Goal: Task Accomplishment & Management: Complete application form

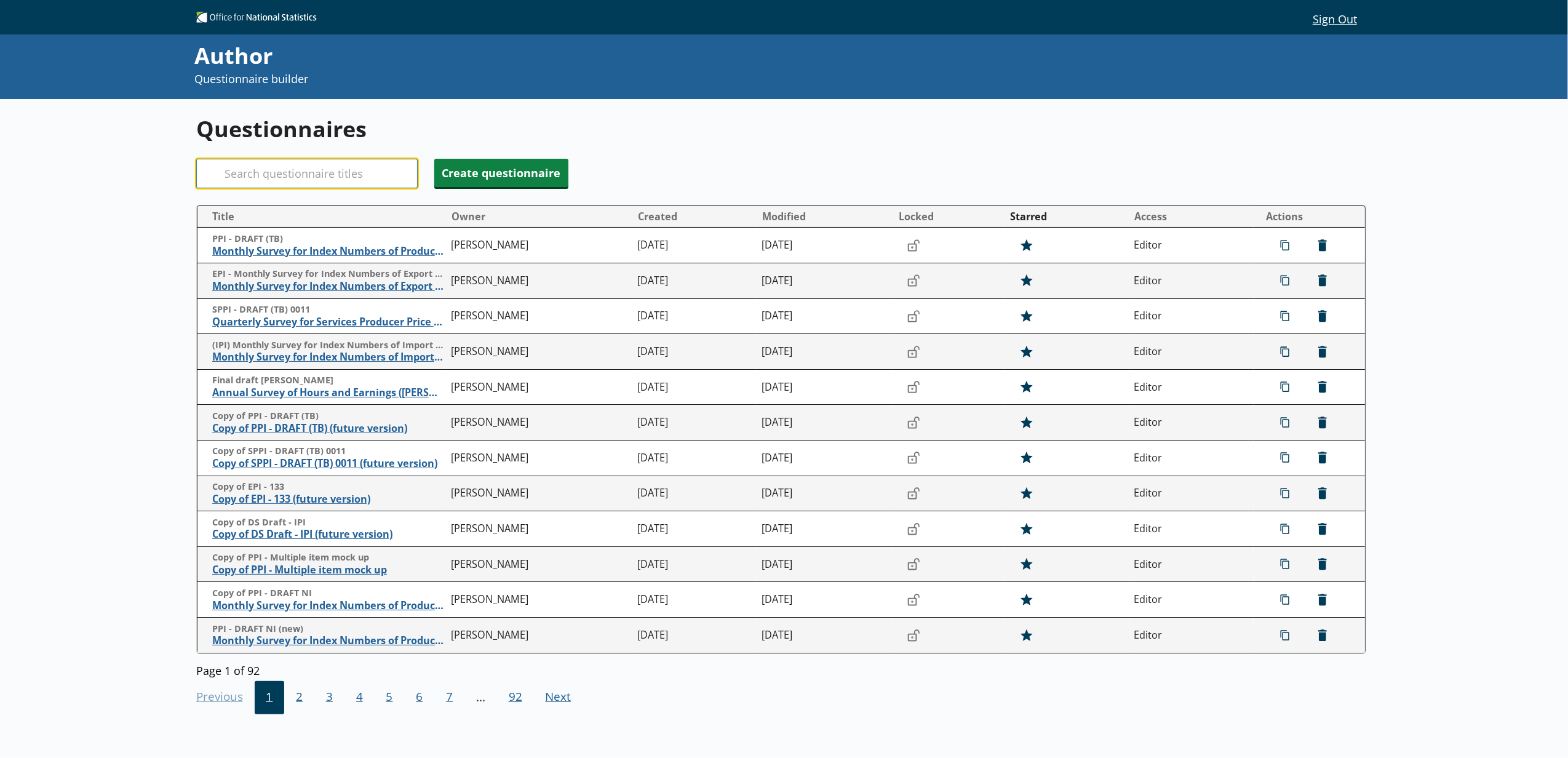
click at [349, 174] on input "Search" at bounding box center [307, 173] width 222 height 29
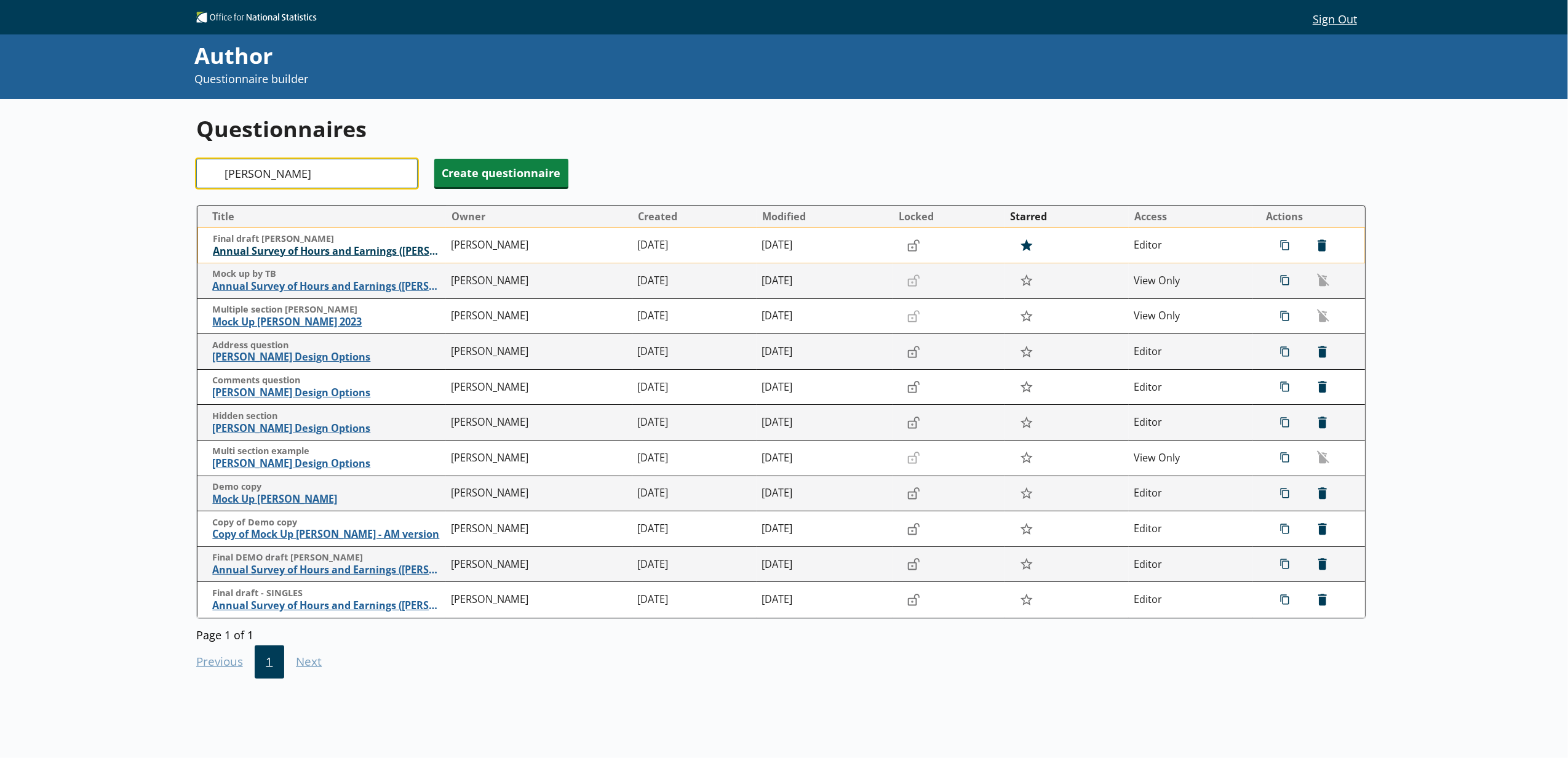
type input "[PERSON_NAME]"
click at [367, 249] on span "Annual Survey of Hours and Earnings ([PERSON_NAME])" at bounding box center [329, 251] width 232 height 13
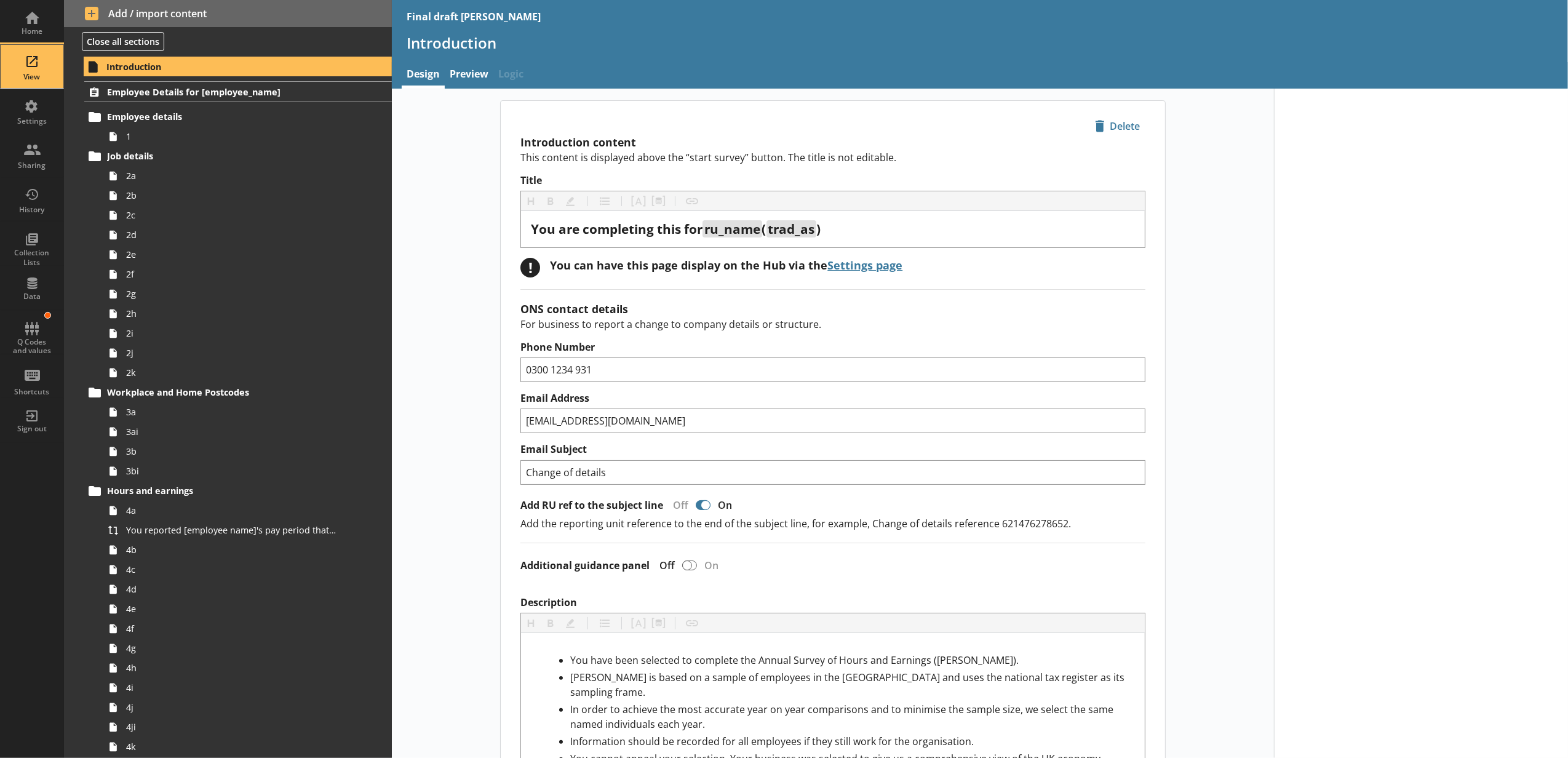
click at [46, 75] on div "View" at bounding box center [32, 77] width 43 height 10
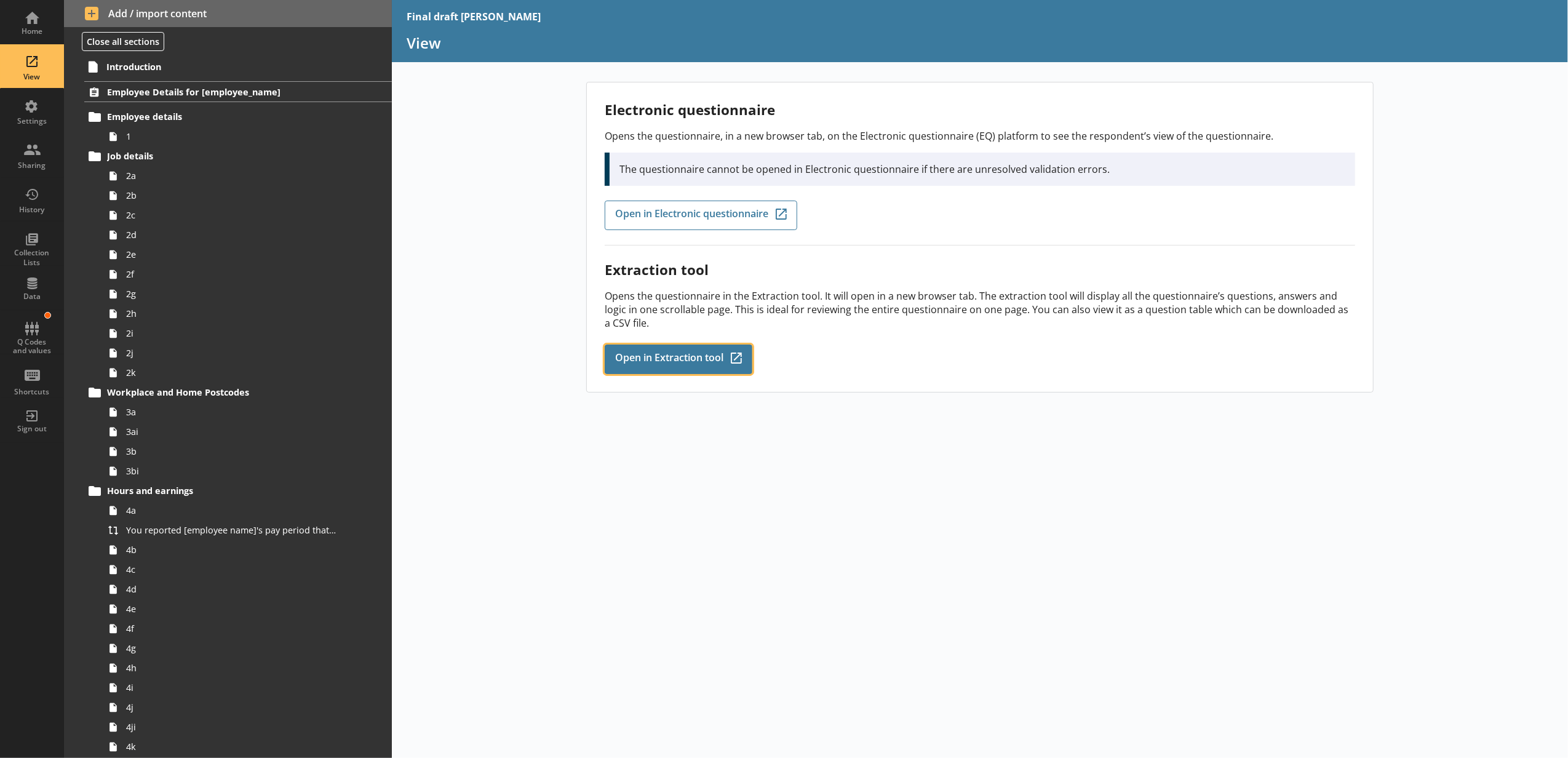
click at [655, 349] on link "Open in Extraction tool Q-Codes_Icon Created with Sketch." at bounding box center [678, 359] width 148 height 29
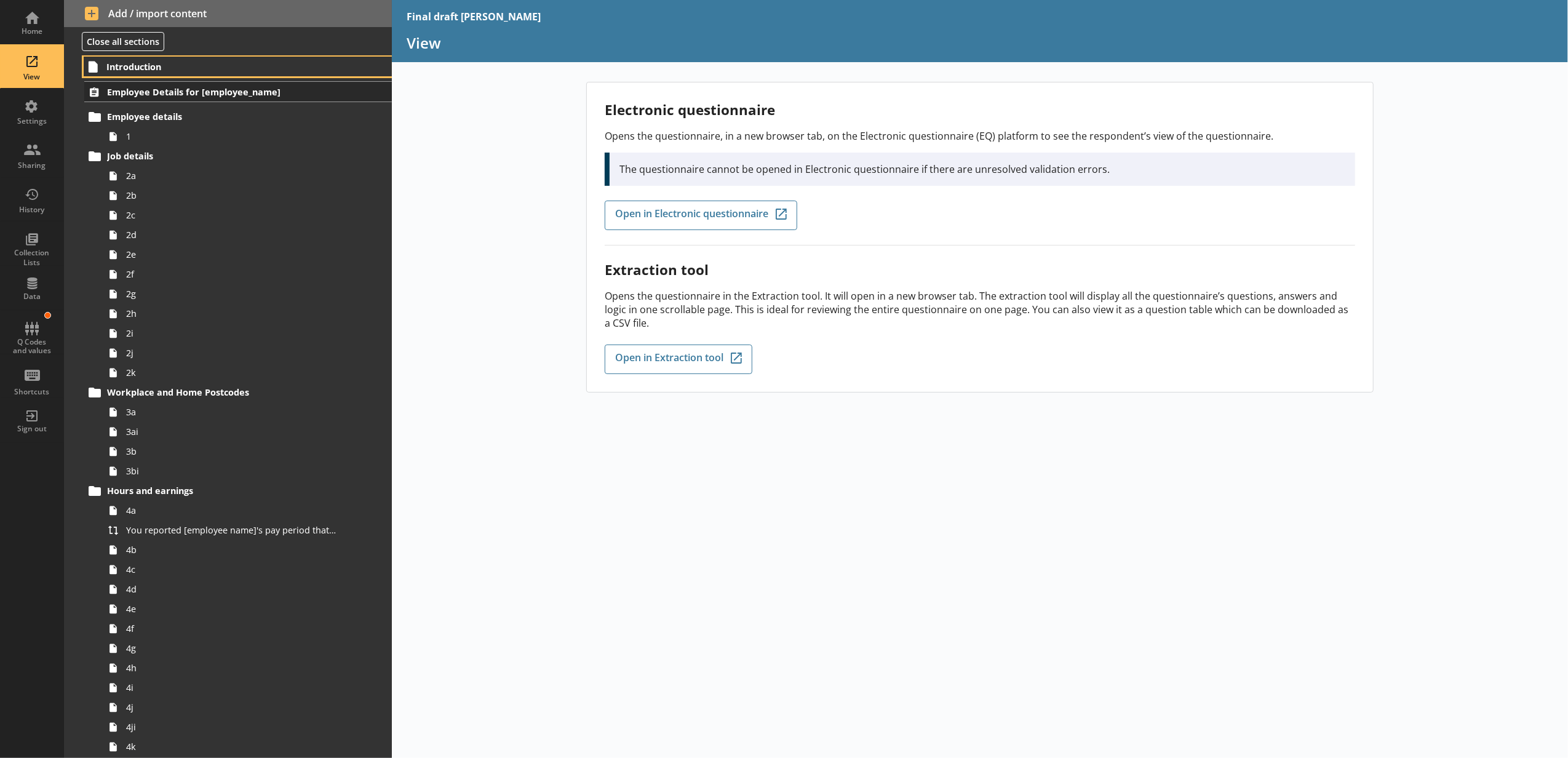
drag, startPoint x: 230, startPoint y: 60, endPoint x: 241, endPoint y: 82, distance: 24.6
click at [230, 60] on link "Introduction" at bounding box center [237, 66] width 308 height 20
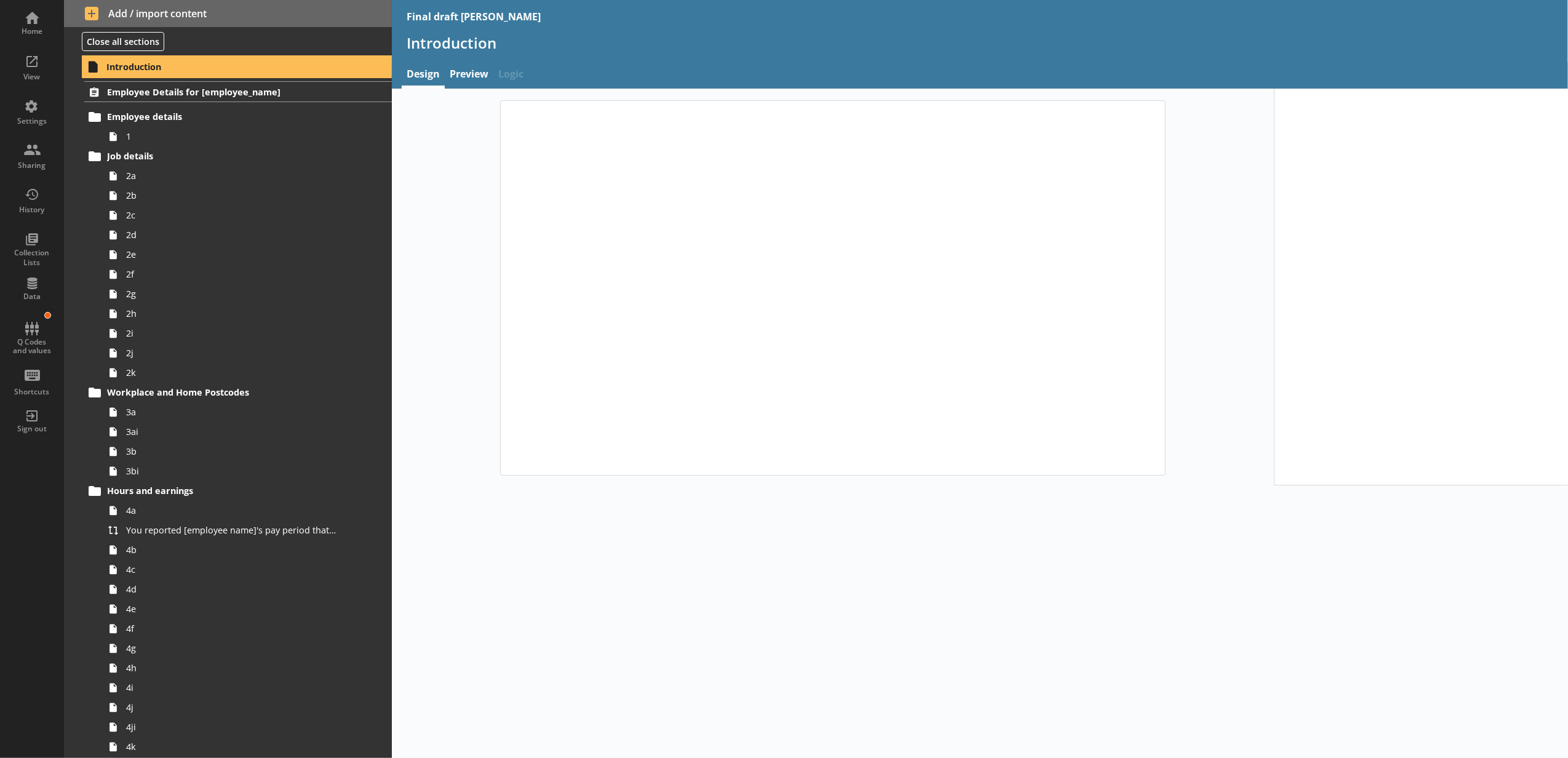
type textarea "x"
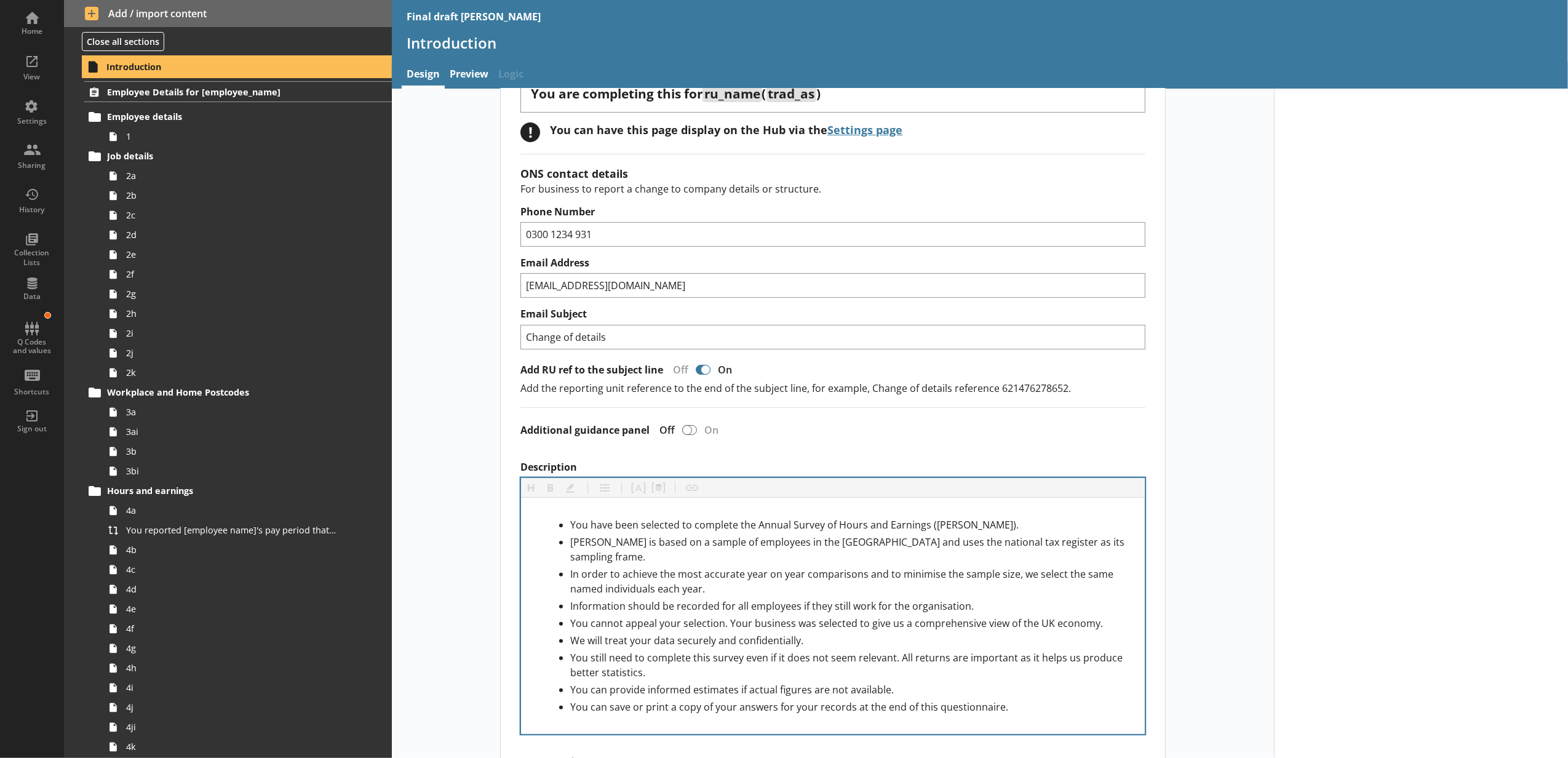
scroll to position [273, 0]
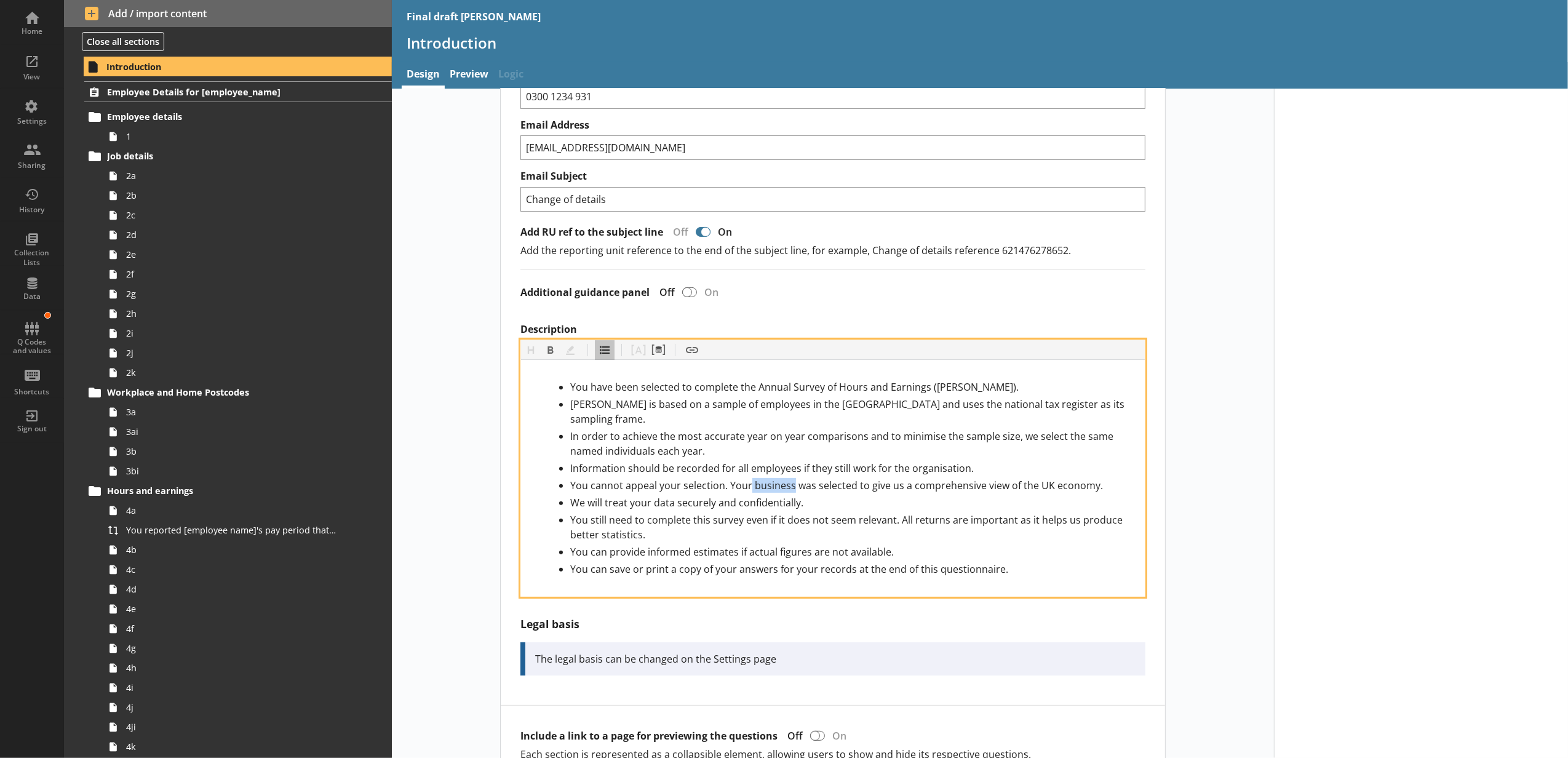
drag, startPoint x: 763, startPoint y: 475, endPoint x: 723, endPoint y: 477, distance: 40.0
click at [723, 479] on span "You cannot appeal your selection. Your business was selected to give us a compr…" at bounding box center [837, 485] width 533 height 14
paste div "Description"
click at [720, 479] on span "You cannot appeal your selection. Yourorganisation was selected to give us a co…" at bounding box center [844, 485] width 548 height 14
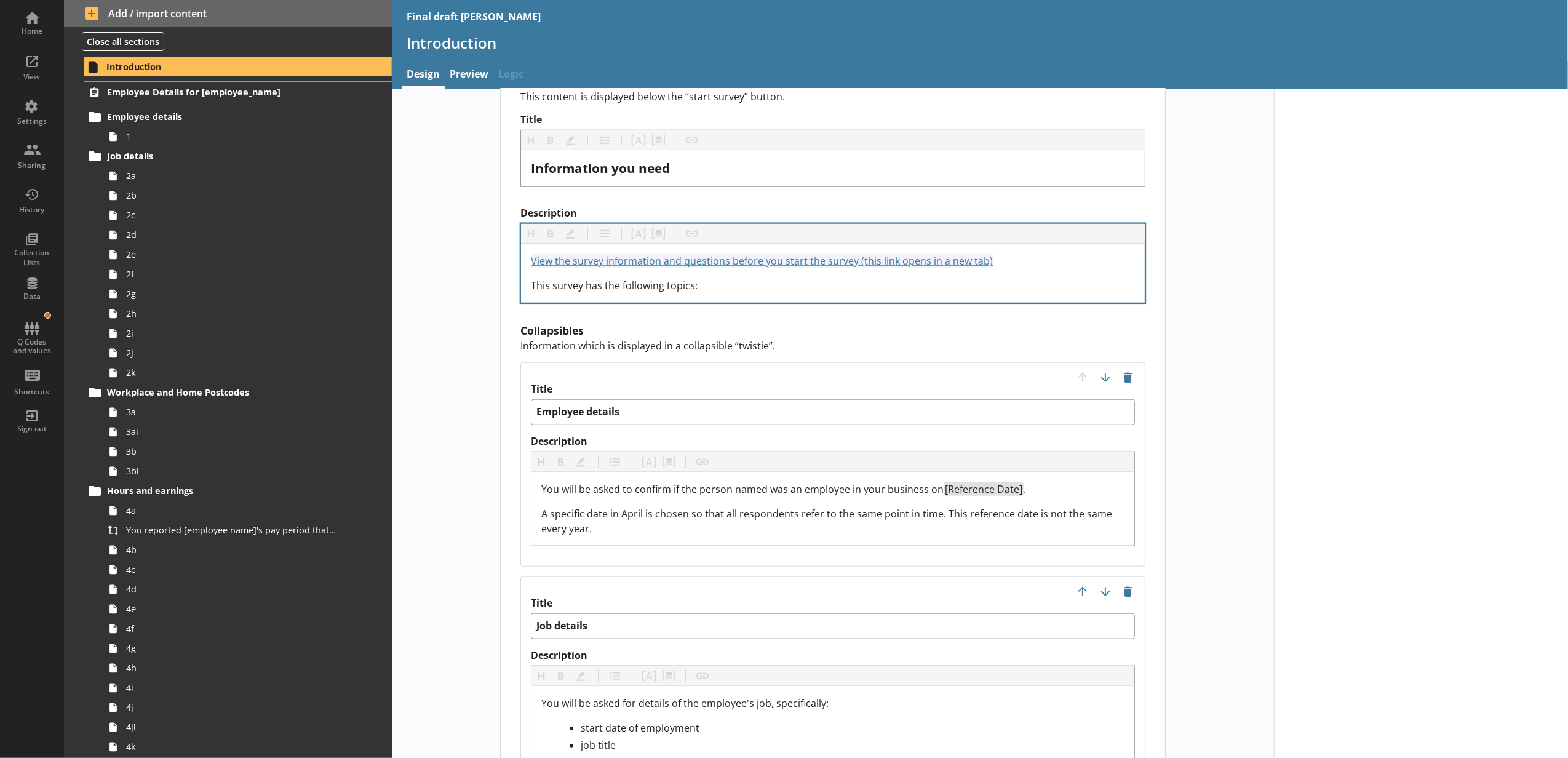
scroll to position [1093, 0]
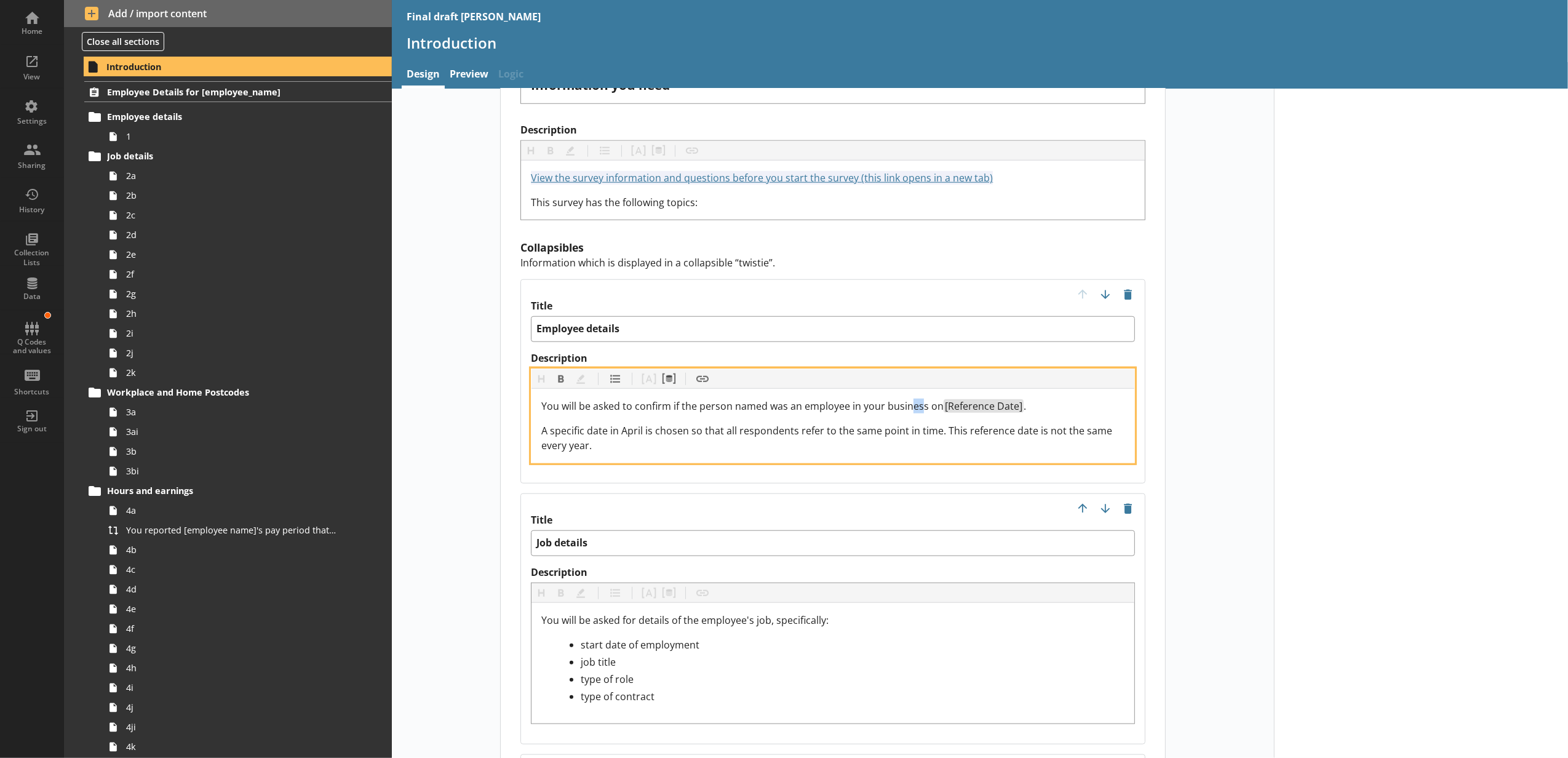
drag, startPoint x: 919, startPoint y: 404, endPoint x: 909, endPoint y: 404, distance: 10.0
click at [909, 404] on span "You will be asked to confirm if the person named was an employee in your busine…" at bounding box center [743, 406] width 402 height 14
drag, startPoint x: 921, startPoint y: 404, endPoint x: 881, endPoint y: 402, distance: 40.0
click at [881, 402] on span "You will be asked to confirm if the person named was an employee in your busine…" at bounding box center [743, 406] width 402 height 14
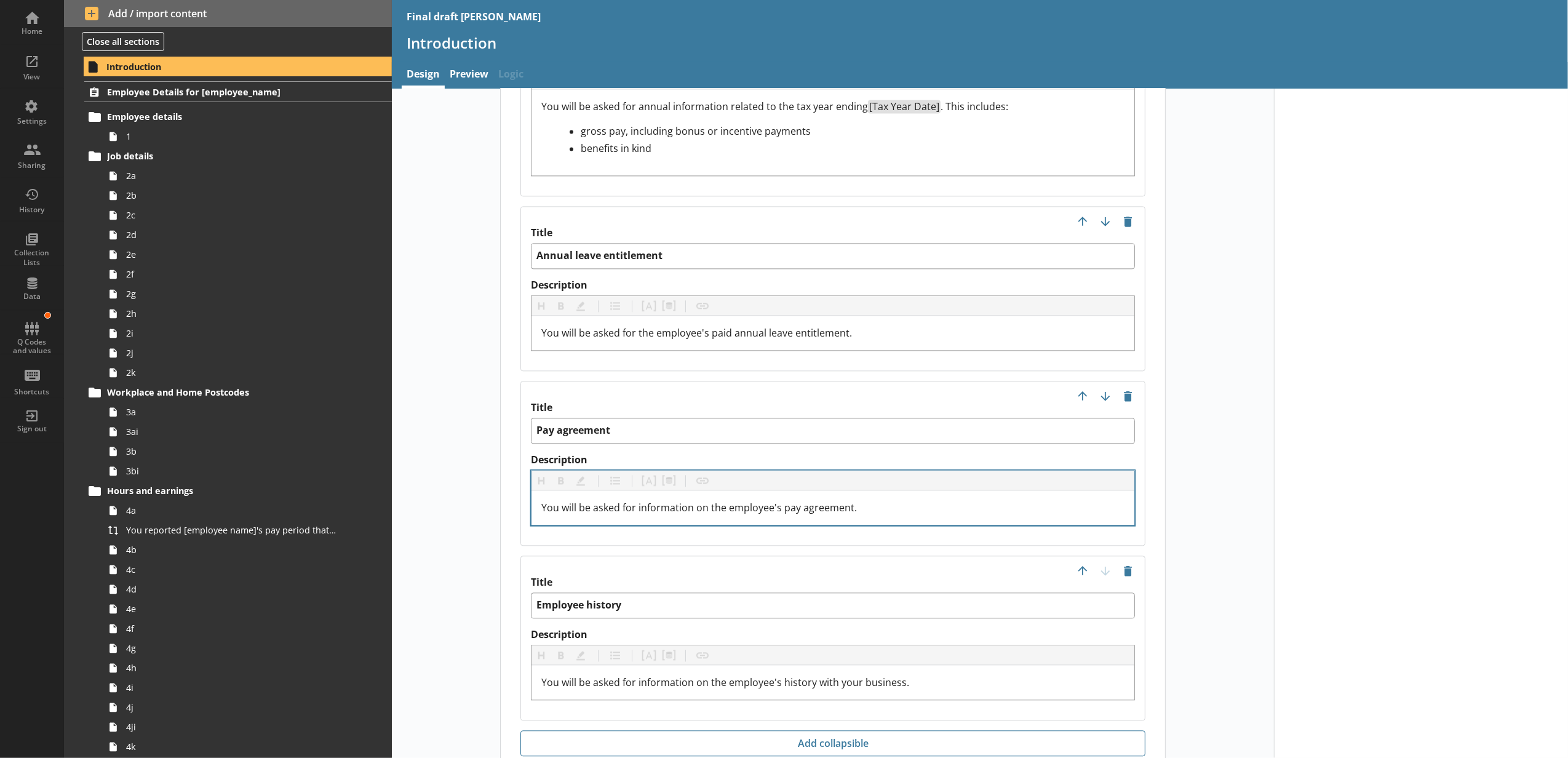
scroll to position [3083, 0]
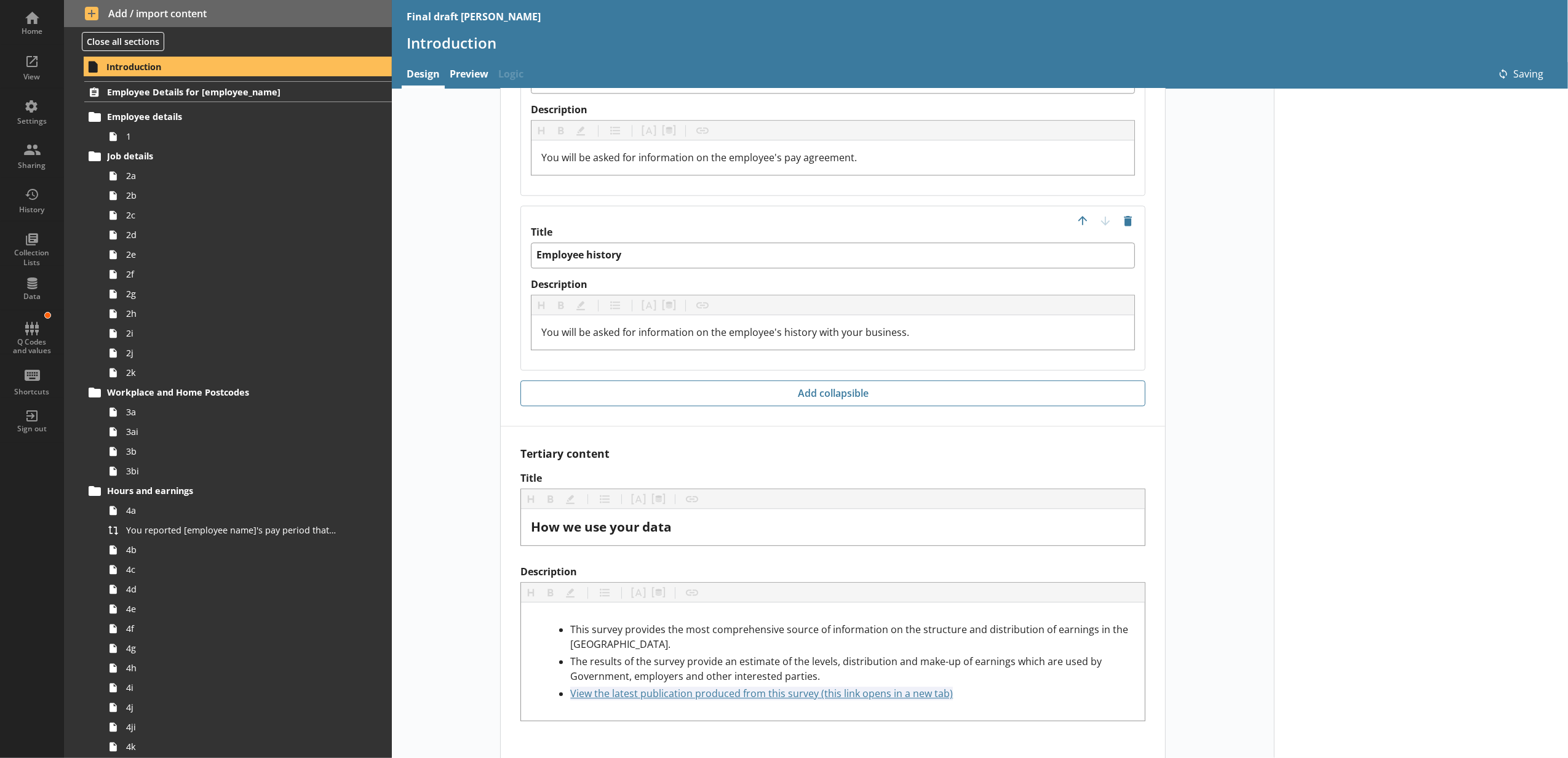
click at [199, 92] on span "Employee Details for [employee_name]" at bounding box center [219, 92] width 224 height 11
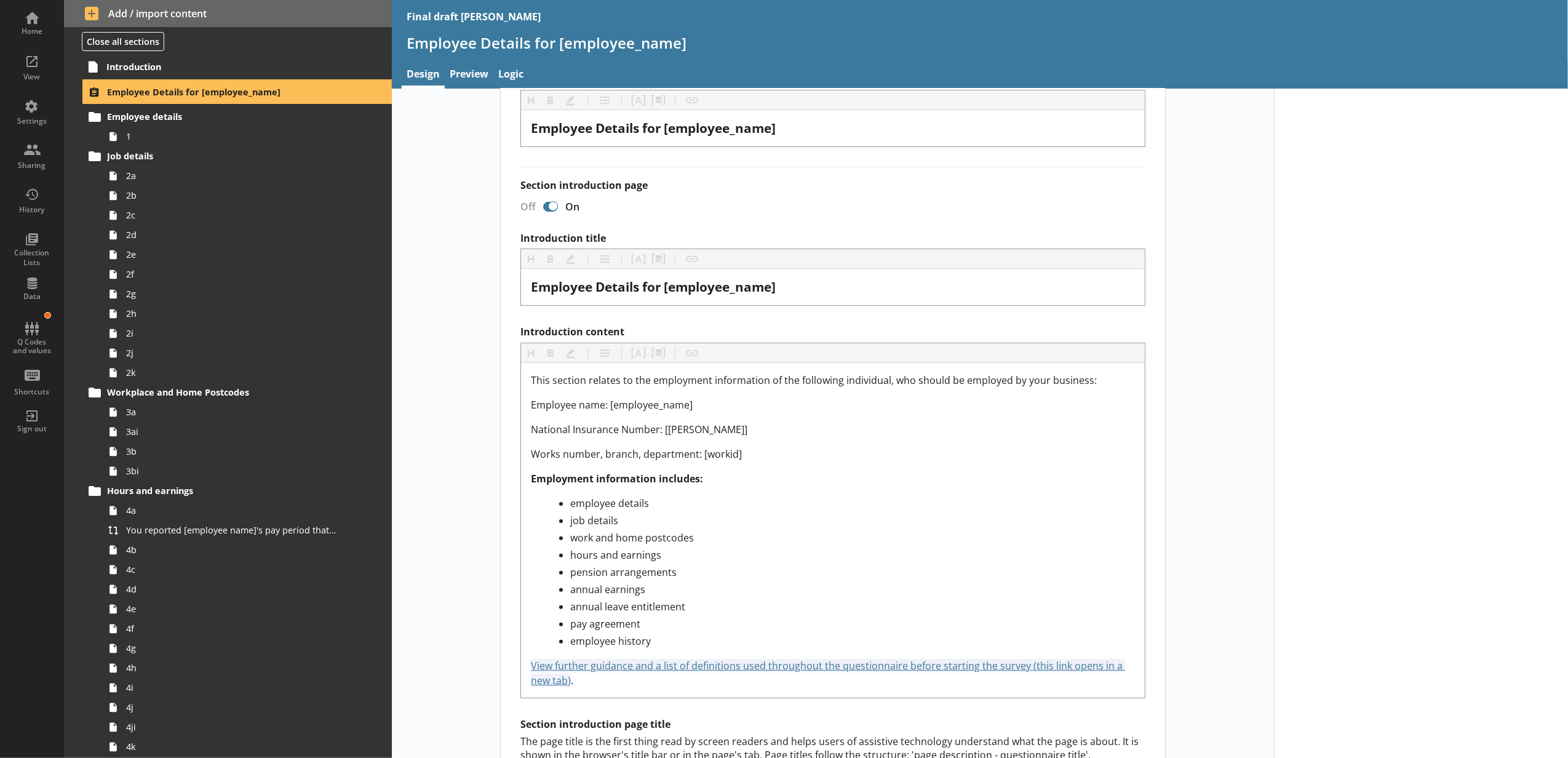
scroll to position [136, 0]
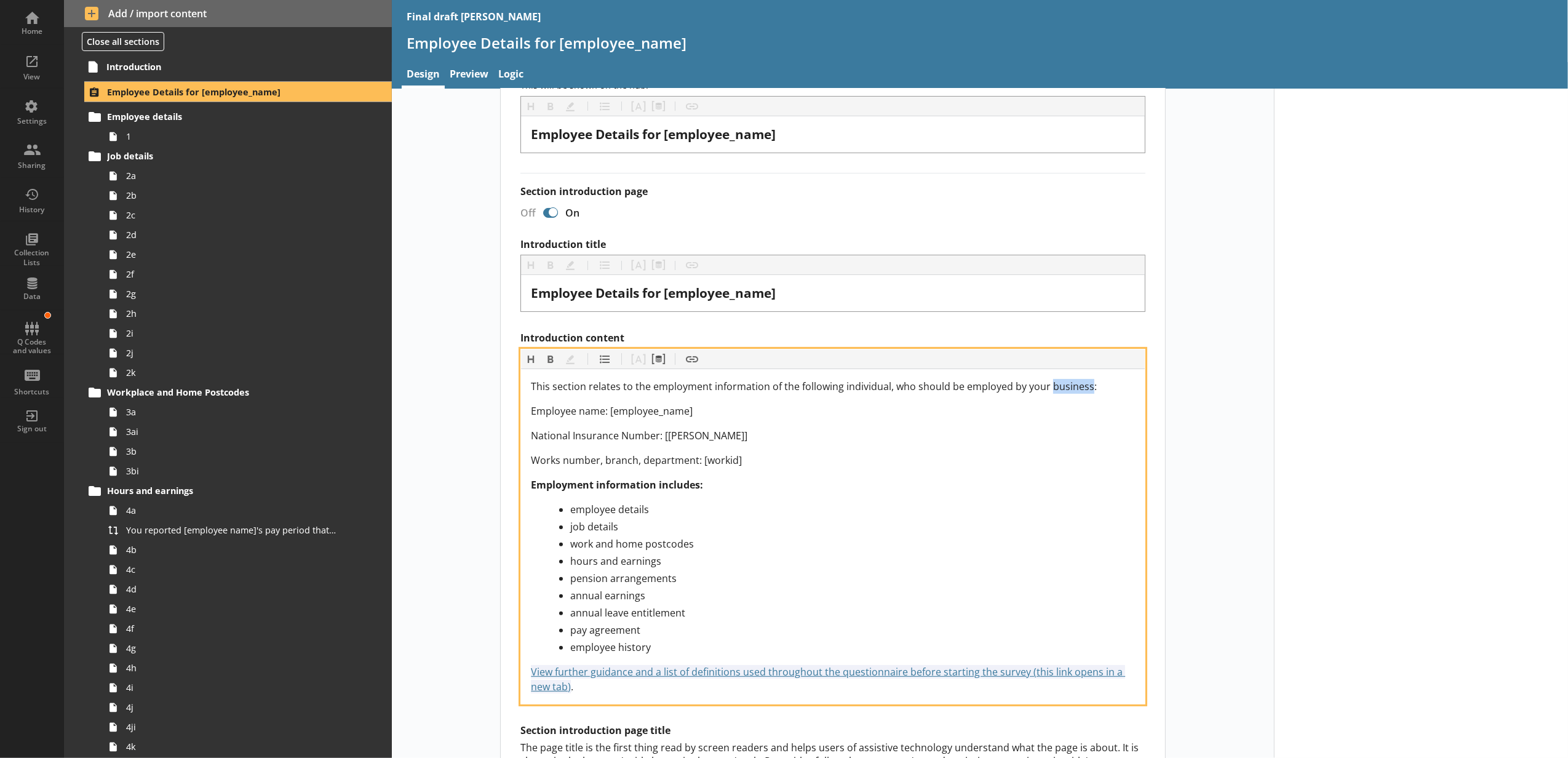
drag, startPoint x: 1084, startPoint y: 384, endPoint x: 1044, endPoint y: 379, distance: 40.3
click at [1044, 379] on div "This section relates to the employment information of the following individual,…" at bounding box center [833, 537] width 624 height 334
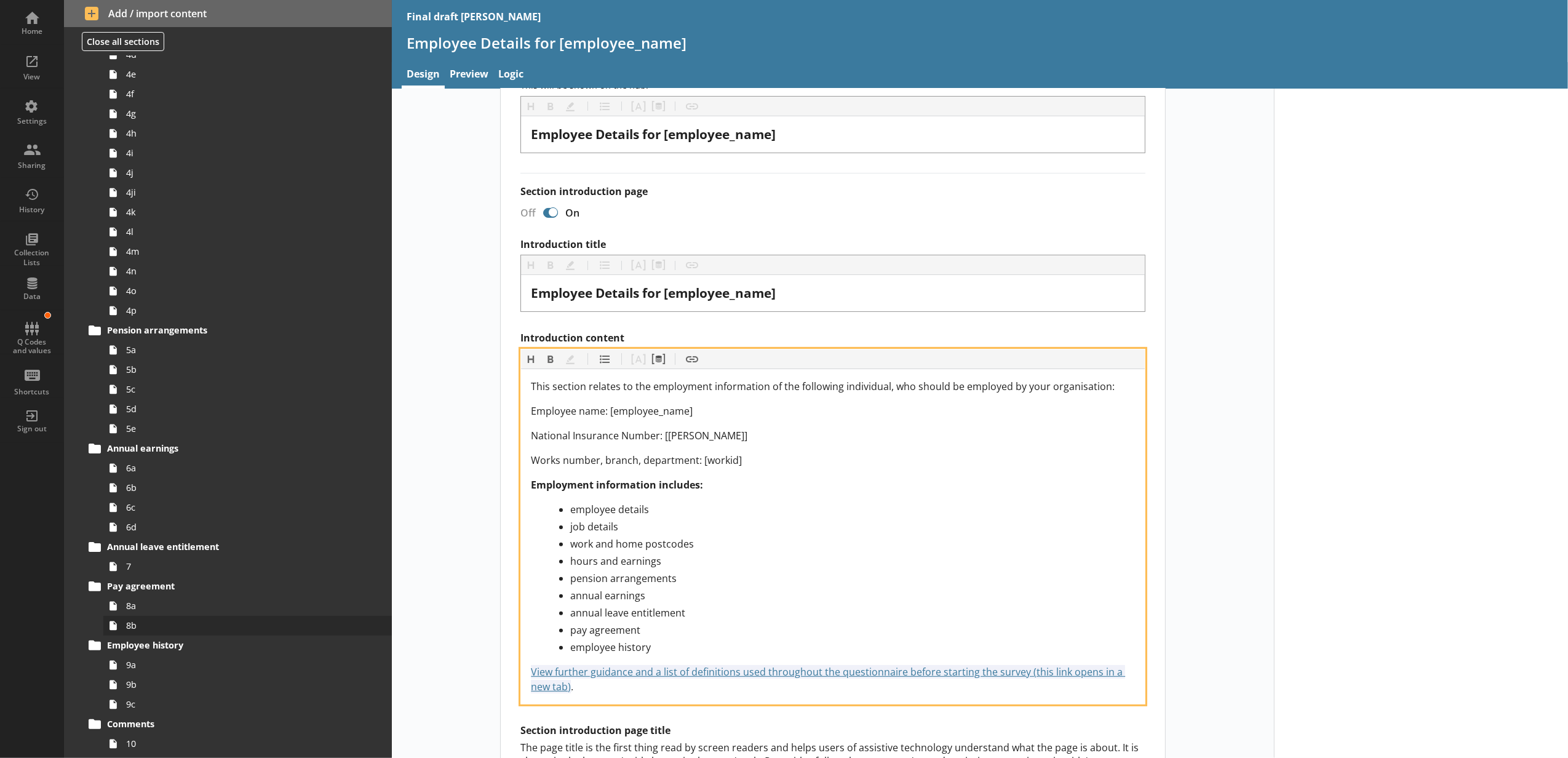
scroll to position [631, 0]
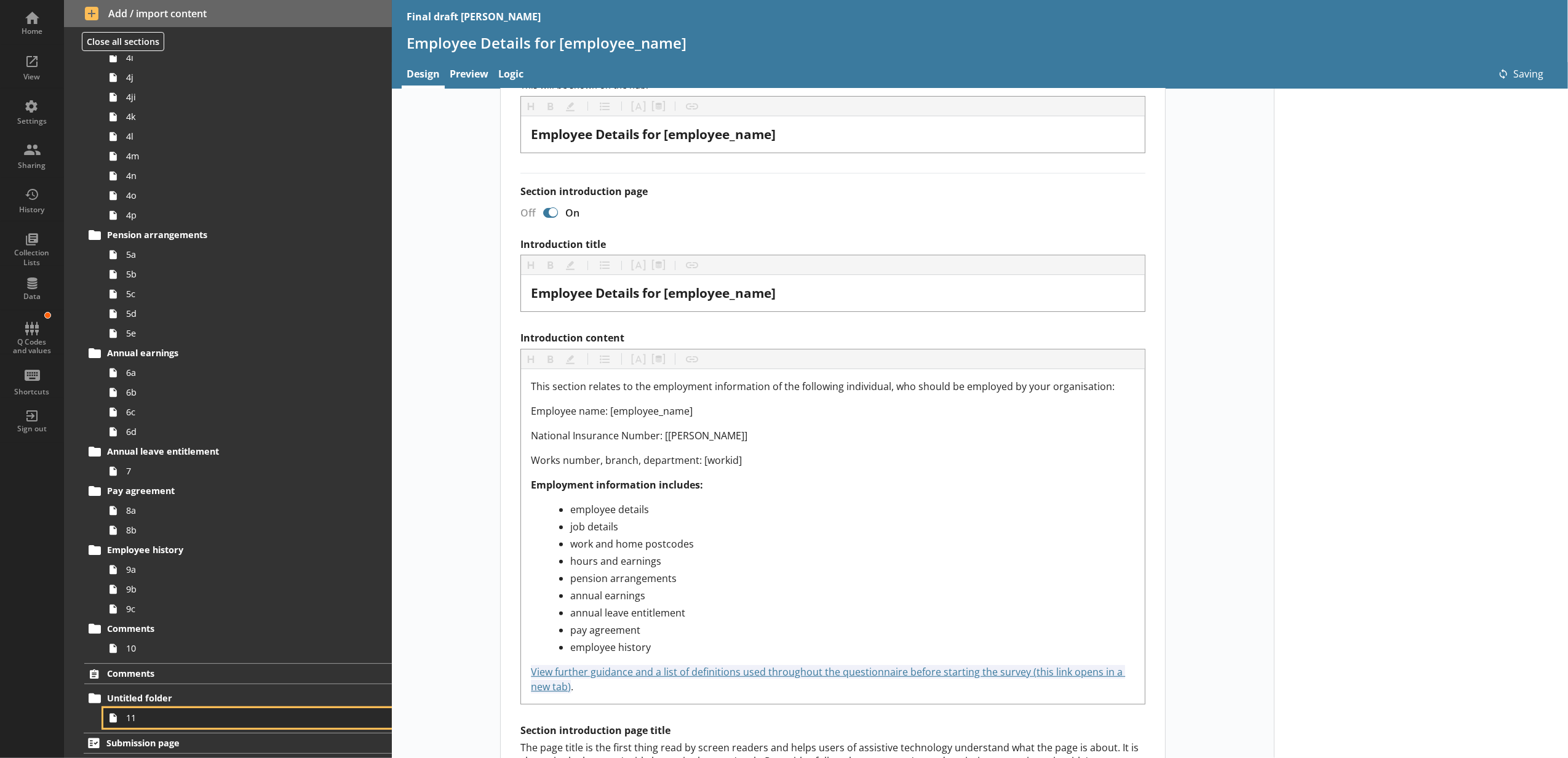
click at [239, 708] on link "11" at bounding box center [248, 718] width 289 height 20
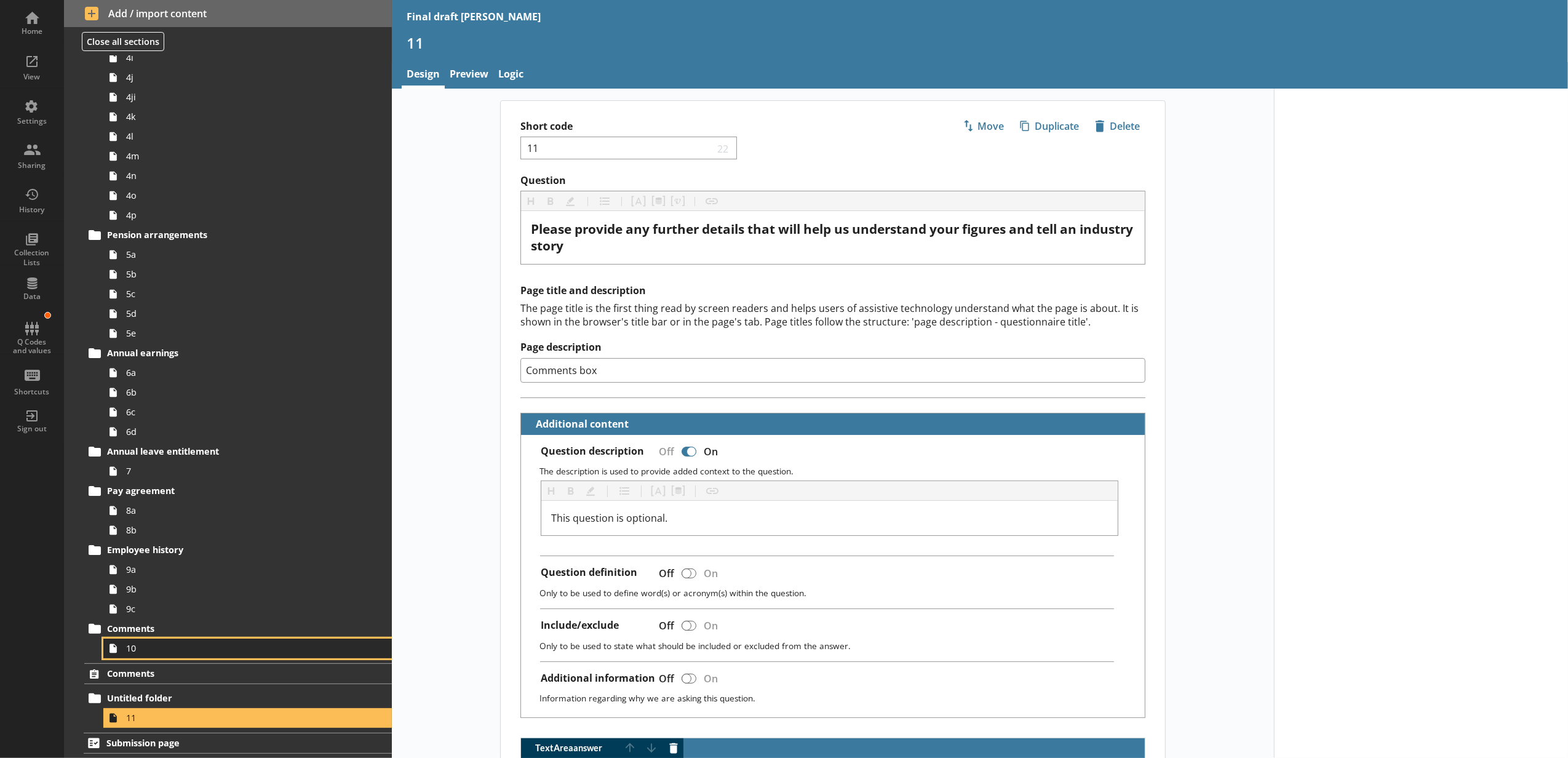
click at [198, 654] on link "10" at bounding box center [248, 649] width 289 height 20
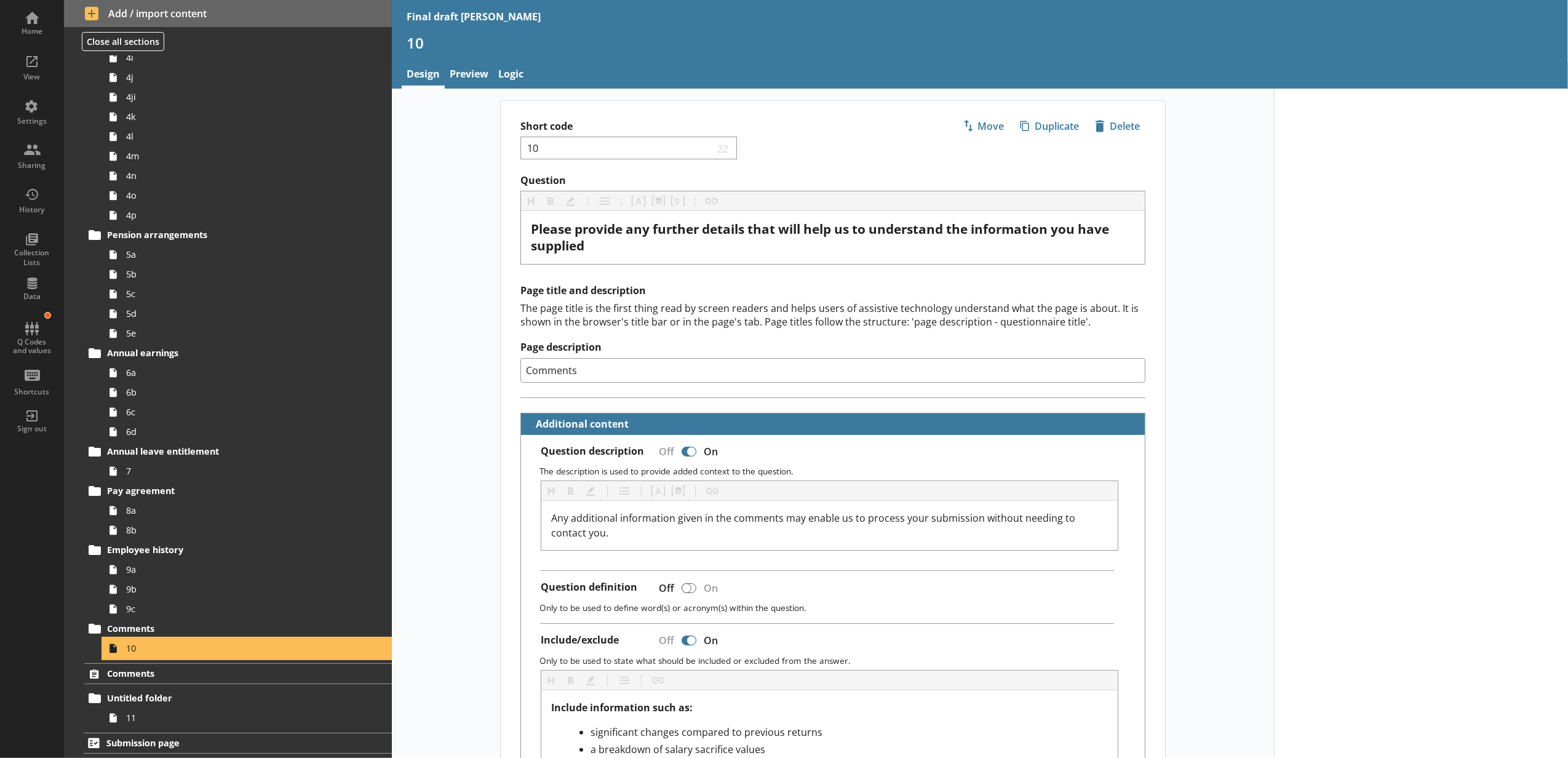
scroll to position [273, 0]
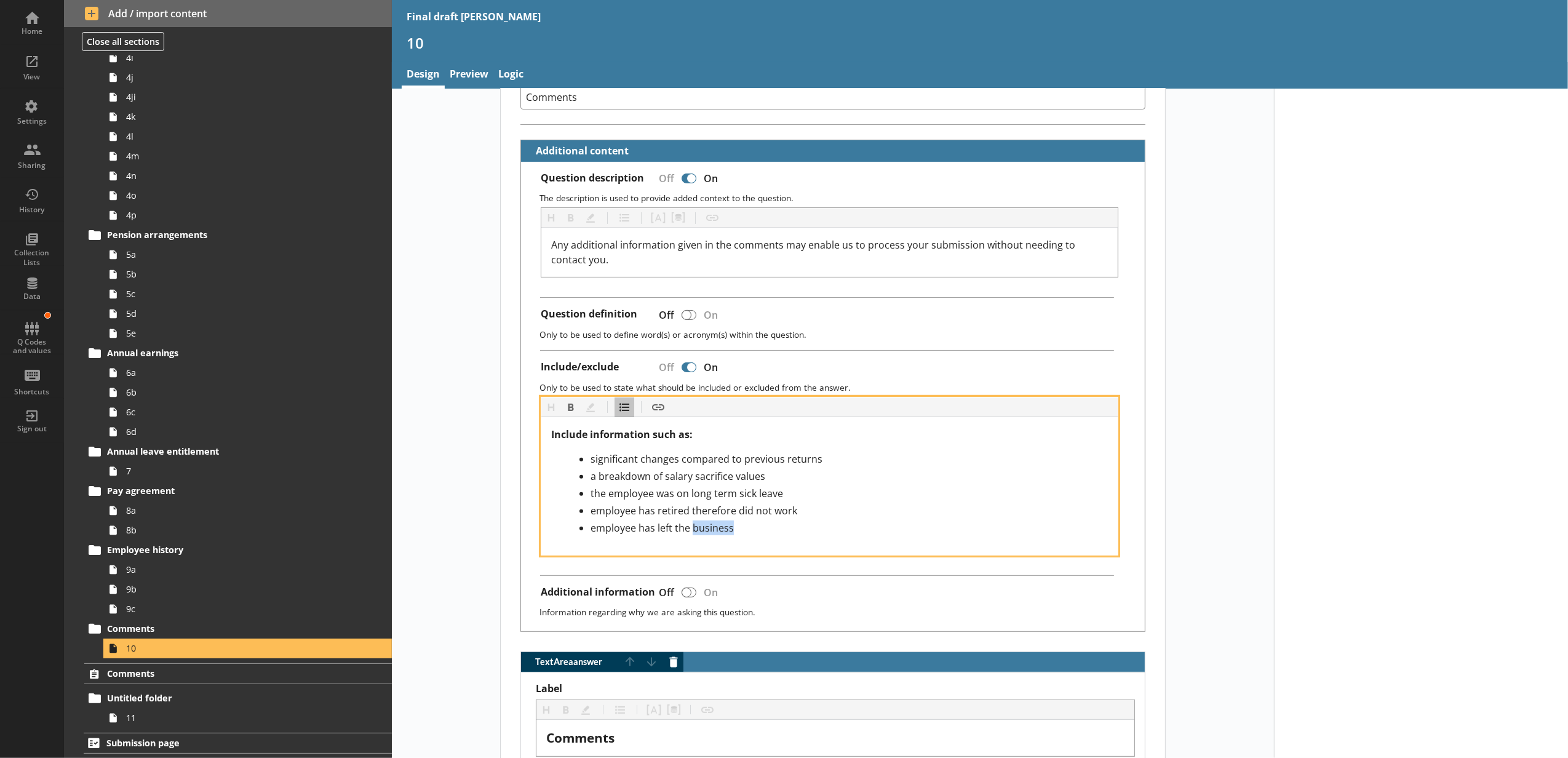
drag, startPoint x: 704, startPoint y: 533, endPoint x: 663, endPoint y: 533, distance: 41.0
click at [663, 533] on div "employee has left the business" at bounding box center [849, 527] width 517 height 15
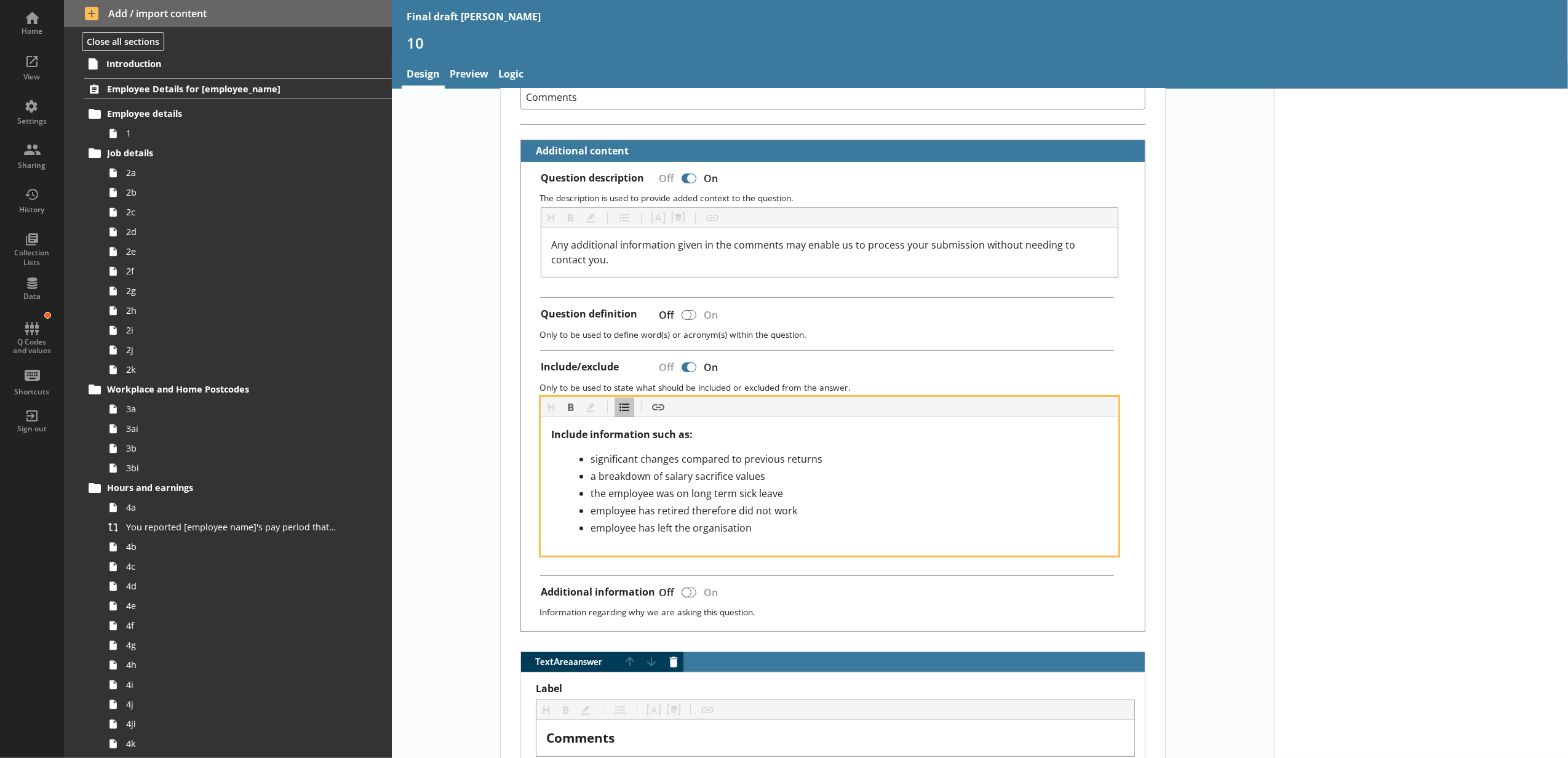
scroll to position [0, 0]
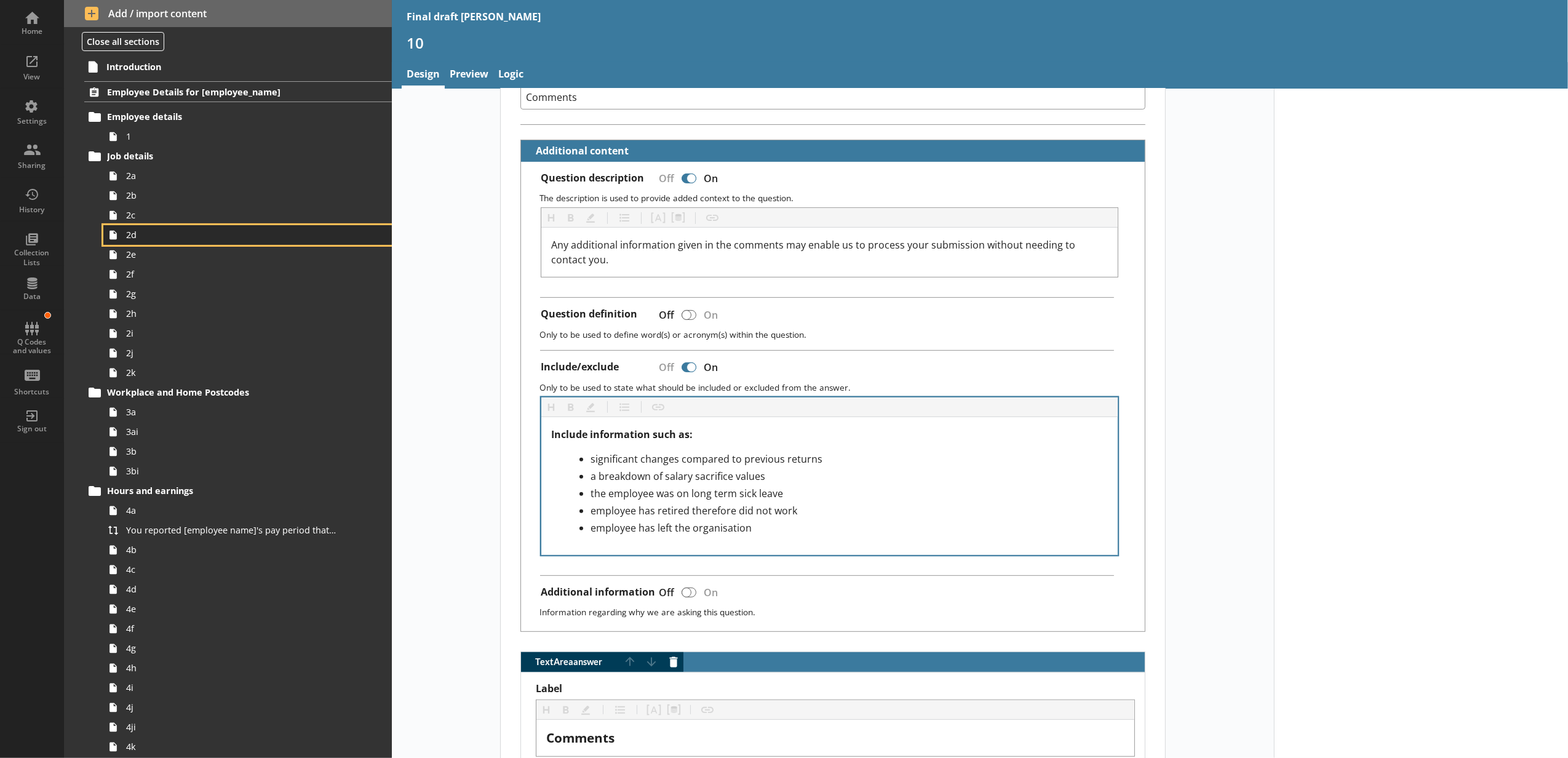
click at [201, 236] on span "2d" at bounding box center [231, 234] width 210 height 11
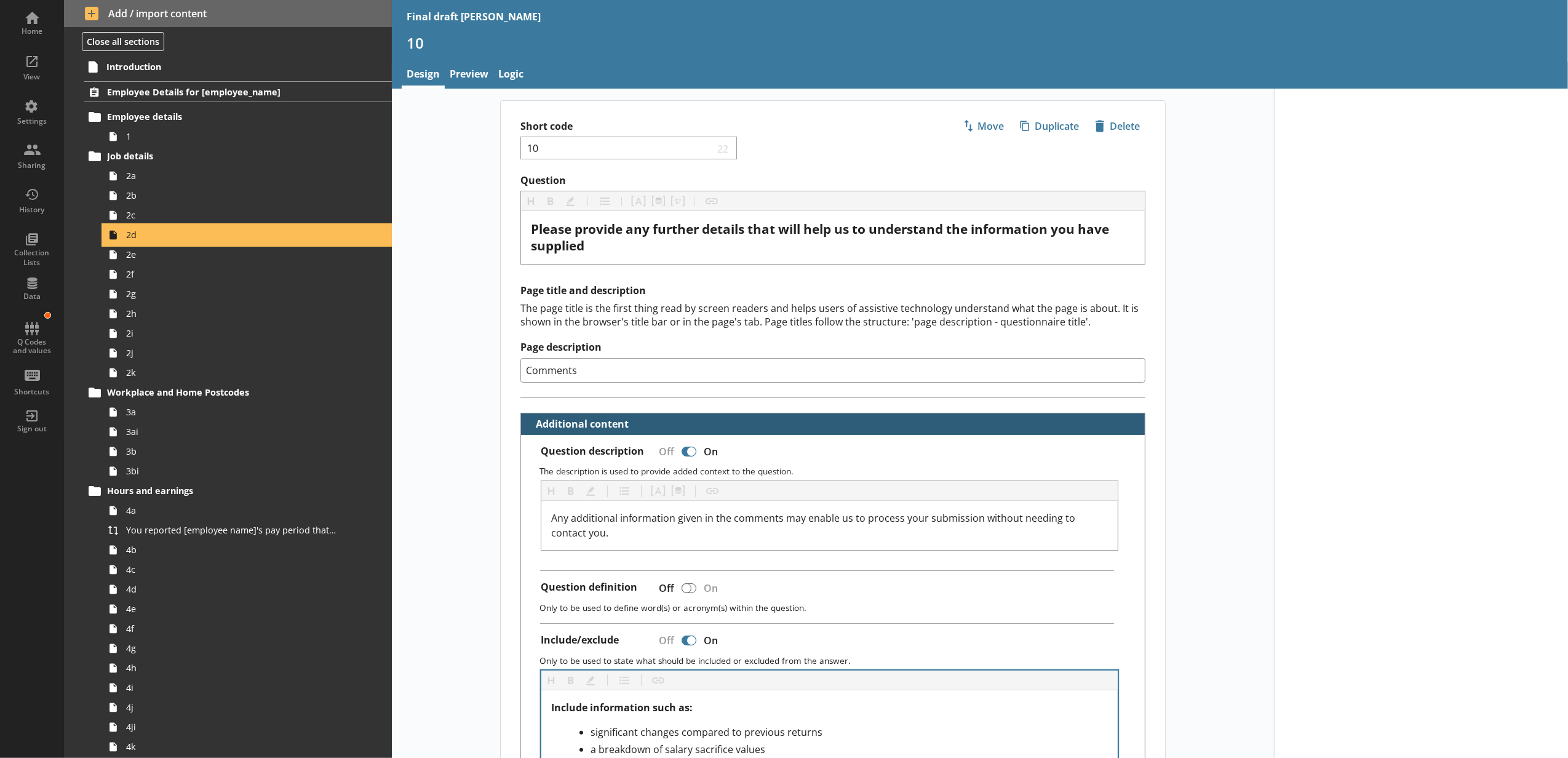
type textarea "x"
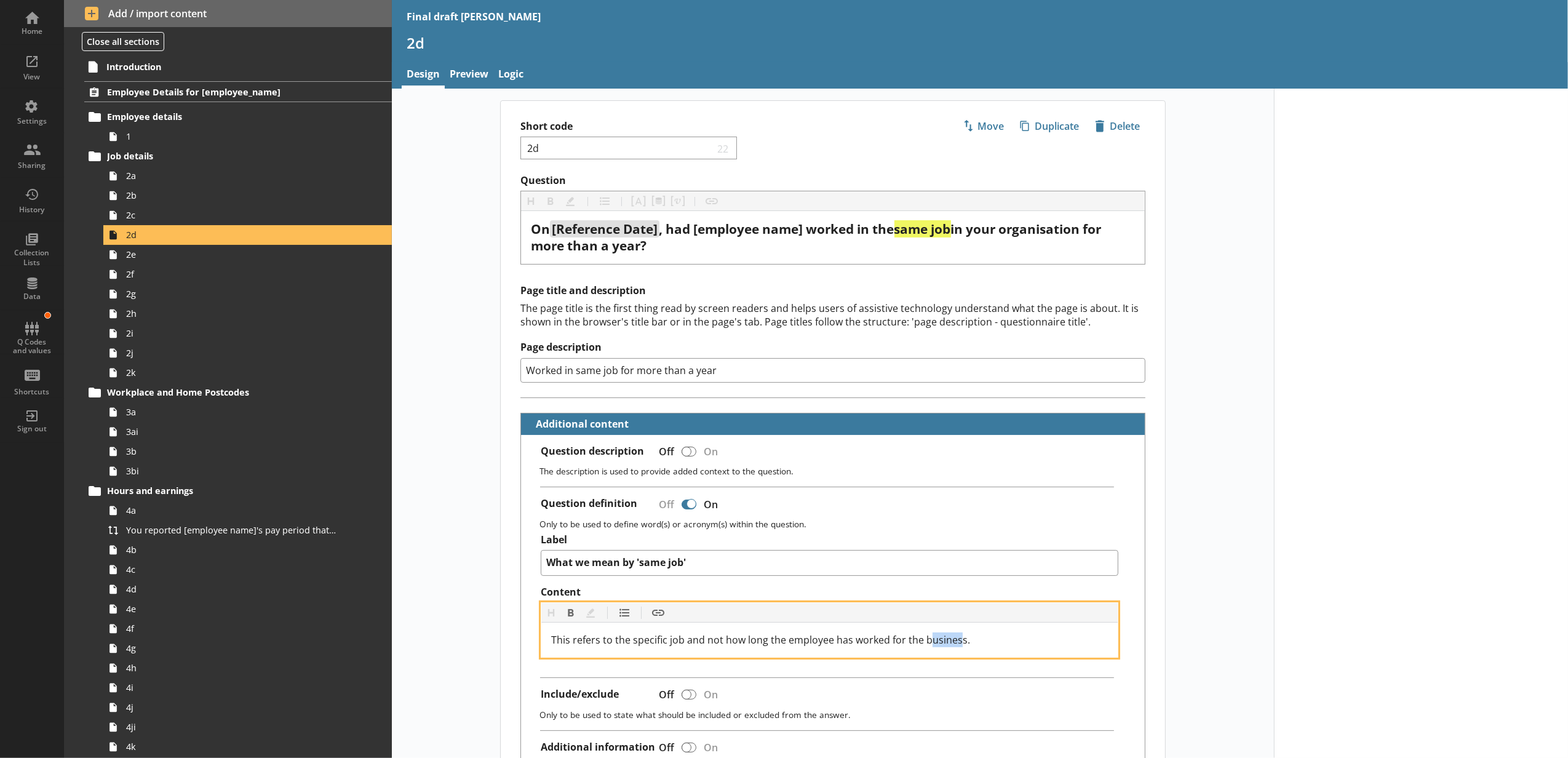
drag, startPoint x: 956, startPoint y: 644, endPoint x: 928, endPoint y: 643, distance: 28.0
click at [928, 643] on span "This refers to the specific job and not how long the employee has worked for th…" at bounding box center [760, 639] width 419 height 14
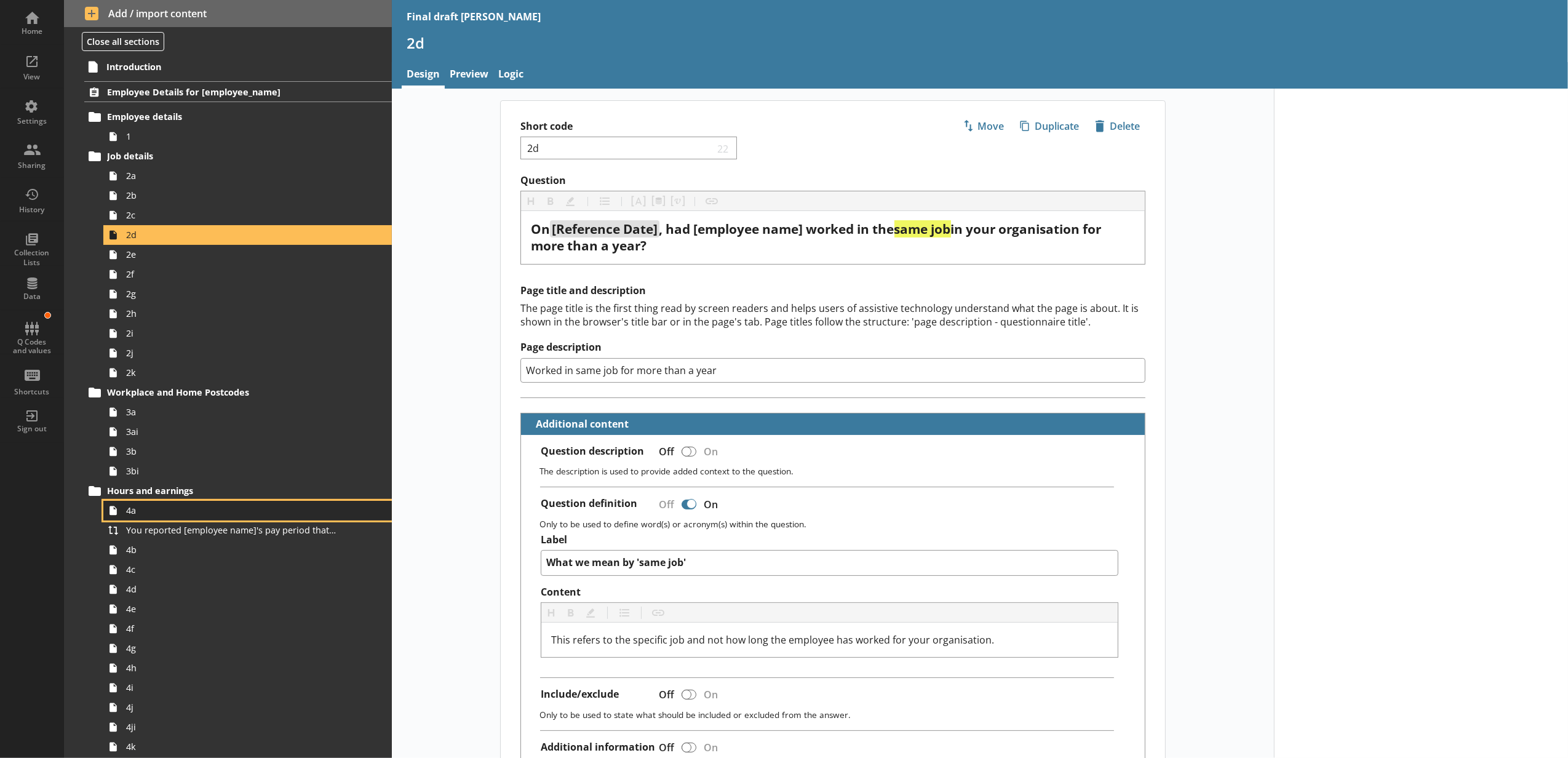
click at [153, 519] on link "4a" at bounding box center [248, 511] width 289 height 20
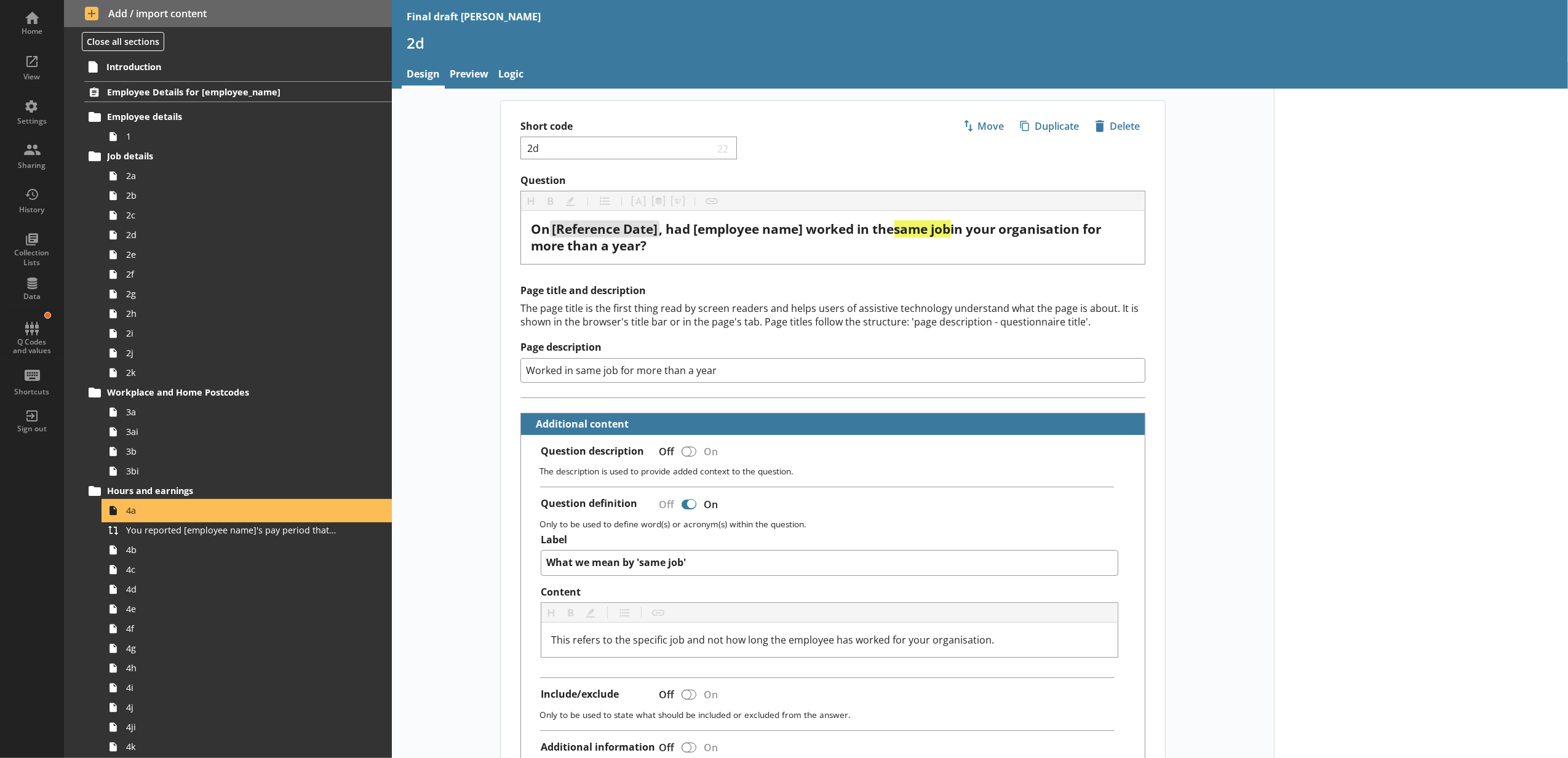
type textarea "x"
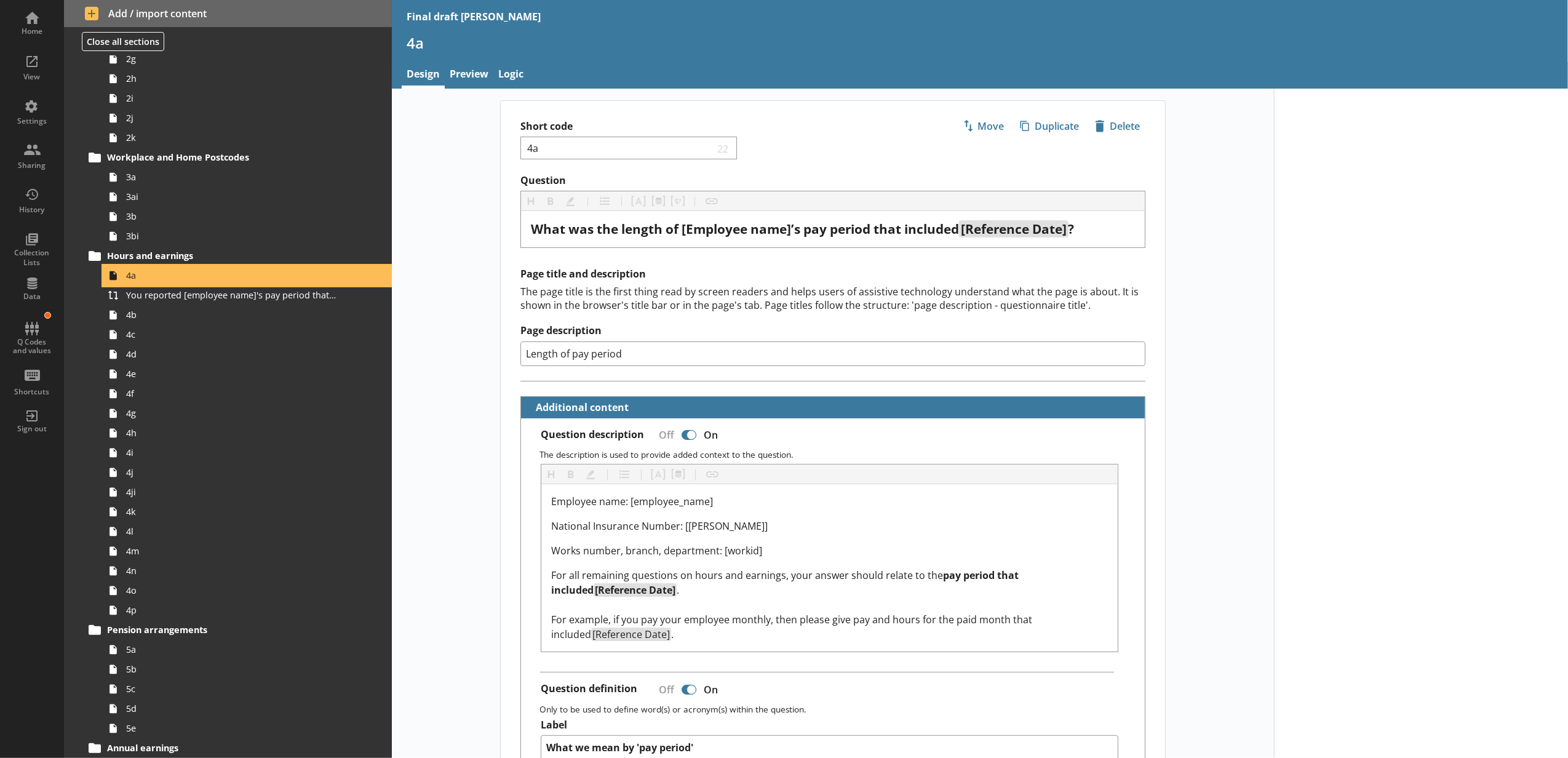
scroll to position [273, 0]
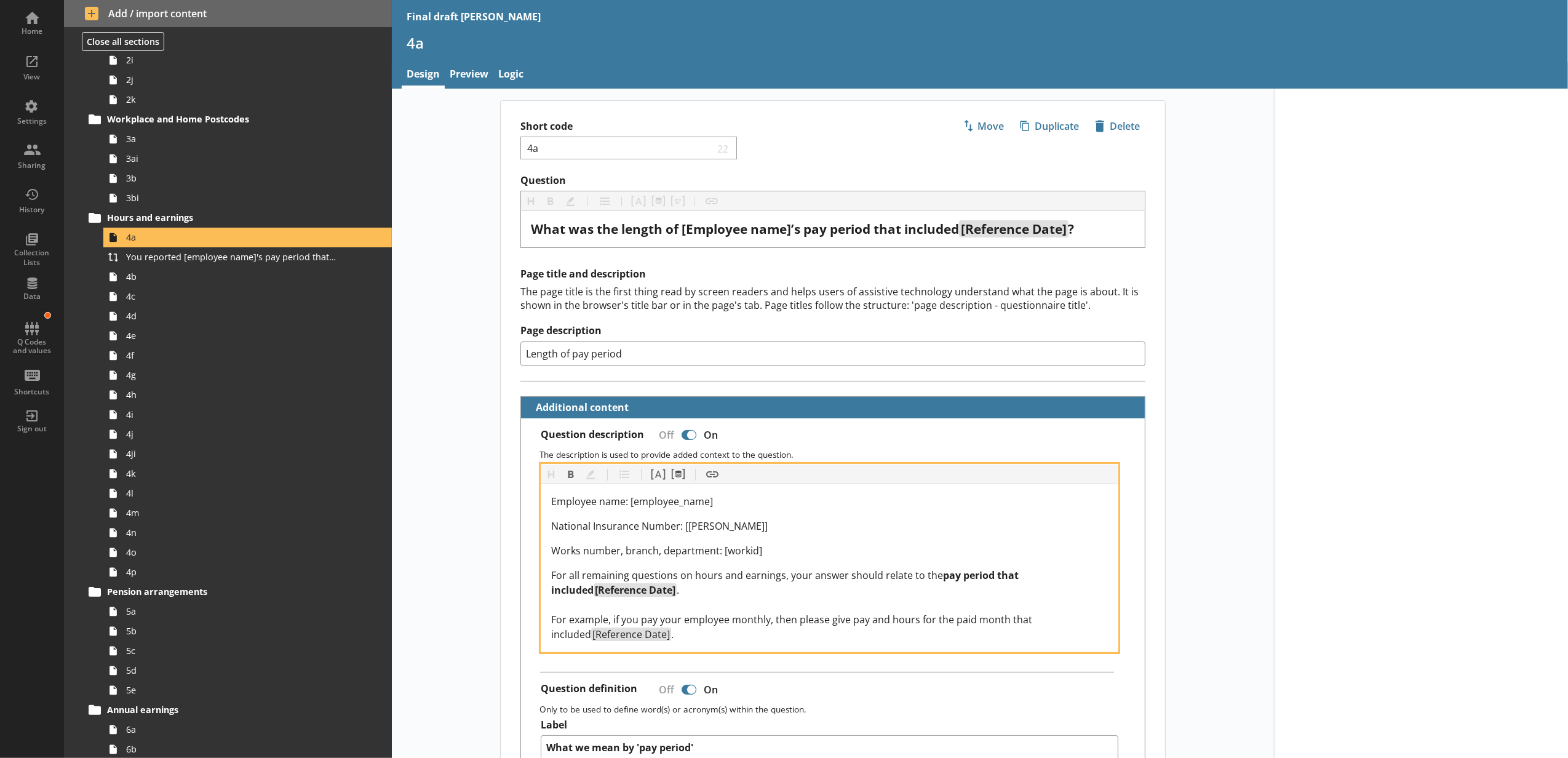
click at [679, 619] on span ". For example, if you pay your employee monthly, then please give pay and hours…" at bounding box center [793, 612] width 484 height 58
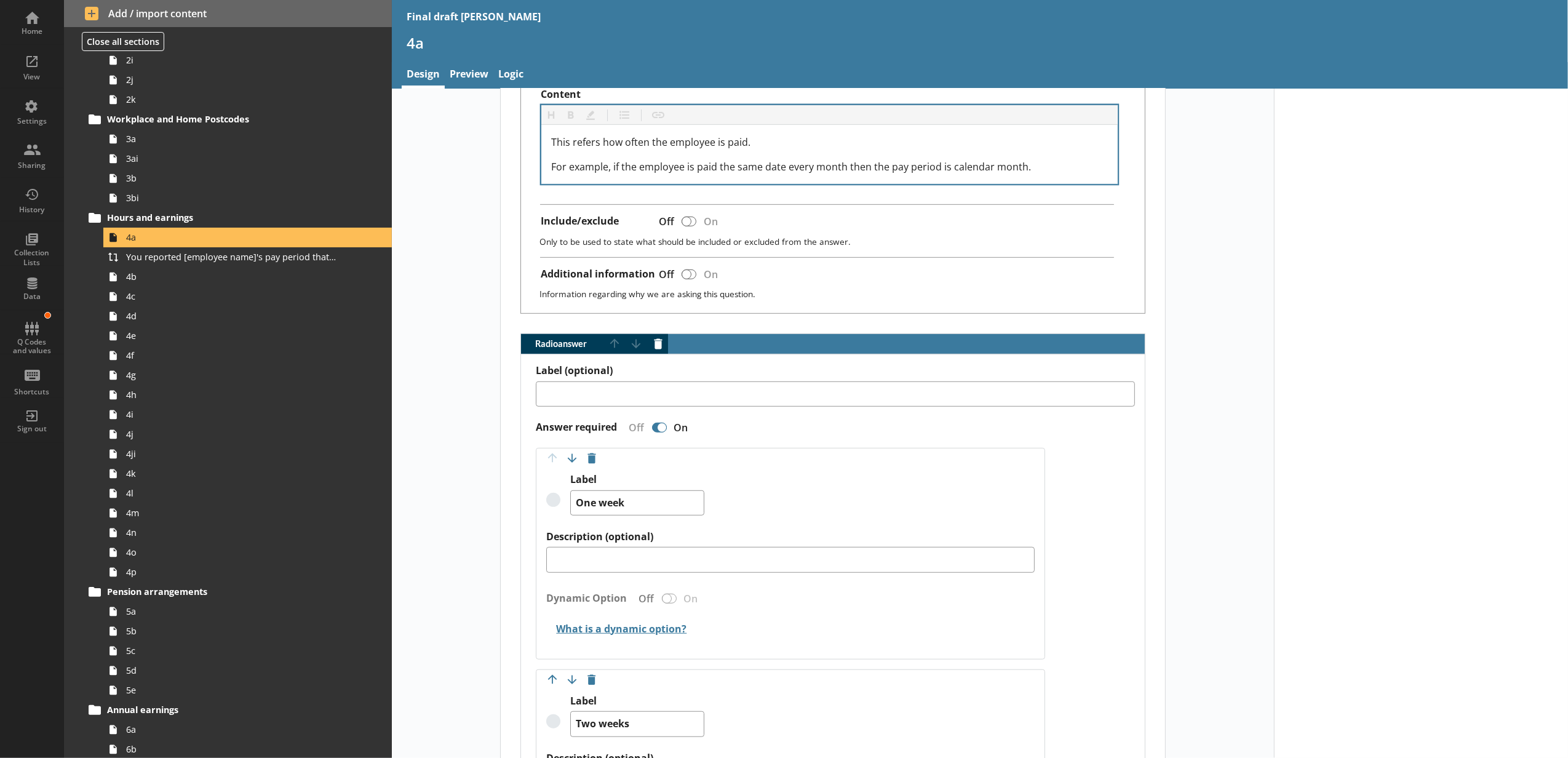
scroll to position [684, 0]
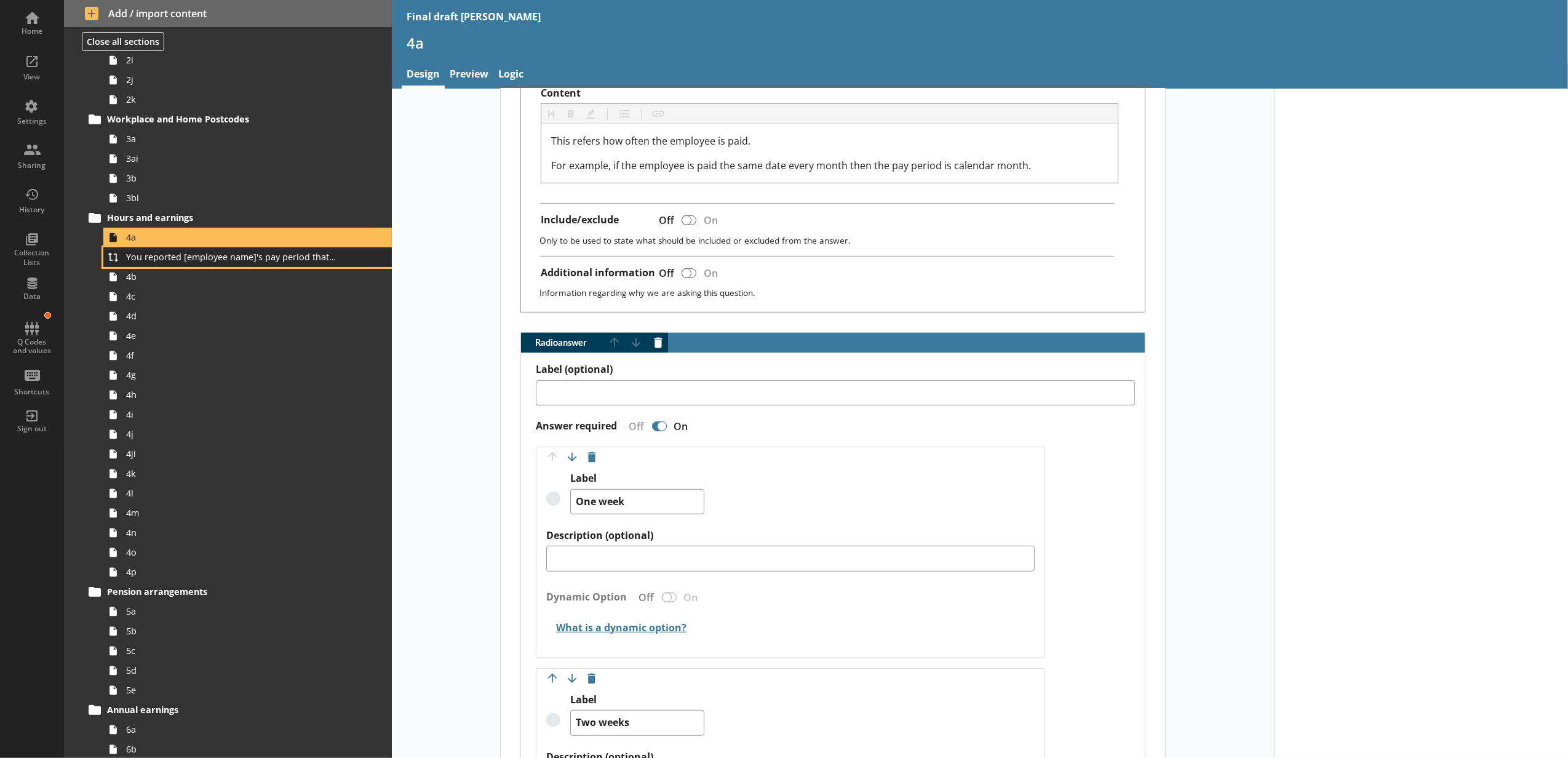
click at [252, 261] on span "You reported [employee name]'s pay period that included [Reference Date] to be …" at bounding box center [231, 256] width 210 height 11
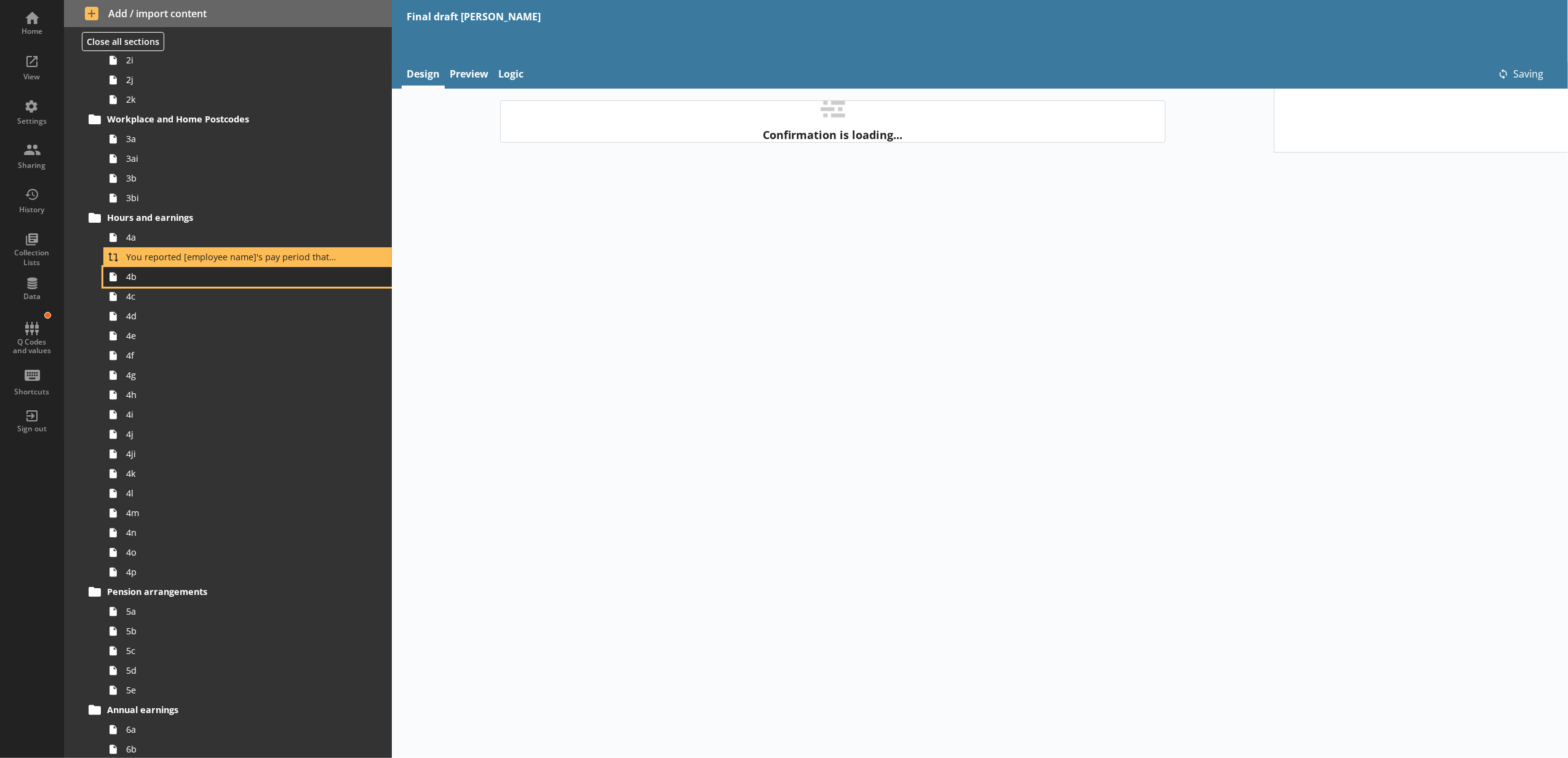
click at [249, 284] on link "4b" at bounding box center [248, 277] width 289 height 20
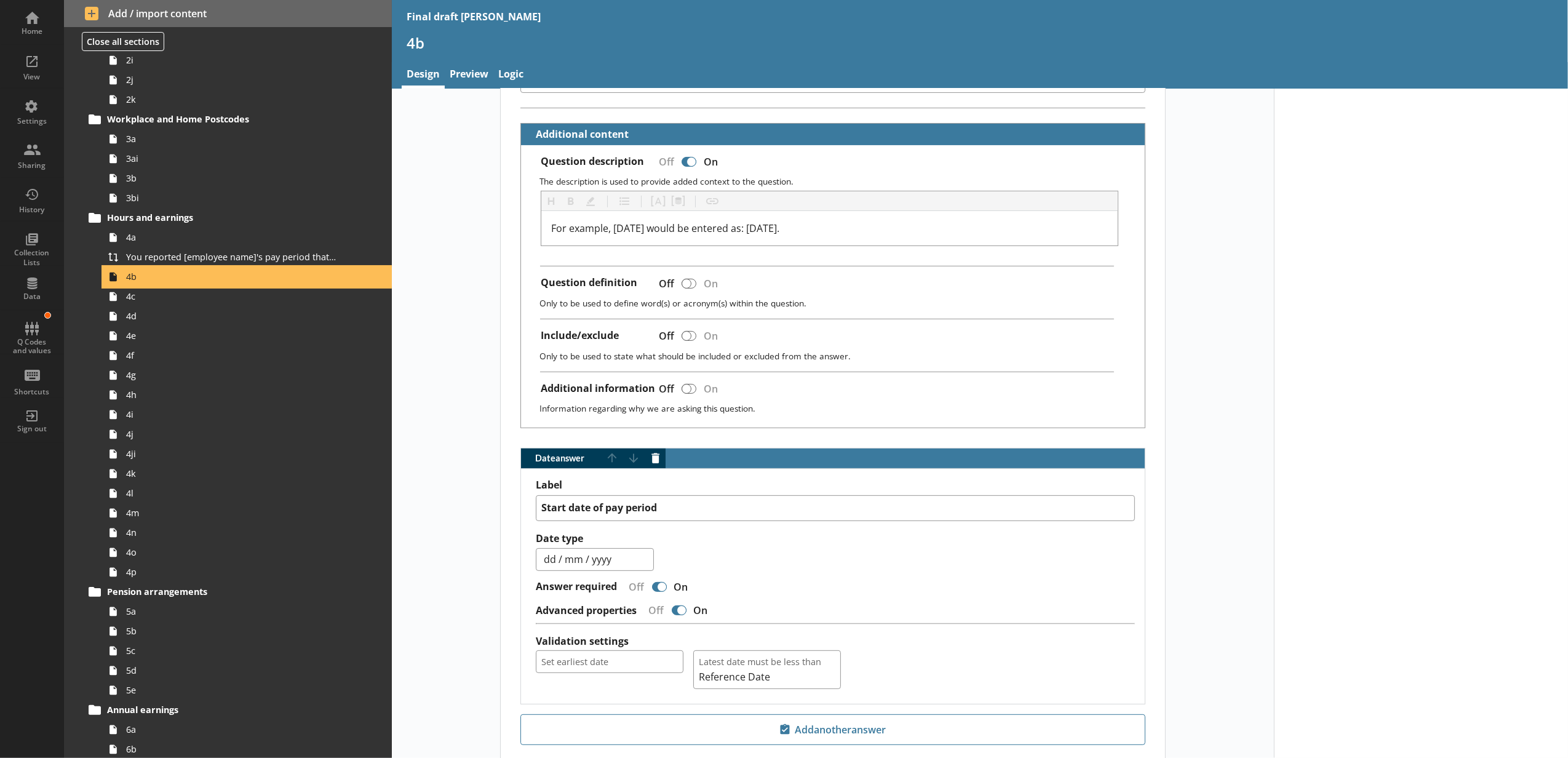
scroll to position [359, 0]
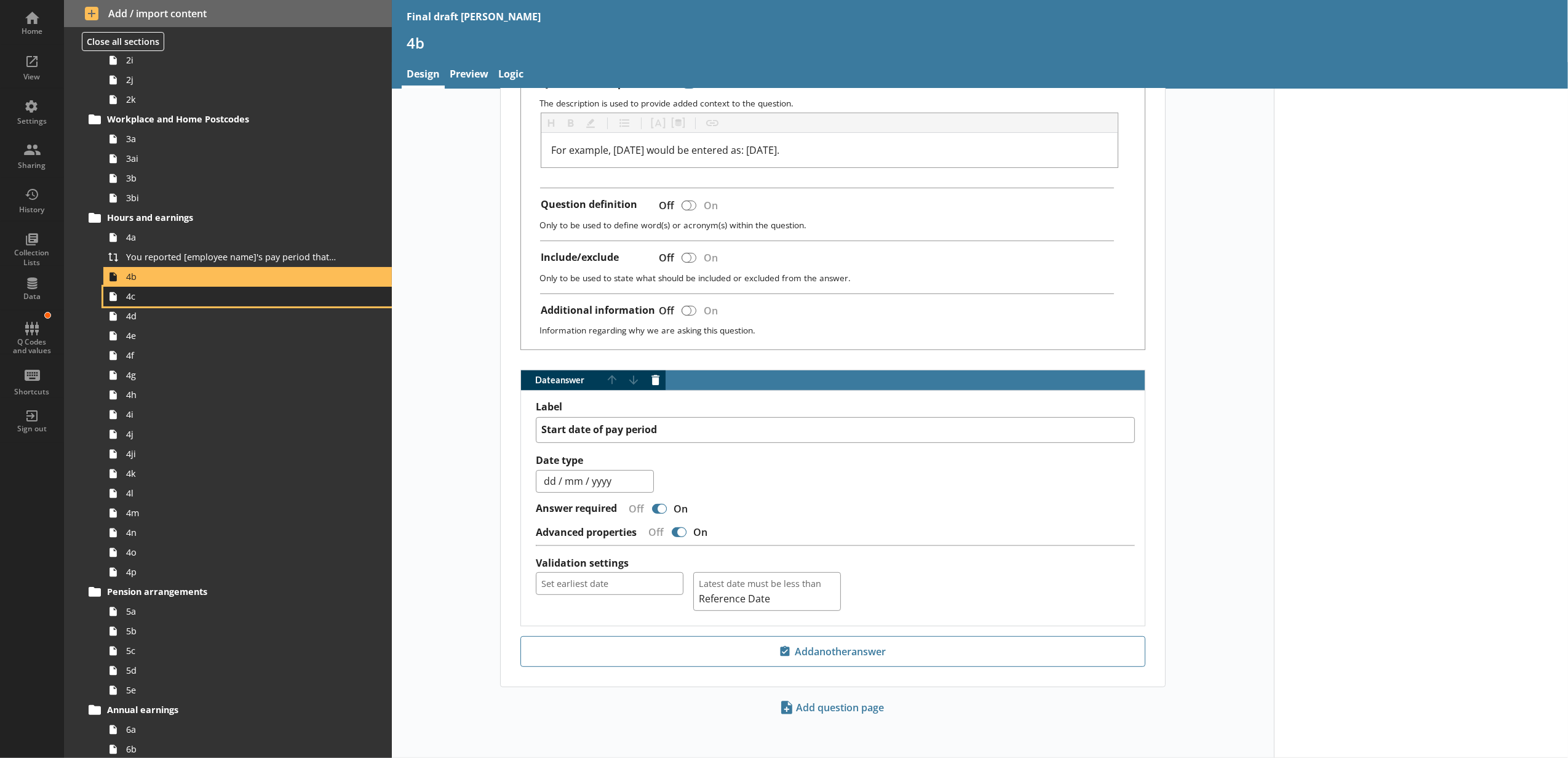
click at [154, 294] on span "4c" at bounding box center [231, 296] width 210 height 11
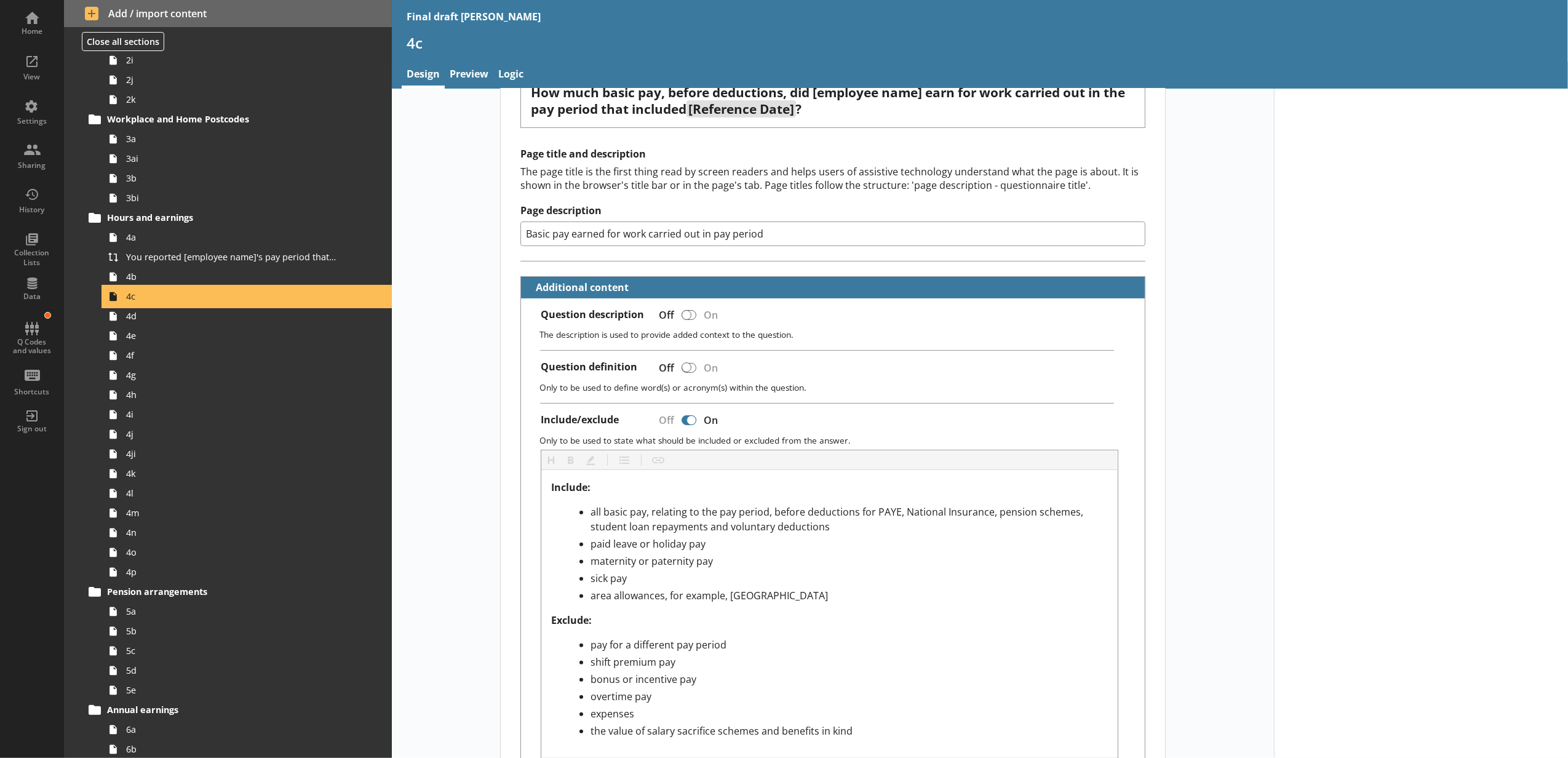
scroll to position [273, 0]
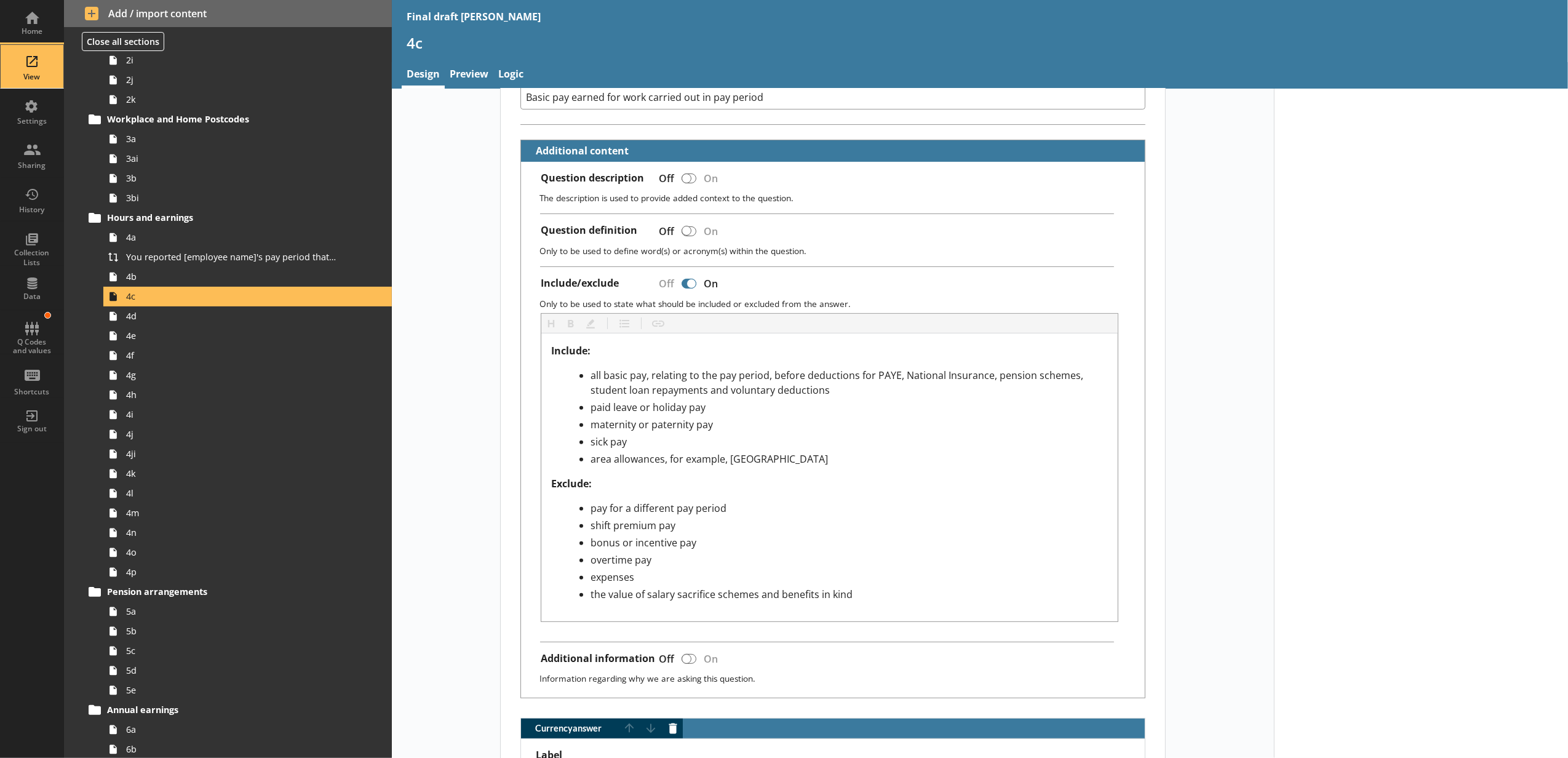
click at [11, 76] on div "View" at bounding box center [32, 77] width 43 height 10
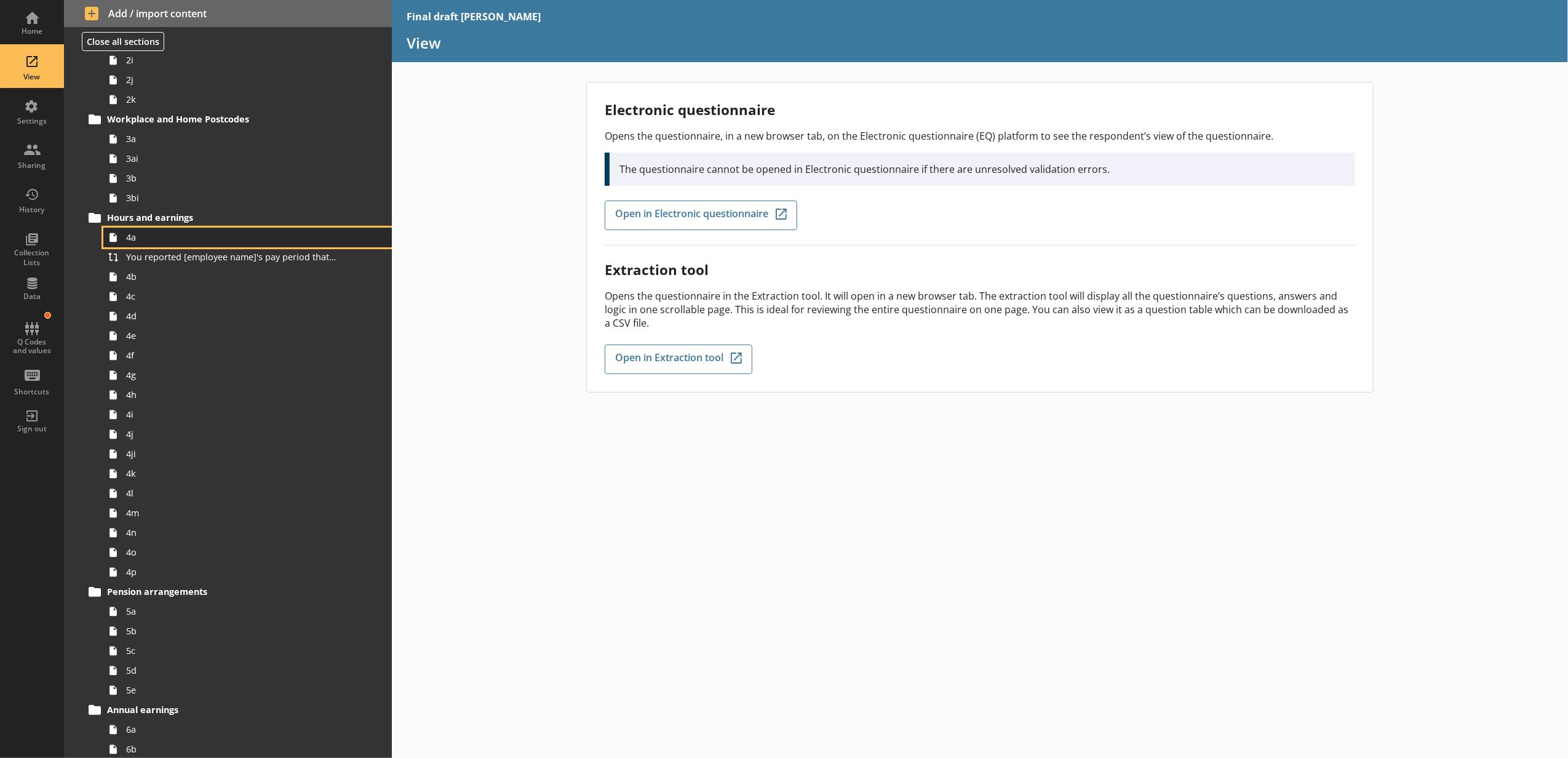
click at [154, 235] on span "4a" at bounding box center [231, 237] width 210 height 11
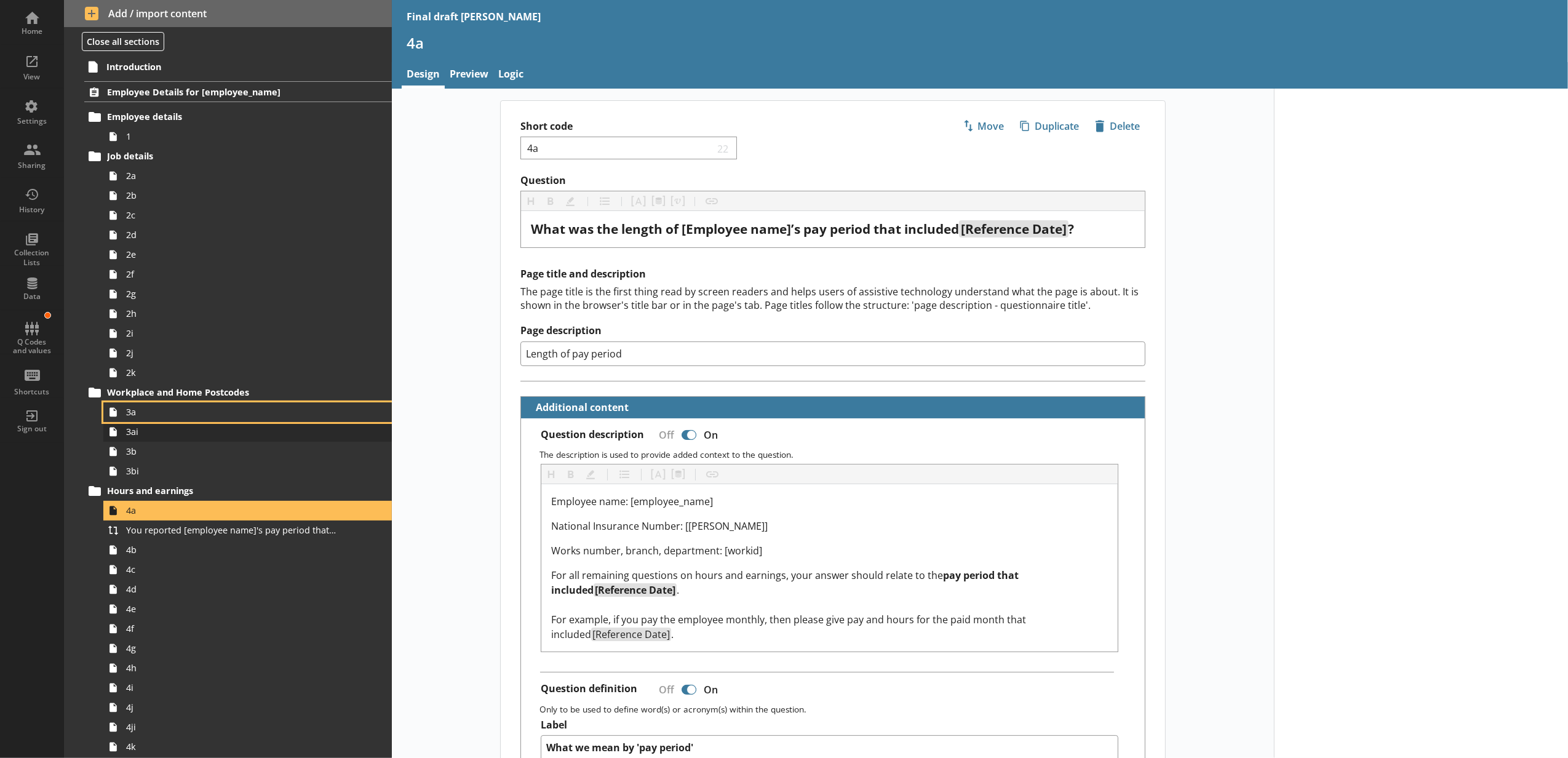
click at [175, 424] on ol "3a 3ai 3b 3bi" at bounding box center [248, 442] width 289 height 79
click at [175, 434] on span "3ai" at bounding box center [231, 432] width 210 height 11
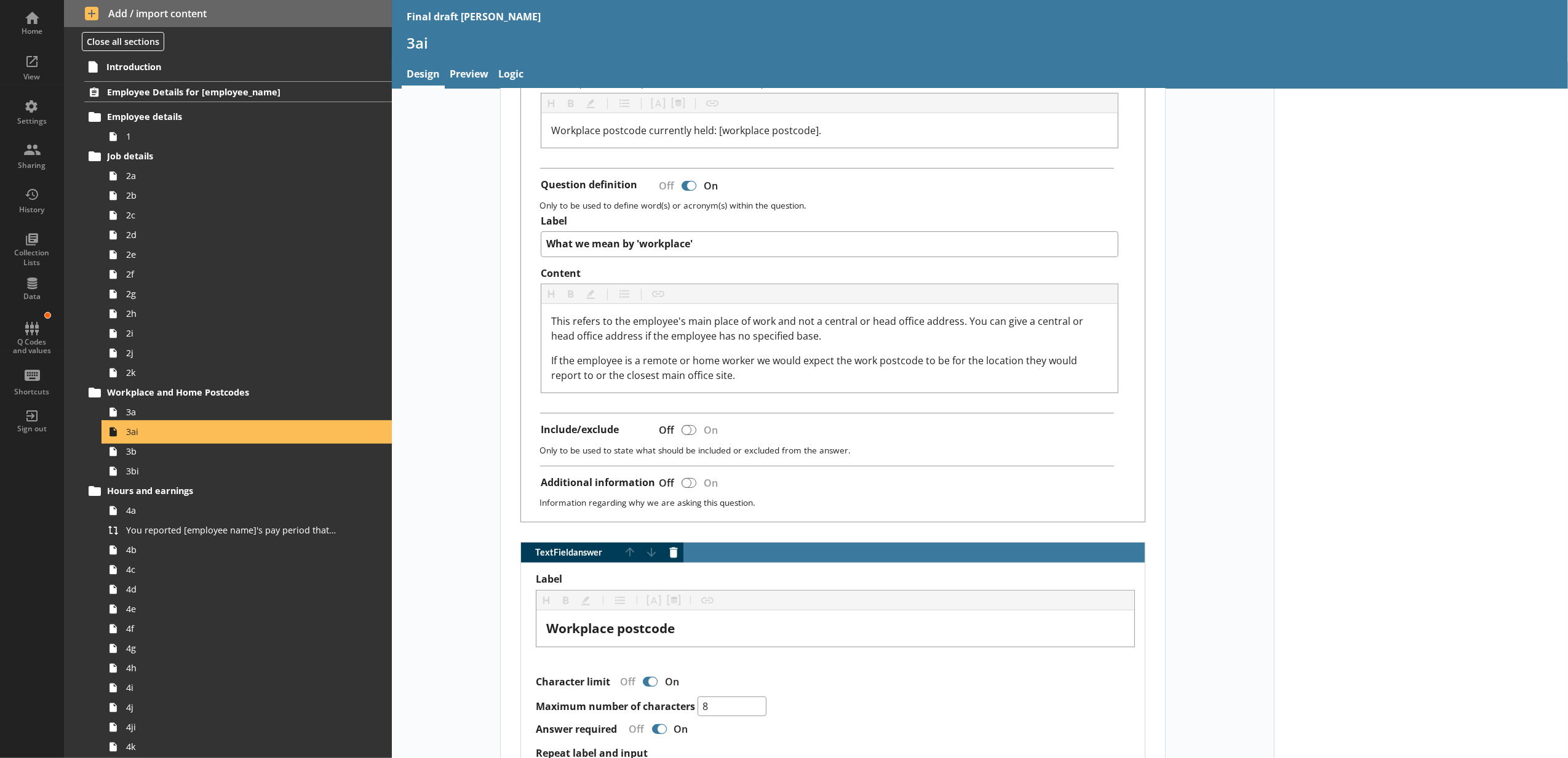
scroll to position [409, 0]
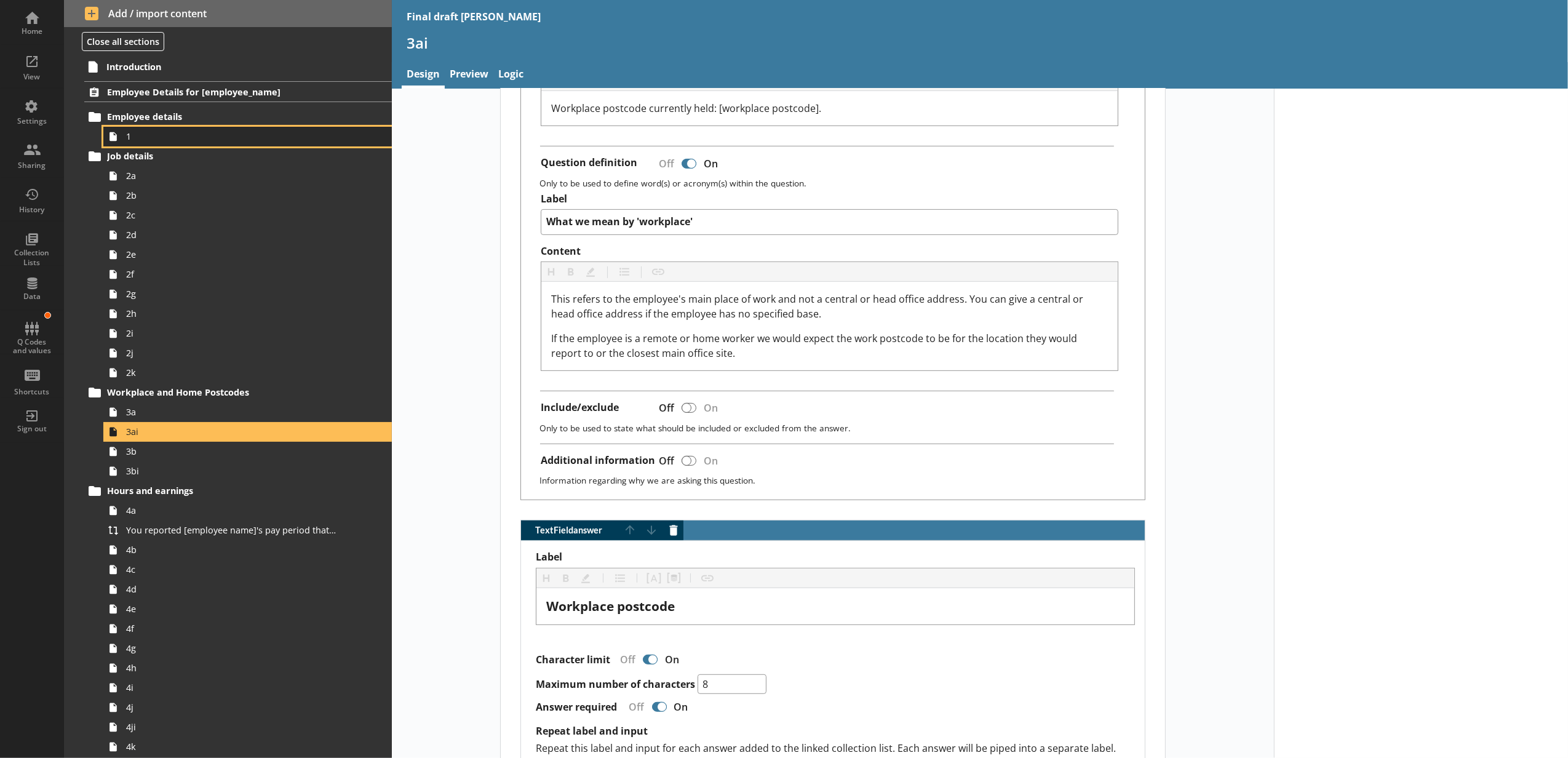
click at [179, 134] on span "1" at bounding box center [231, 136] width 210 height 11
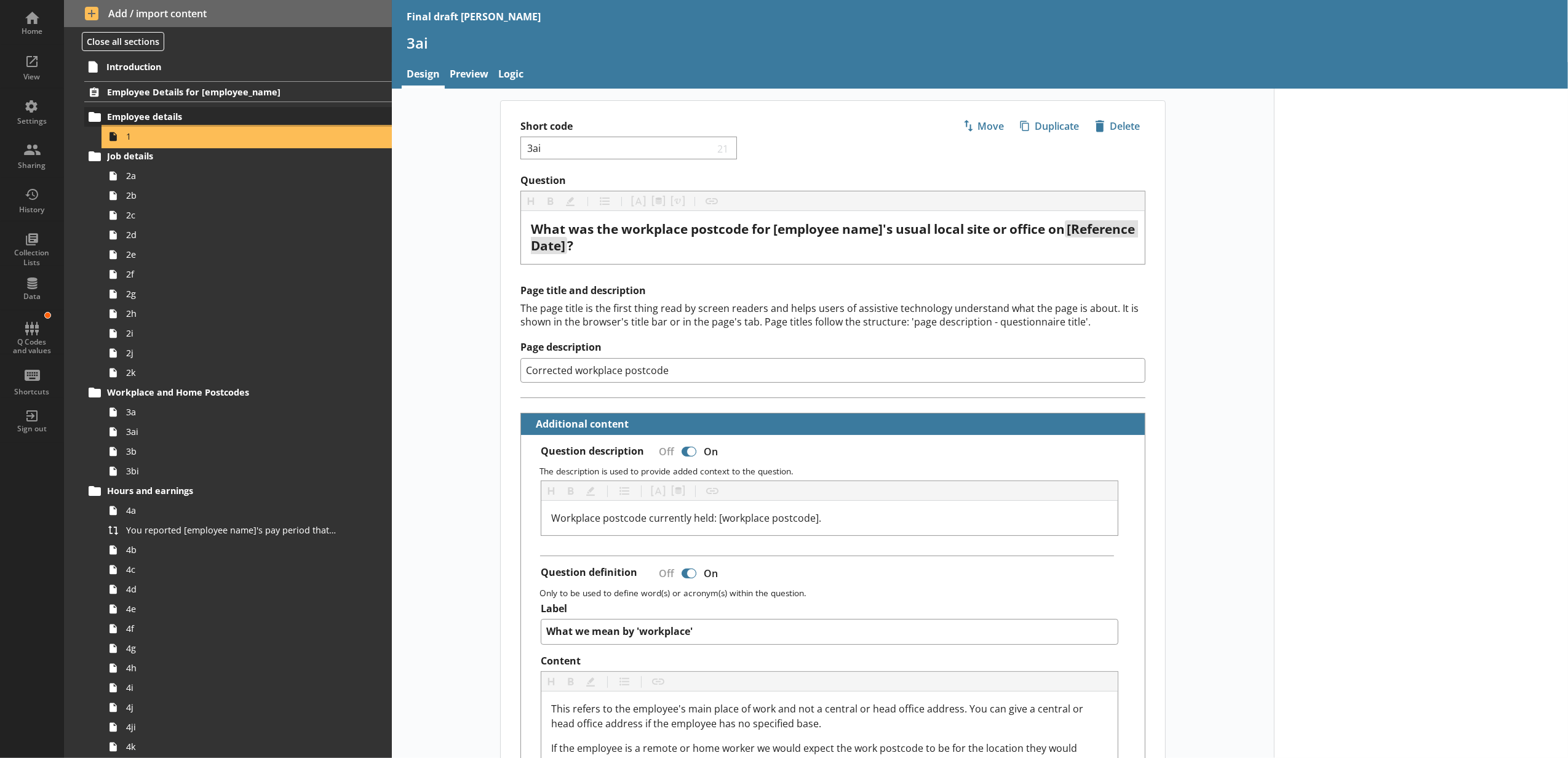
type textarea "x"
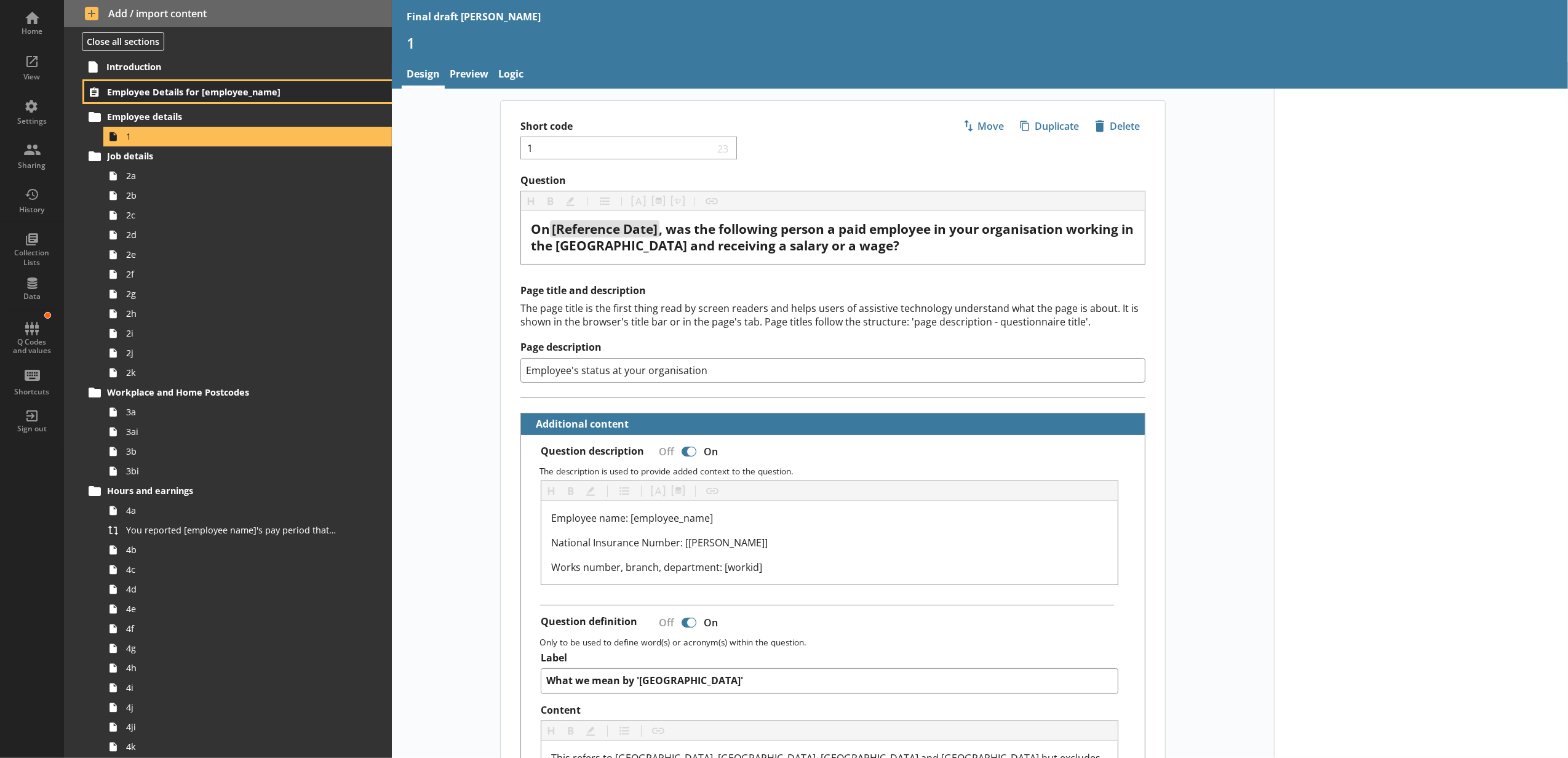
click at [206, 98] on span "Employee Details for [employee_name]" at bounding box center [219, 92] width 224 height 11
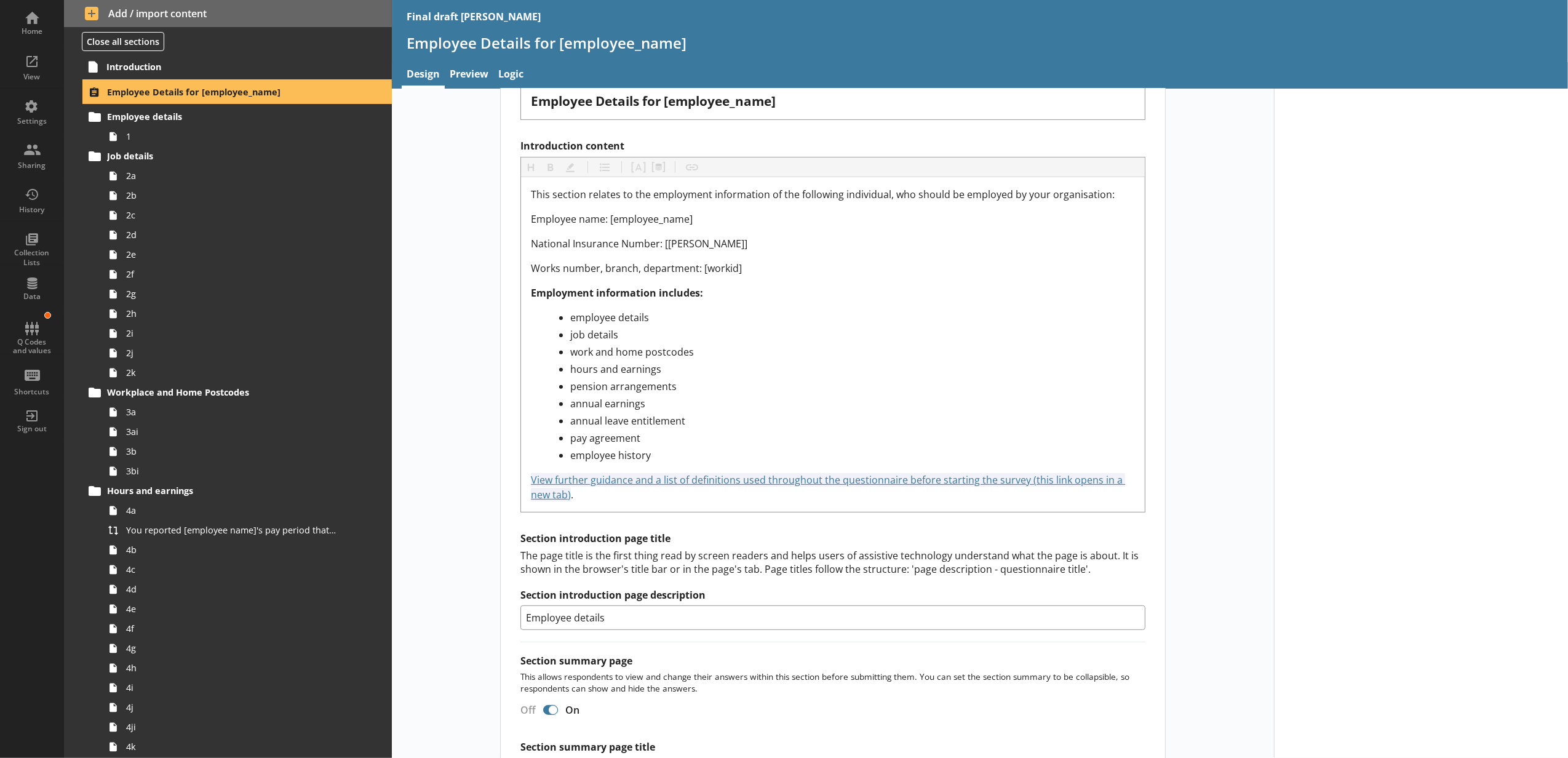
scroll to position [409, 0]
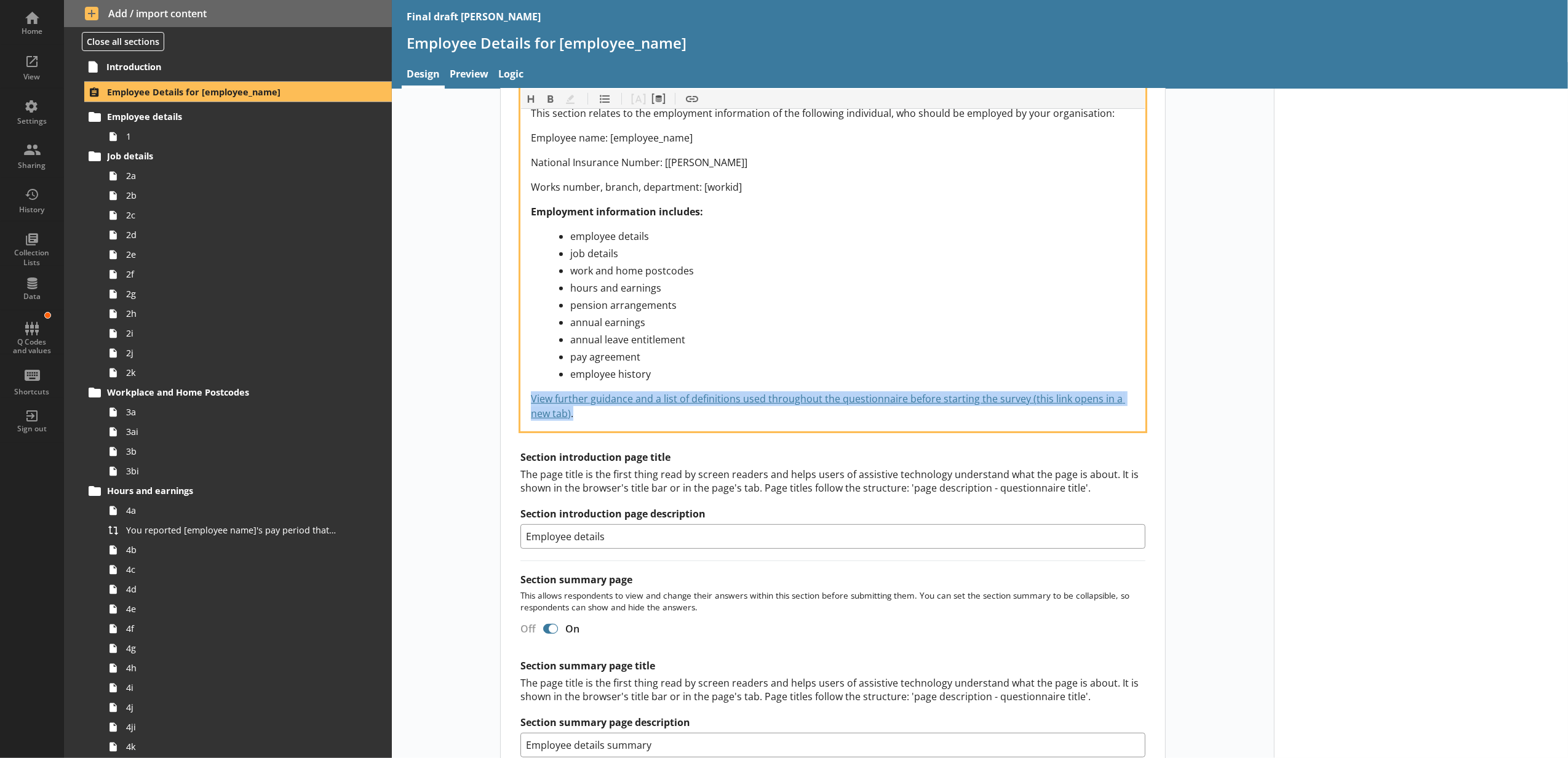
drag, startPoint x: 623, startPoint y: 419, endPoint x: 523, endPoint y: 400, distance: 101.8
click at [523, 400] on div "This section relates to the employment information of the following individual,…" at bounding box center [833, 263] width 624 height 334
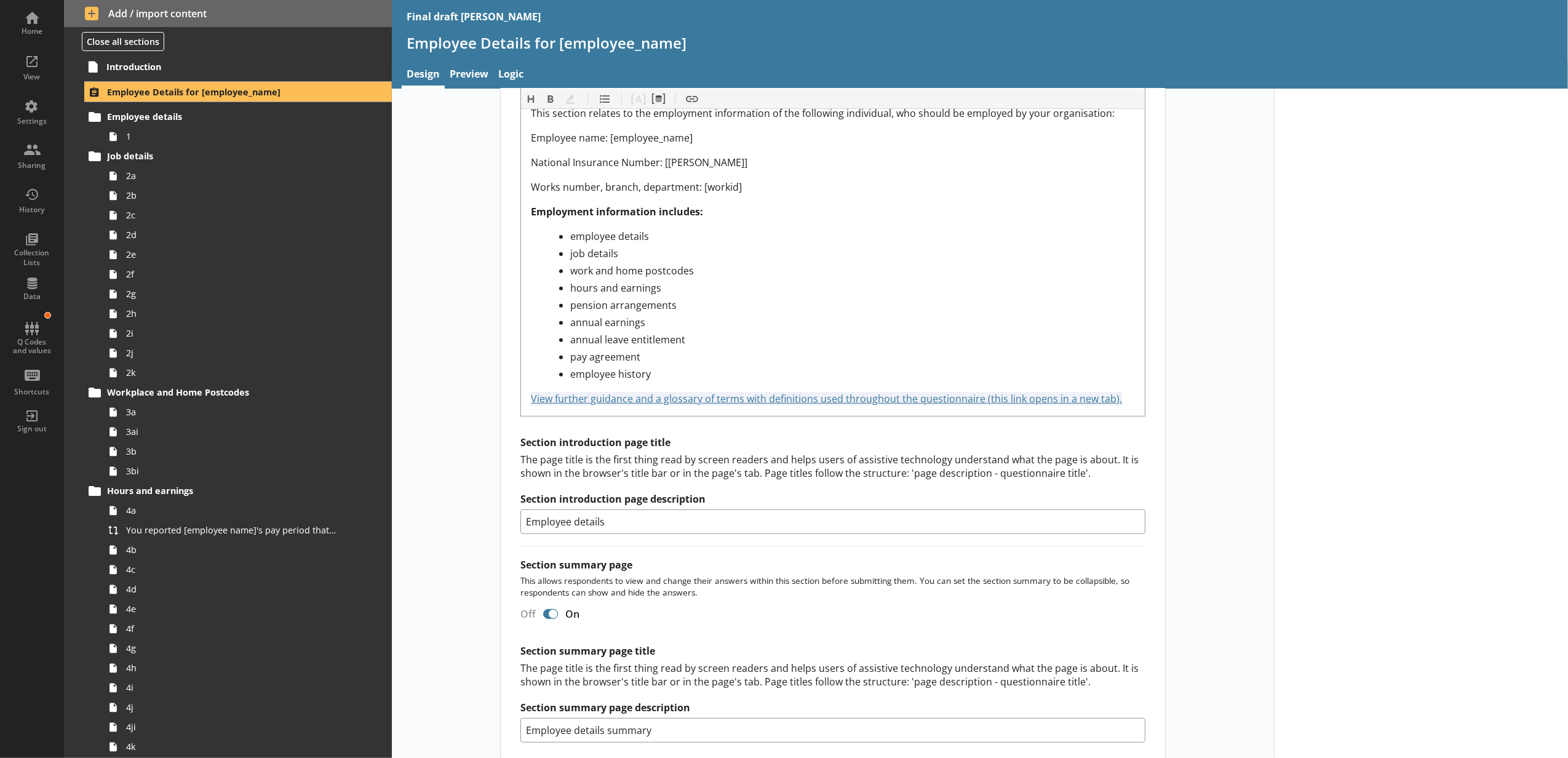
click at [1219, 316] on div "Short code 24 Move icon-copy Duplicate icon-delete Created with Sketch. Delete …" at bounding box center [833, 282] width 883 height 1183
click at [54, 71] on link "View" at bounding box center [32, 66] width 64 height 44
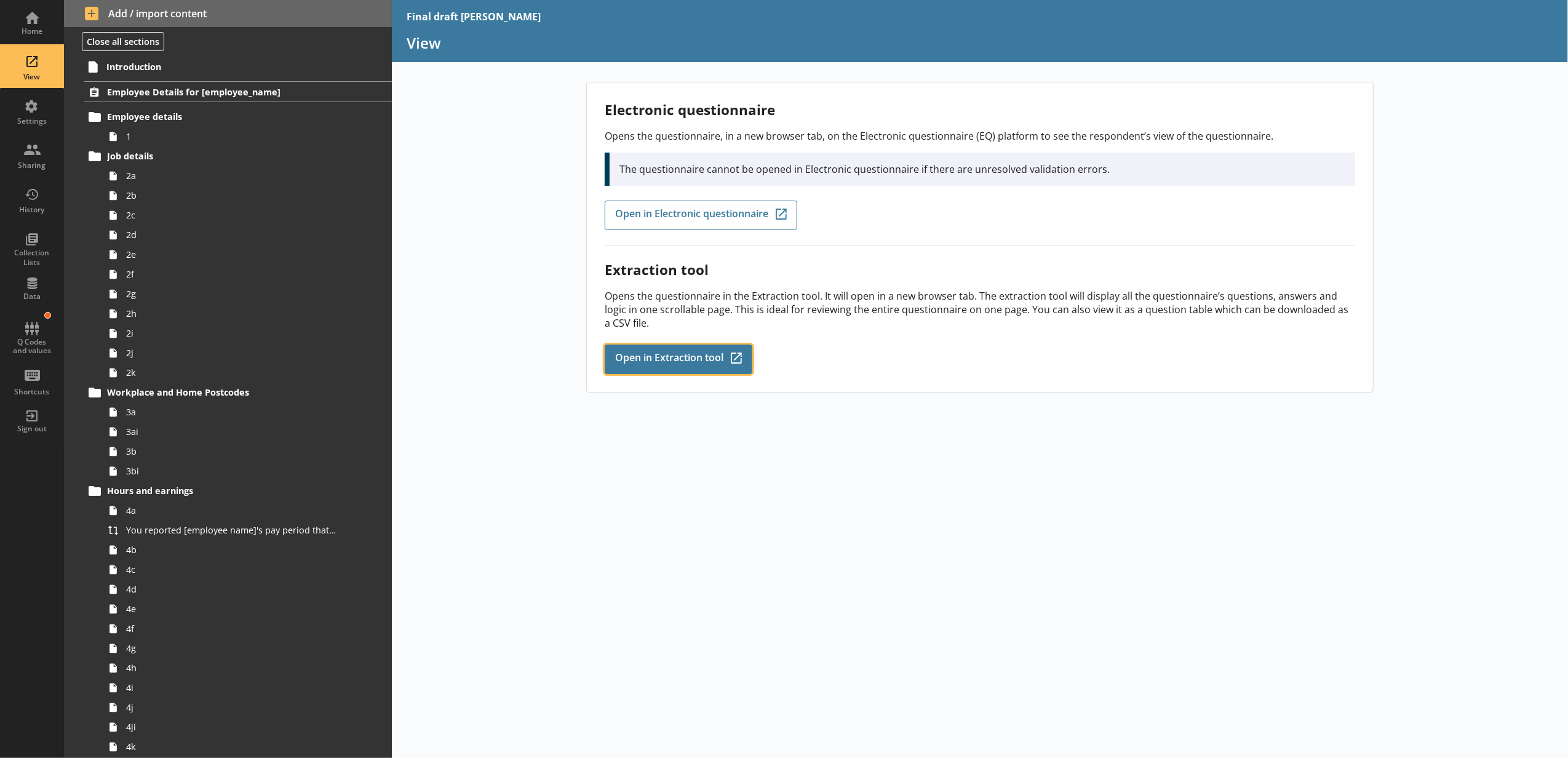
click at [675, 359] on span "Open in Extraction tool" at bounding box center [670, 359] width 109 height 14
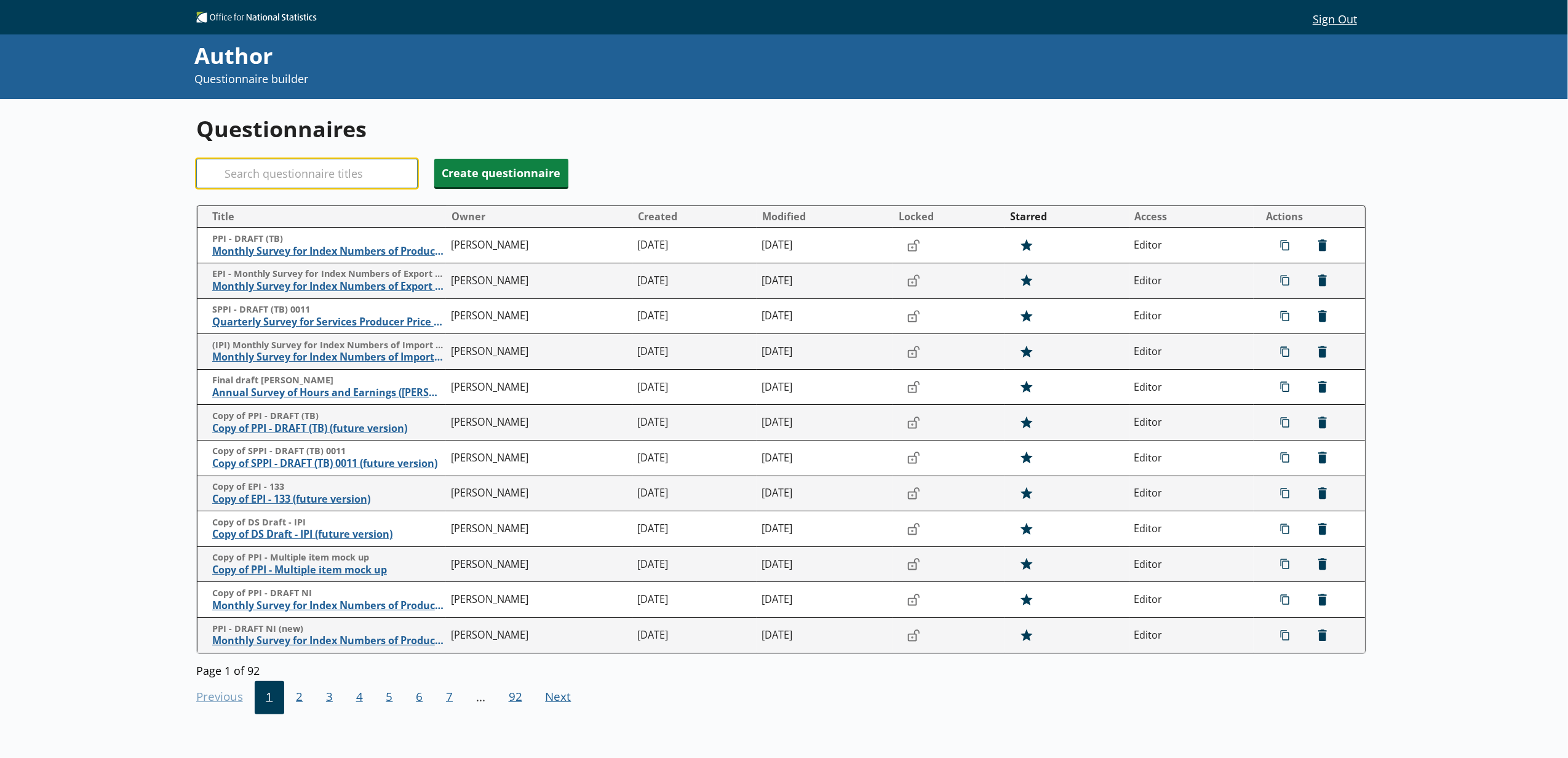
click at [358, 169] on input "Search" at bounding box center [307, 173] width 222 height 29
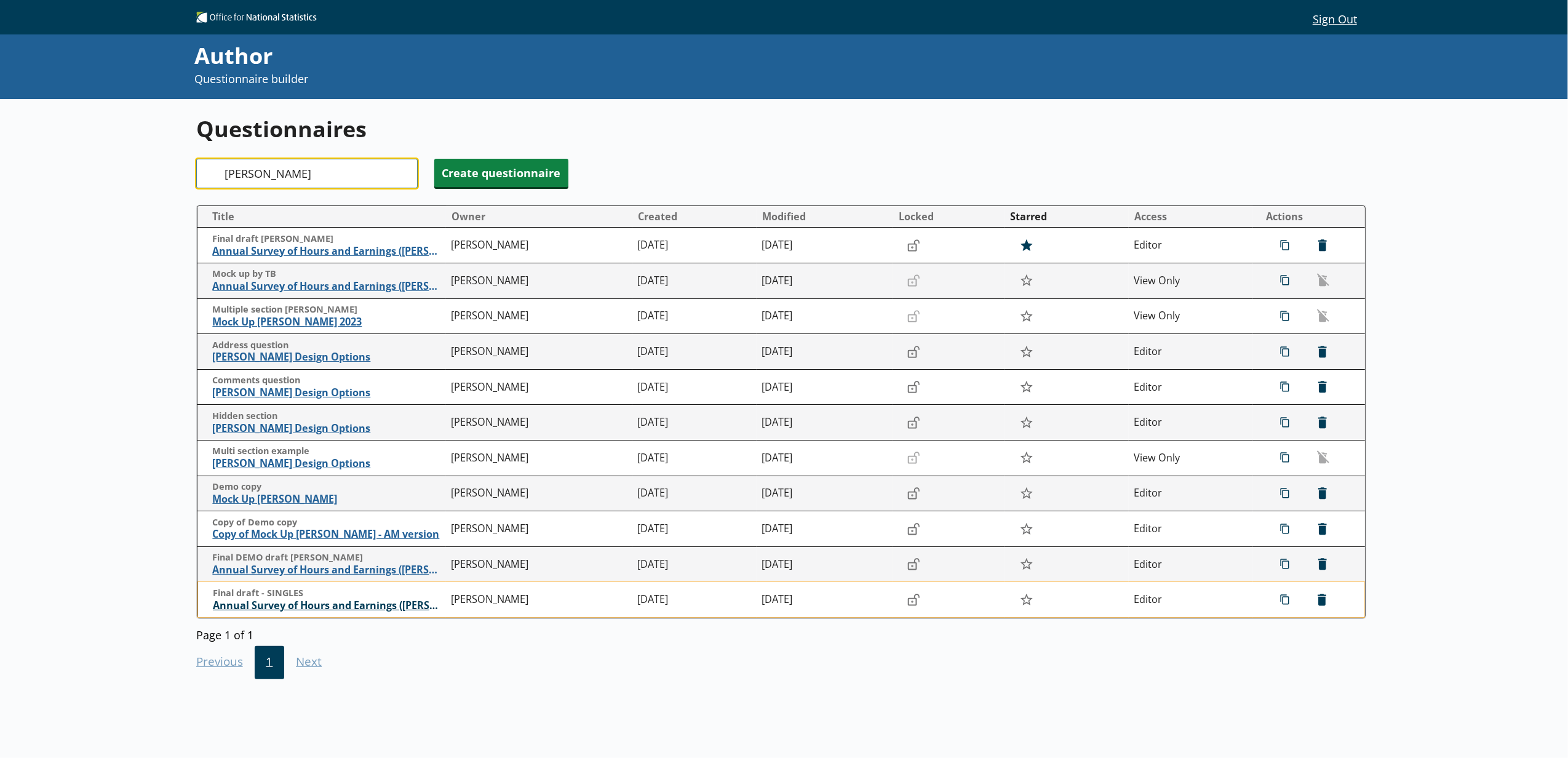
type input "[PERSON_NAME]"
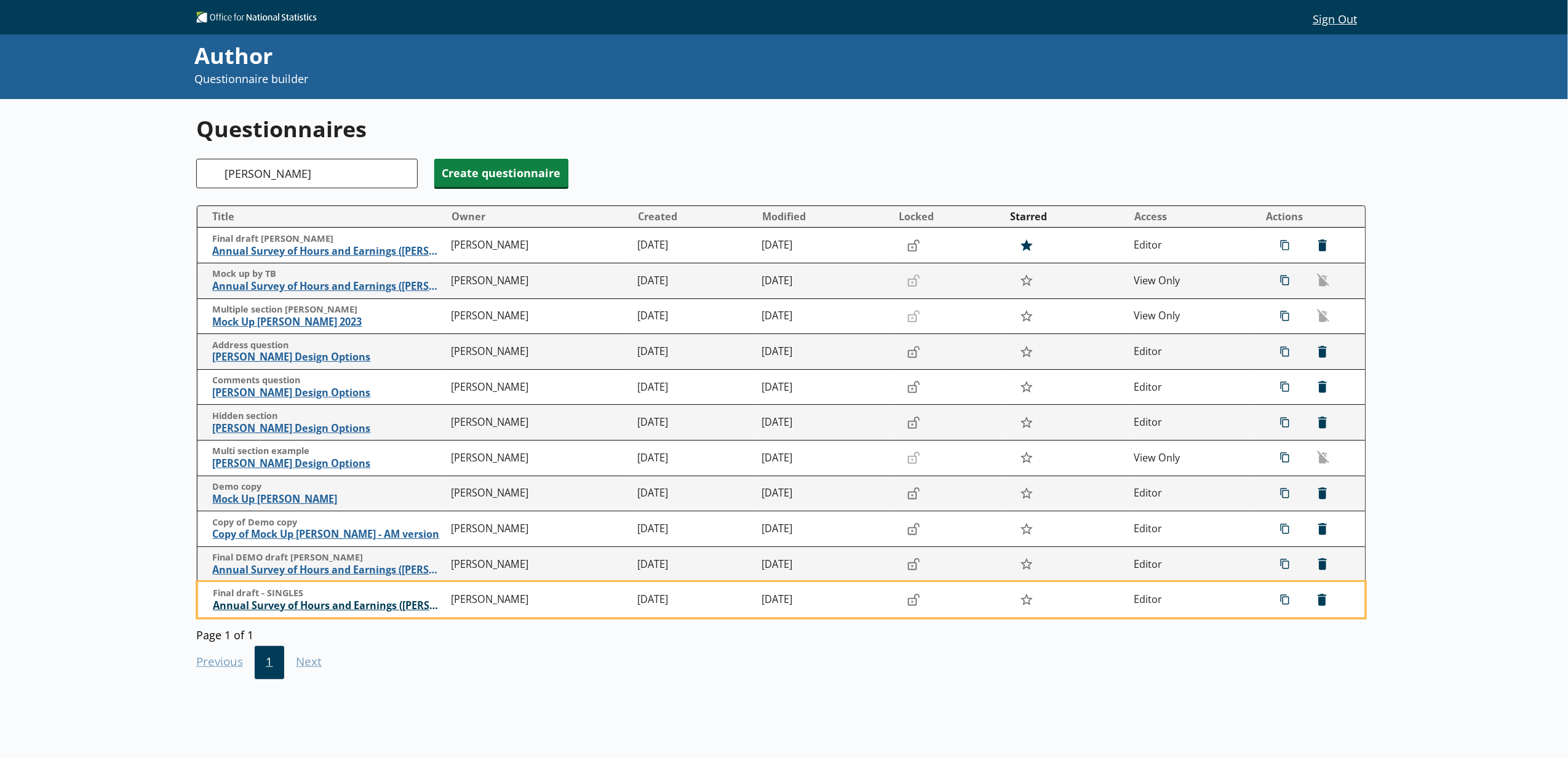
click at [337, 606] on span "Annual Survey of Hours and Earnings ([PERSON_NAME])" at bounding box center [329, 606] width 232 height 13
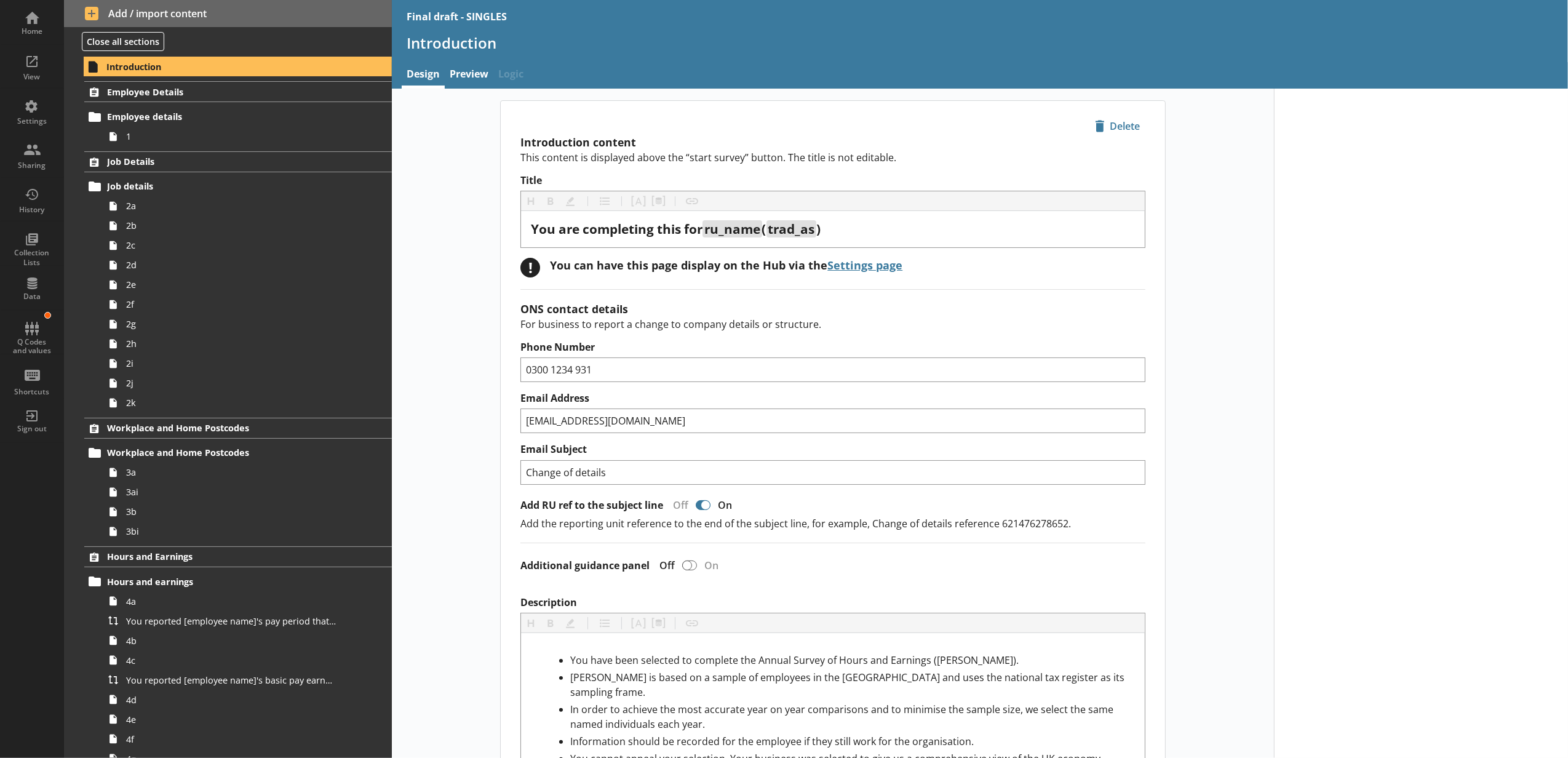
click at [750, 52] on h1 "Introduction" at bounding box center [980, 42] width 1147 height 19
click at [36, 74] on div "View" at bounding box center [32, 77] width 43 height 10
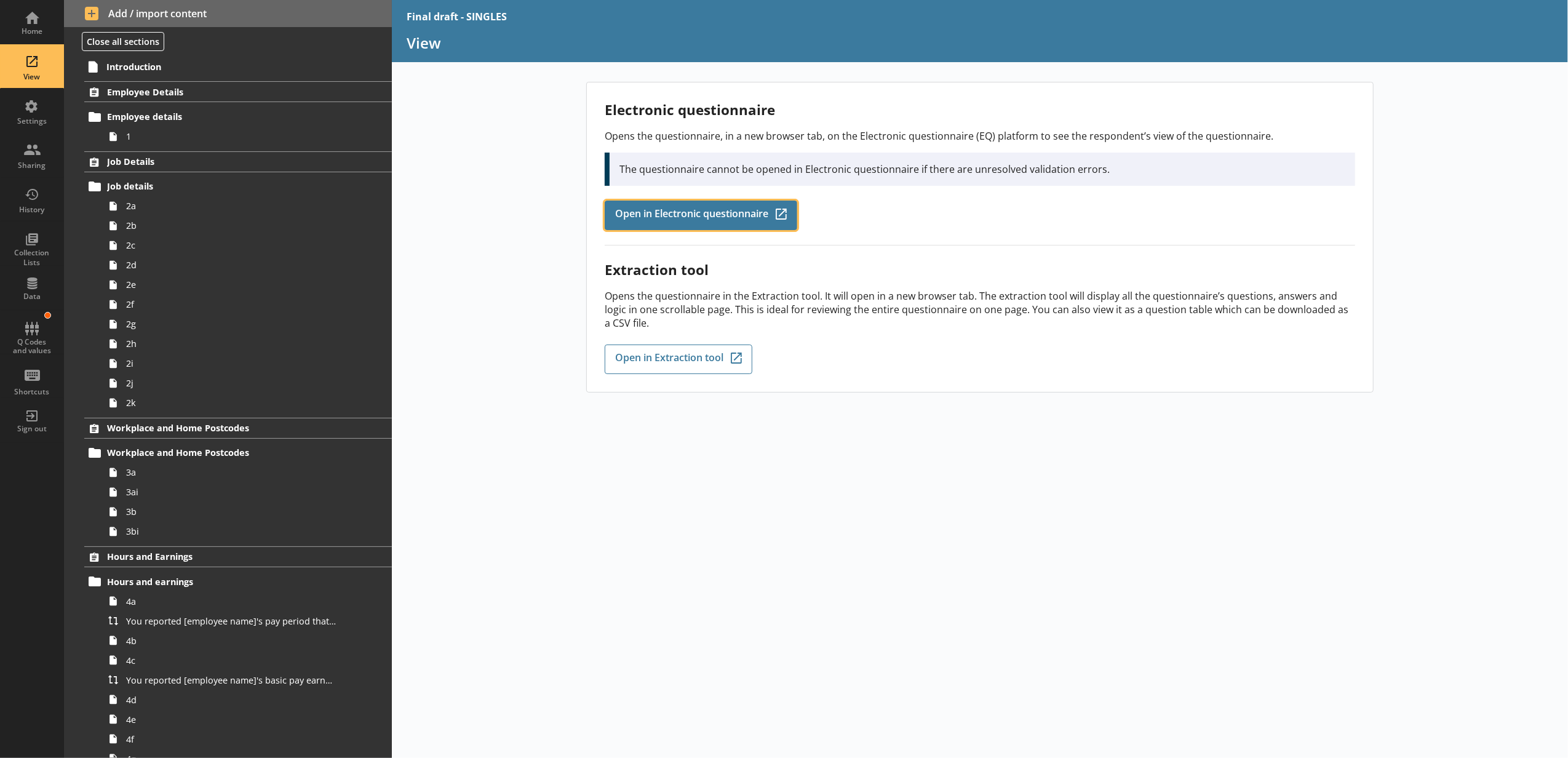
click at [621, 209] on span "Open in Electronic questionnaire" at bounding box center [692, 215] width 153 height 14
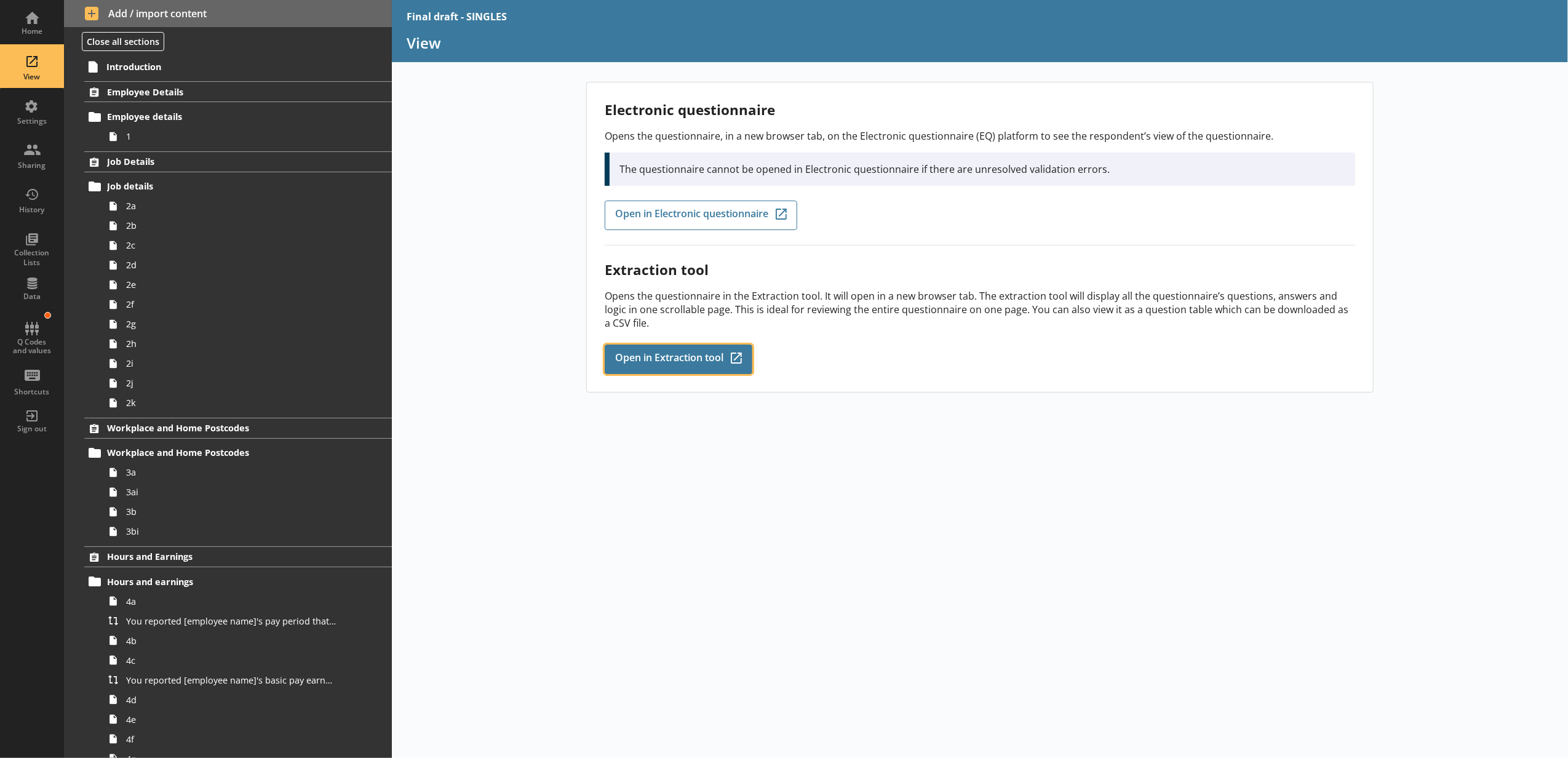
click at [736, 353] on link "Open in Extraction tool Q-Codes_Icon Created with Sketch." at bounding box center [678, 359] width 148 height 29
click at [276, 71] on span "Introduction" at bounding box center [219, 66] width 224 height 11
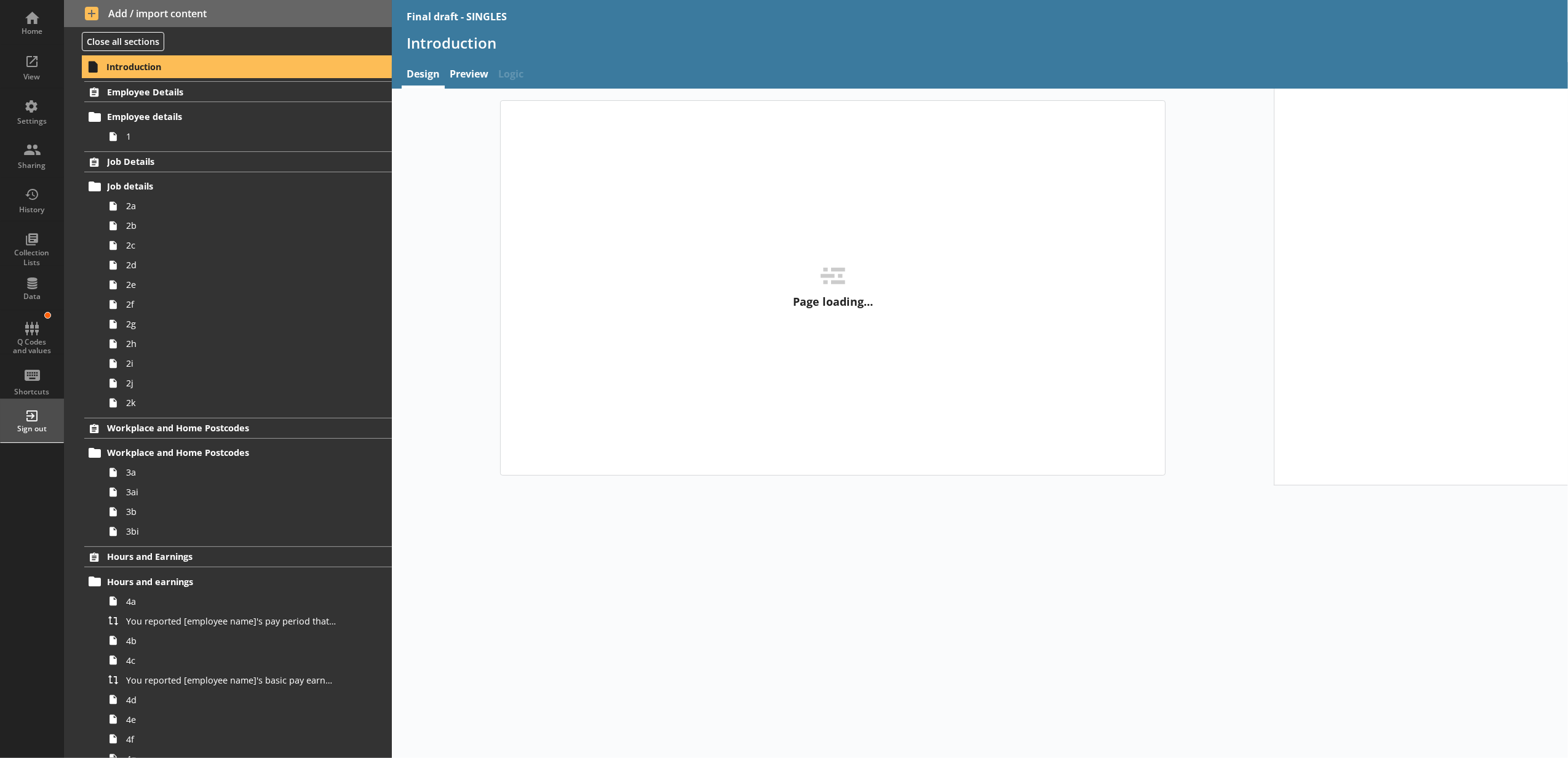
type textarea "x"
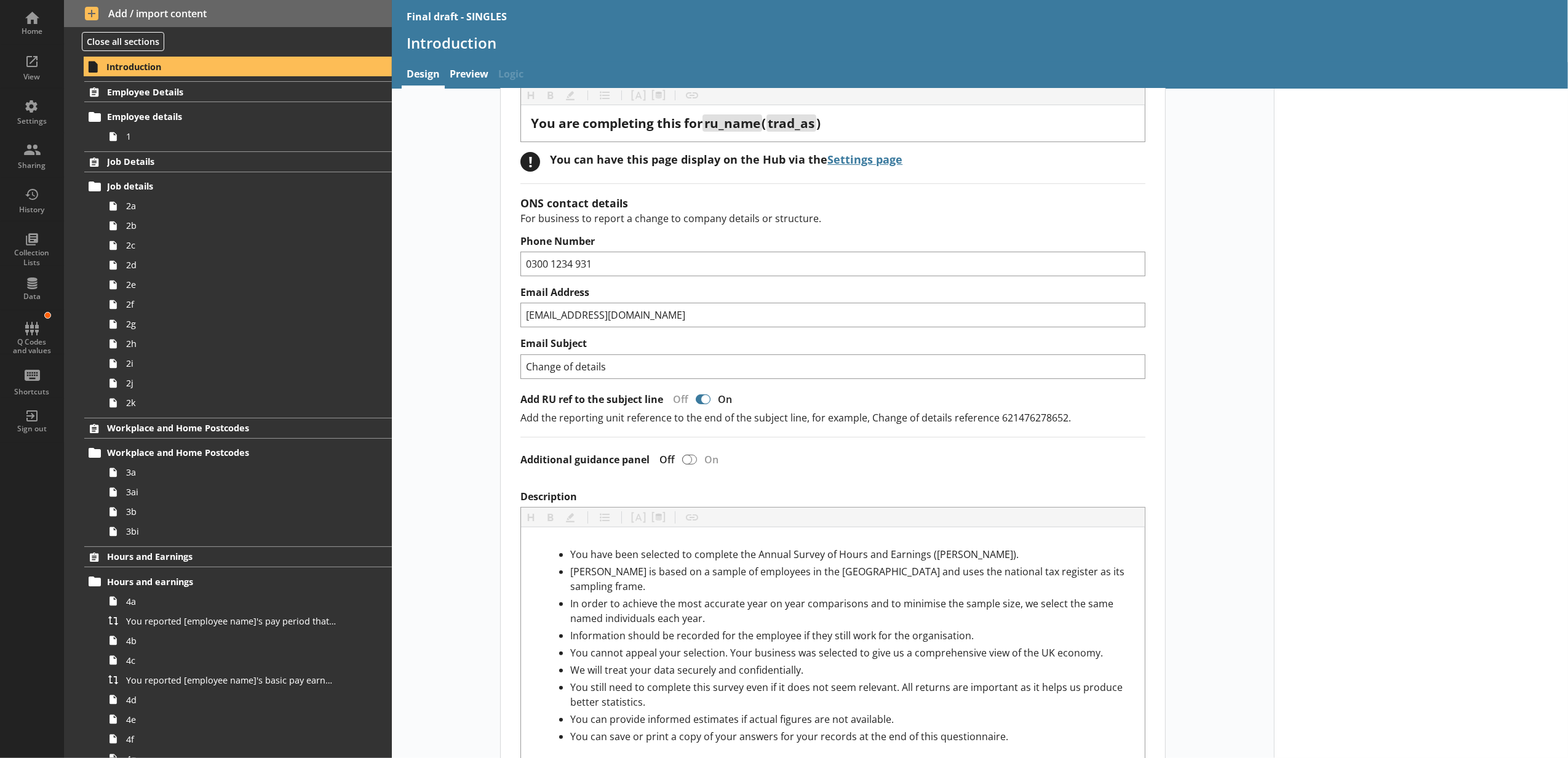
scroll to position [136, 0]
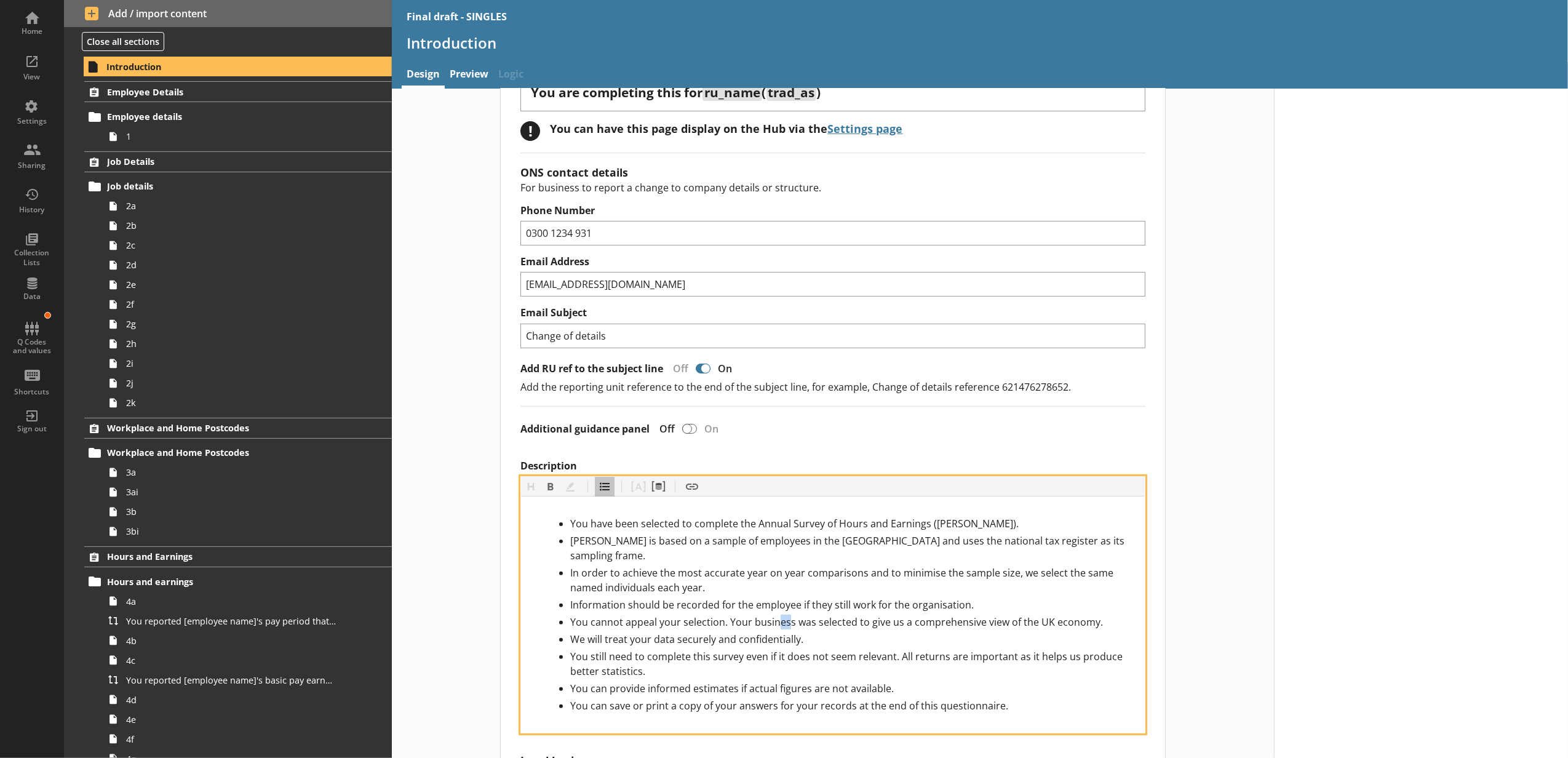
drag, startPoint x: 758, startPoint y: 610, endPoint x: 746, endPoint y: 609, distance: 12.0
click at [746, 615] on span "You cannot appeal your selection. Your business was selected to give us a compr…" at bounding box center [837, 622] width 533 height 14
click at [808, 649] on span "You still need to complete this survey even if it does not seem relevant. All r…" at bounding box center [848, 664] width 555 height 29
drag, startPoint x: 779, startPoint y: 617, endPoint x: 725, endPoint y: 615, distance: 54.0
click at [725, 615] on span "You cannot appeal your selection. Your organisation was selected to give us a c…" at bounding box center [845, 622] width 551 height 14
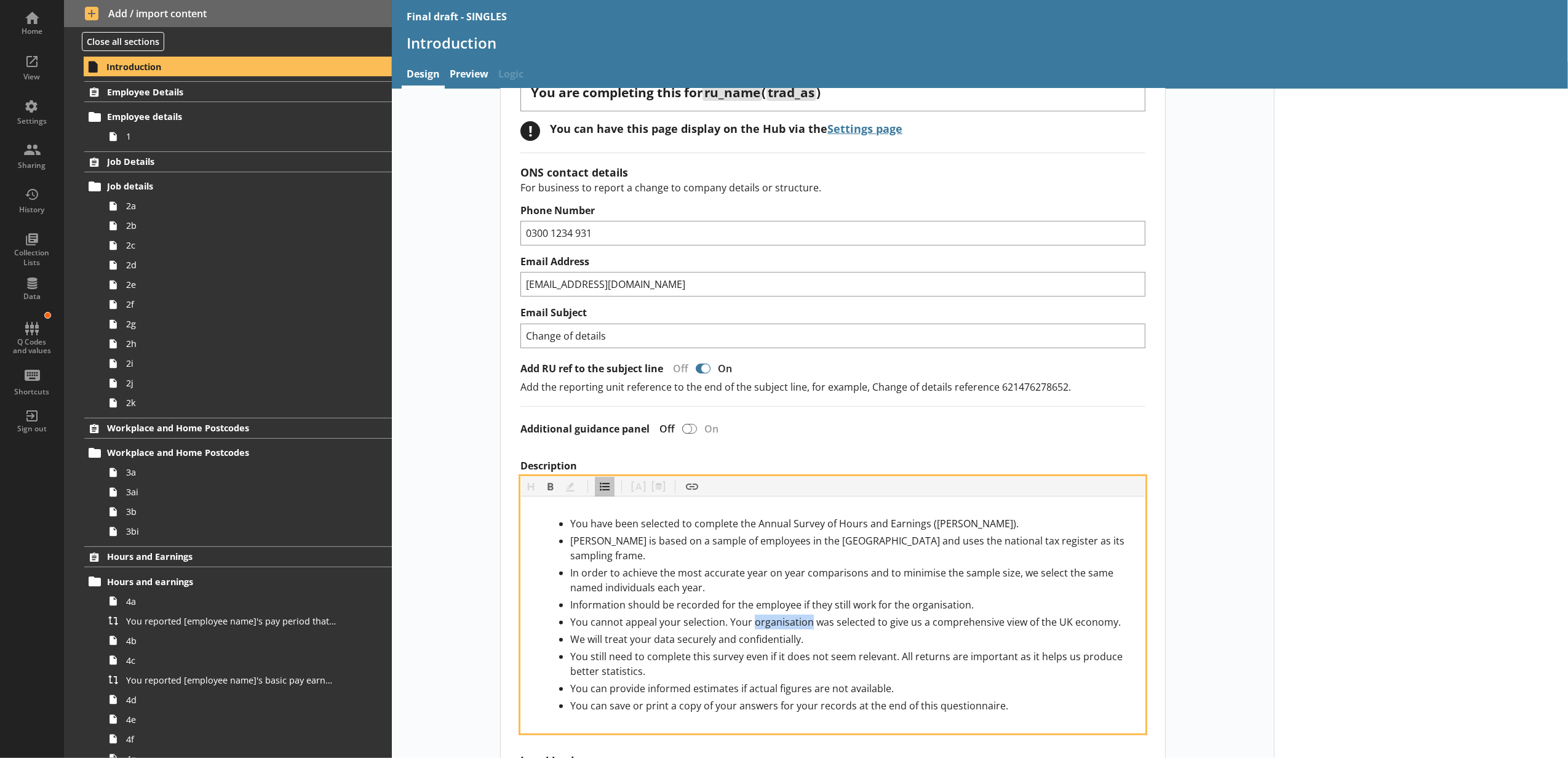
copy span "organisation"
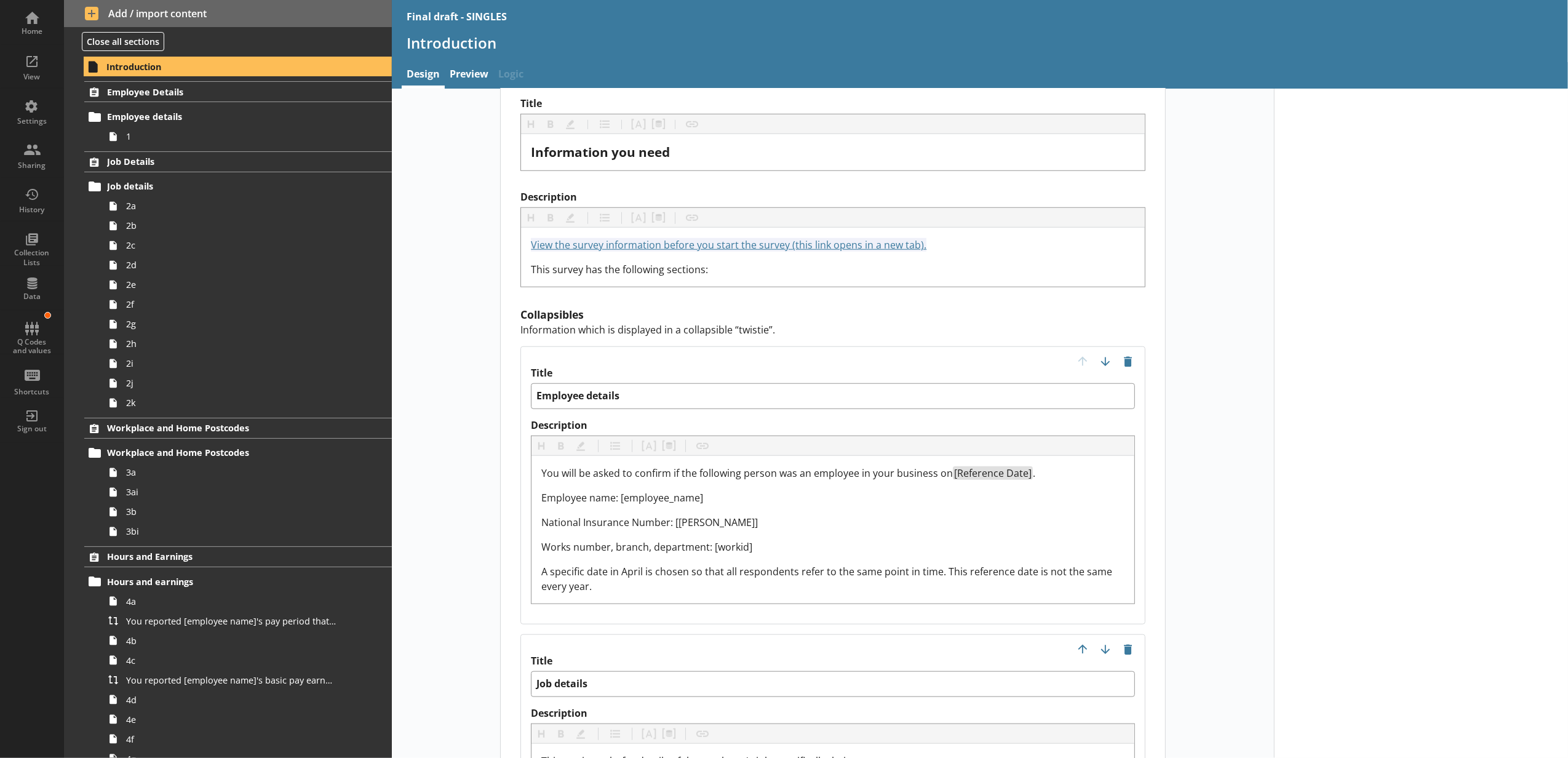
scroll to position [1093, 0]
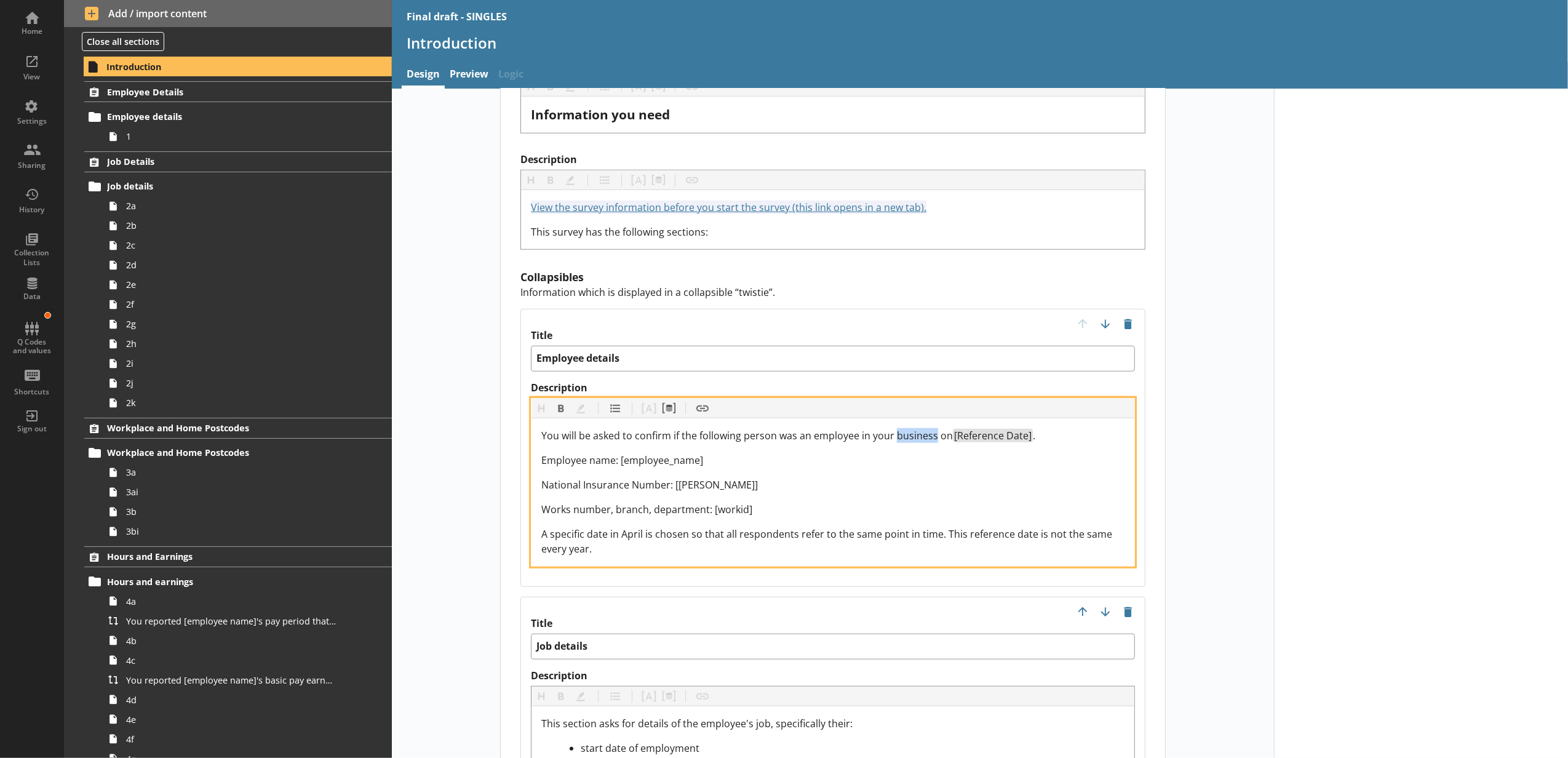
drag, startPoint x: 922, startPoint y: 431, endPoint x: 891, endPoint y: 428, distance: 31.1
click at [891, 429] on span "You will be asked to confirm if the following person was an employee in your bu…" at bounding box center [748, 435] width 412 height 14
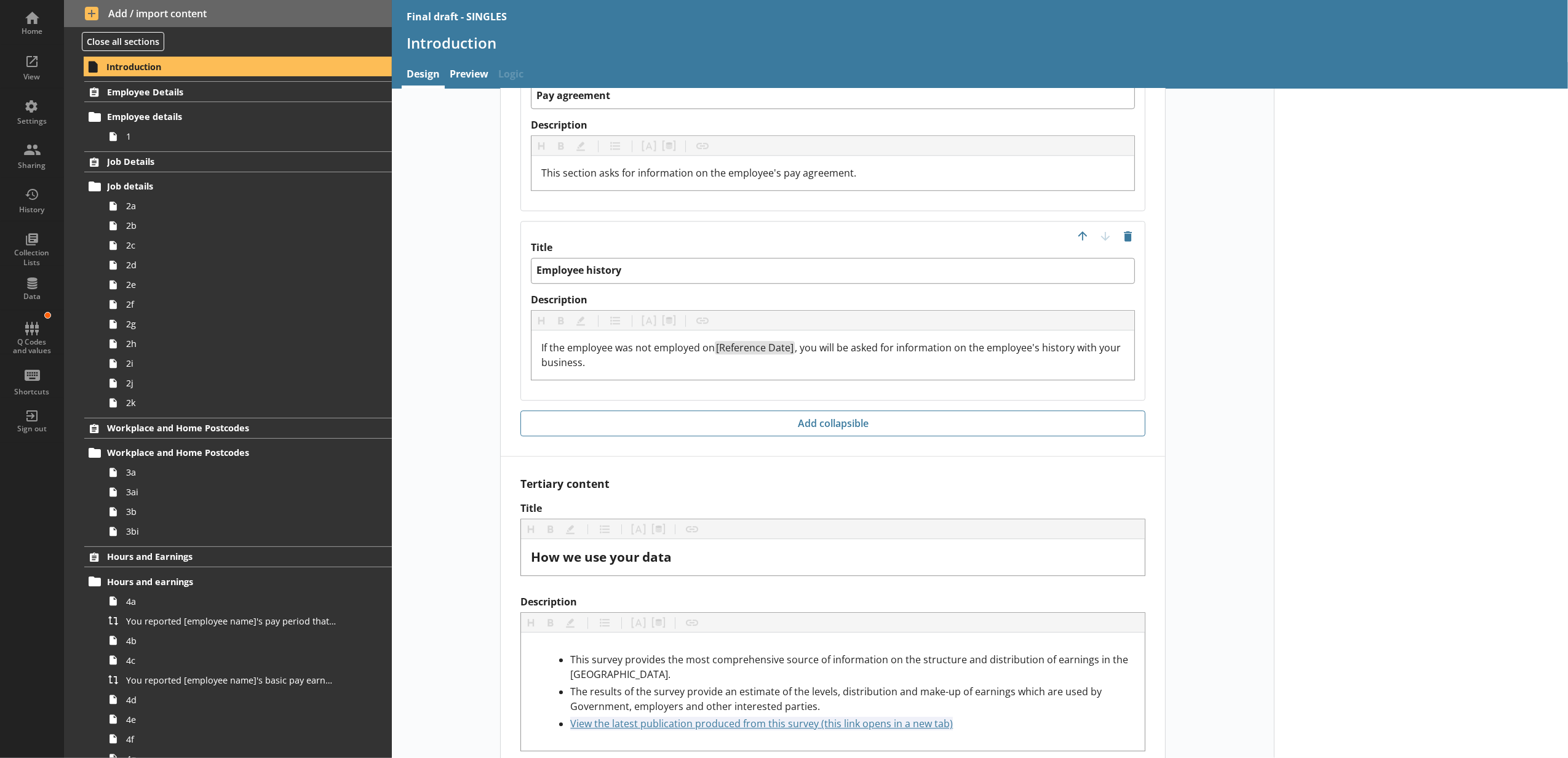
scroll to position [3336, 0]
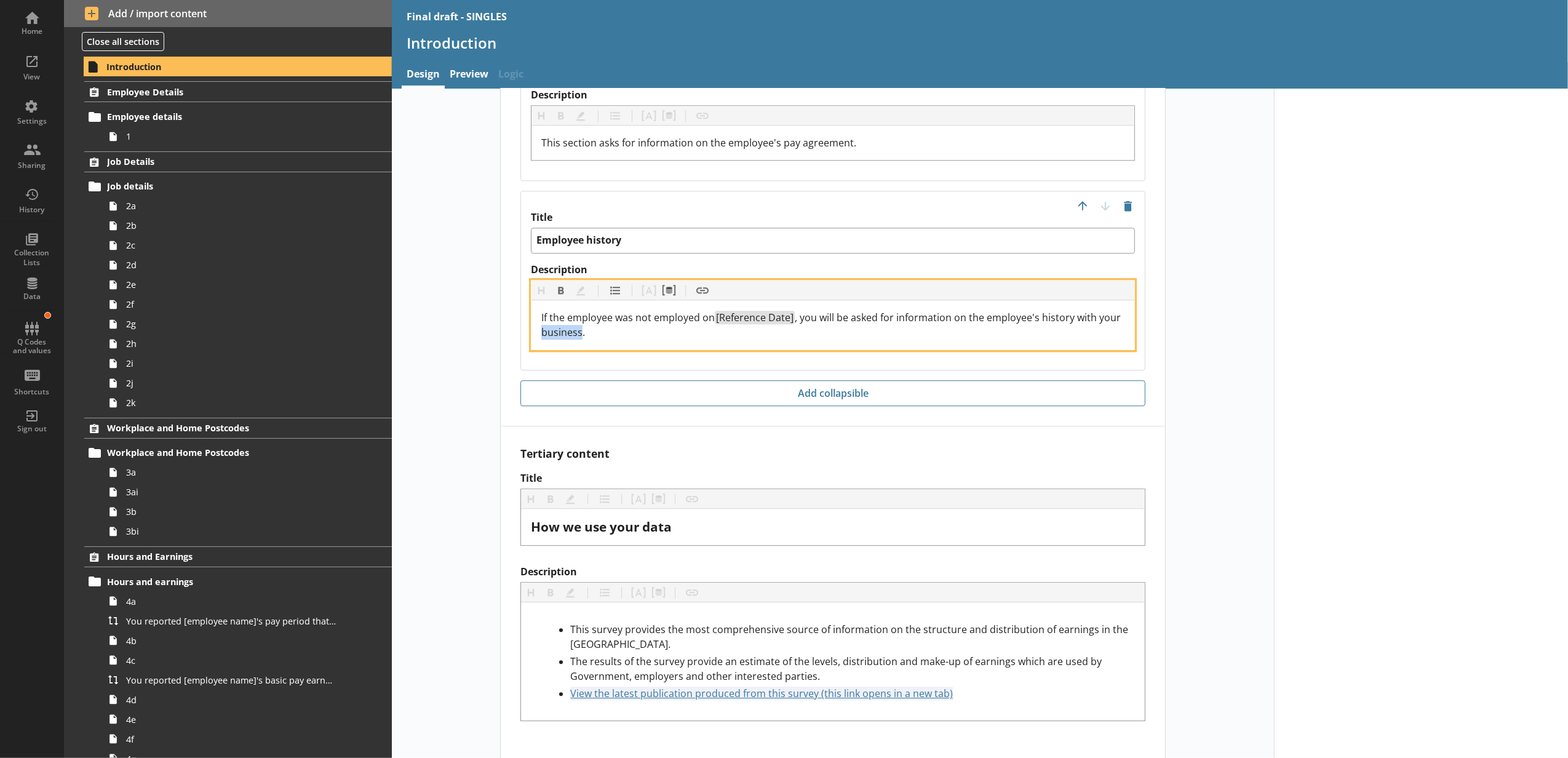
drag, startPoint x: 578, startPoint y: 330, endPoint x: 535, endPoint y: 335, distance: 43.3
click at [535, 335] on div "If the employee was not employed on [Reference Date] , you will be asked for in…" at bounding box center [833, 324] width 603 height 49
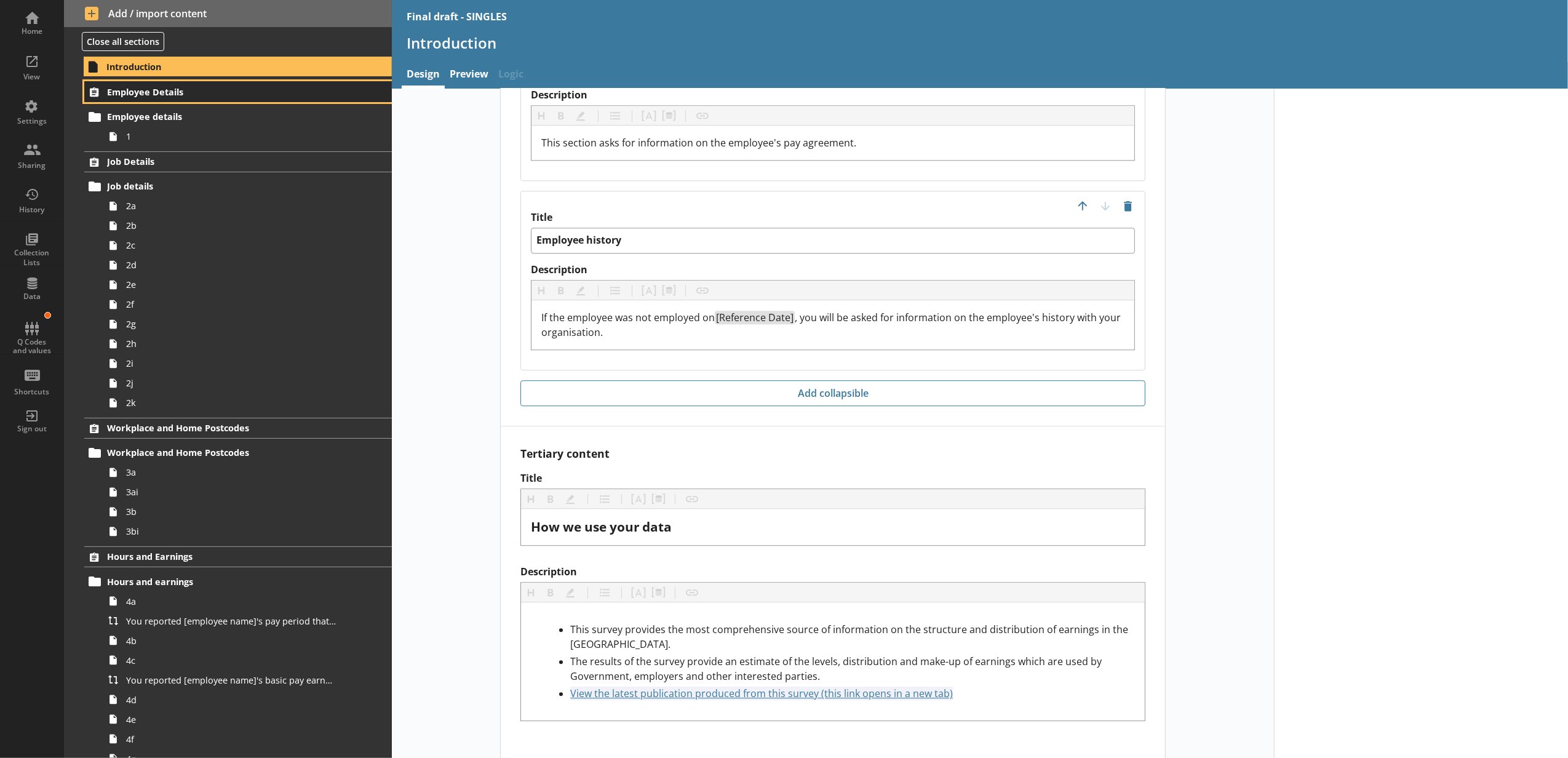
click at [289, 99] on link "Employee Details" at bounding box center [238, 91] width 307 height 21
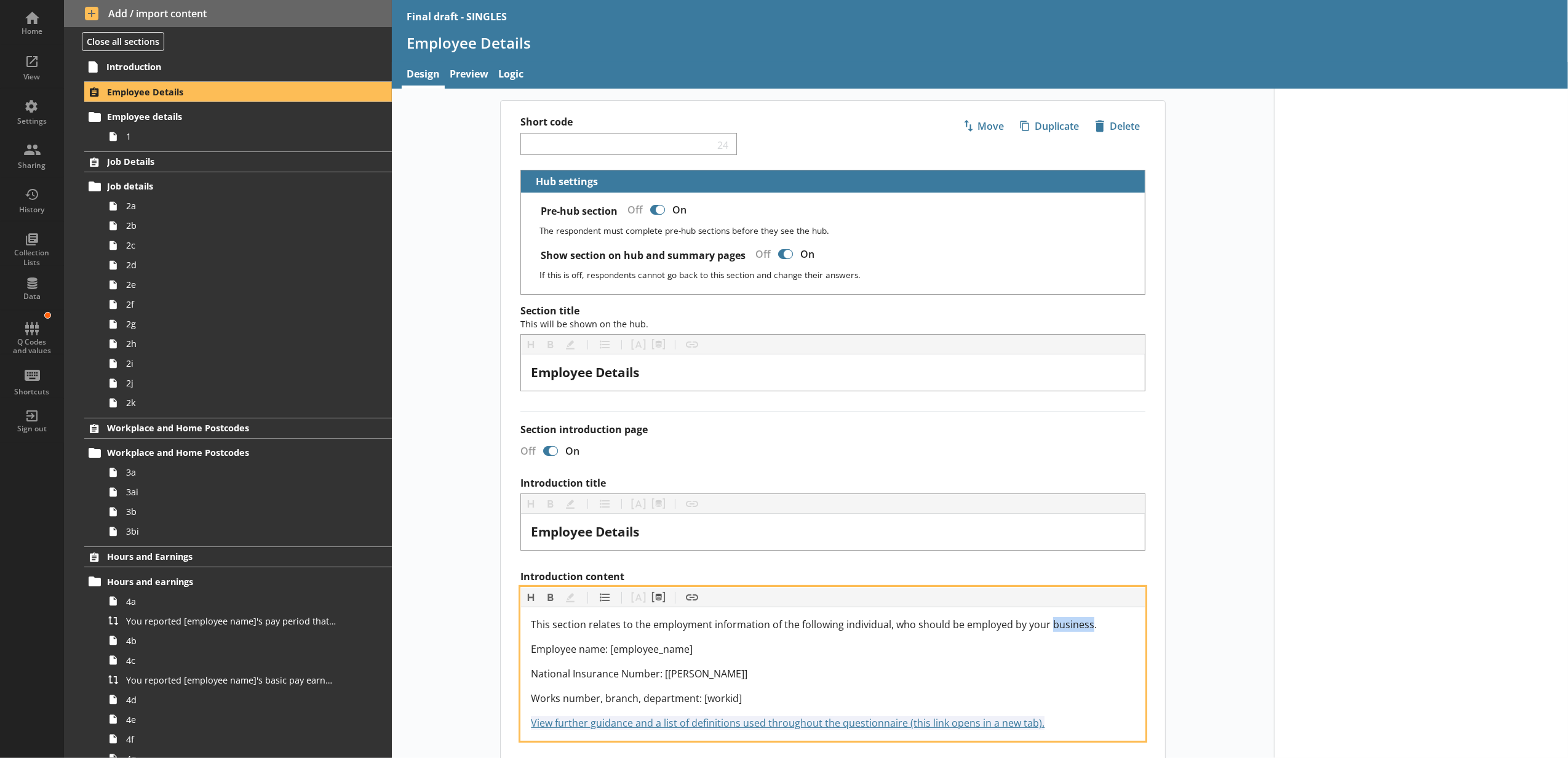
drag, startPoint x: 1081, startPoint y: 629, endPoint x: 1043, endPoint y: 622, distance: 38.6
click at [1043, 622] on span "This section relates to the employment information of the following individual,…" at bounding box center [814, 624] width 566 height 14
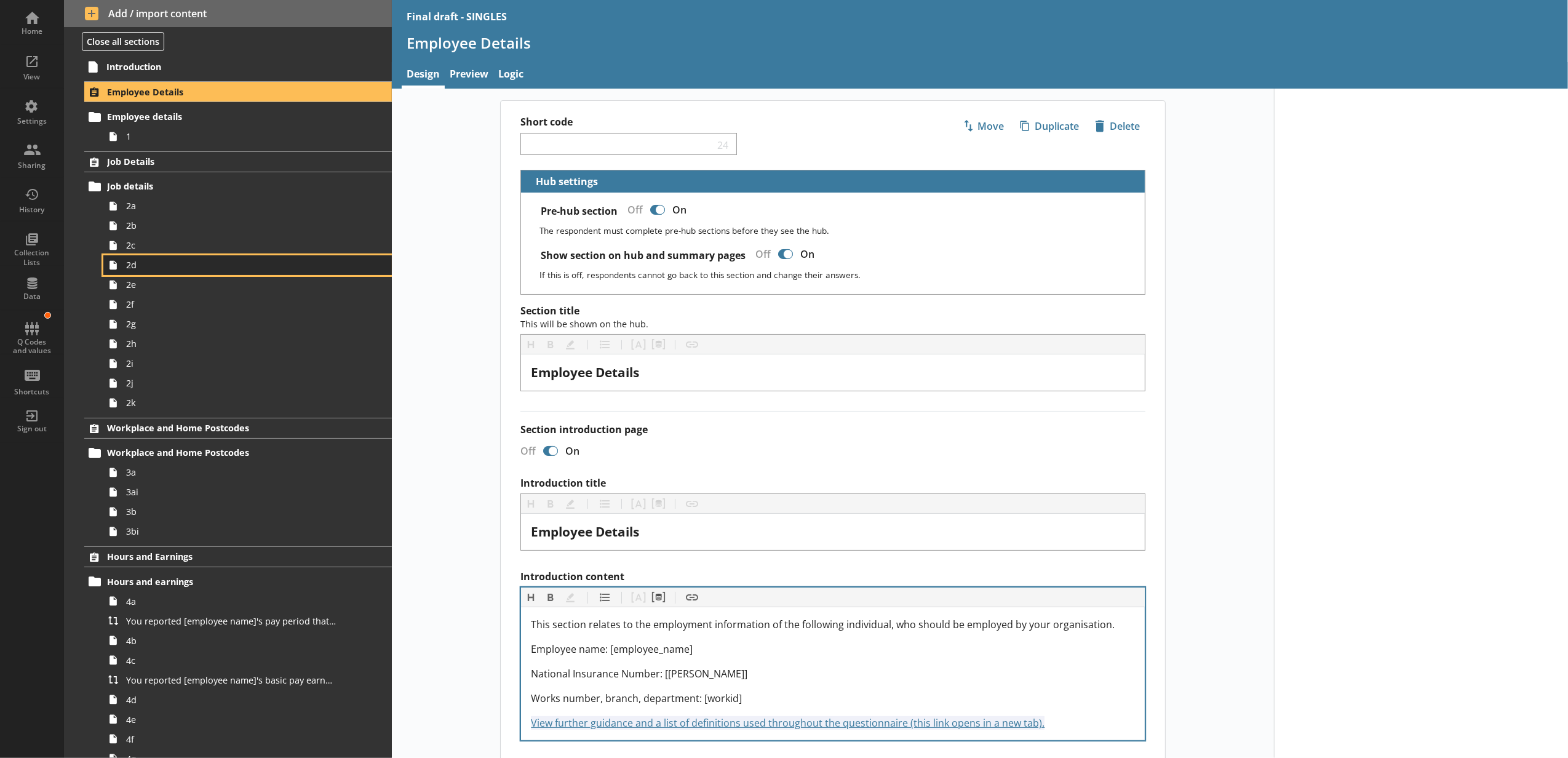
click at [259, 264] on span "2d" at bounding box center [231, 264] width 210 height 11
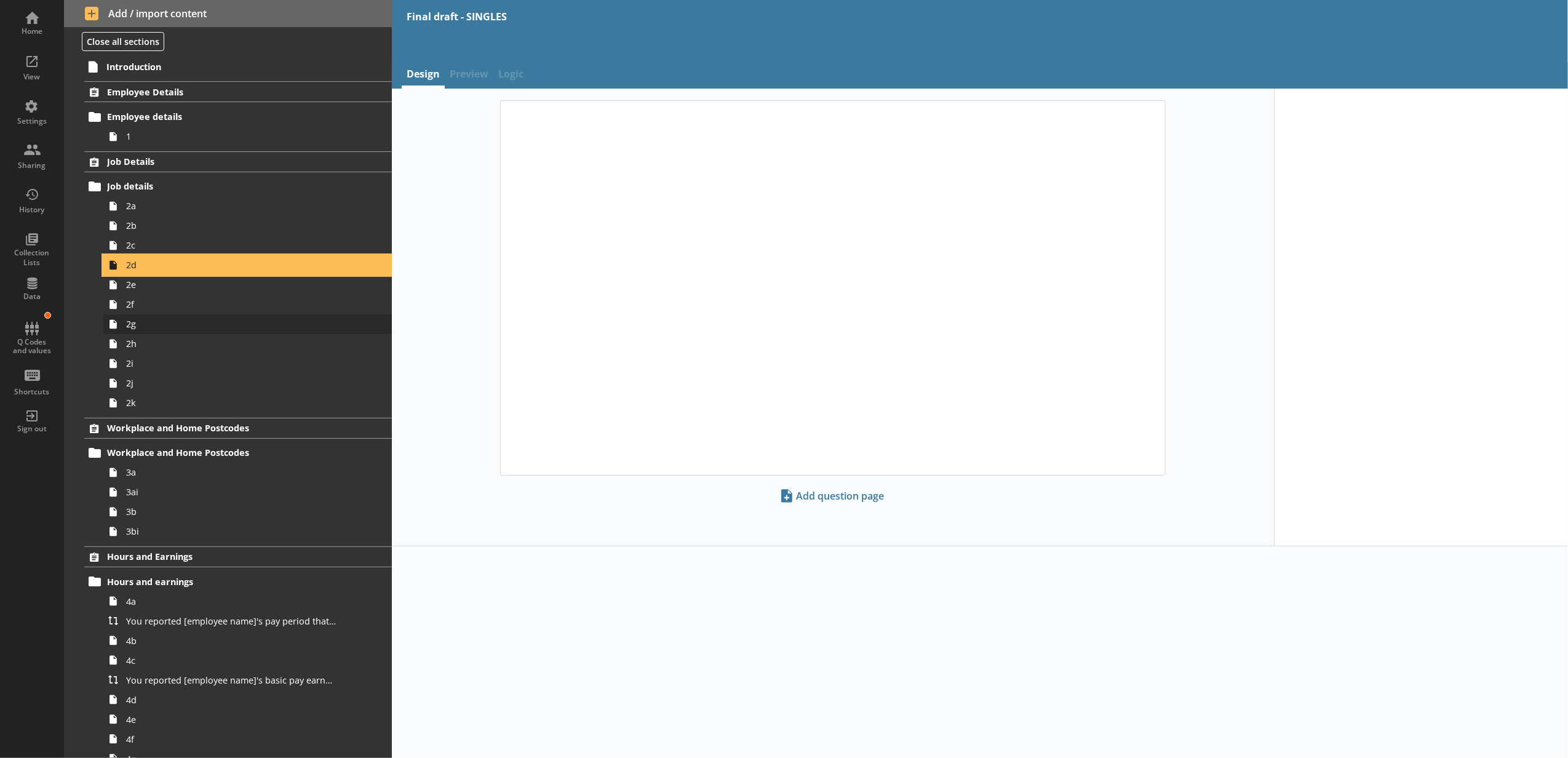
type textarea "x"
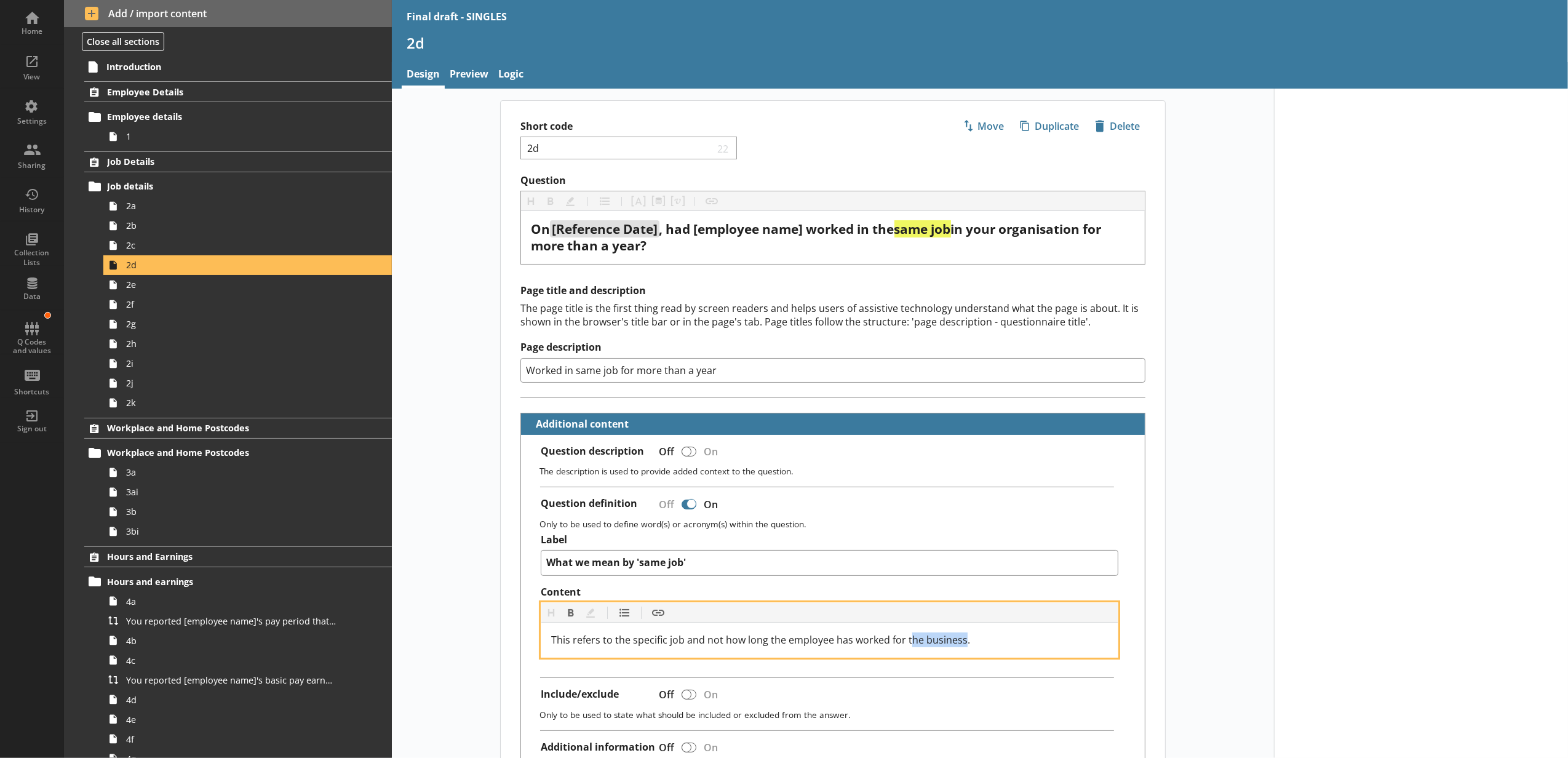
drag, startPoint x: 958, startPoint y: 644, endPoint x: 904, endPoint y: 639, distance: 54.2
click at [904, 639] on span "This refers to the specific job and not how long the employee has worked for th…" at bounding box center [760, 639] width 419 height 14
paste div "Content"
click at [910, 640] on span "This refers to the specific job and not how long the employee has worked for to…" at bounding box center [762, 639] width 422 height 14
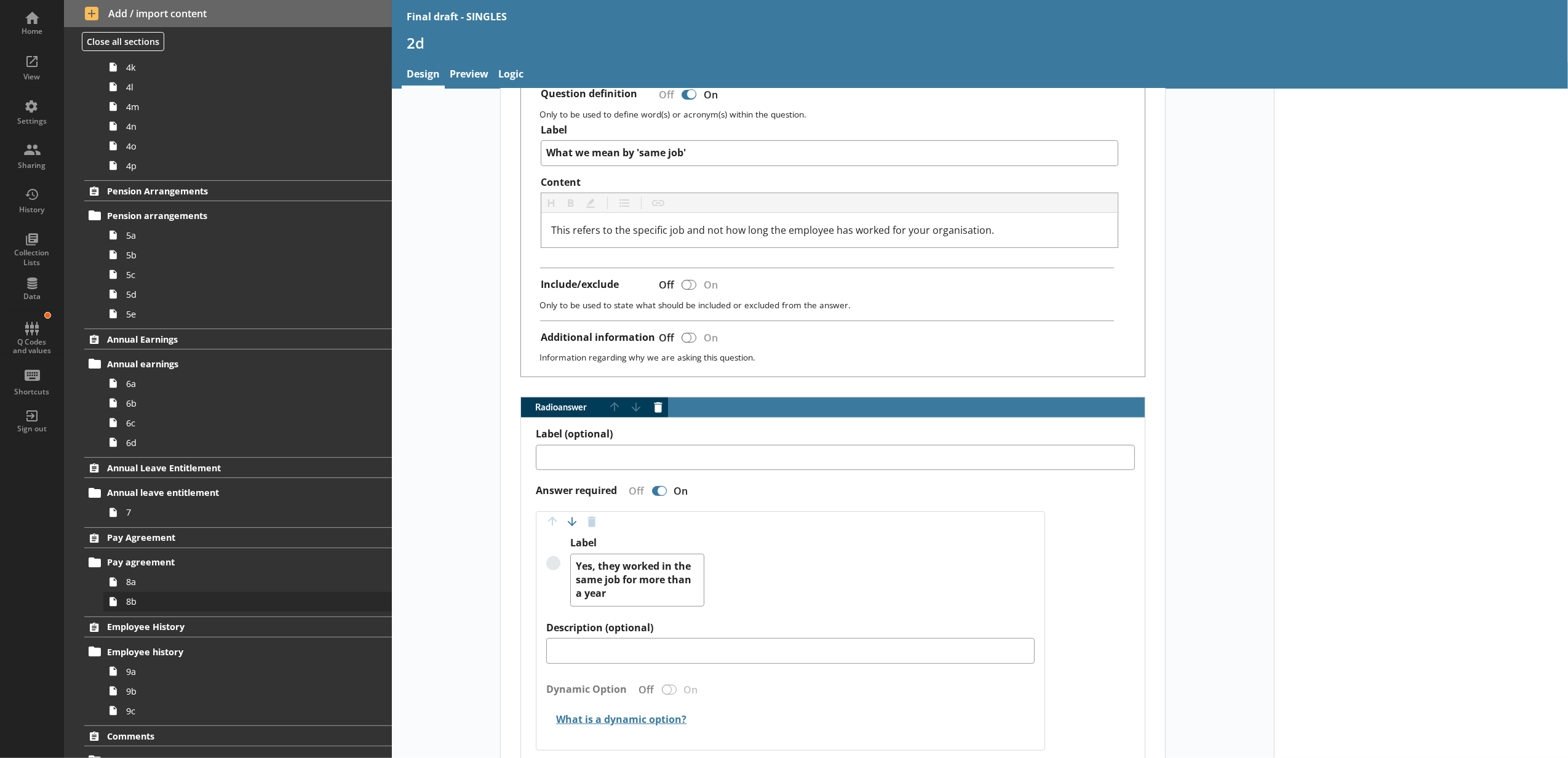
scroll to position [857, 0]
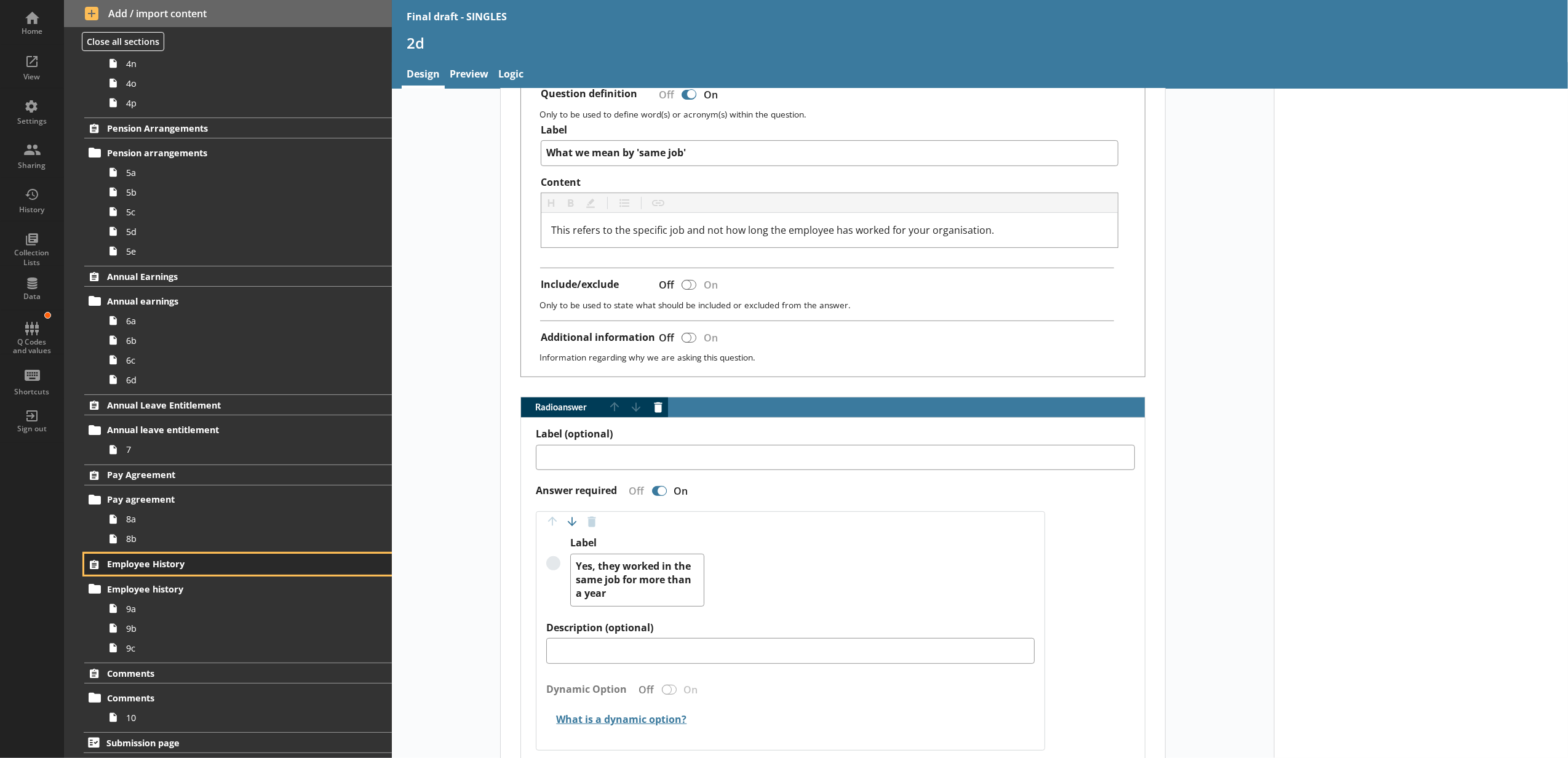
click at [303, 569] on link "Employee History" at bounding box center [238, 564] width 307 height 21
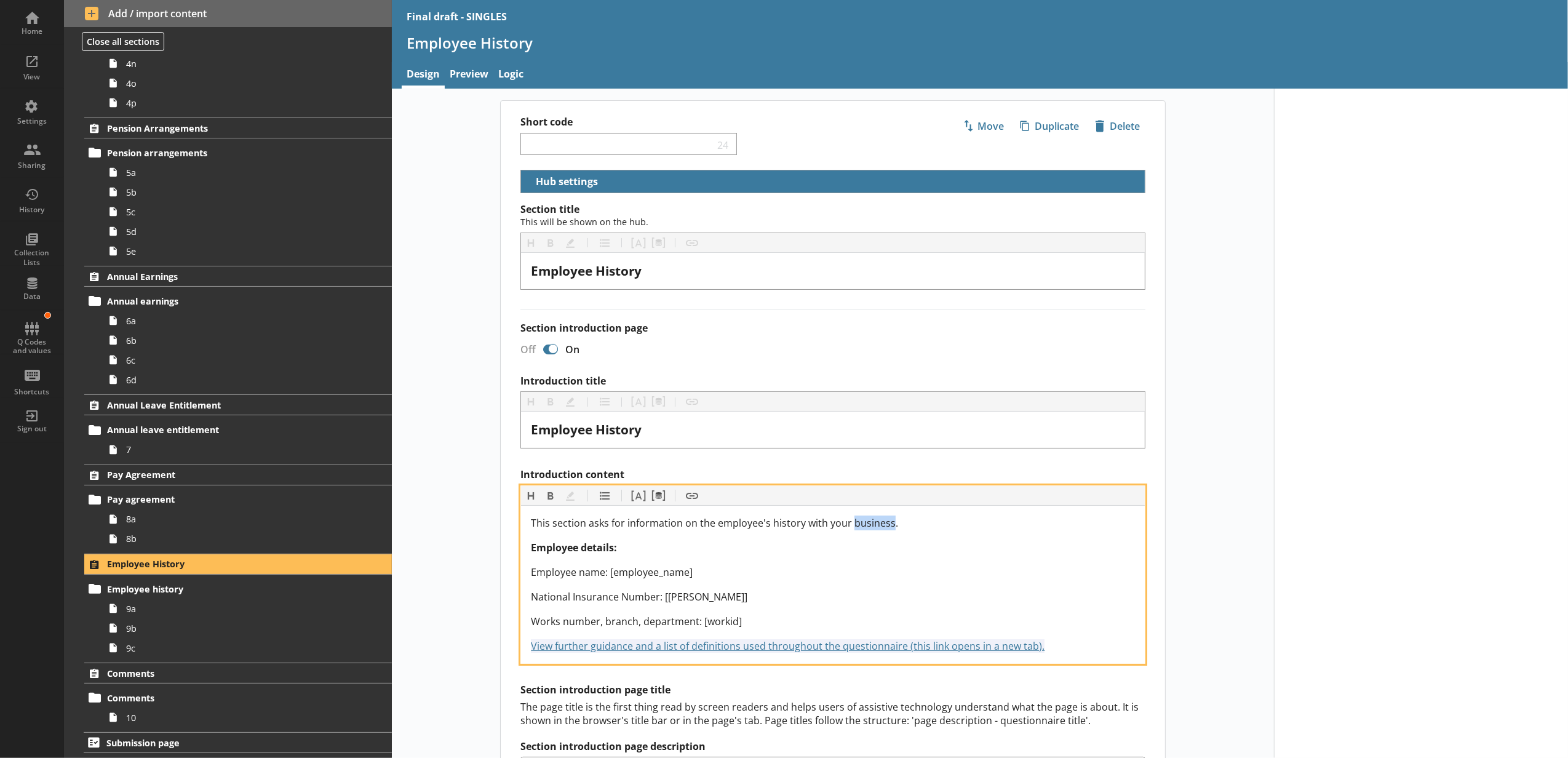
drag, startPoint x: 887, startPoint y: 528, endPoint x: 847, endPoint y: 519, distance: 41.0
click at [847, 519] on span "This section asks for information on the employee's history with your business." at bounding box center [715, 522] width 367 height 14
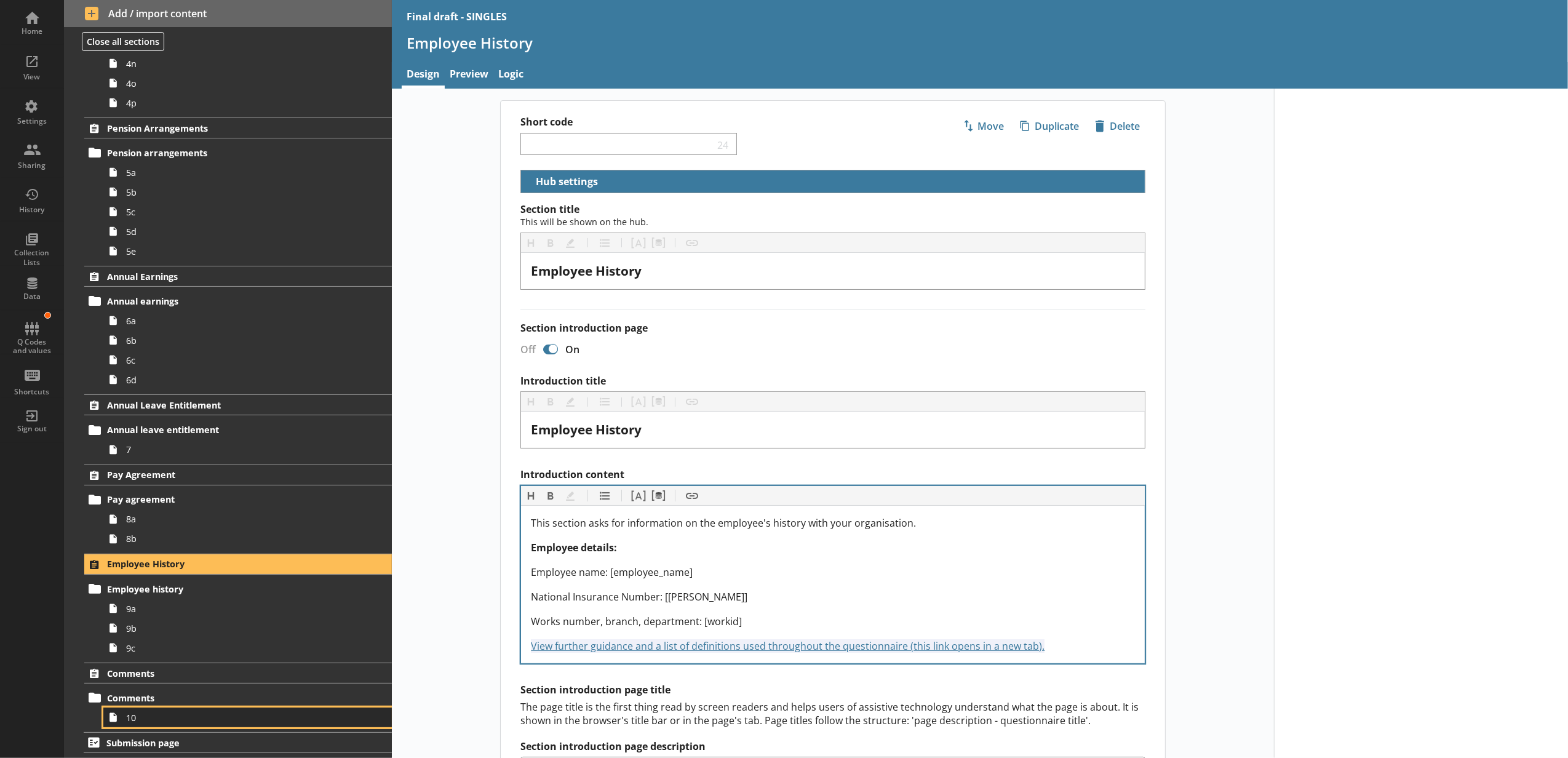
click at [165, 712] on span "10" at bounding box center [231, 717] width 210 height 11
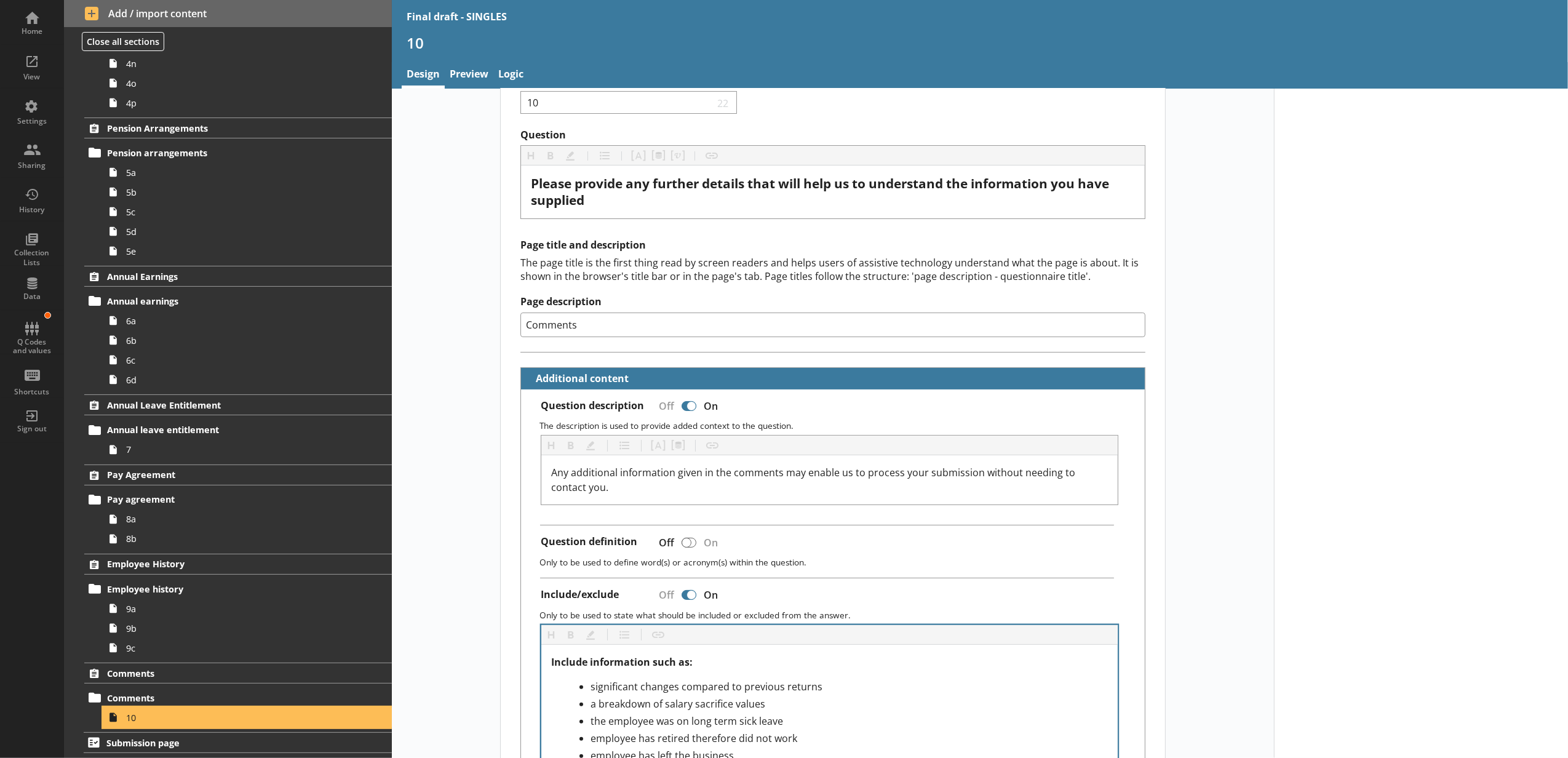
scroll to position [542, 0]
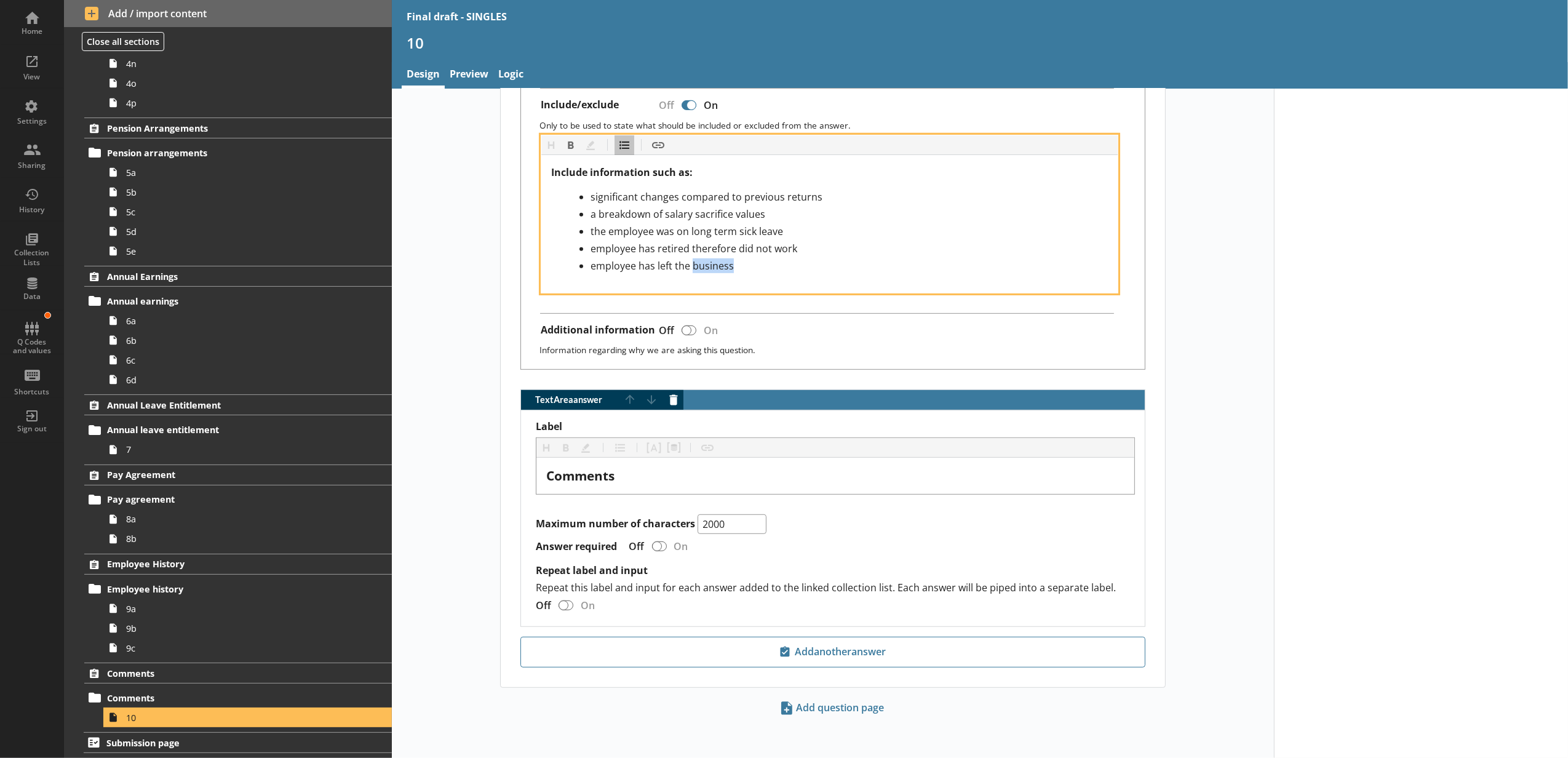
drag, startPoint x: 705, startPoint y: 257, endPoint x: 665, endPoint y: 259, distance: 40.0
click at [665, 259] on div "employee has left the business" at bounding box center [849, 266] width 517 height 15
click at [808, 259] on div "employee has left the organisation" at bounding box center [849, 266] width 517 height 15
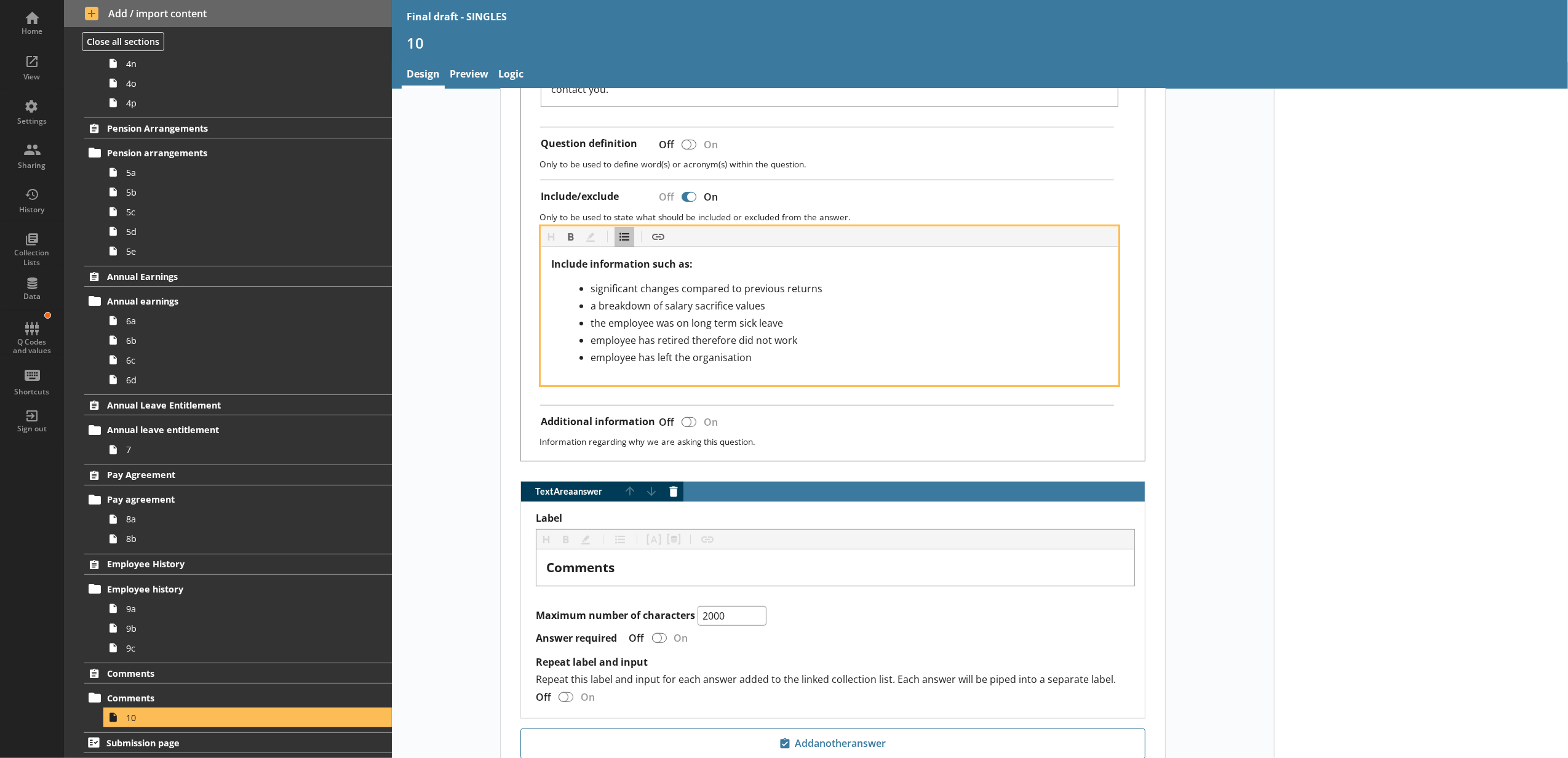
scroll to position [404, 0]
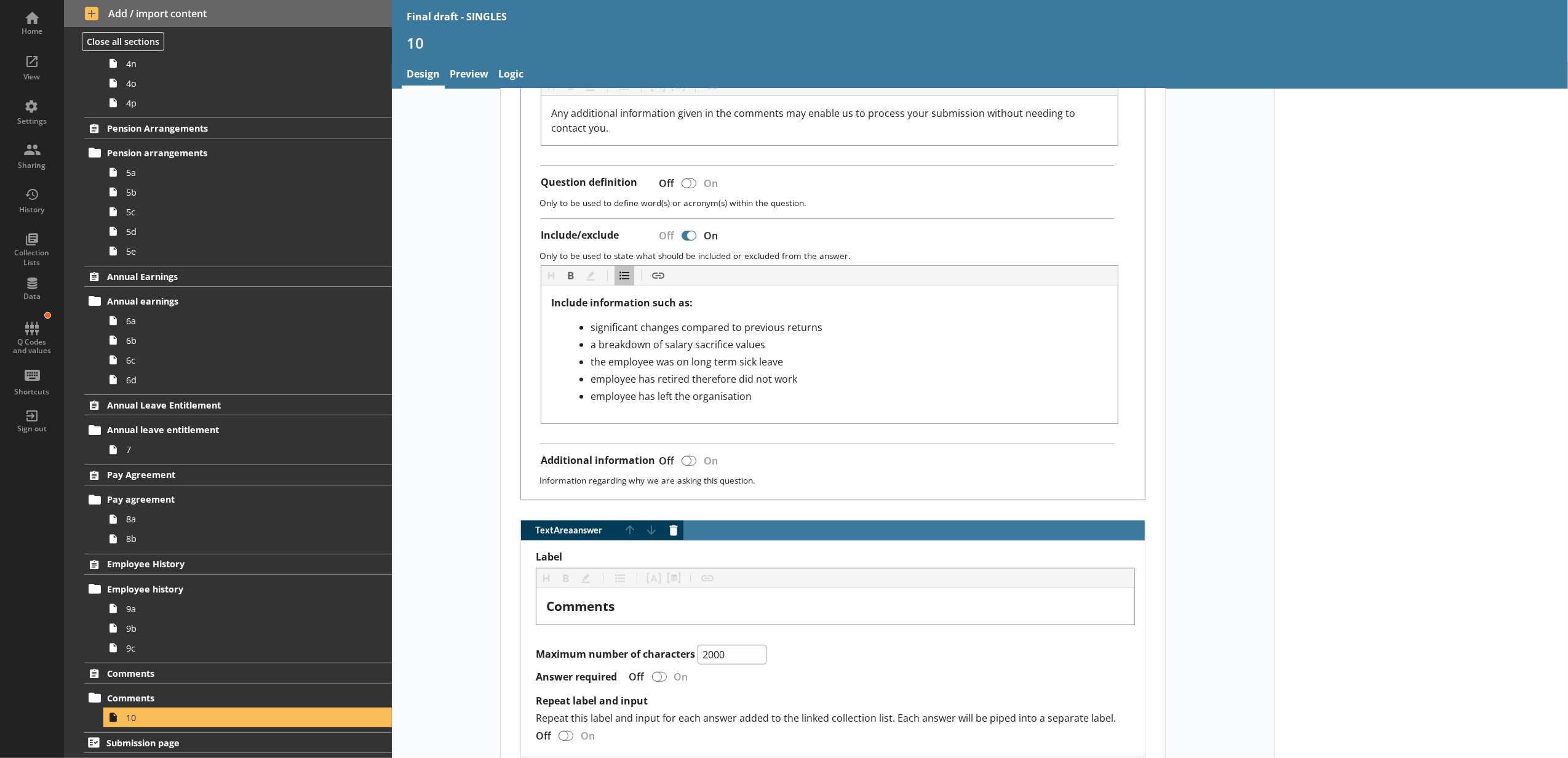
click at [1294, 308] on div at bounding box center [1421, 286] width 294 height 1205
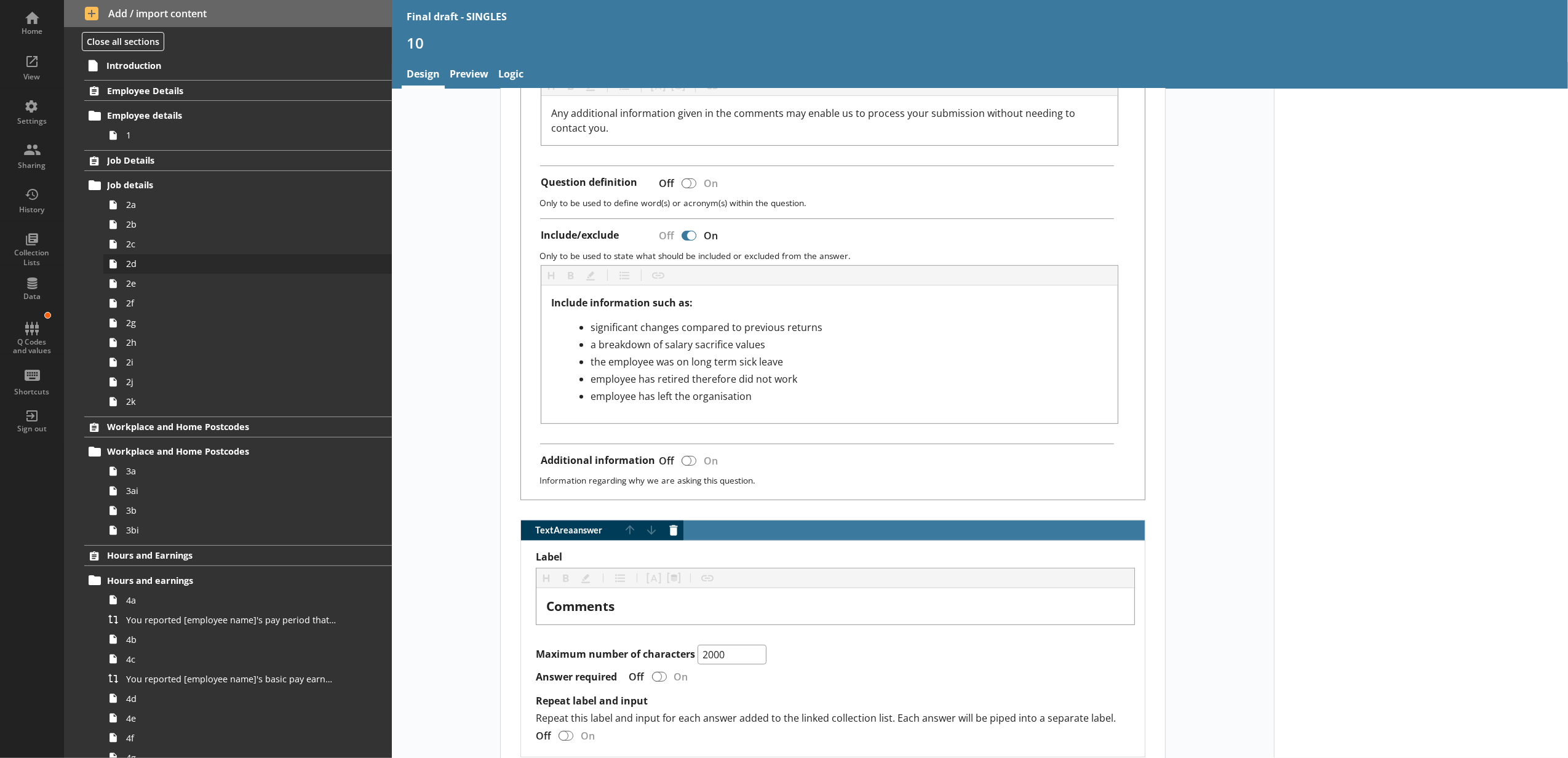
scroll to position [0, 0]
click at [174, 266] on span "2d" at bounding box center [231, 264] width 210 height 11
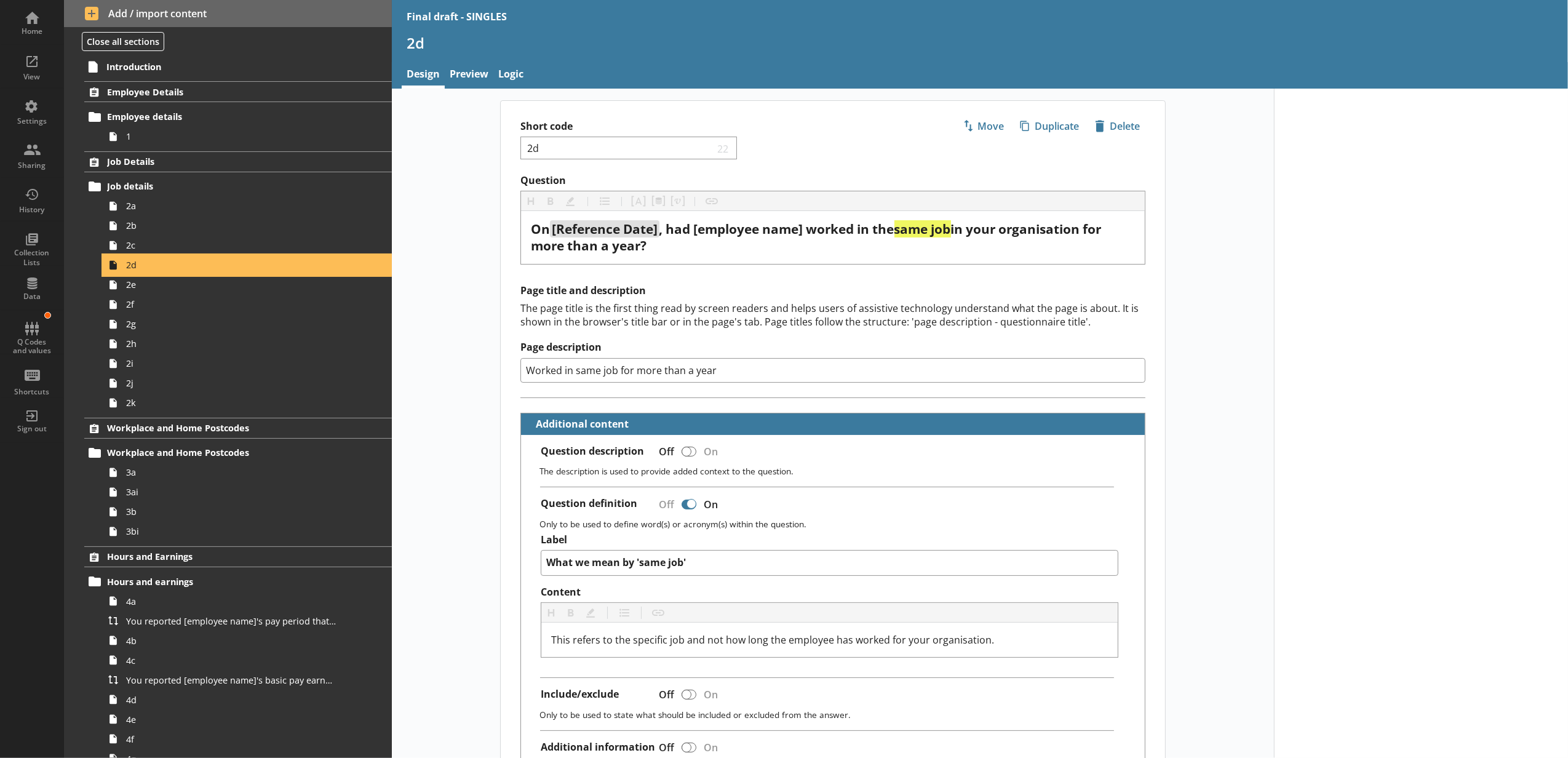
type textarea "x"
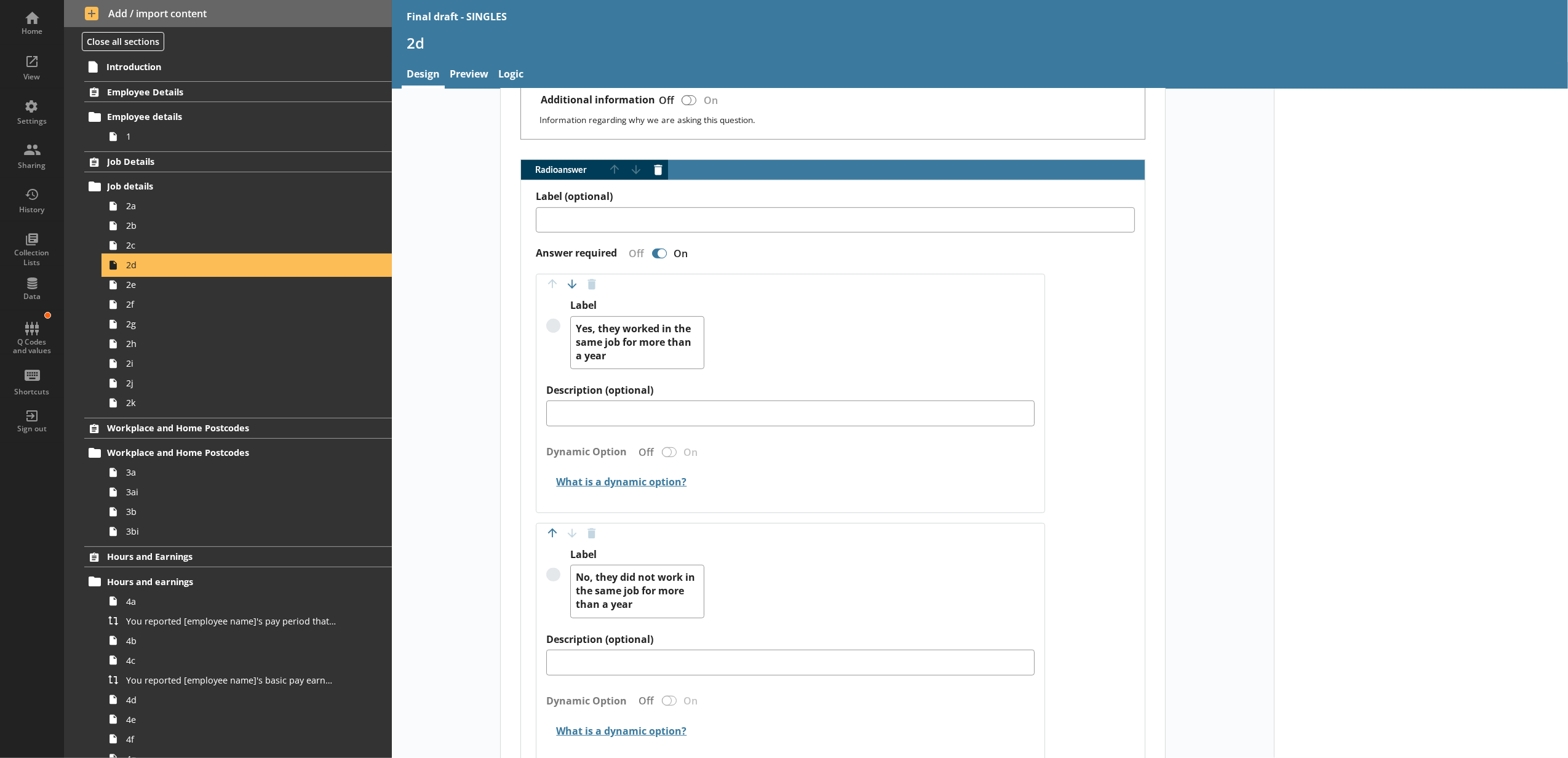
scroll to position [684, 0]
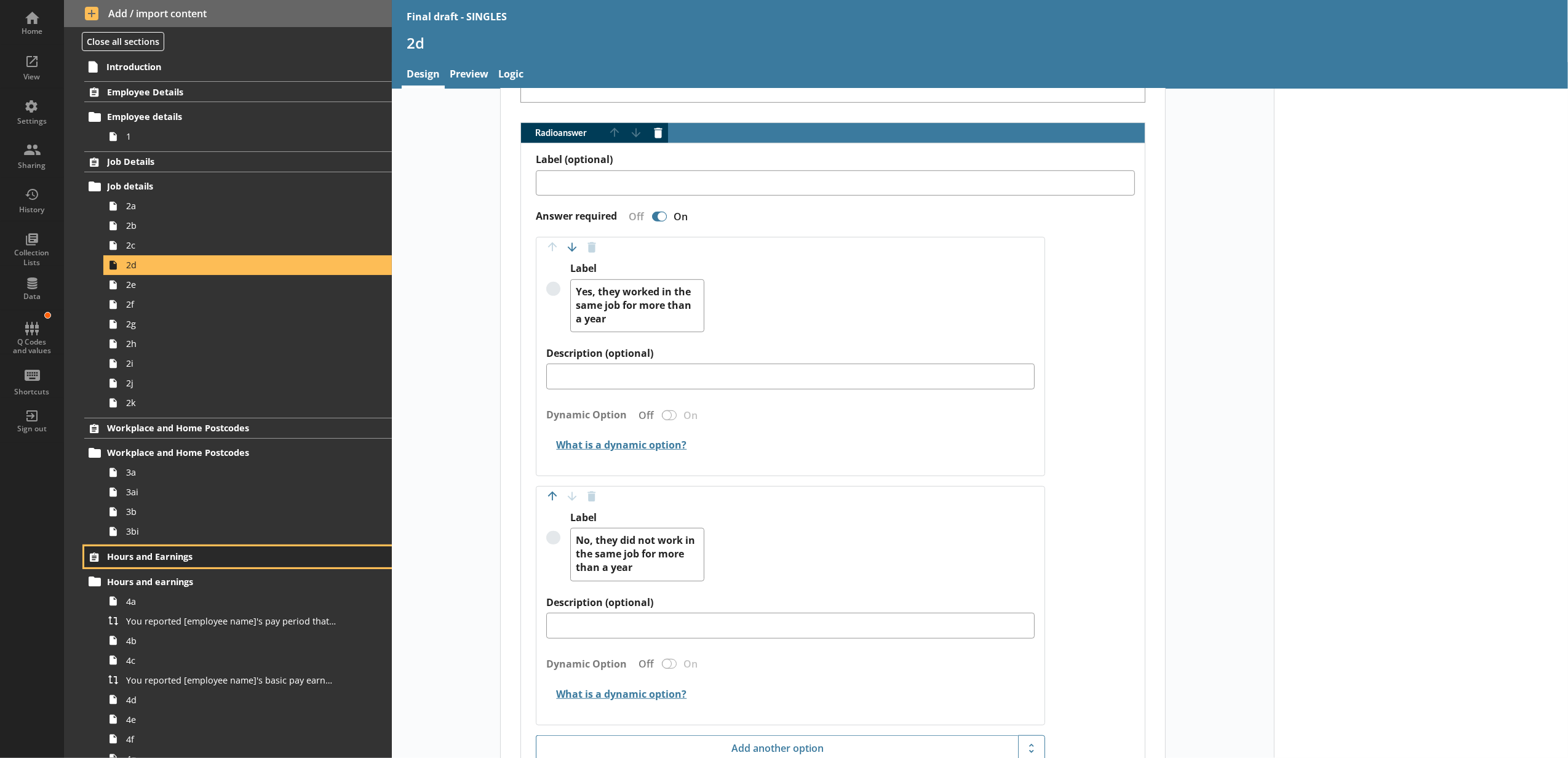
click at [182, 550] on link "Hours and Earnings" at bounding box center [238, 556] width 307 height 21
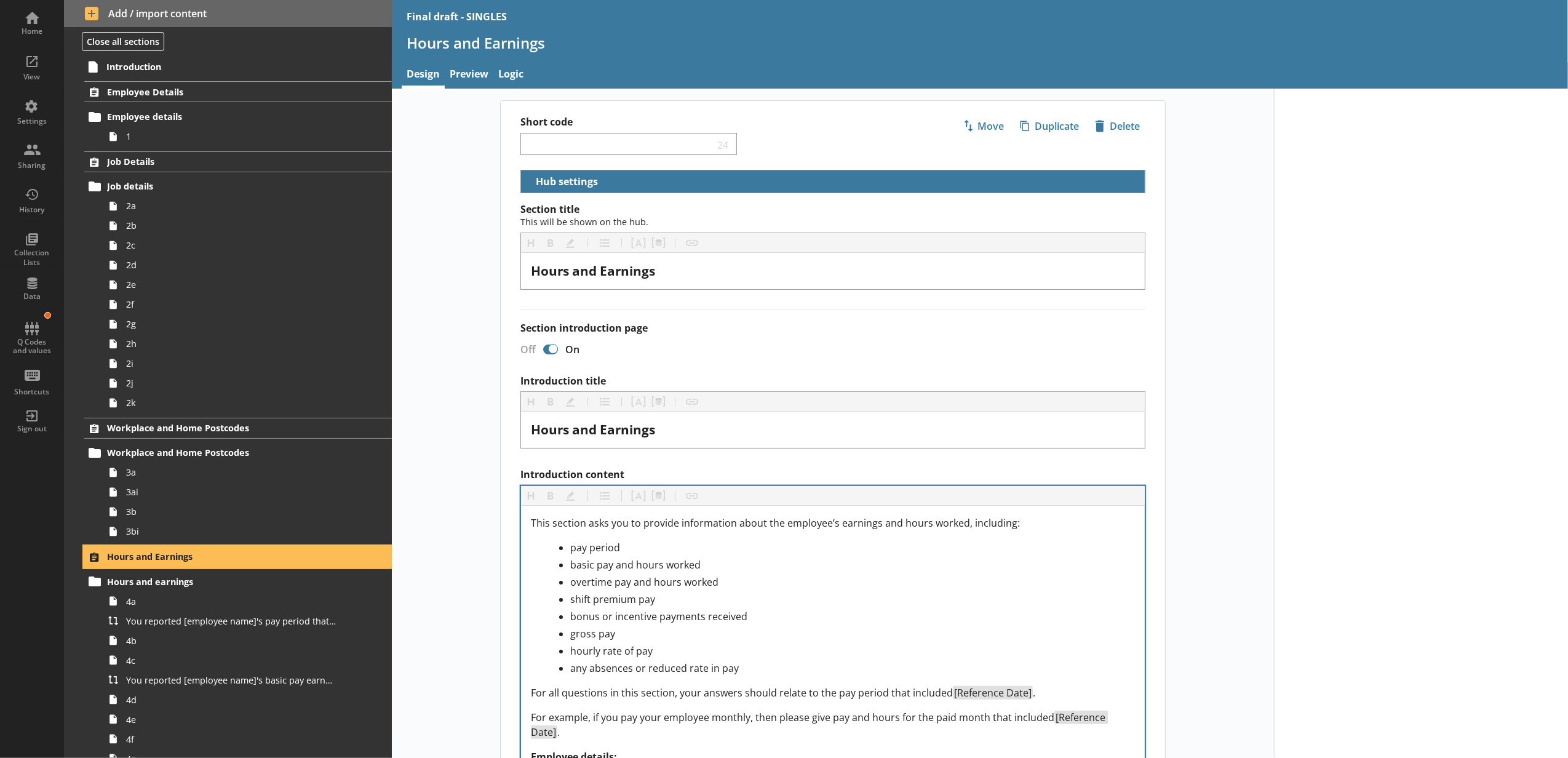
scroll to position [136, 0]
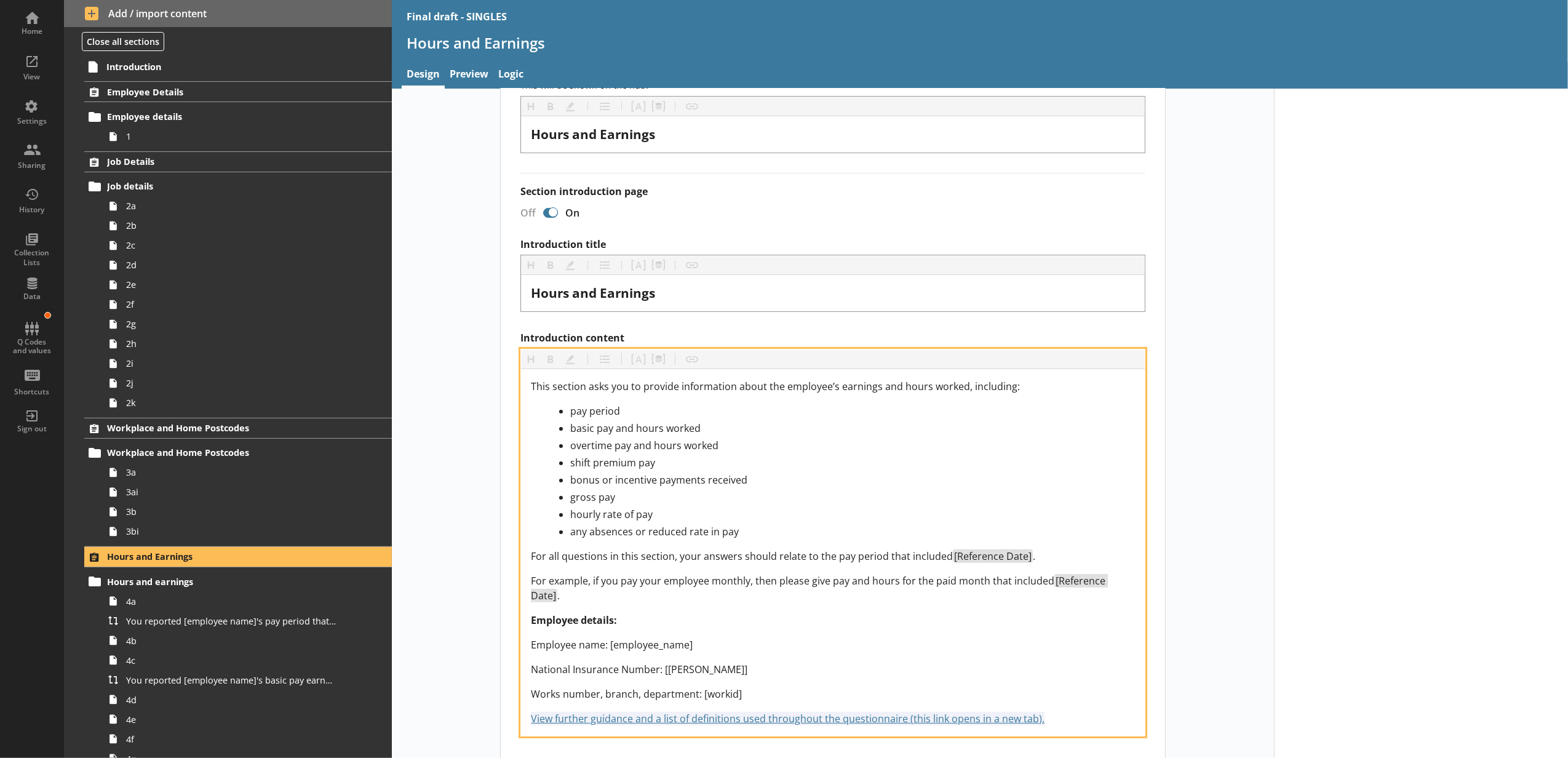
click at [655, 578] on span "For example, if you pay your employee monthly, then please give pay and hours f…" at bounding box center [793, 580] width 524 height 14
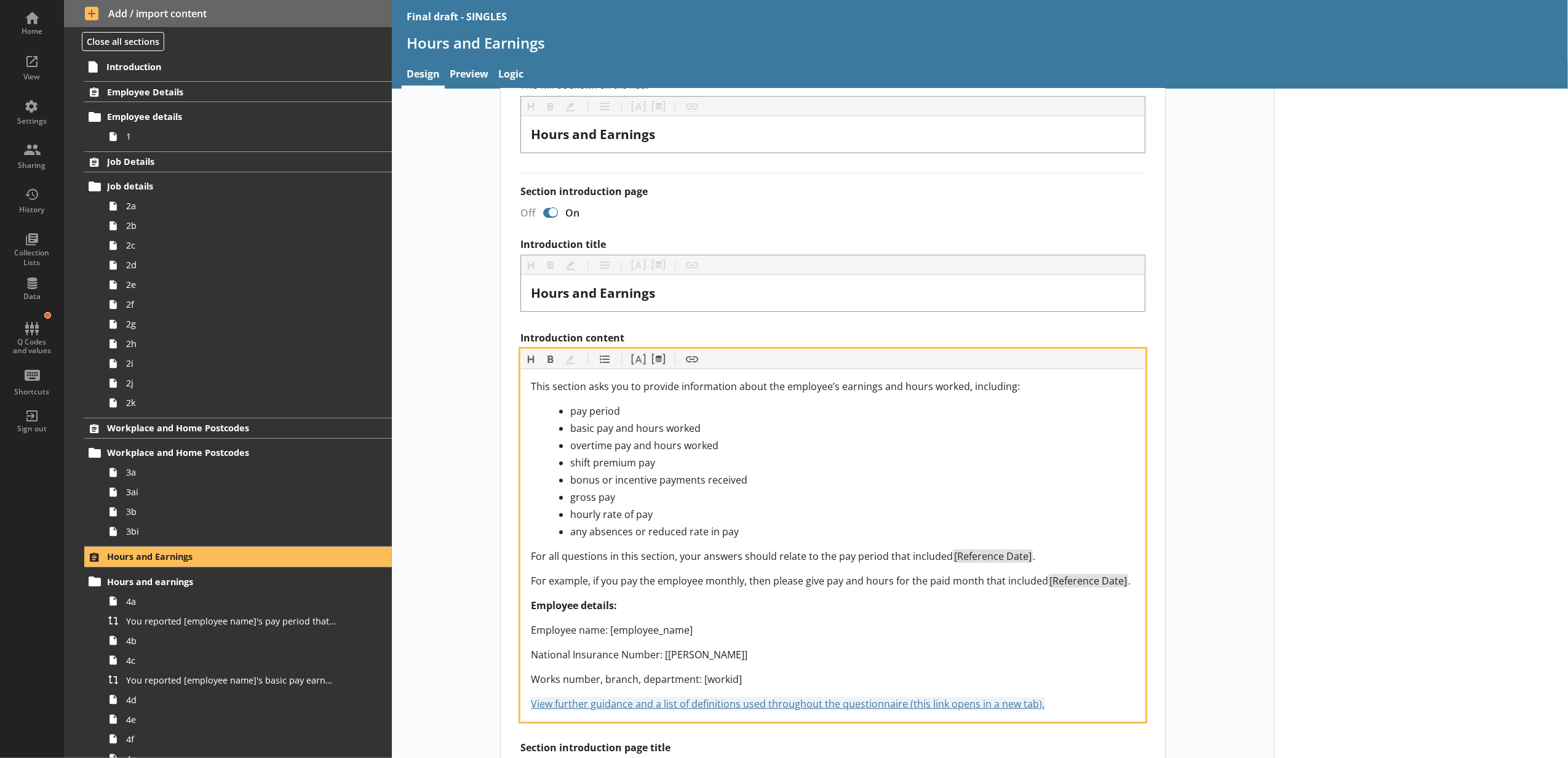
click at [750, 622] on div "This section asks you to provide information about the employee’s earnings and …" at bounding box center [833, 544] width 604 height 332
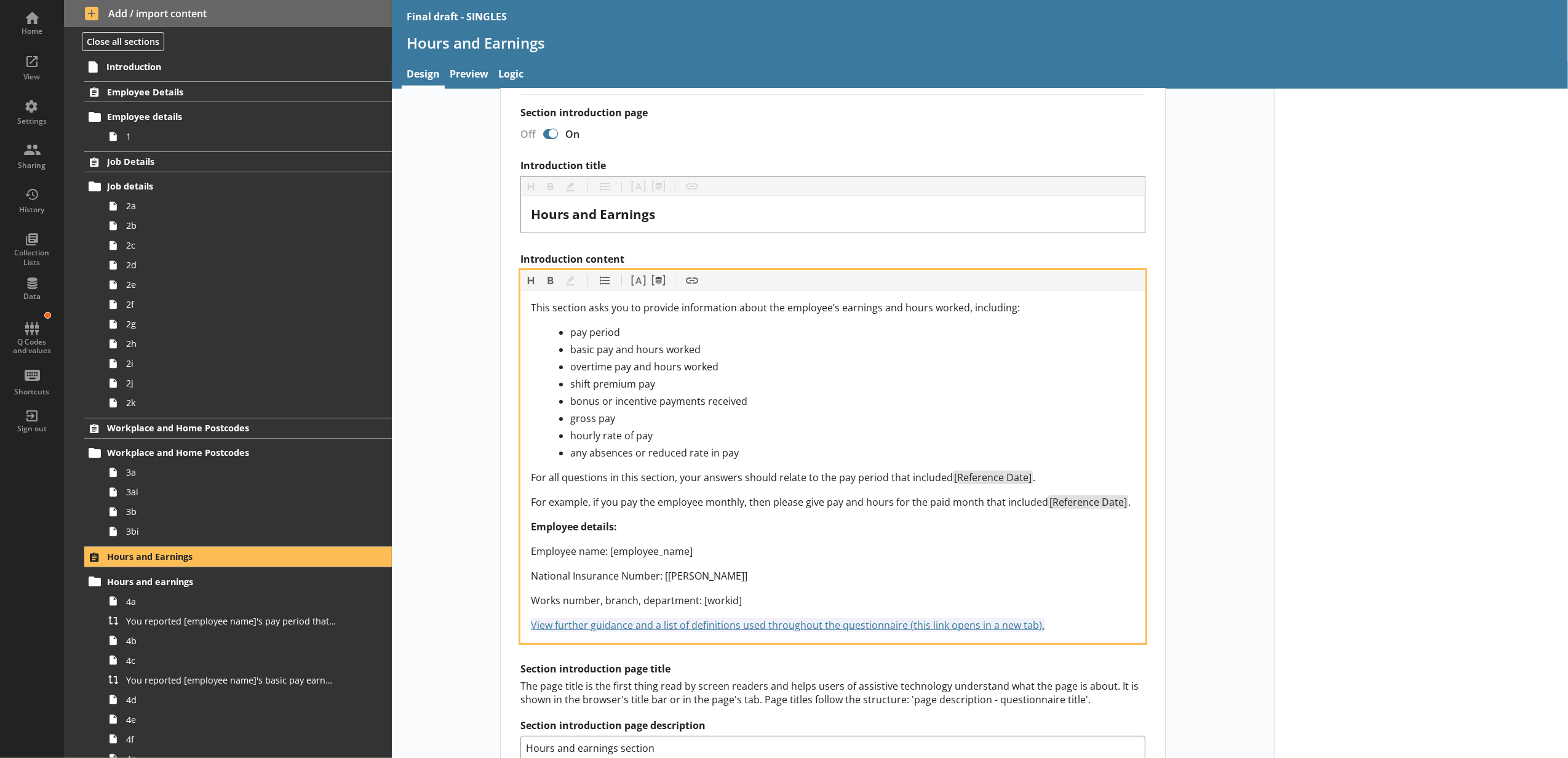
scroll to position [273, 0]
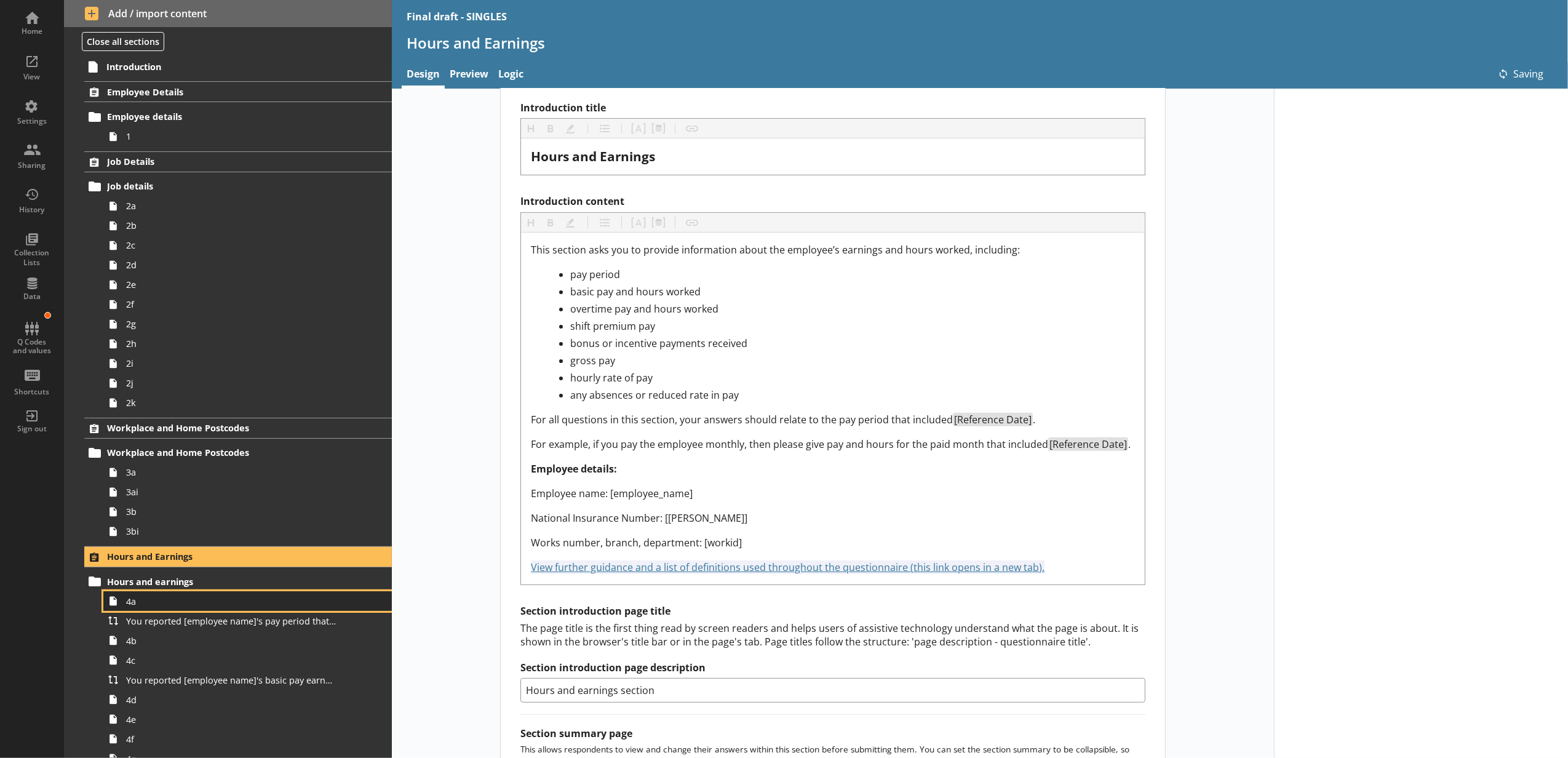
click at [281, 604] on span "4a" at bounding box center [231, 601] width 210 height 11
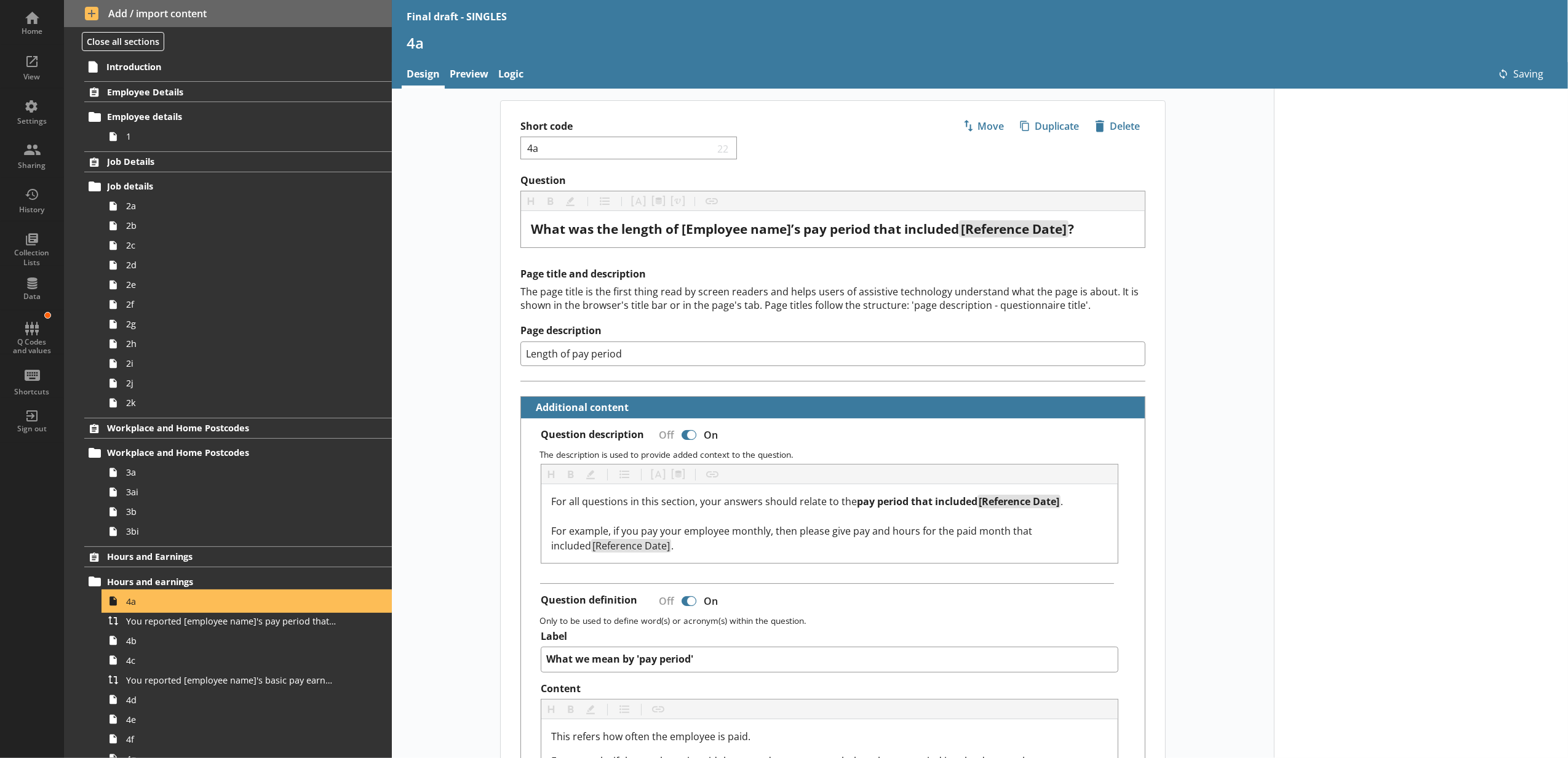
type textarea "x"
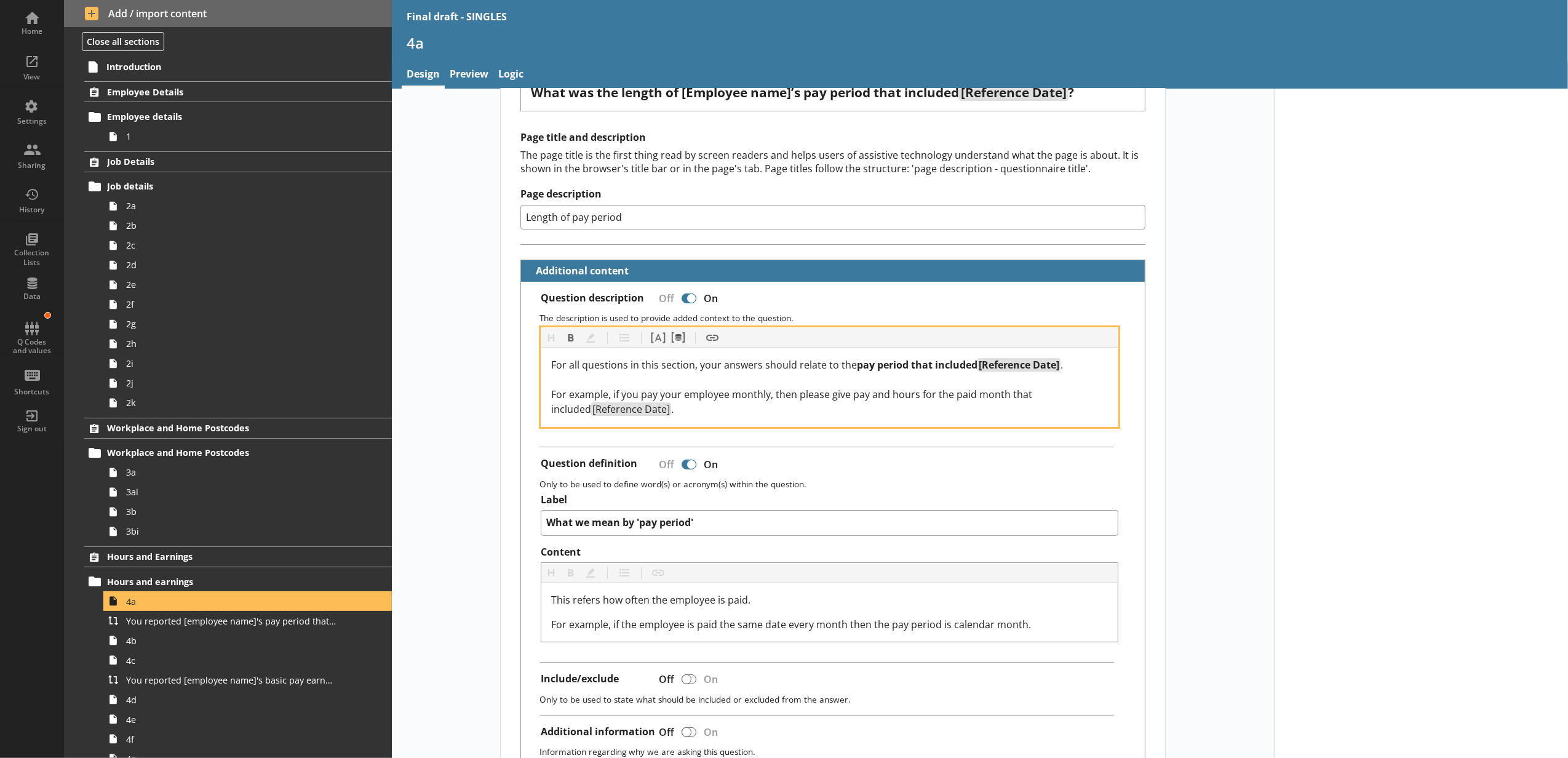
click at [673, 400] on span ". For example, if you pay your employee monthly, then please give pay and hours…" at bounding box center [807, 387] width 512 height 58
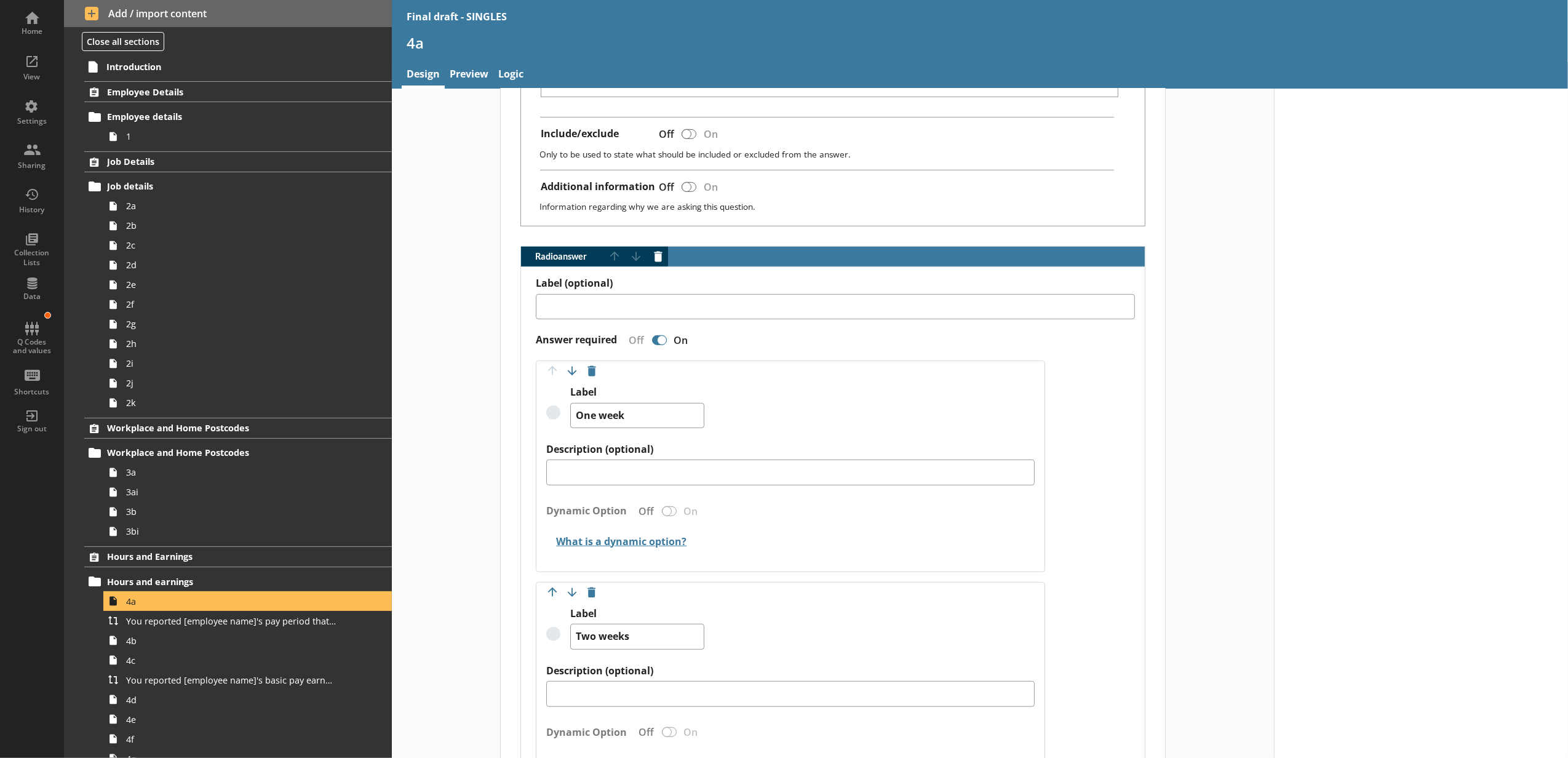
scroll to position [683, 0]
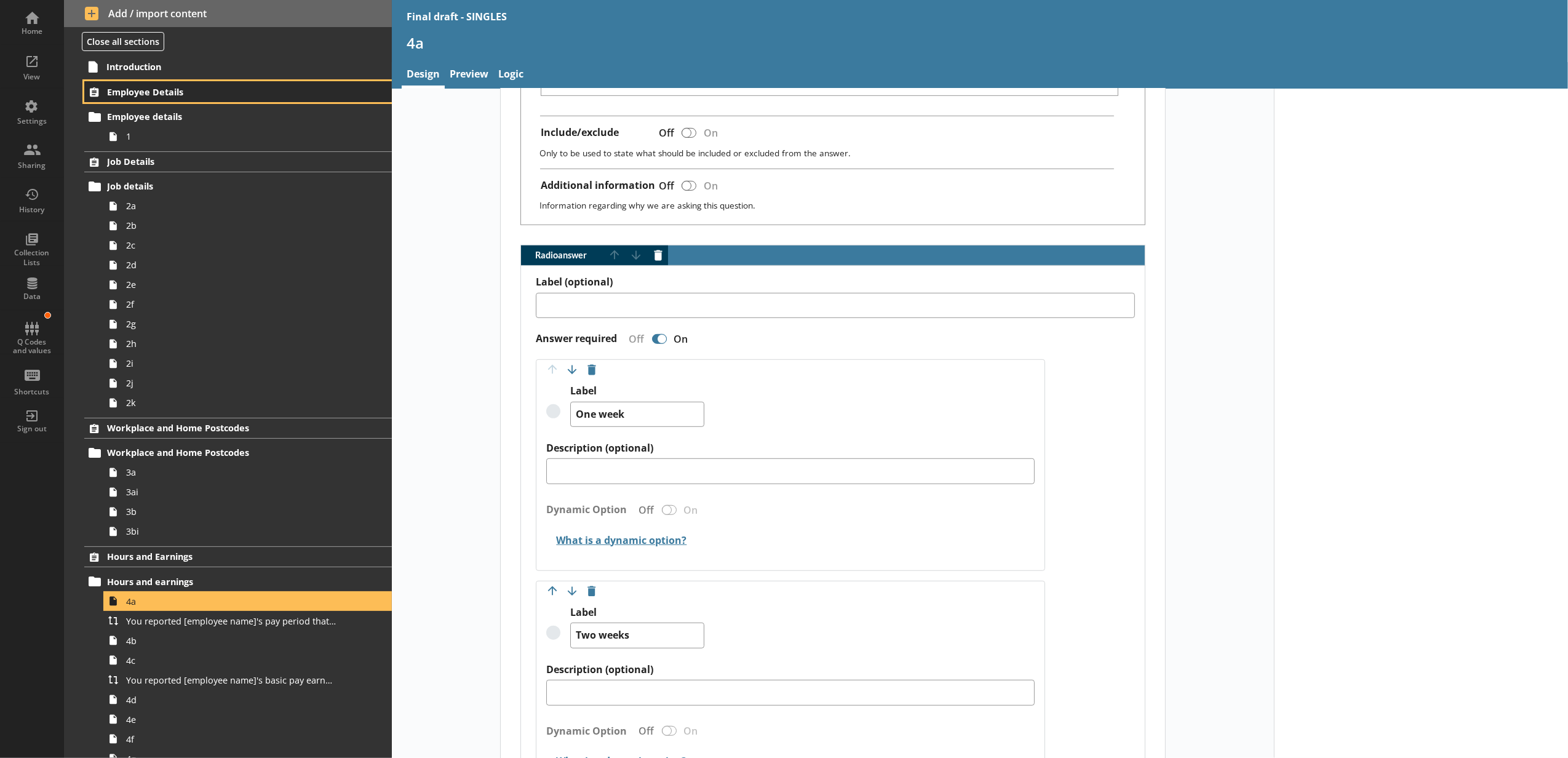
type textarea "x"
click at [184, 81] on link "Employee Details" at bounding box center [238, 91] width 307 height 21
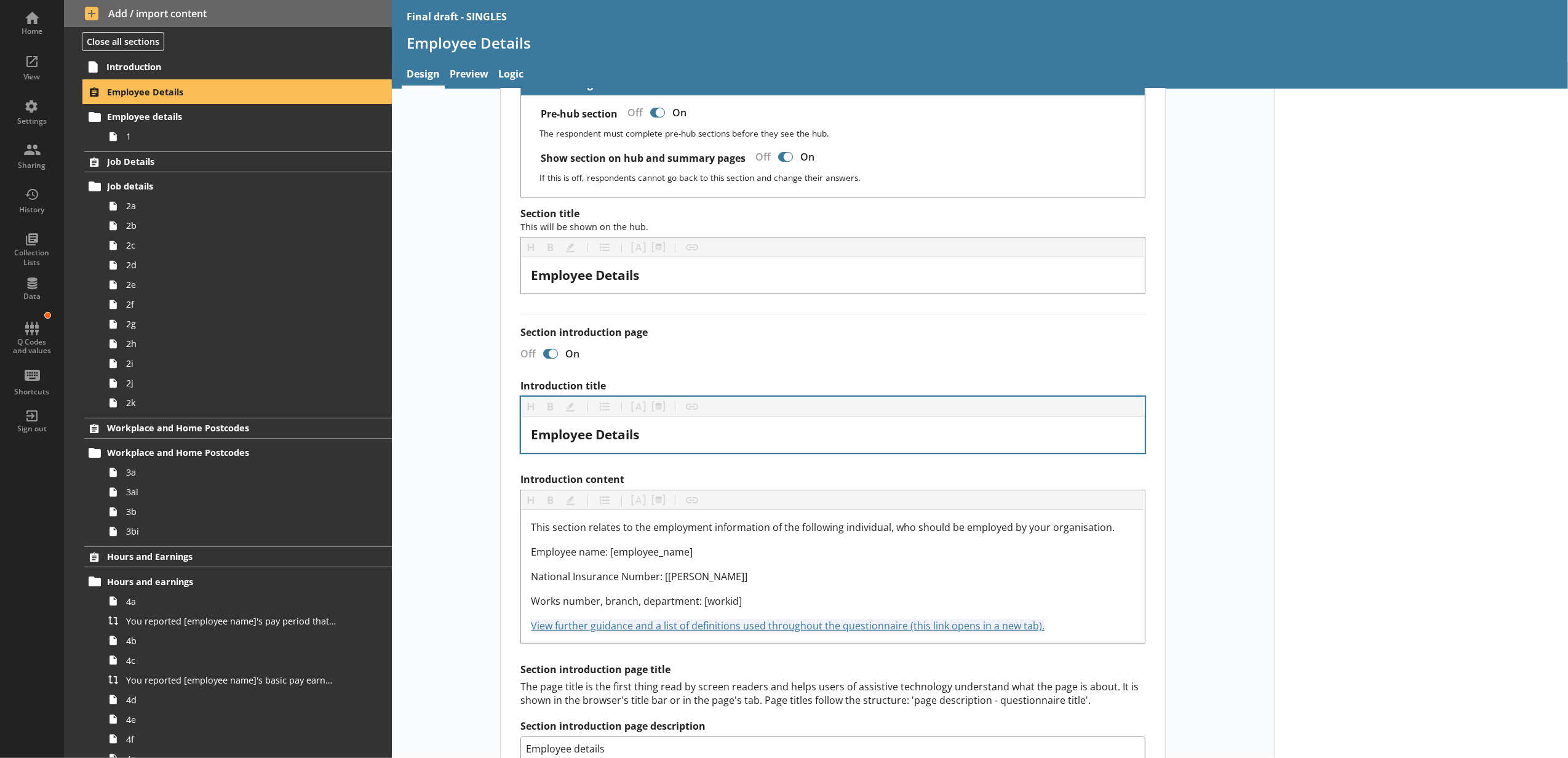
scroll to position [136, 0]
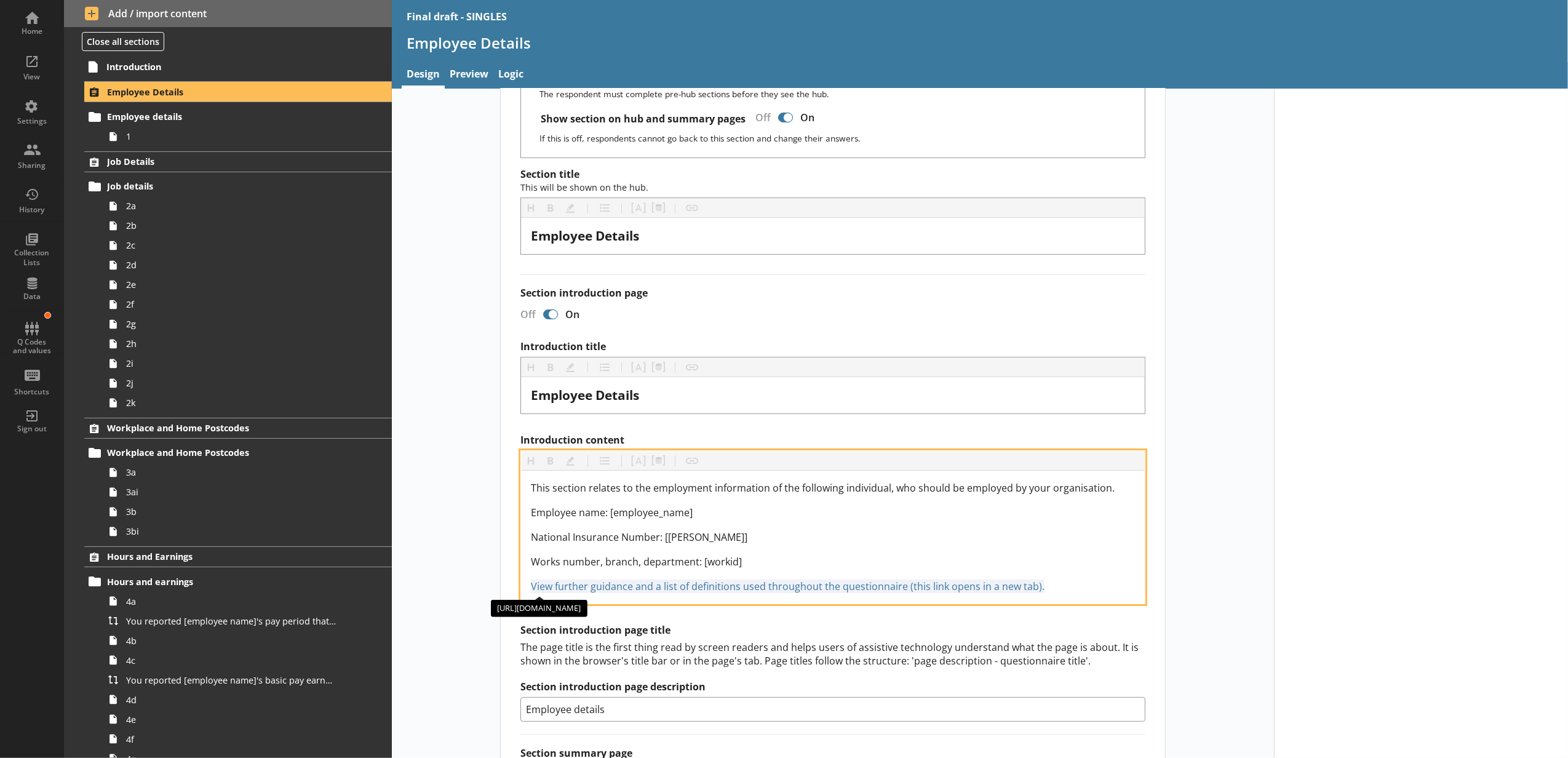
click at [687, 586] on span "View further guidance and a list of definitions used throughout the questionnai…" at bounding box center [788, 586] width 514 height 14
drag, startPoint x: 1044, startPoint y: 586, endPoint x: 469, endPoint y: 583, distance: 575.0
click at [469, 583] on div "Short code 24 Move icon-copy Duplicate icon-delete Created with Sketch. Delete …" at bounding box center [833, 512] width 883 height 1098
drag, startPoint x: 828, startPoint y: 586, endPoint x: 820, endPoint y: 579, distance: 10.6
click at [820, 579] on span "View further guidance and a list of definitions used throughout the questionnai…" at bounding box center [788, 586] width 514 height 14
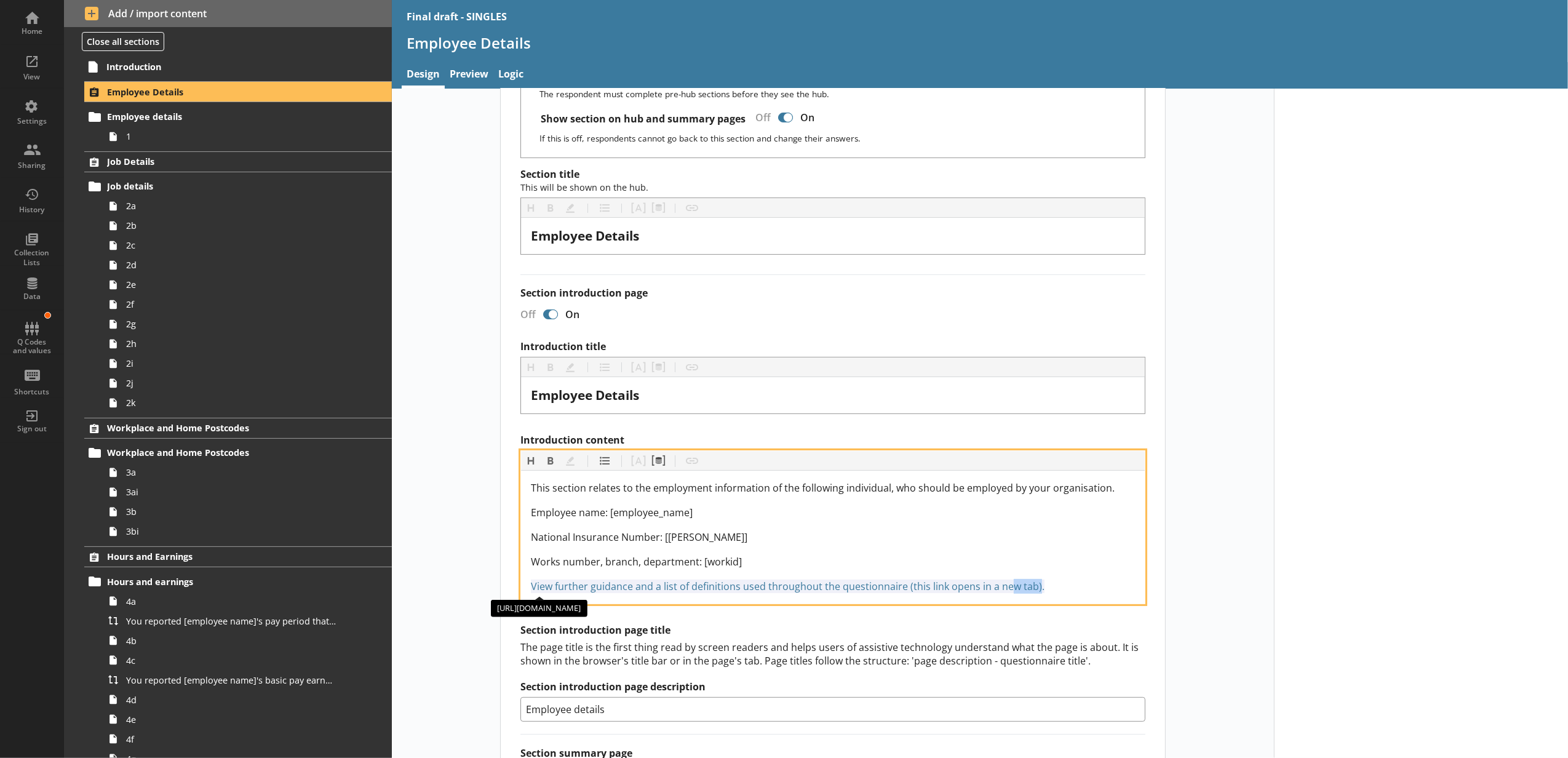
drag, startPoint x: 1032, startPoint y: 588, endPoint x: 1004, endPoint y: 588, distance: 28.0
click at [1004, 588] on span "View further guidance and a list of definitions used throughout the questionnai…" at bounding box center [788, 586] width 514 height 14
click at [1032, 586] on span "View further guidance and a list of definitions used throughout the questionnai…" at bounding box center [788, 586] width 514 height 14
drag, startPoint x: 1033, startPoint y: 586, endPoint x: 525, endPoint y: 584, distance: 508.0
click at [525, 584] on div "This section relates to the employment information of the following individual,…" at bounding box center [833, 537] width 624 height 133
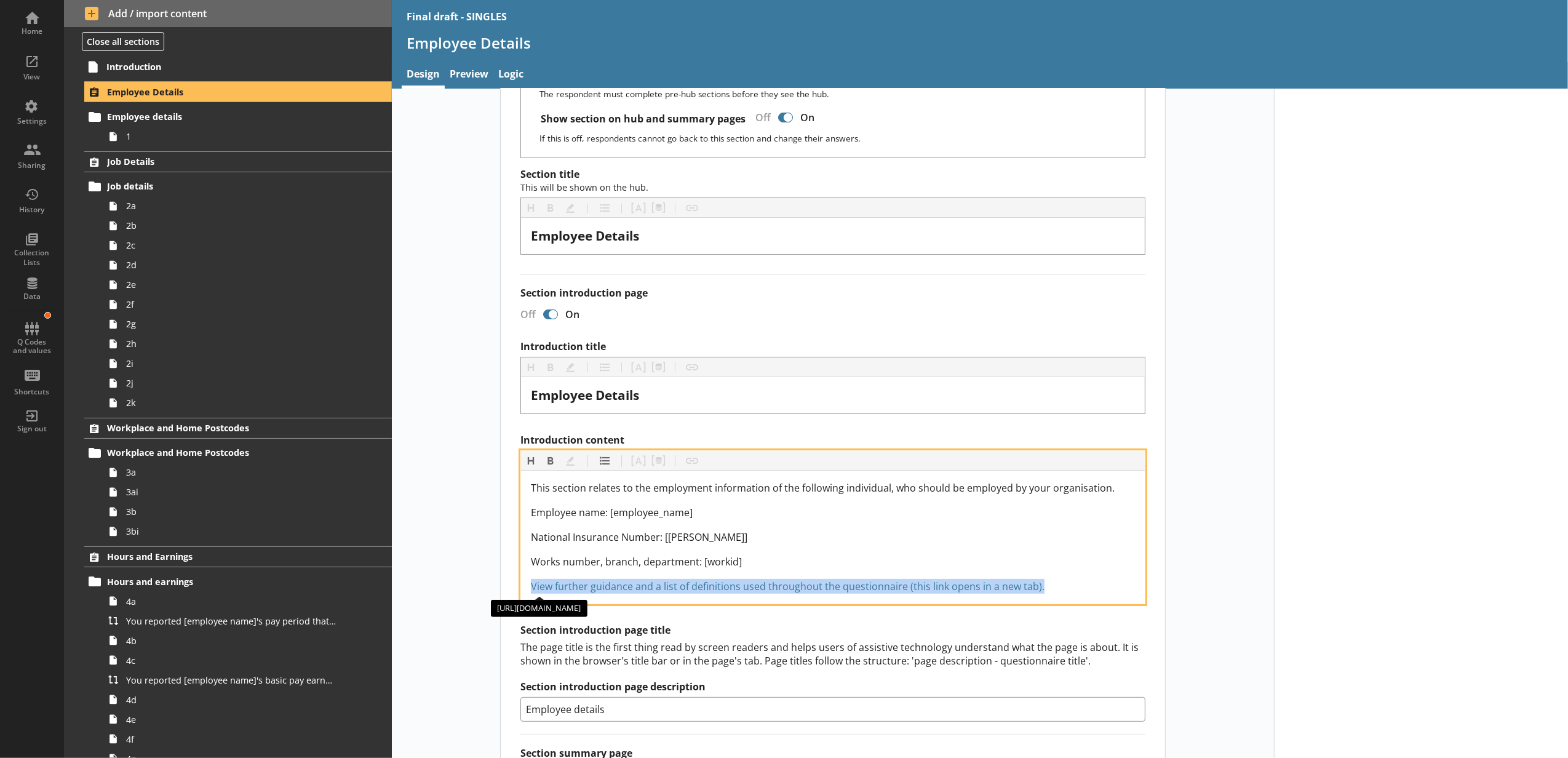
click at [535, 584] on span "View further guidance and a list of definitions used throughout the questionnai…" at bounding box center [788, 586] width 514 height 14
click at [685, 588] on span "View further guidance and a list of definitions used throughout the questionnai…" at bounding box center [788, 586] width 514 height 14
click at [673, 586] on span "View further guidance and a list of definitions used throughout the questionnai…" at bounding box center [788, 586] width 514 height 14
click at [1086, 582] on div "View further guidance and a list of definitions used throughout the questionnai…" at bounding box center [833, 586] width 604 height 15
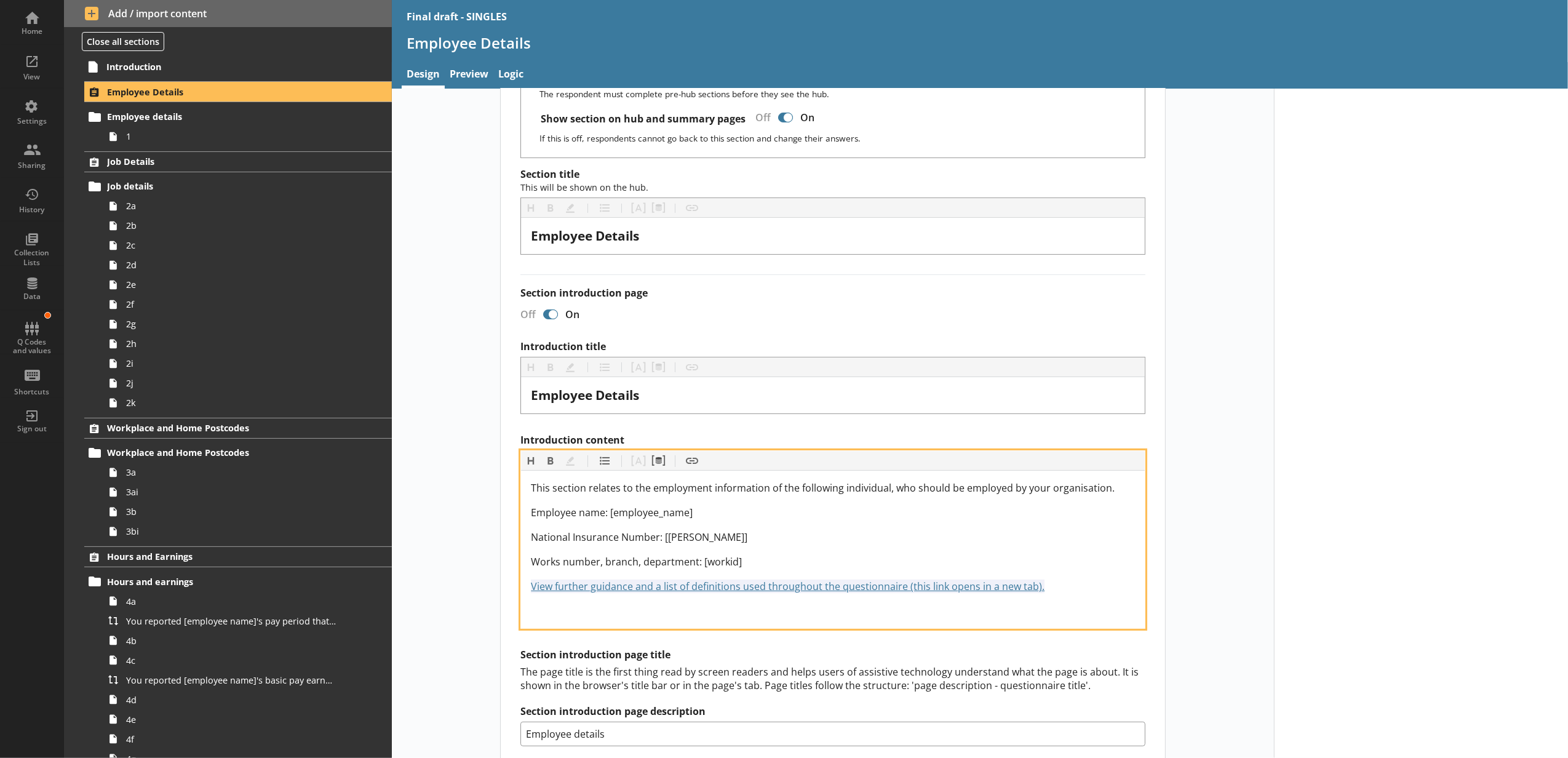
drag, startPoint x: 1052, startPoint y: 586, endPoint x: 496, endPoint y: 587, distance: 556.0
click at [501, 587] on div "Section title This will be shown on the hub. Heading Heading Bold Bold Highligh…" at bounding box center [833, 627] width 665 height 917
copy span "View further guidance and a list of definitions used throughout the questionnai…"
click at [534, 612] on div "Introduction content" at bounding box center [833, 611] width 604 height 15
click at [672, 616] on span "View further guidance and a list of definitions used throughout the questionnai…" at bounding box center [788, 610] width 514 height 14
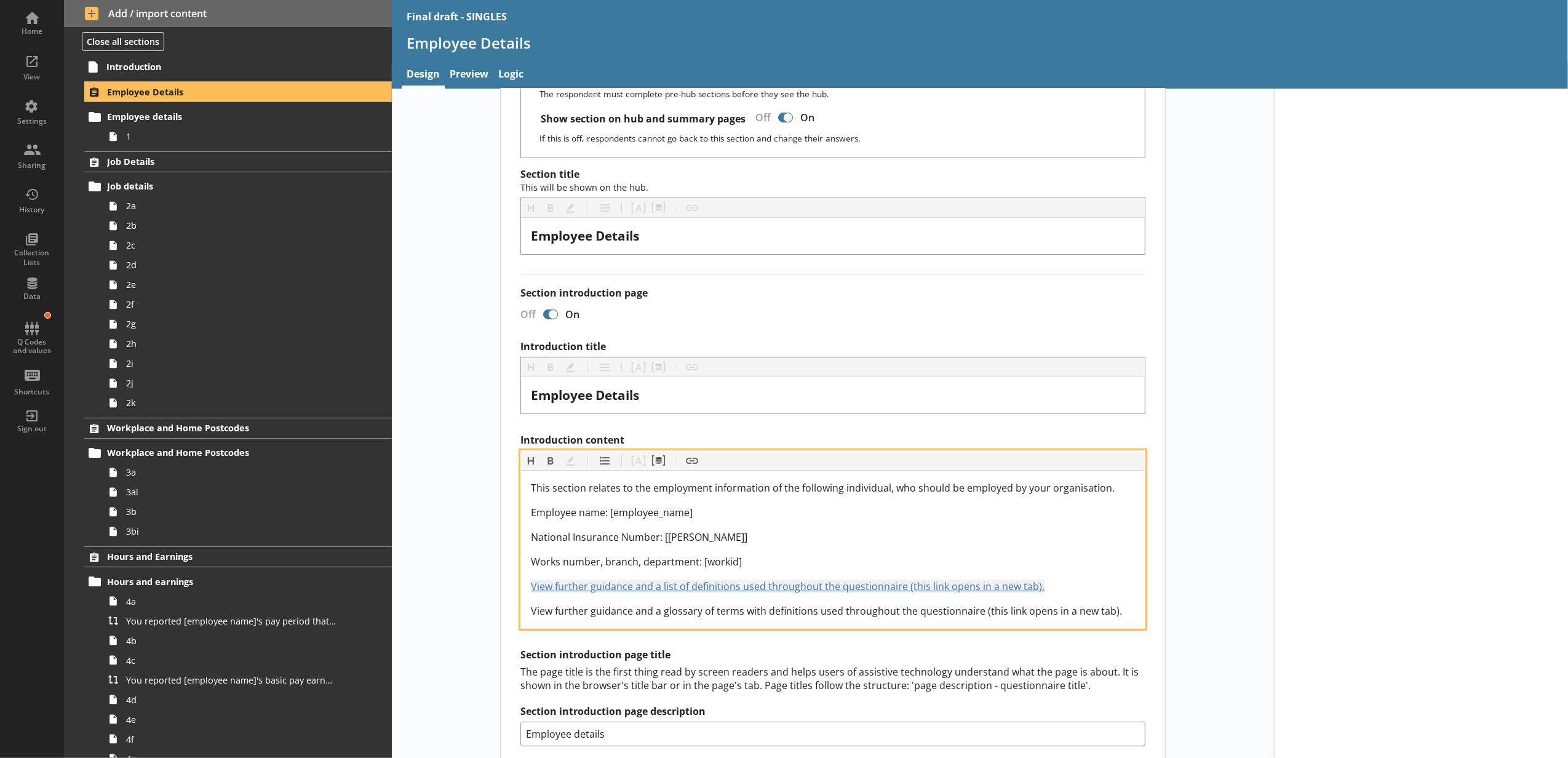
drag, startPoint x: 1113, startPoint y: 612, endPoint x: 517, endPoint y: 626, distance: 596.2
click at [521, 626] on div "This section relates to the employment information of the following individual,…" at bounding box center [833, 549] width 624 height 157
click at [697, 469] on button "Insert link" at bounding box center [693, 461] width 20 height 20
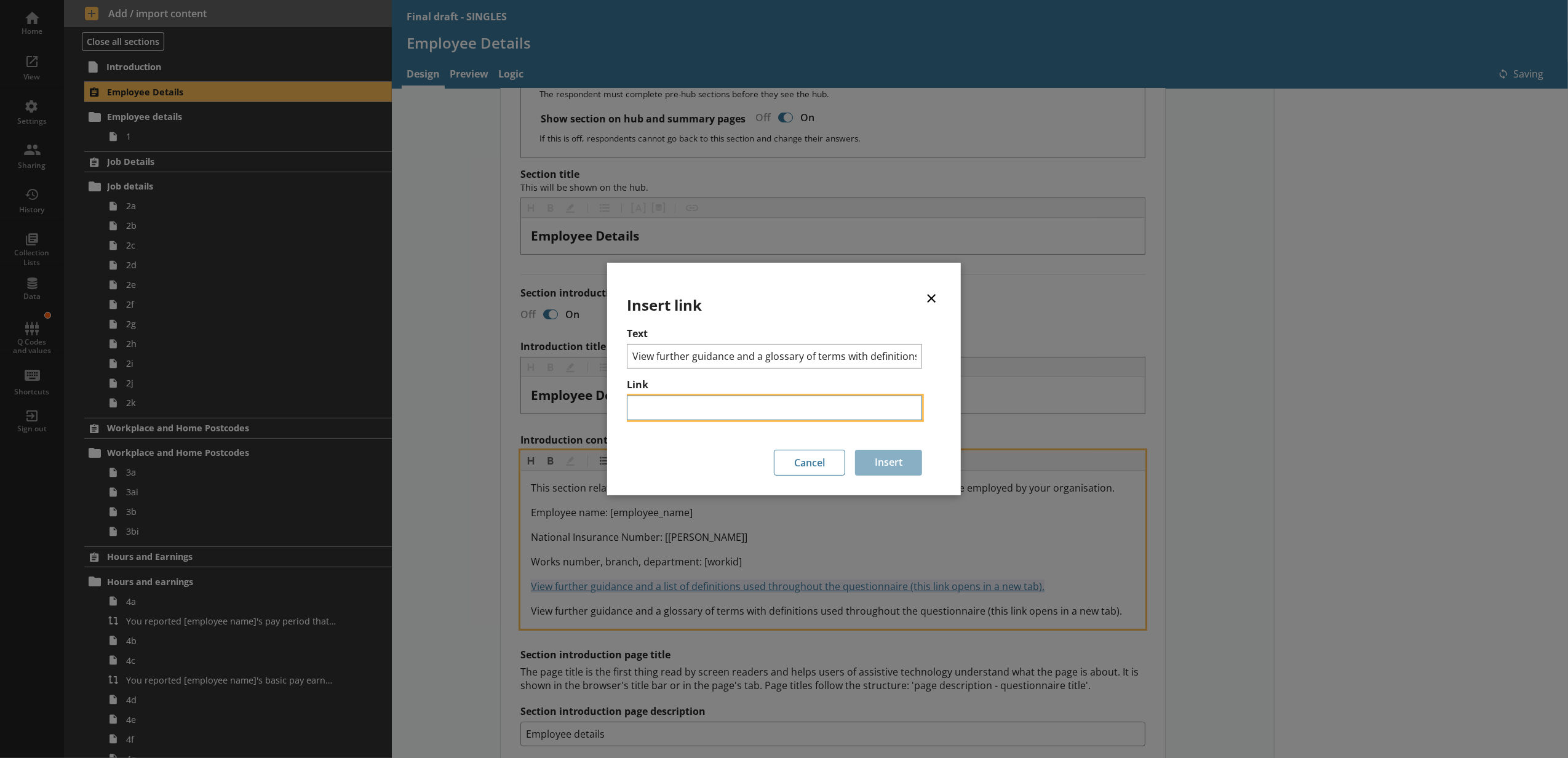
click at [794, 407] on input "Link" at bounding box center [774, 408] width 295 height 24
paste input "View further guidance and a list of definitions used throughout the questionnai…"
type input "View further guidance and a list of definitions used throughout the questionnai…"
click at [873, 463] on button "Insert" at bounding box center [889, 462] width 67 height 26
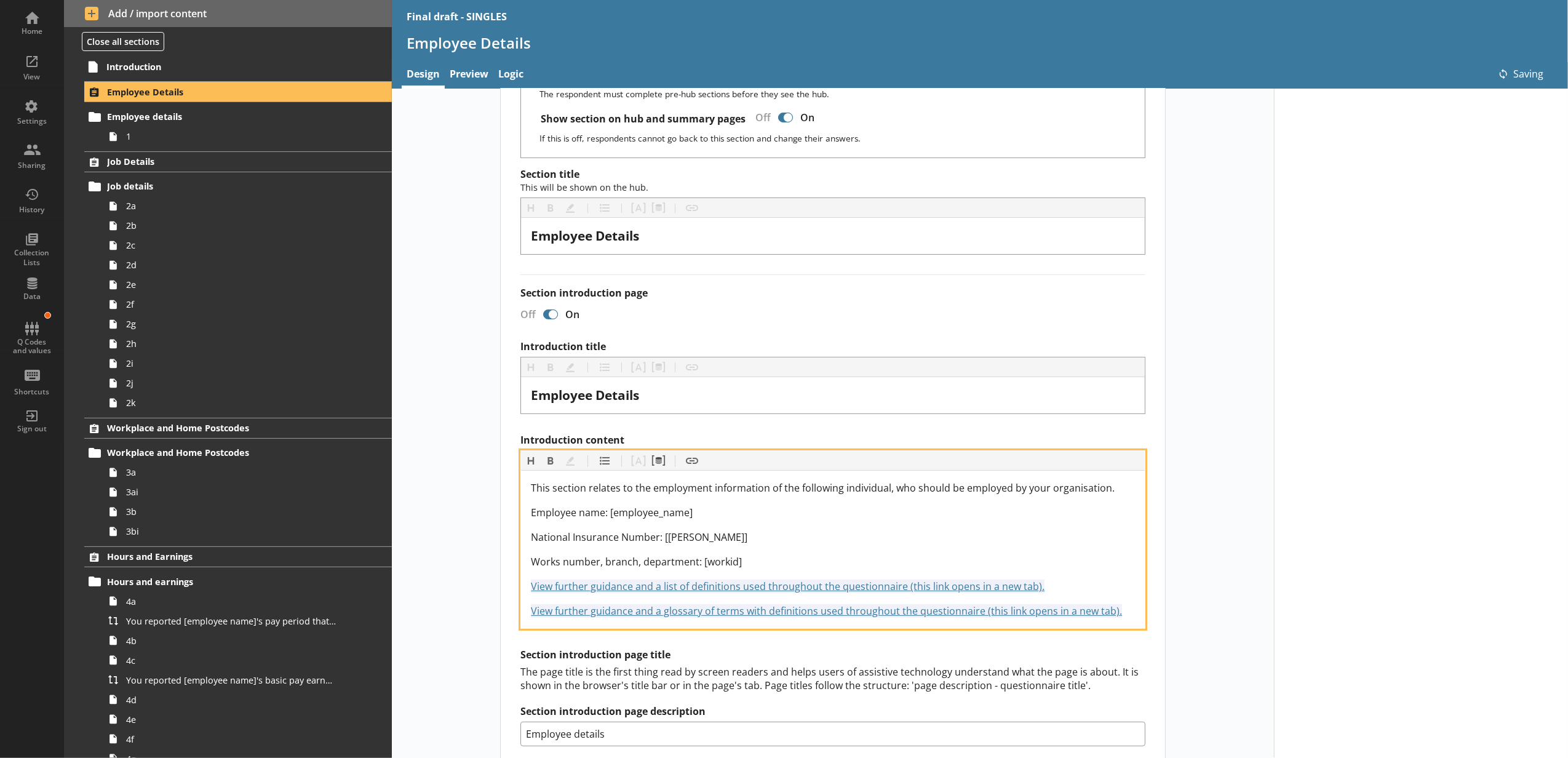
scroll to position [0, 0]
drag, startPoint x: 1037, startPoint y: 582, endPoint x: 483, endPoint y: 579, distance: 554.0
click at [483, 579] on div "Short code 24 Move icon-copy Duplicate icon-delete Created with Sketch. Delete …" at bounding box center [833, 524] width 883 height 1122
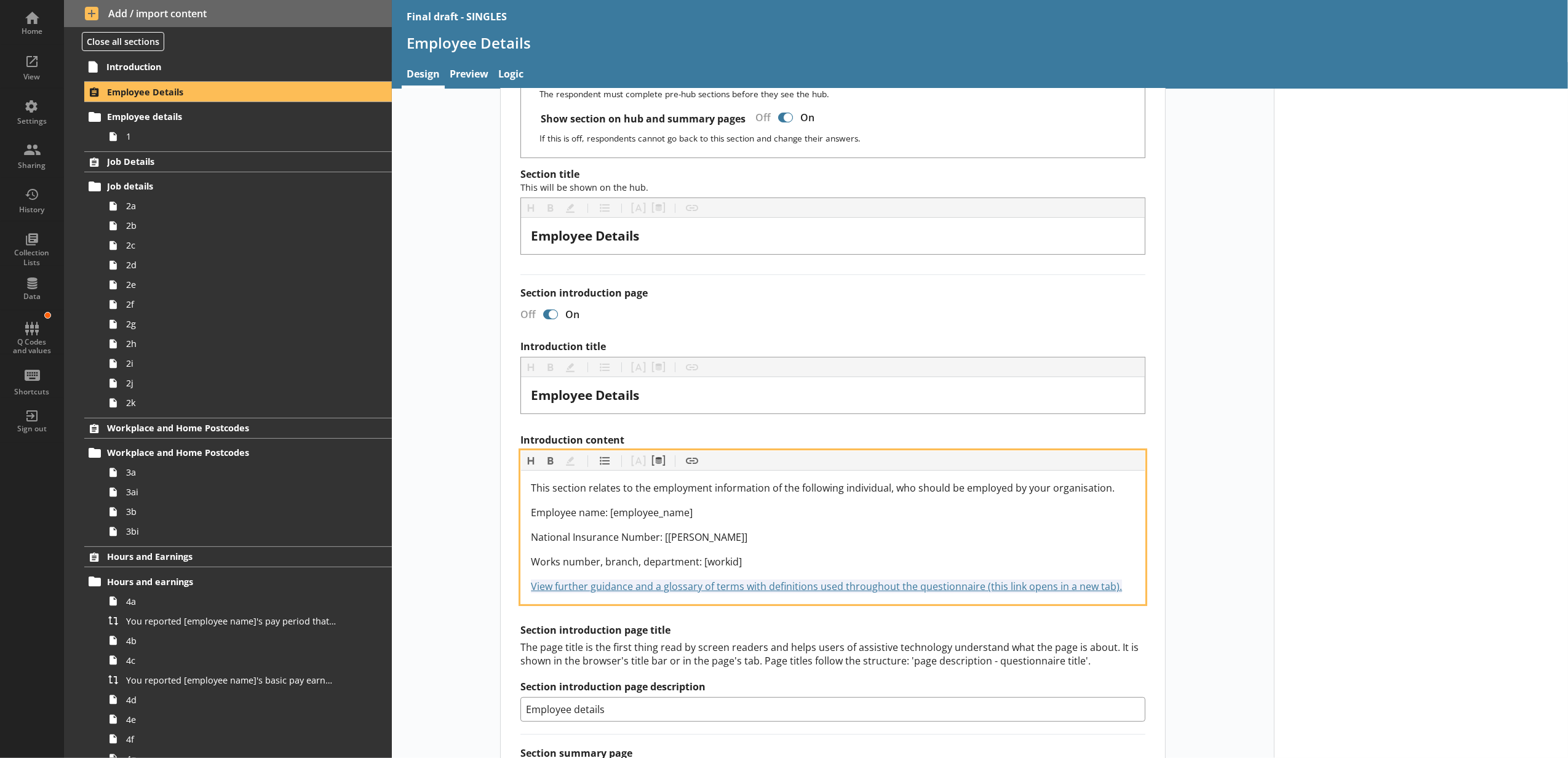
drag, startPoint x: 1118, startPoint y: 589, endPoint x: 520, endPoint y: 612, distance: 598.4
click at [520, 612] on div "Introduction title Heading Heading Bold Bold Highlight Highlight List List Pipe…" at bounding box center [833, 531] width 625 height 382
copy span "View further guidance and a glossary of terms with definitions used throughout …"
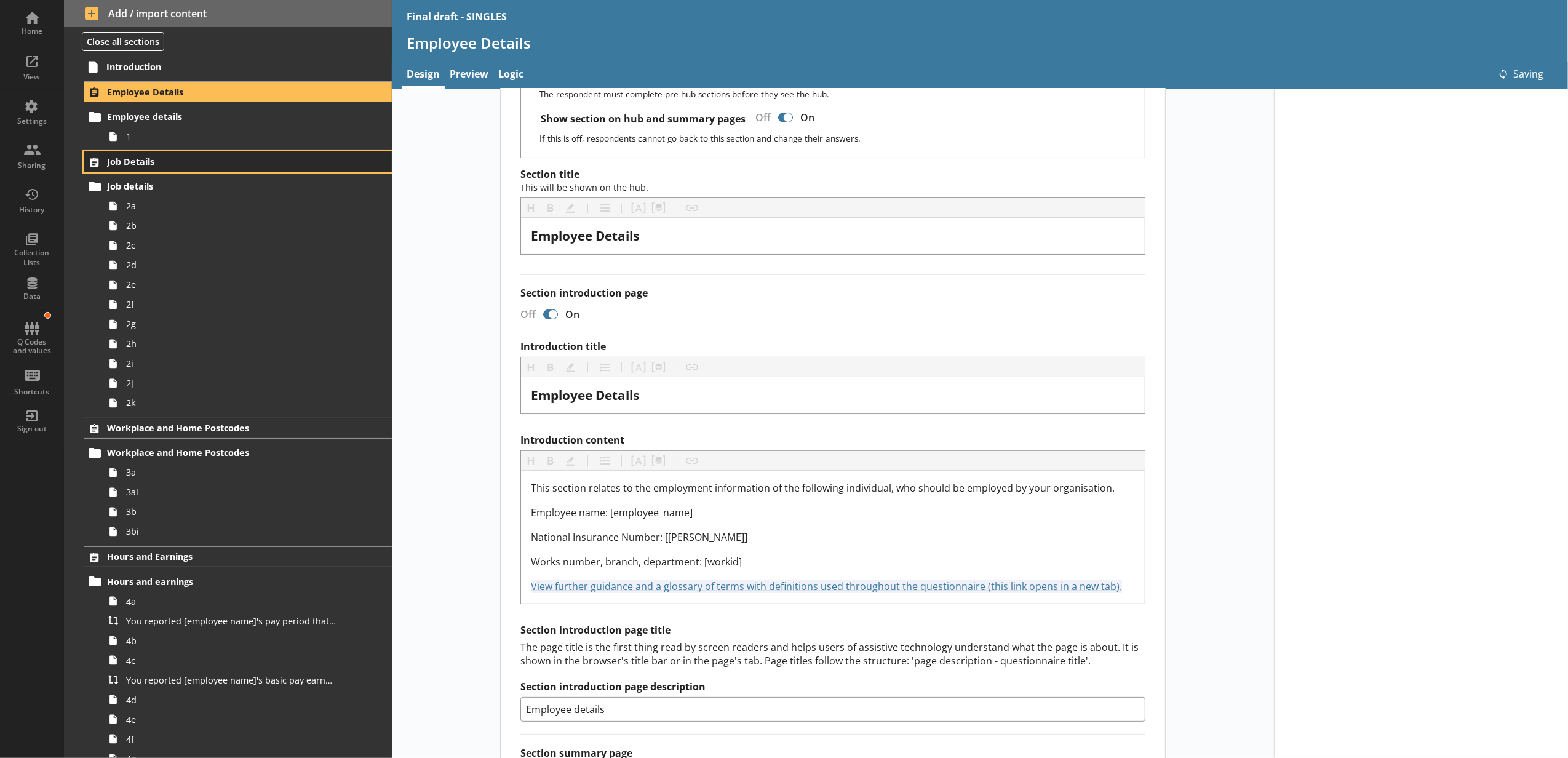
click at [232, 167] on span "Job Details" at bounding box center [219, 161] width 224 height 11
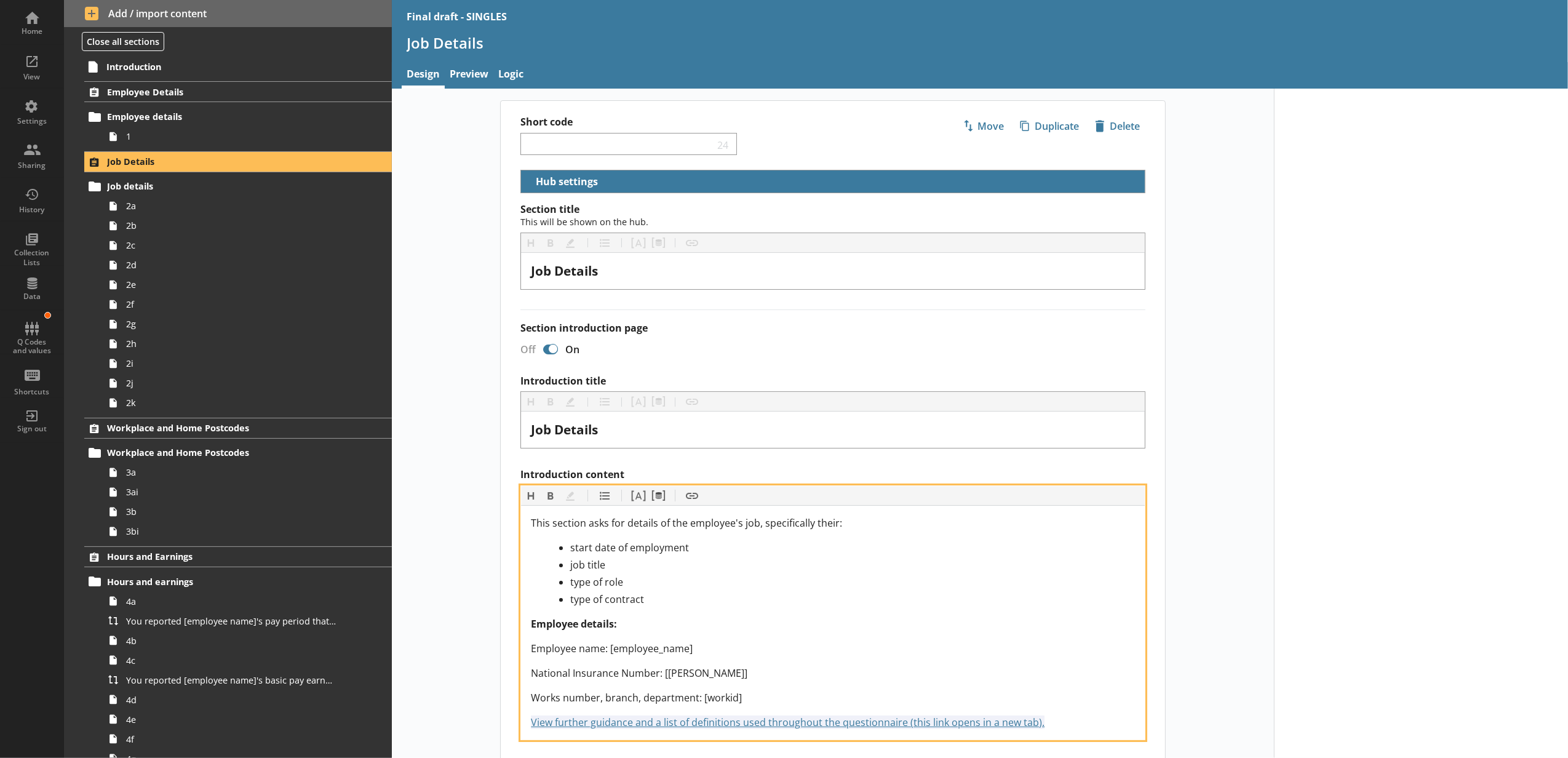
drag, startPoint x: 1055, startPoint y: 726, endPoint x: 515, endPoint y: 729, distance: 540.0
click at [515, 729] on div "Section title This will be shown on the hub. Heading Heading Bold Bold Highligh…" at bounding box center [833, 699] width 665 height 994
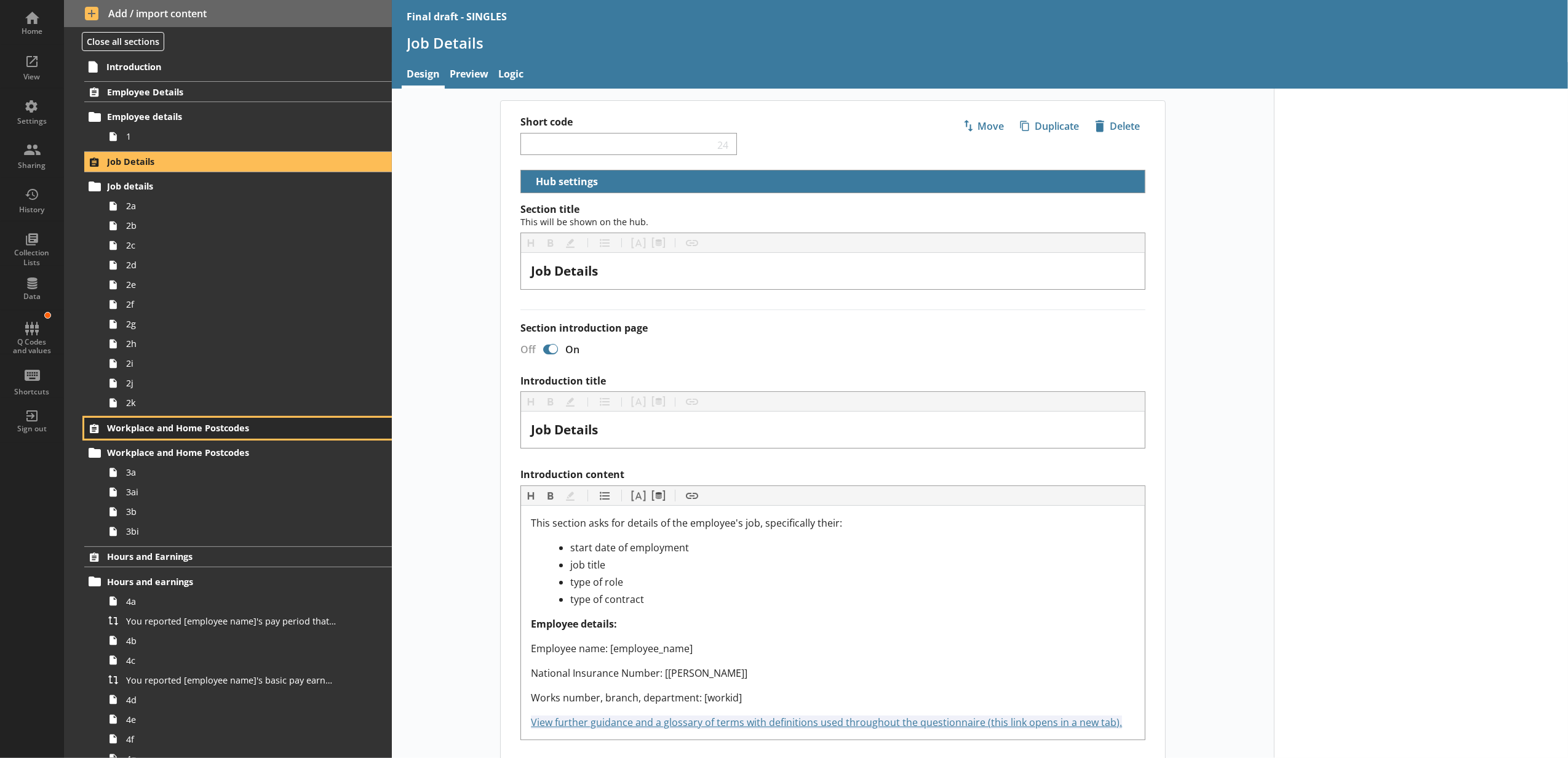
click at [276, 431] on span "Workplace and Home Postcodes" at bounding box center [219, 428] width 224 height 11
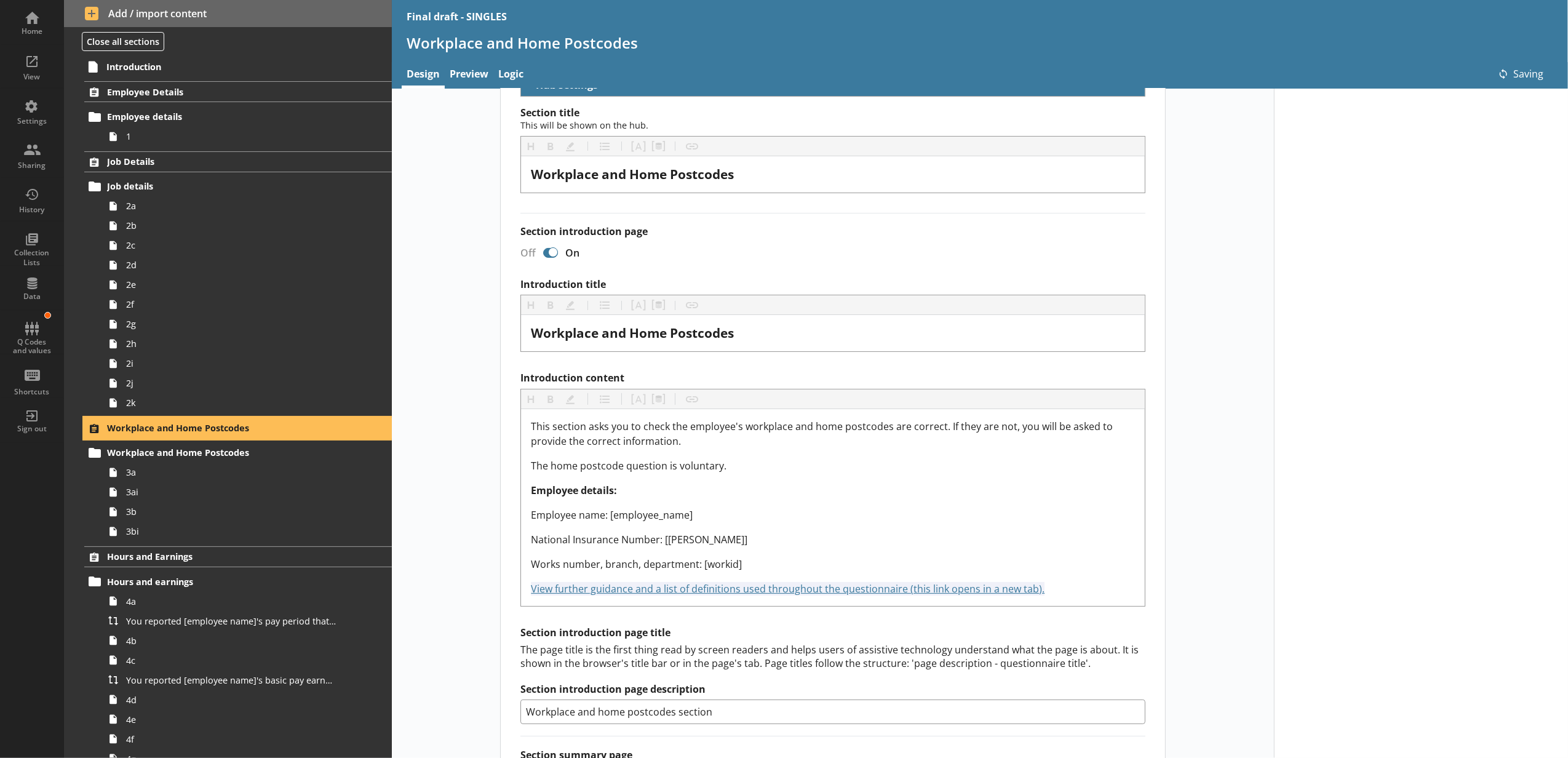
scroll to position [136, 0]
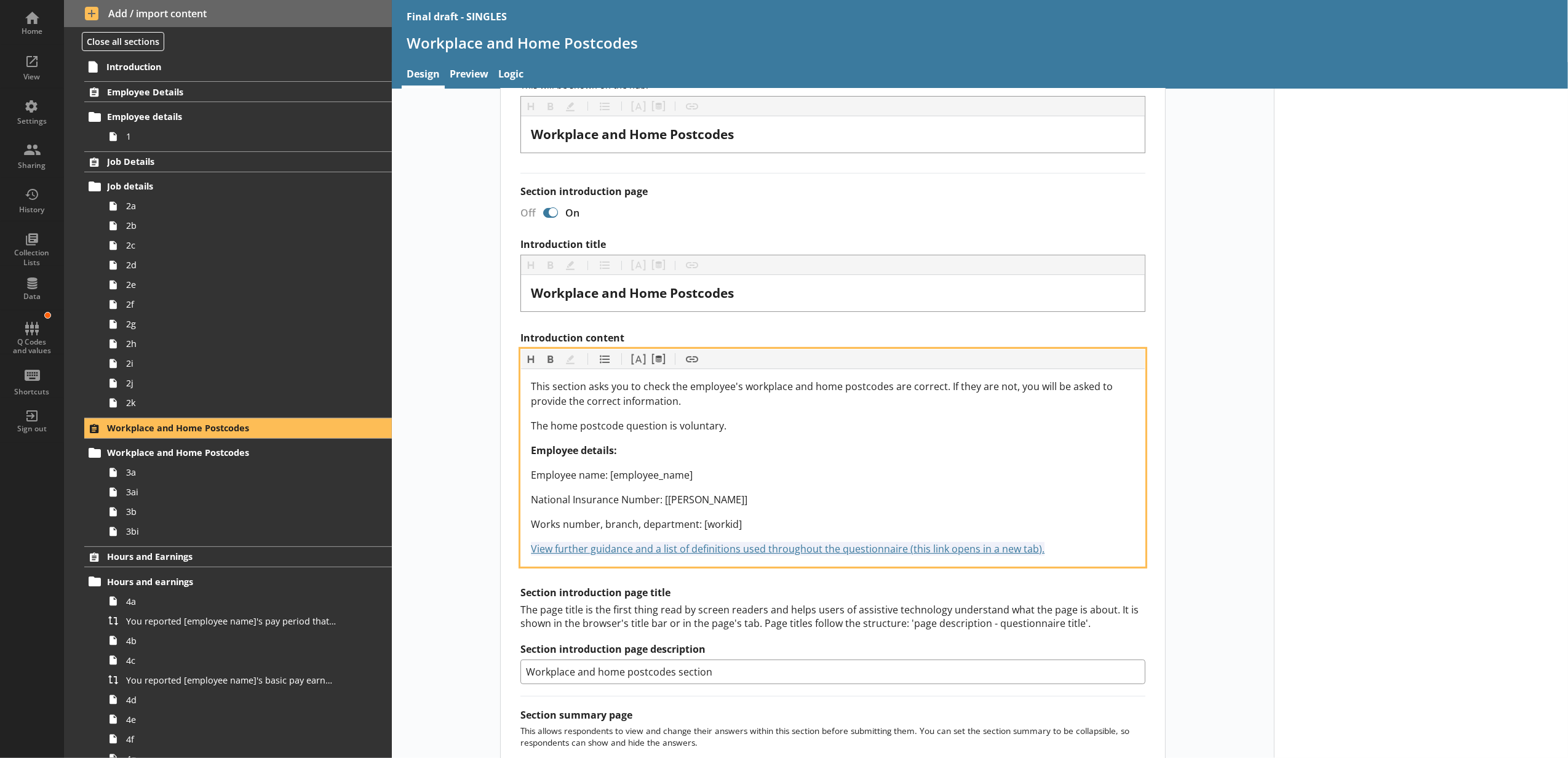
drag, startPoint x: 1057, startPoint y: 544, endPoint x: 470, endPoint y: 544, distance: 587.0
click at [470, 544] on div "Short code 24 Move icon-copy Duplicate icon-delete Created with Sketch. Delete …" at bounding box center [833, 494] width 883 height 1060
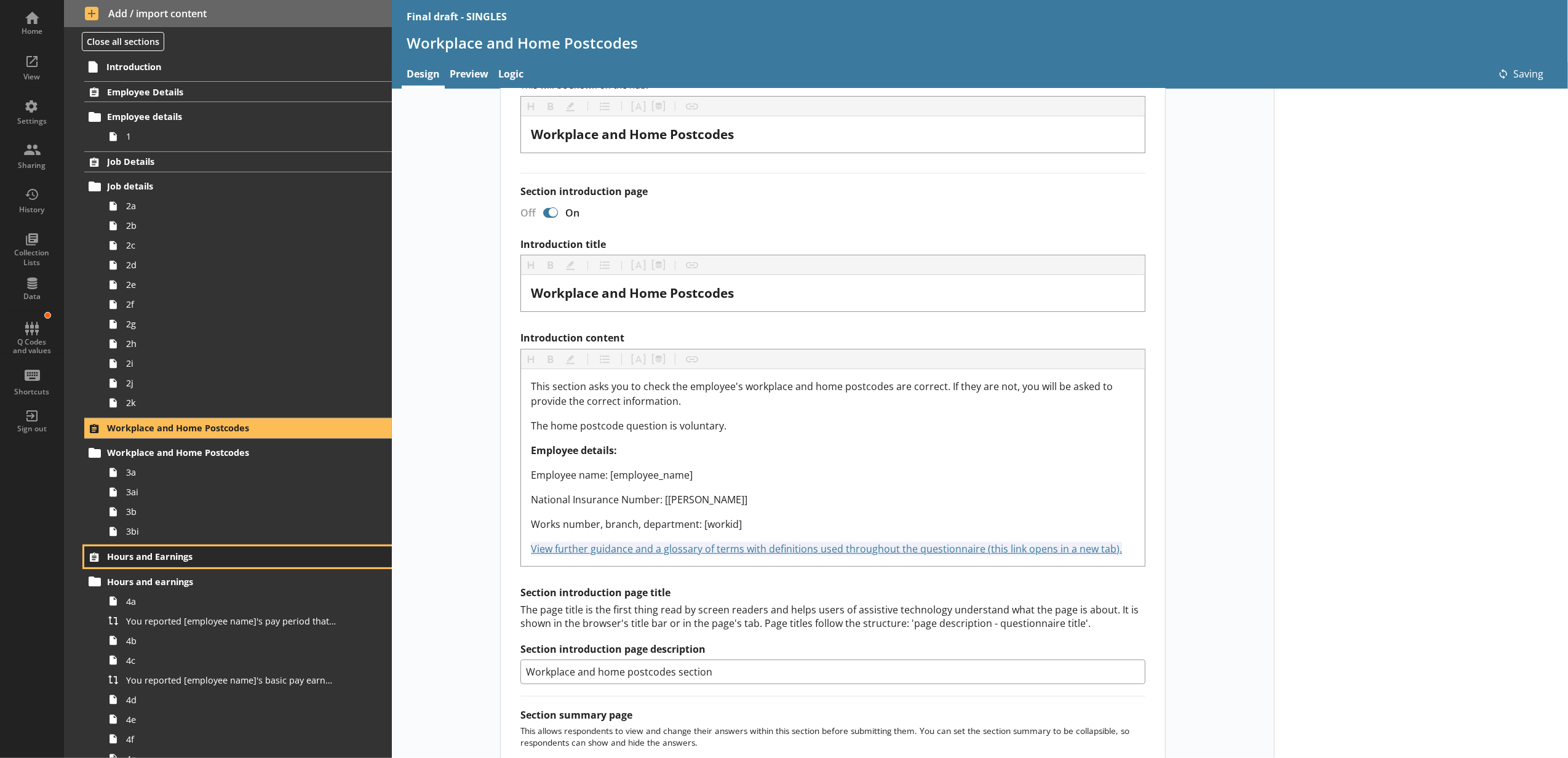
click at [271, 559] on span "Hours and Earnings" at bounding box center [219, 557] width 224 height 11
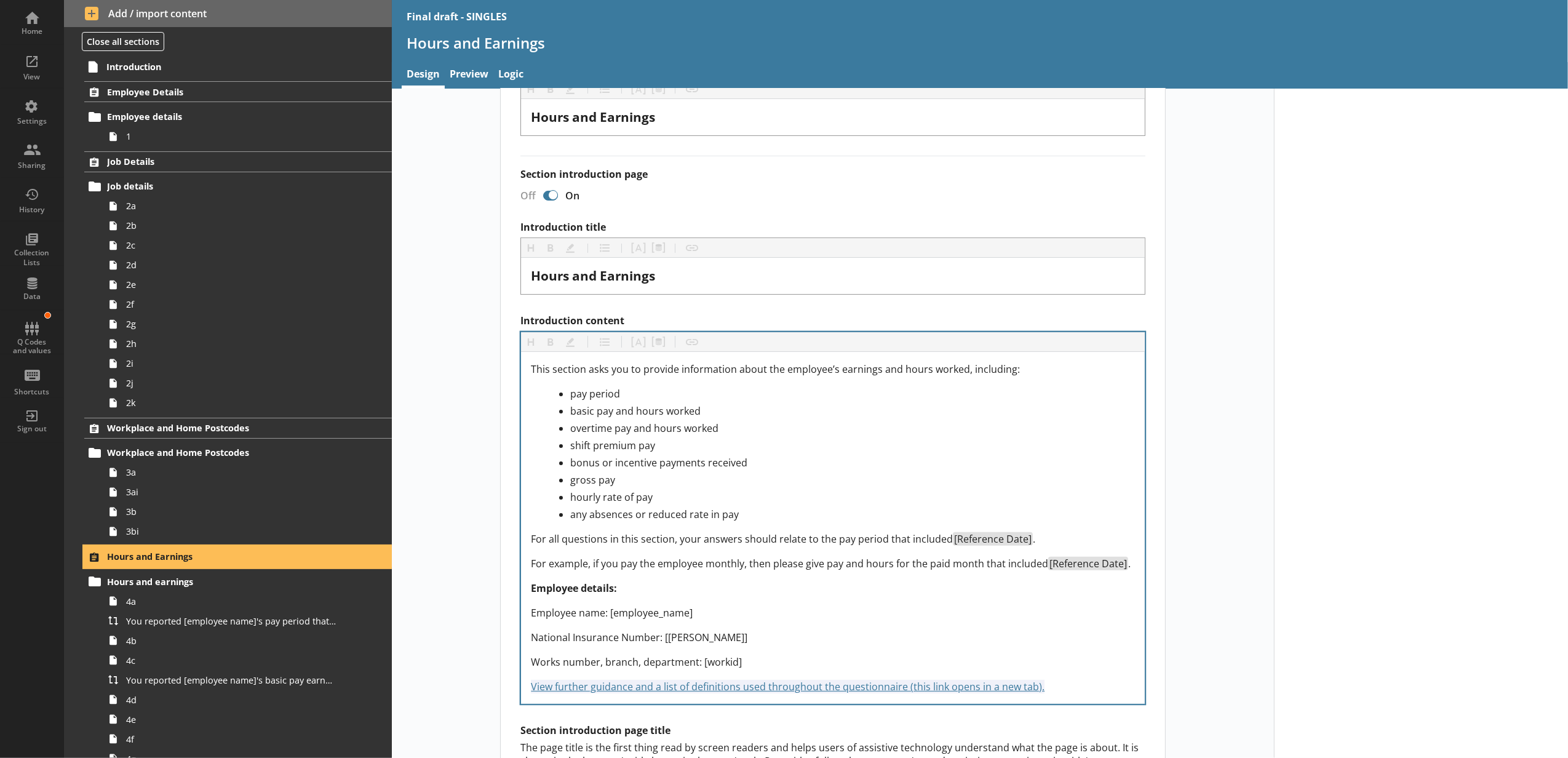
scroll to position [273, 0]
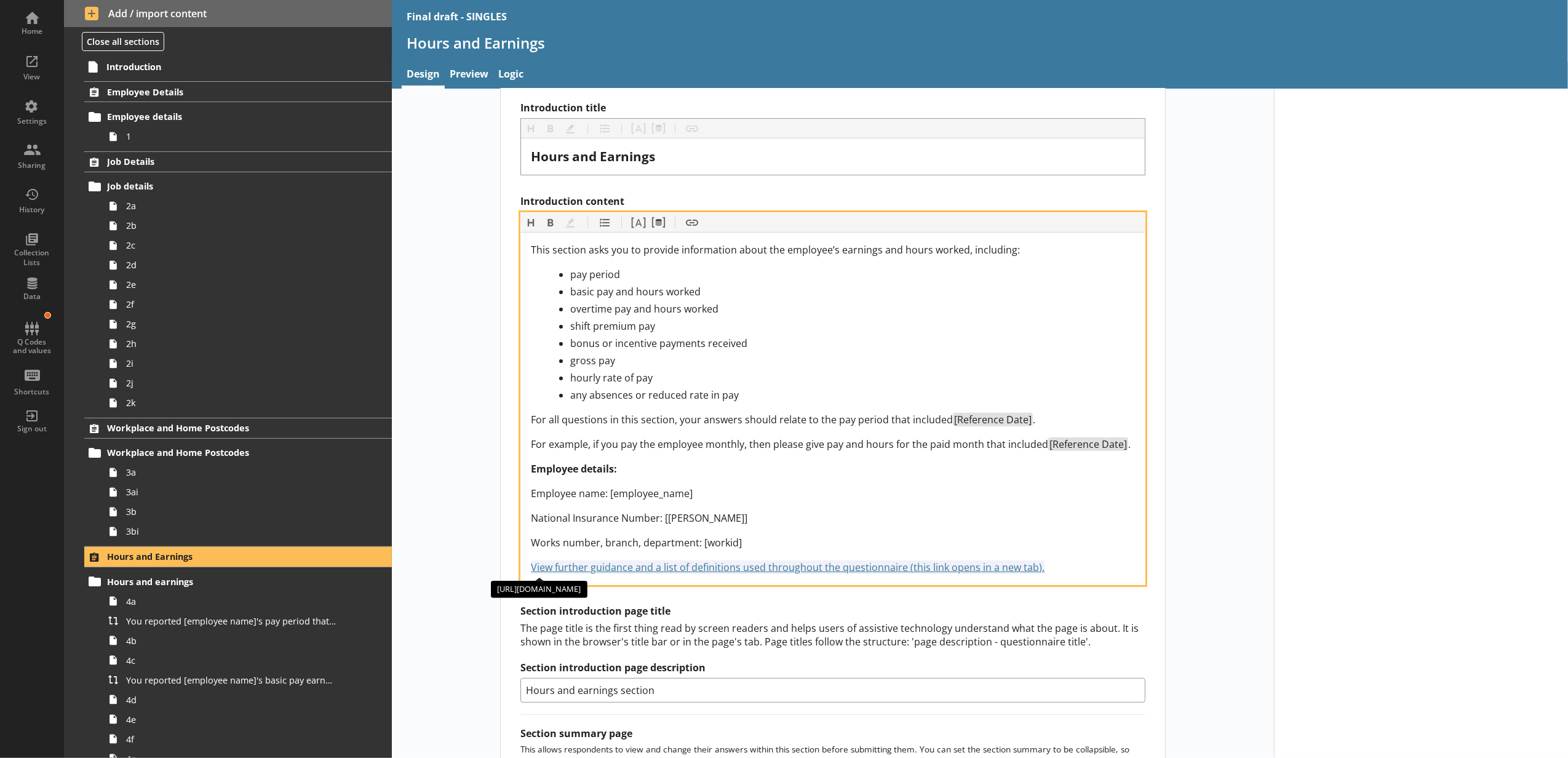
drag, startPoint x: 1064, startPoint y: 567, endPoint x: 512, endPoint y: 567, distance: 552.0
click at [512, 567] on div "Section title This will be shown on the hub. Heading Heading Bold Bold Highligh…" at bounding box center [833, 486] width 665 height 1112
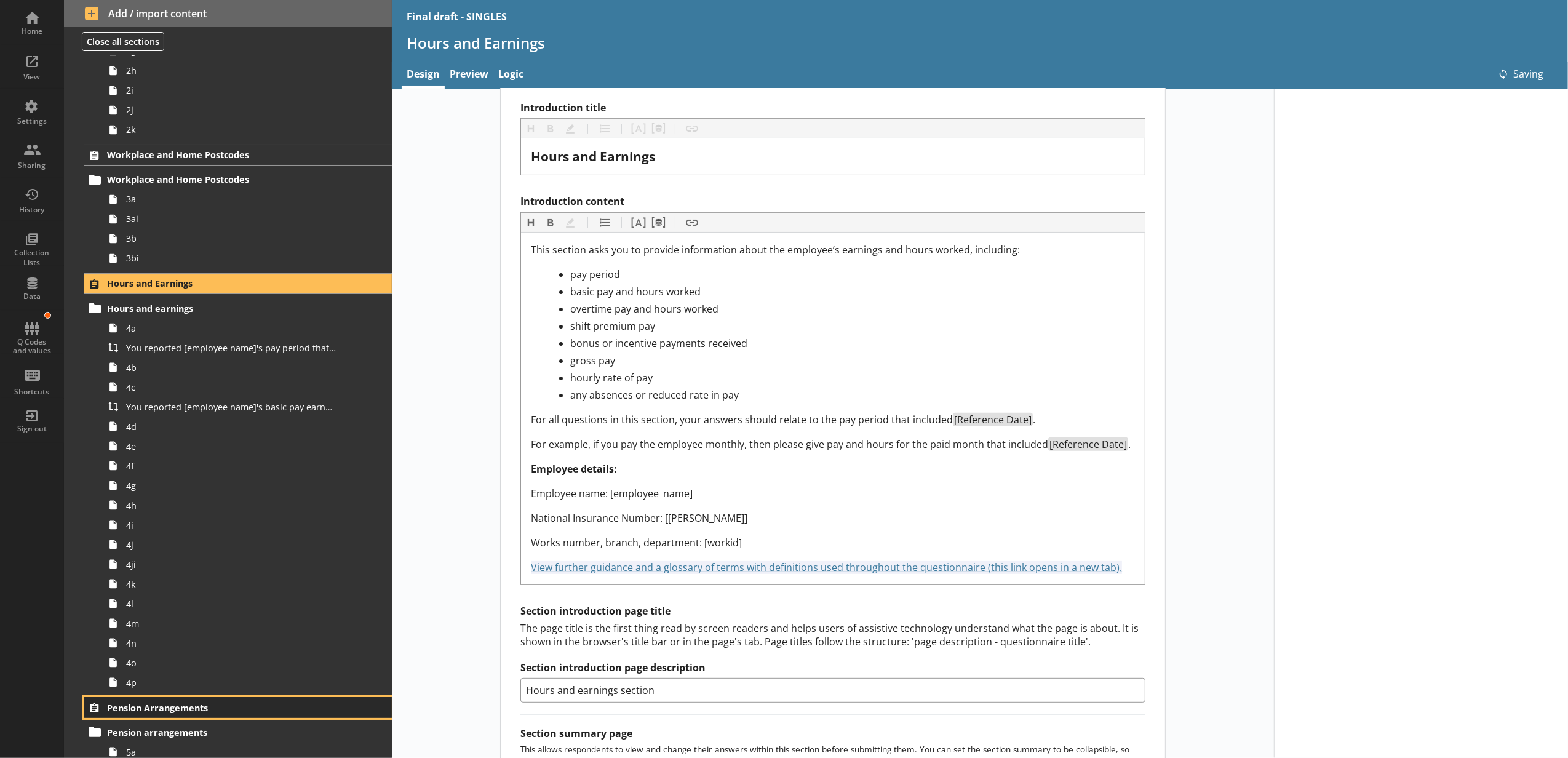
click at [232, 707] on span "Pension Arrangements" at bounding box center [219, 707] width 224 height 11
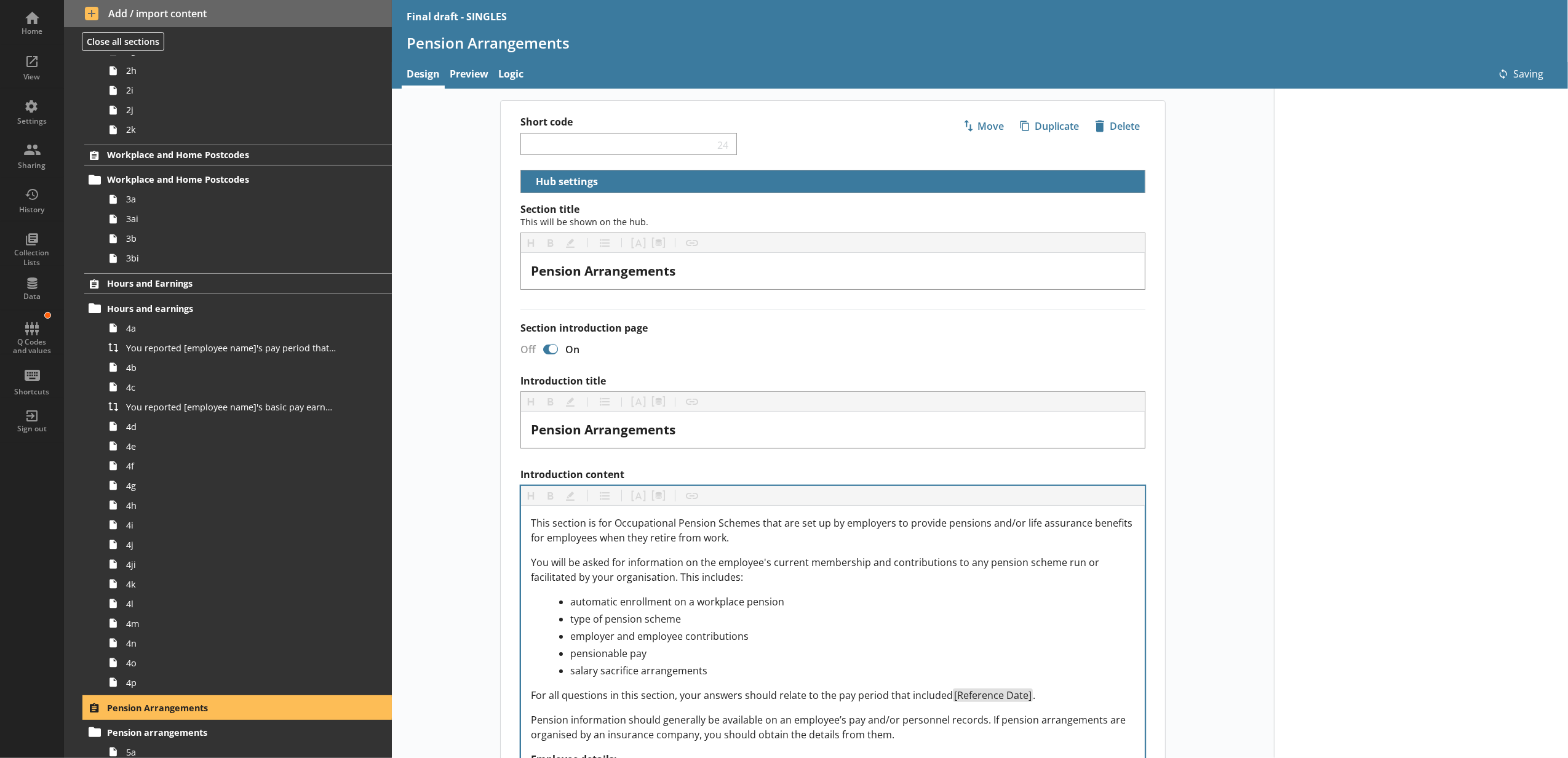
scroll to position [273, 0]
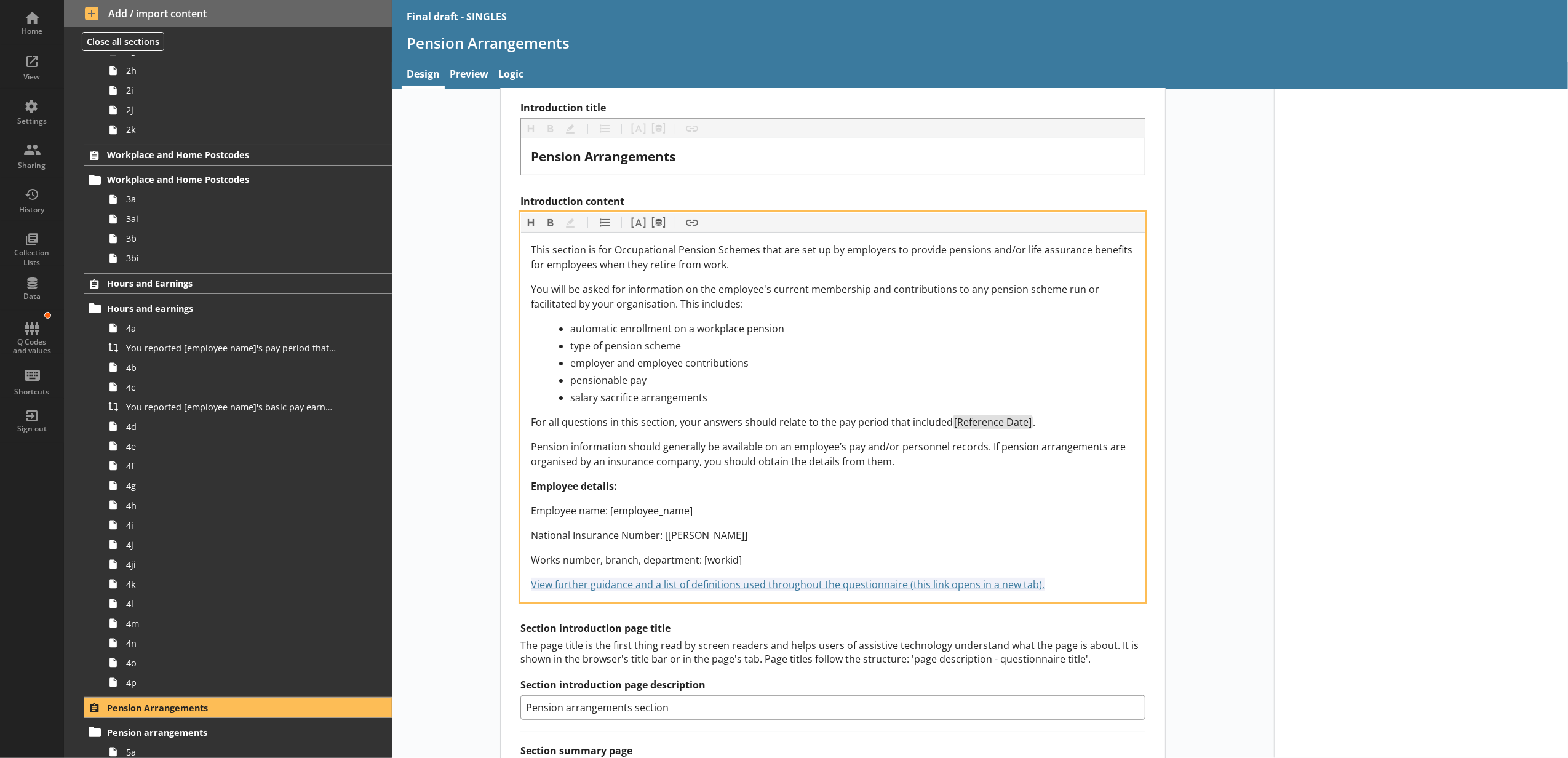
drag, startPoint x: 1059, startPoint y: 591, endPoint x: 475, endPoint y: 591, distance: 584.0
click at [475, 591] on div "Short code 24 Move icon-copy Duplicate icon-delete Created with Sketch. Delete …" at bounding box center [833, 443] width 883 height 1232
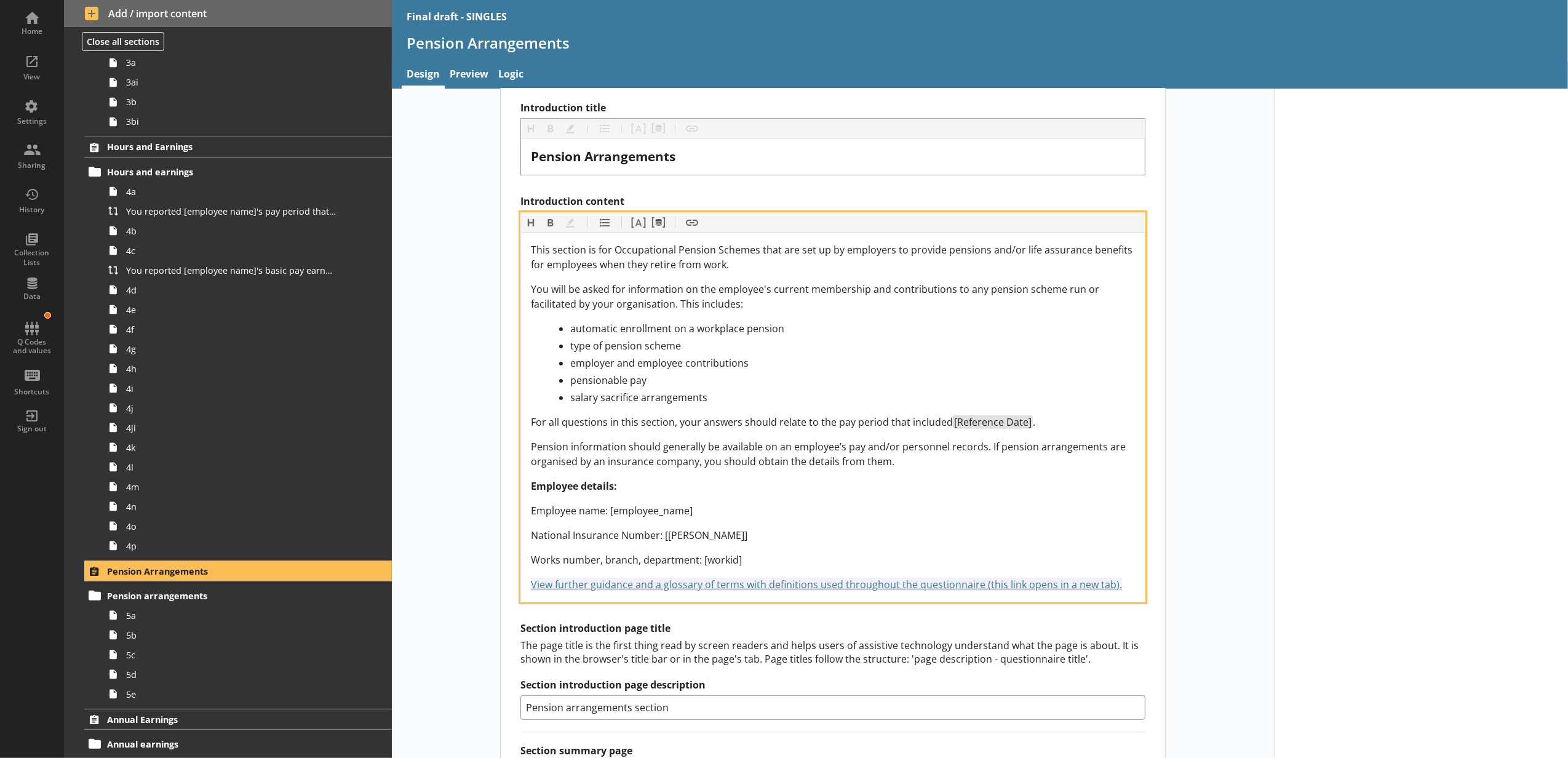
scroll to position [547, 0]
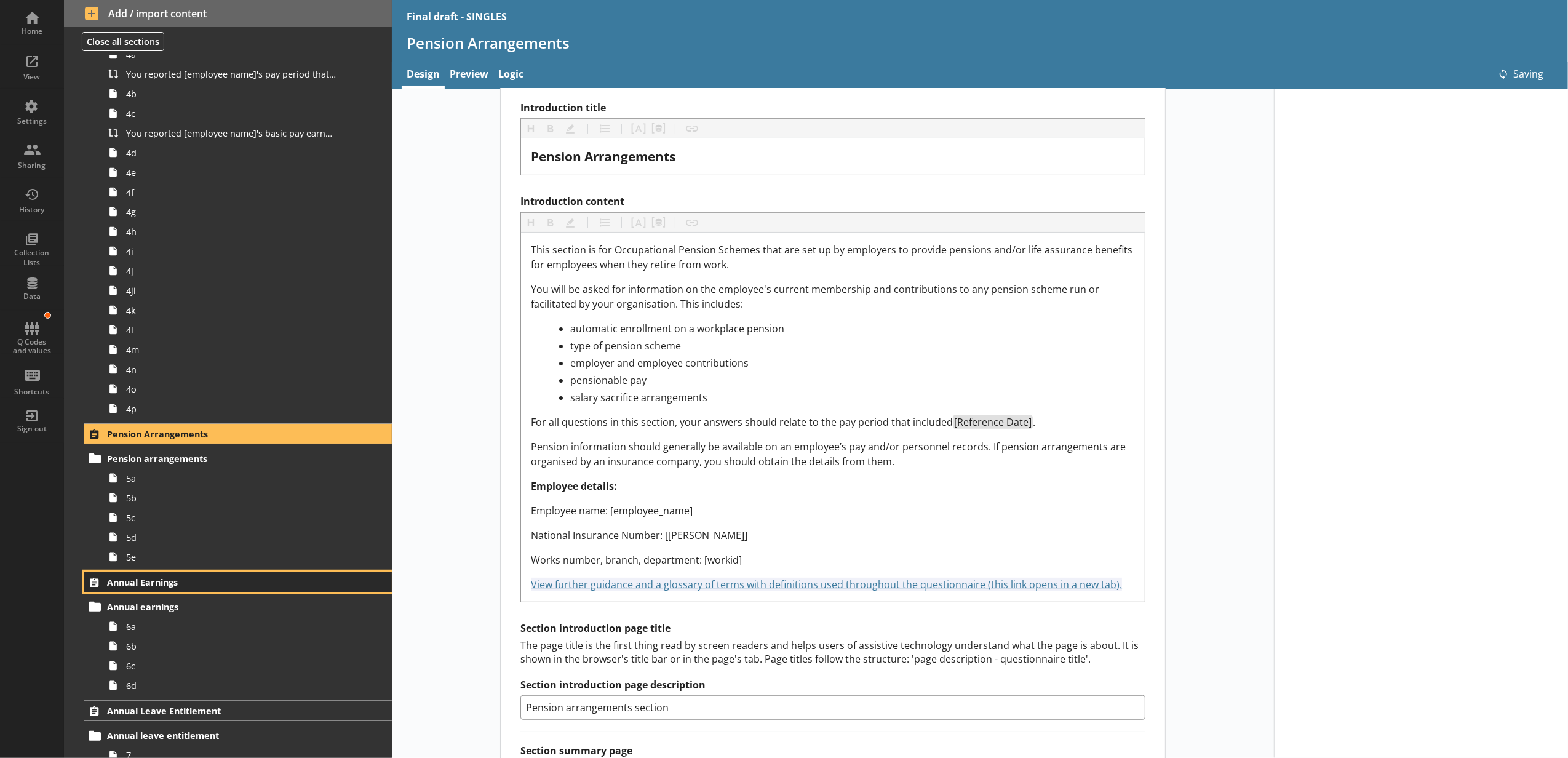
click at [273, 587] on span "Annual Earnings" at bounding box center [219, 582] width 224 height 11
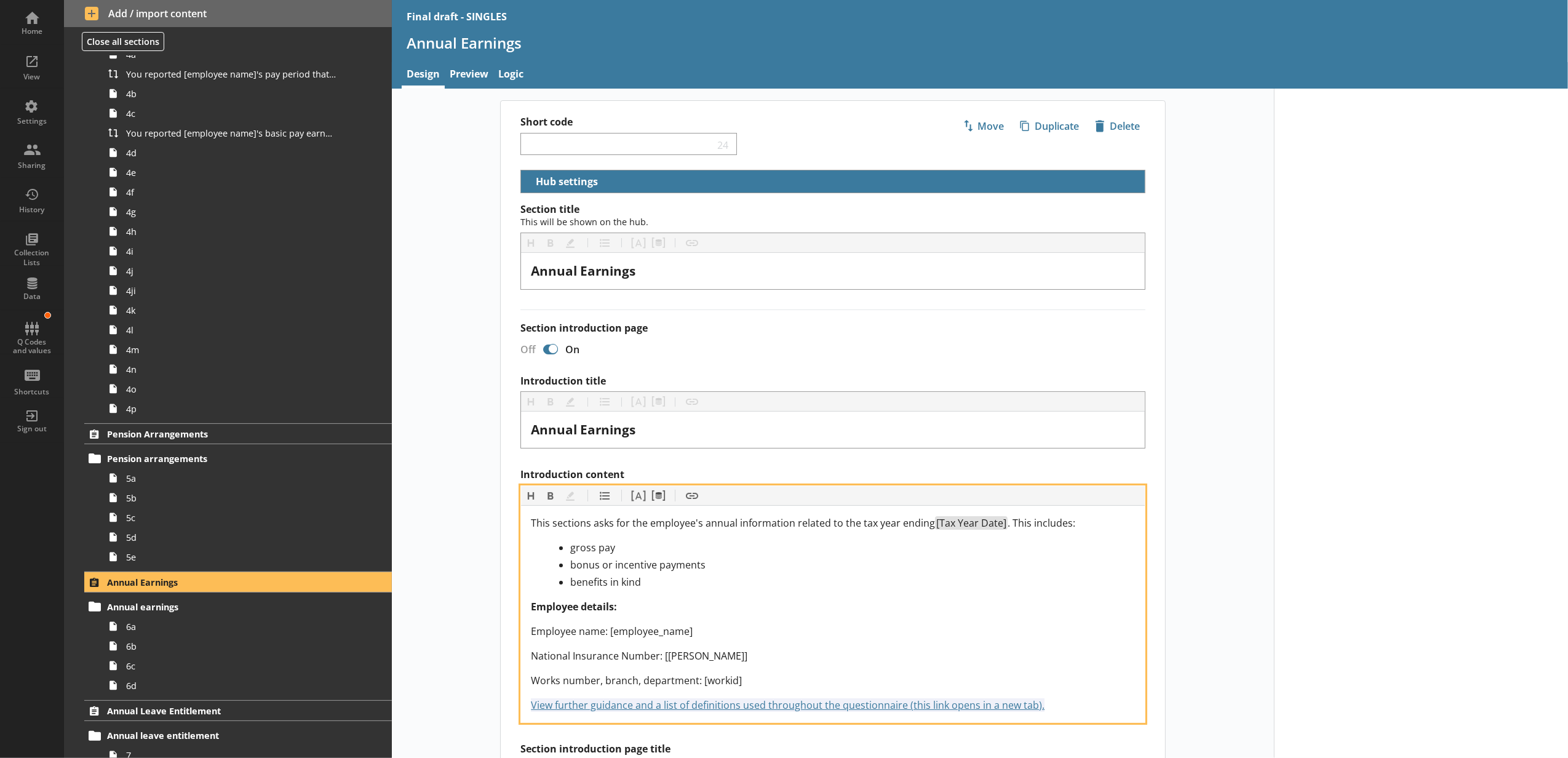
drag, startPoint x: 1062, startPoint y: 706, endPoint x: 472, endPoint y: 714, distance: 590.1
click at [472, 714] on div "Short code 24 Move icon-copy Duplicate icon-delete Created with Sketch. Delete …" at bounding box center [833, 640] width 883 height 1080
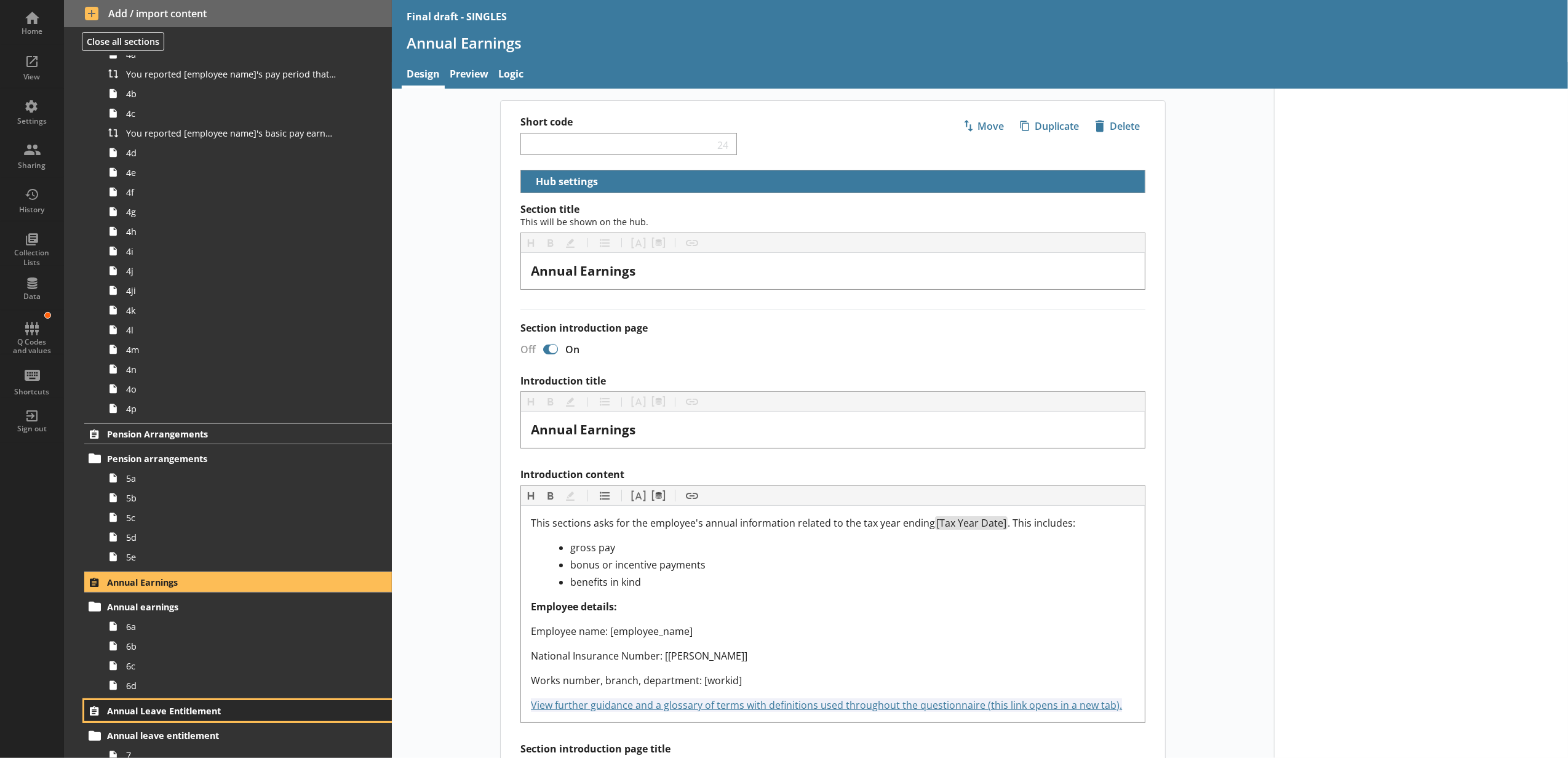
click at [269, 702] on link "Annual Leave Entitlement" at bounding box center [238, 710] width 307 height 21
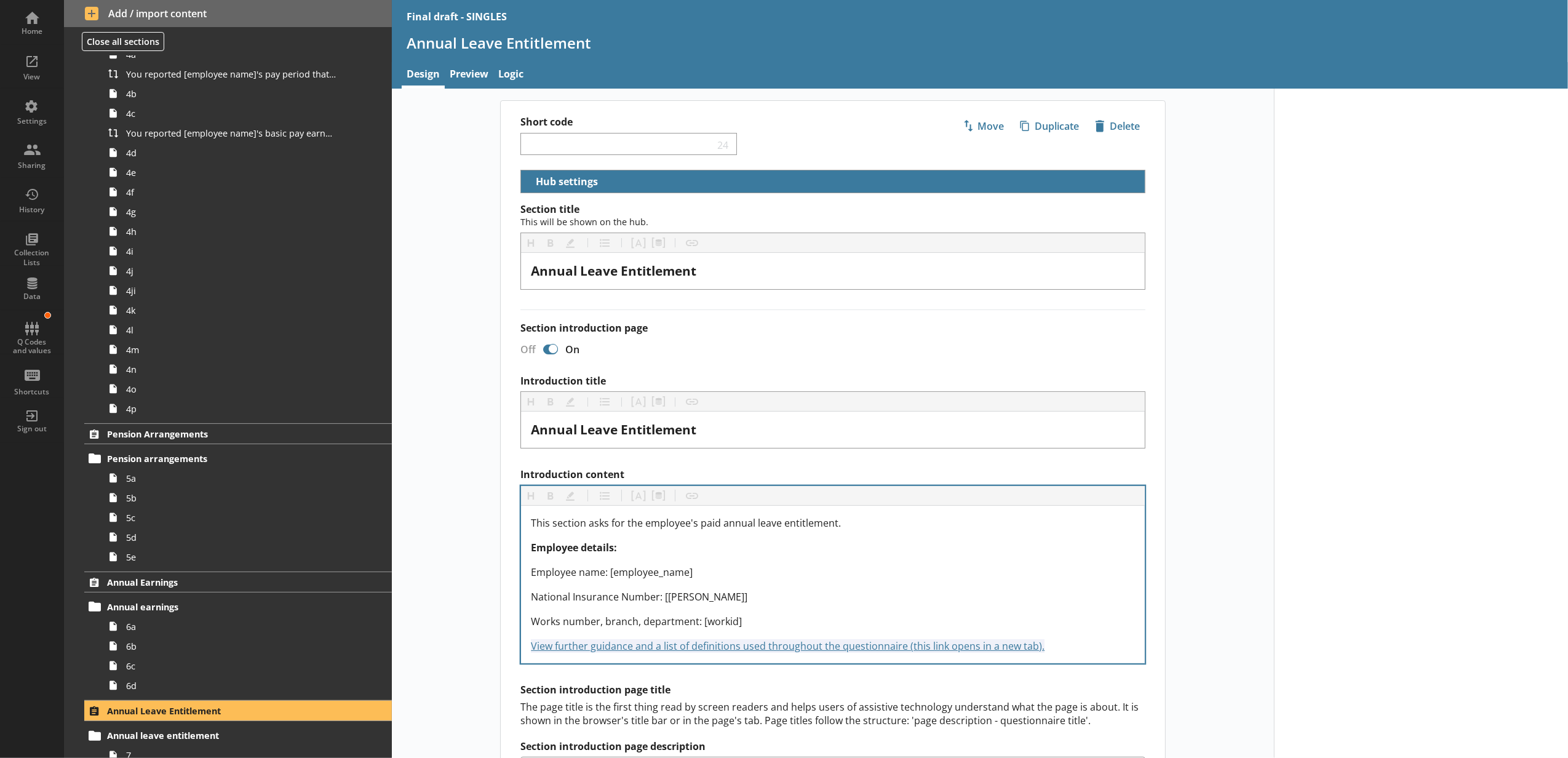
drag, startPoint x: 1059, startPoint y: 658, endPoint x: 1051, endPoint y: 657, distance: 8.1
click at [1051, 657] on div "This section asks for the employee's paid annual leave entitlement. Employee de…" at bounding box center [833, 584] width 624 height 157
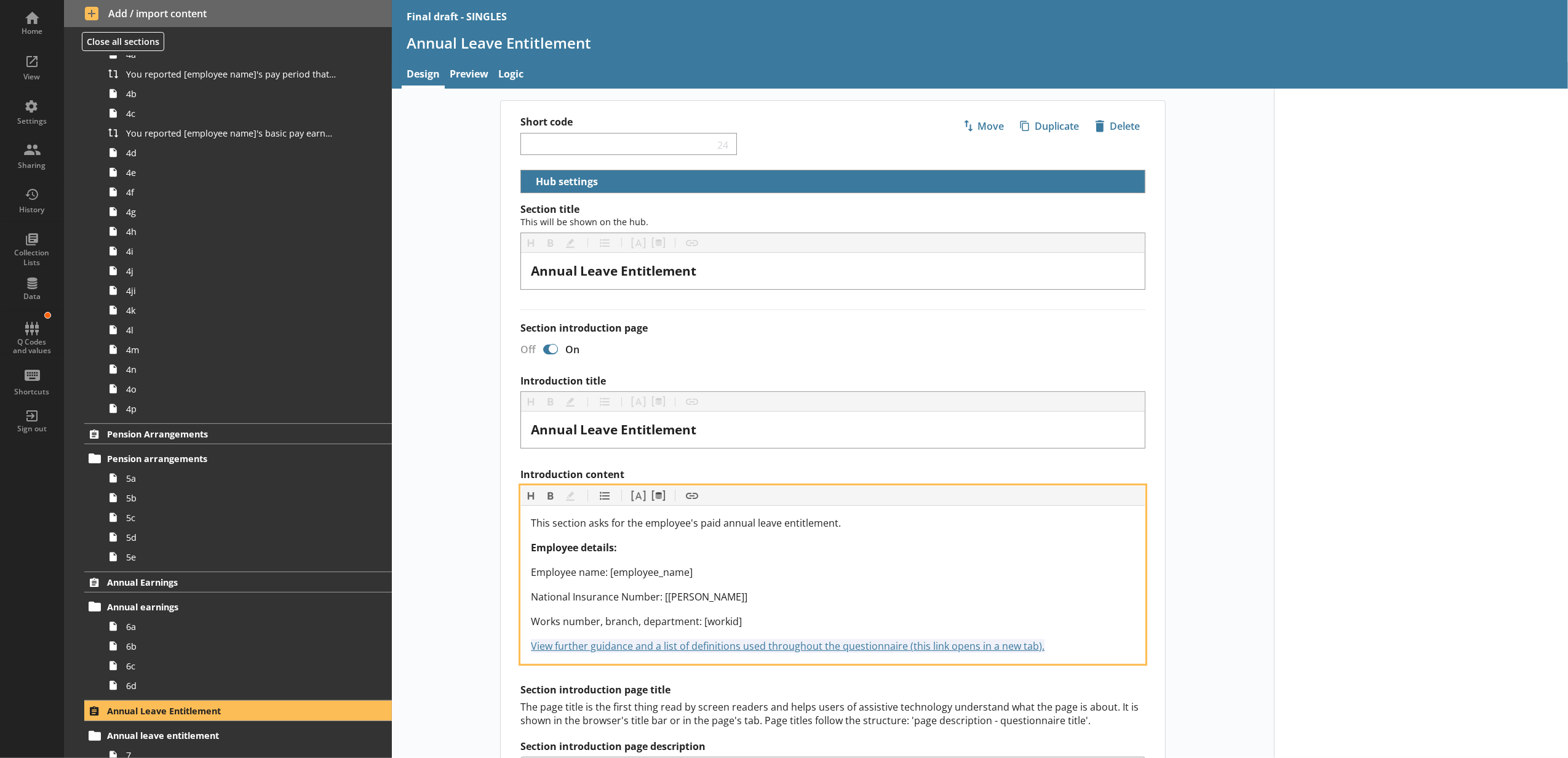
drag, startPoint x: 1051, startPoint y: 651, endPoint x: 482, endPoint y: 659, distance: 569.1
click at [482, 659] on div "Short code 24 Move icon-copy Duplicate icon-delete Created with Sketch. Delete …" at bounding box center [833, 610] width 883 height 1021
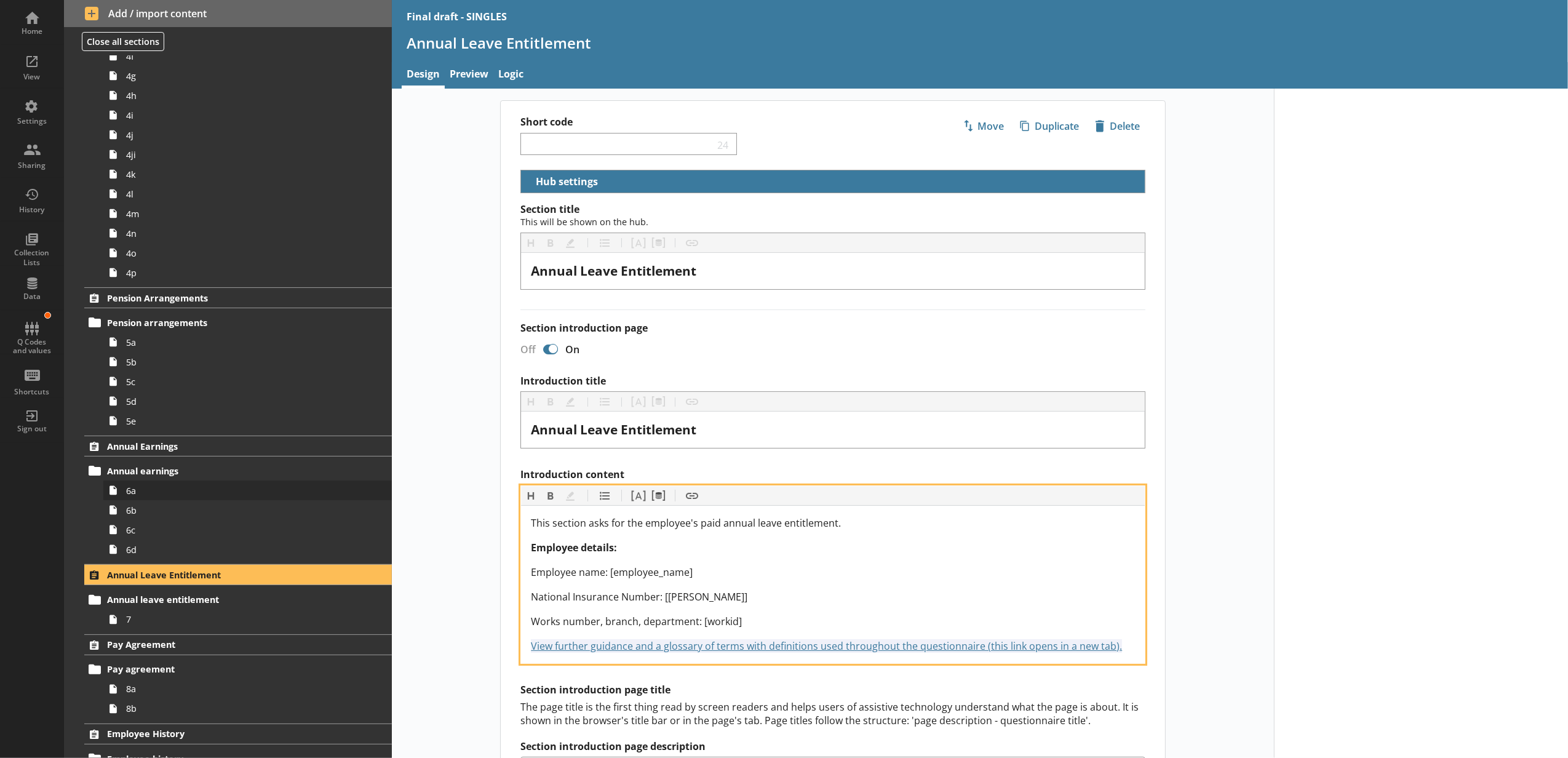
scroll to position [820, 0]
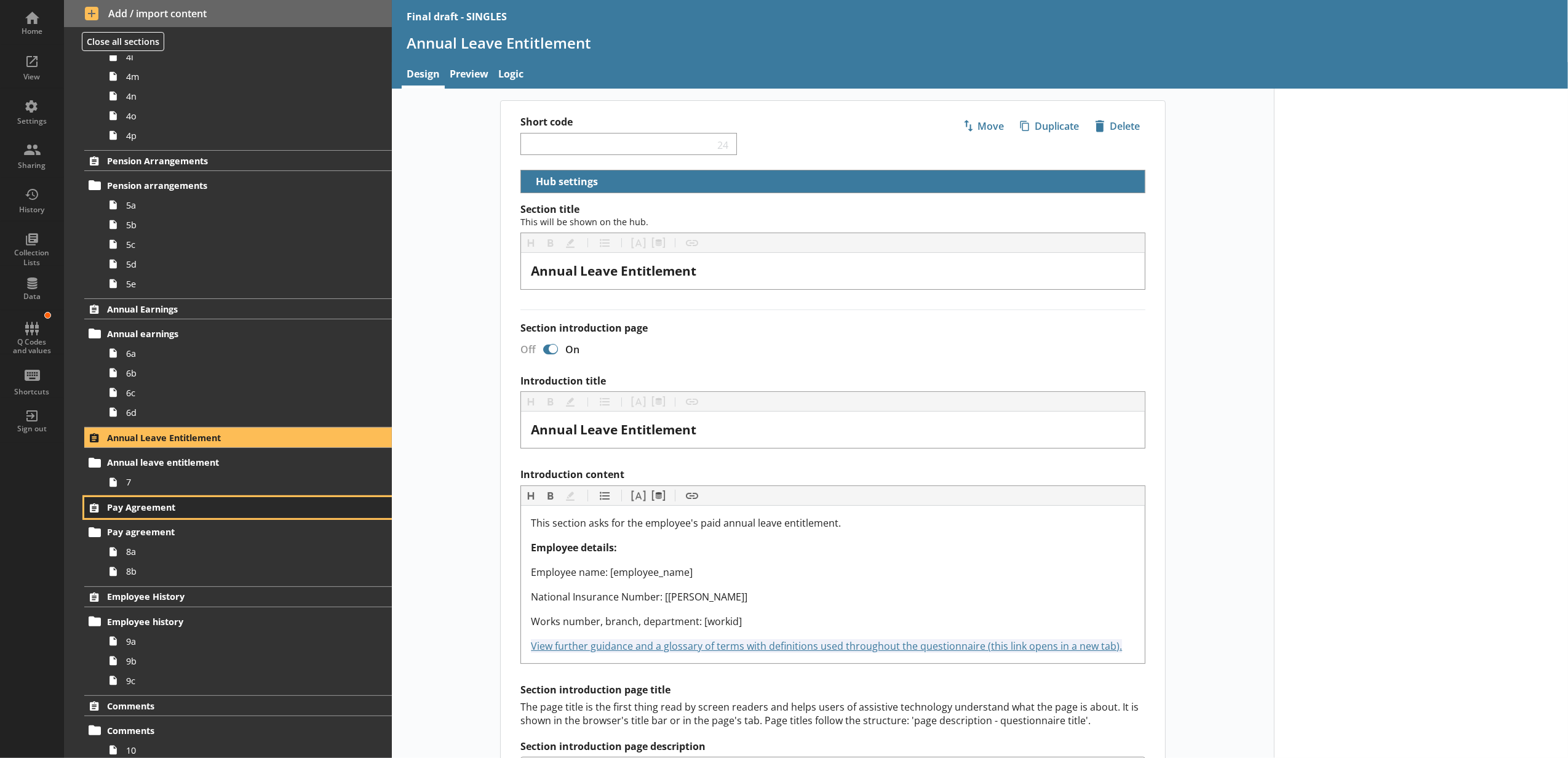
click at [212, 513] on span "Pay Agreement" at bounding box center [219, 507] width 224 height 11
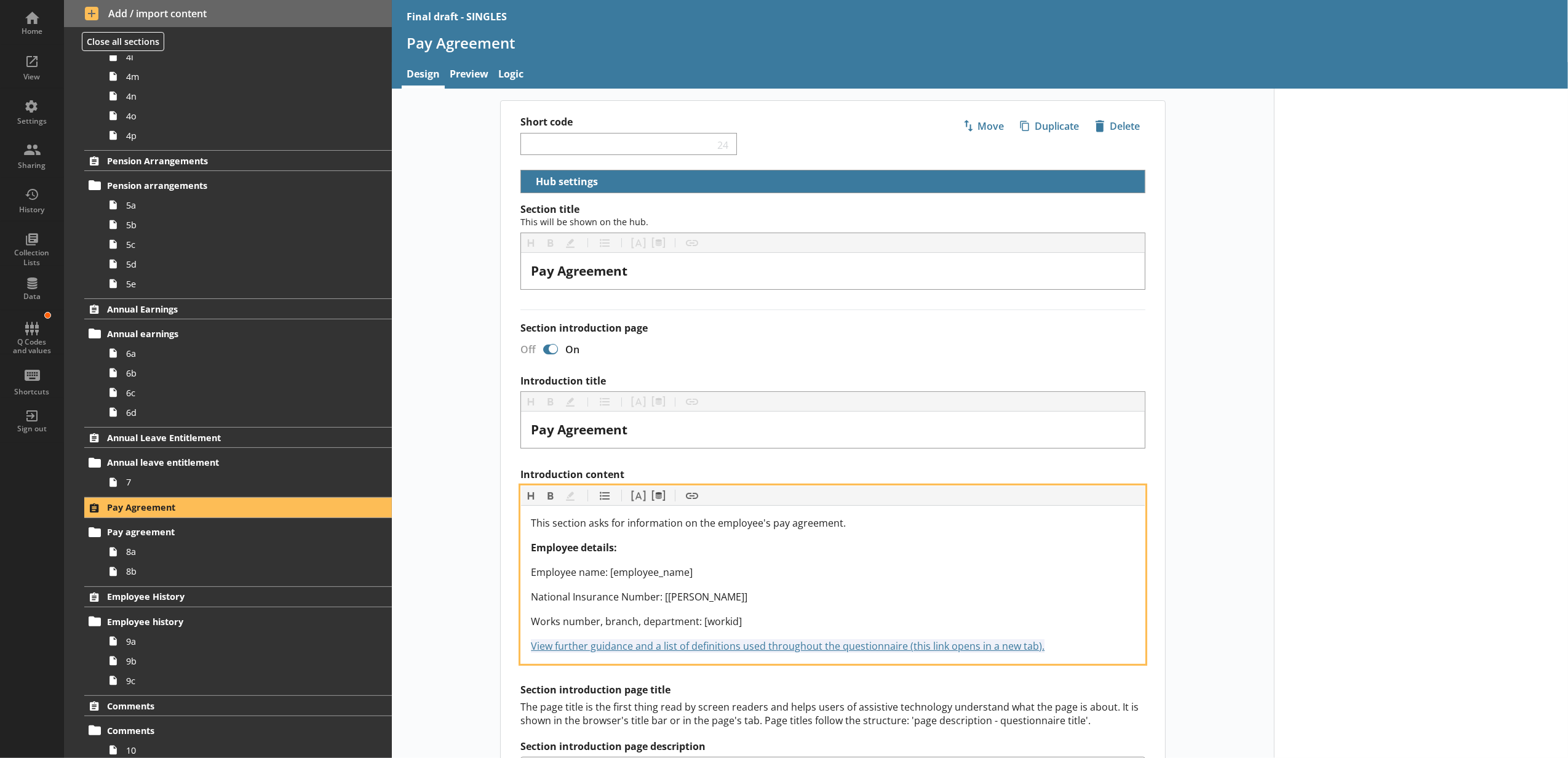
drag, startPoint x: 1074, startPoint y: 639, endPoint x: 478, endPoint y: 645, distance: 596.0
click at [478, 645] on div "Short code 24 Move icon-copy Duplicate icon-delete Created with Sketch. Delete …" at bounding box center [833, 610] width 883 height 1021
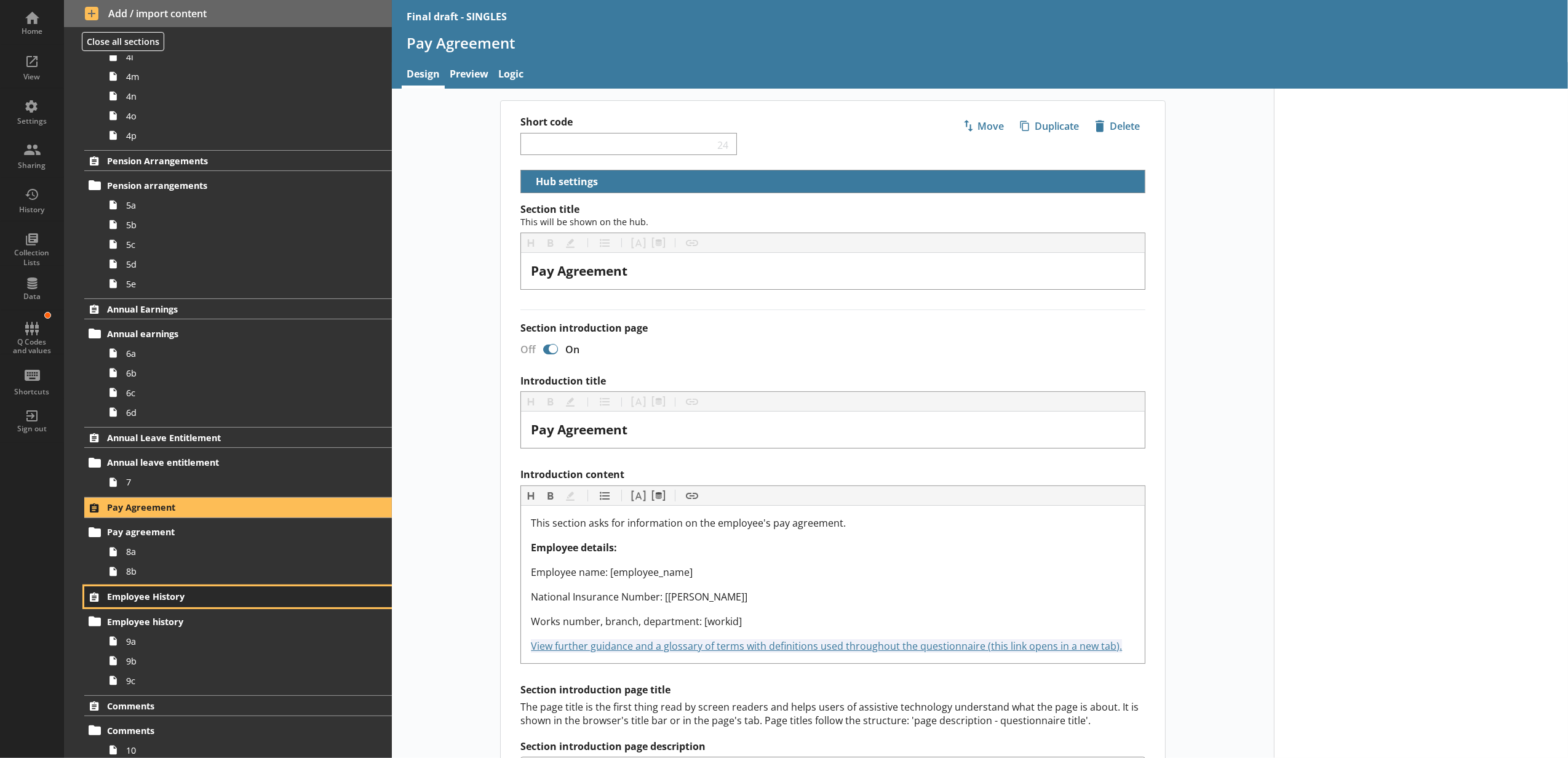
click at [225, 602] on span "Employee History" at bounding box center [219, 596] width 224 height 11
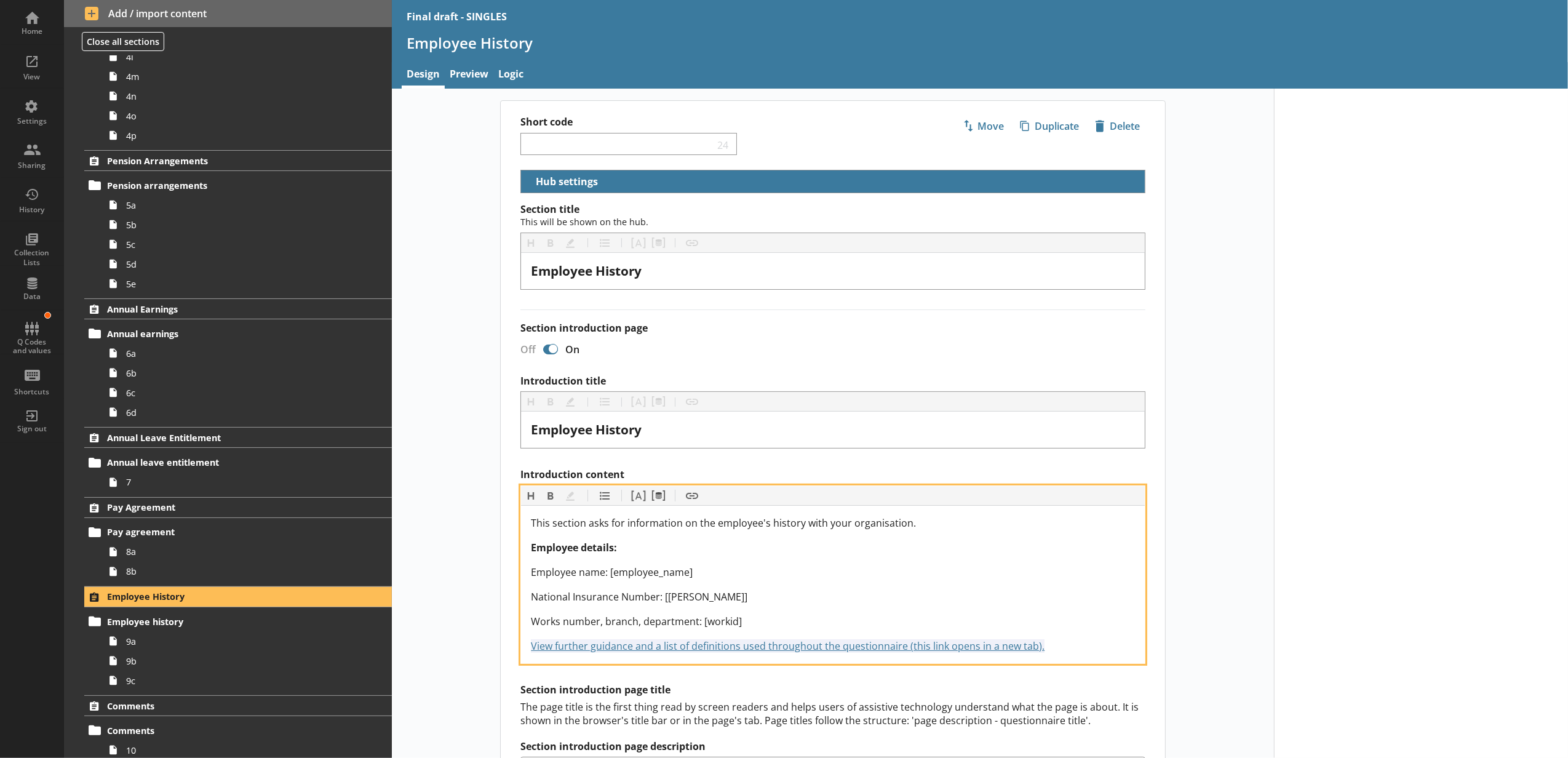
drag, startPoint x: 1073, startPoint y: 646, endPoint x: 485, endPoint y: 648, distance: 588.0
click at [489, 648] on main "Short code 24 Move icon-copy Duplicate icon-delete Created with Sketch. Delete …" at bounding box center [833, 610] width 689 height 1021
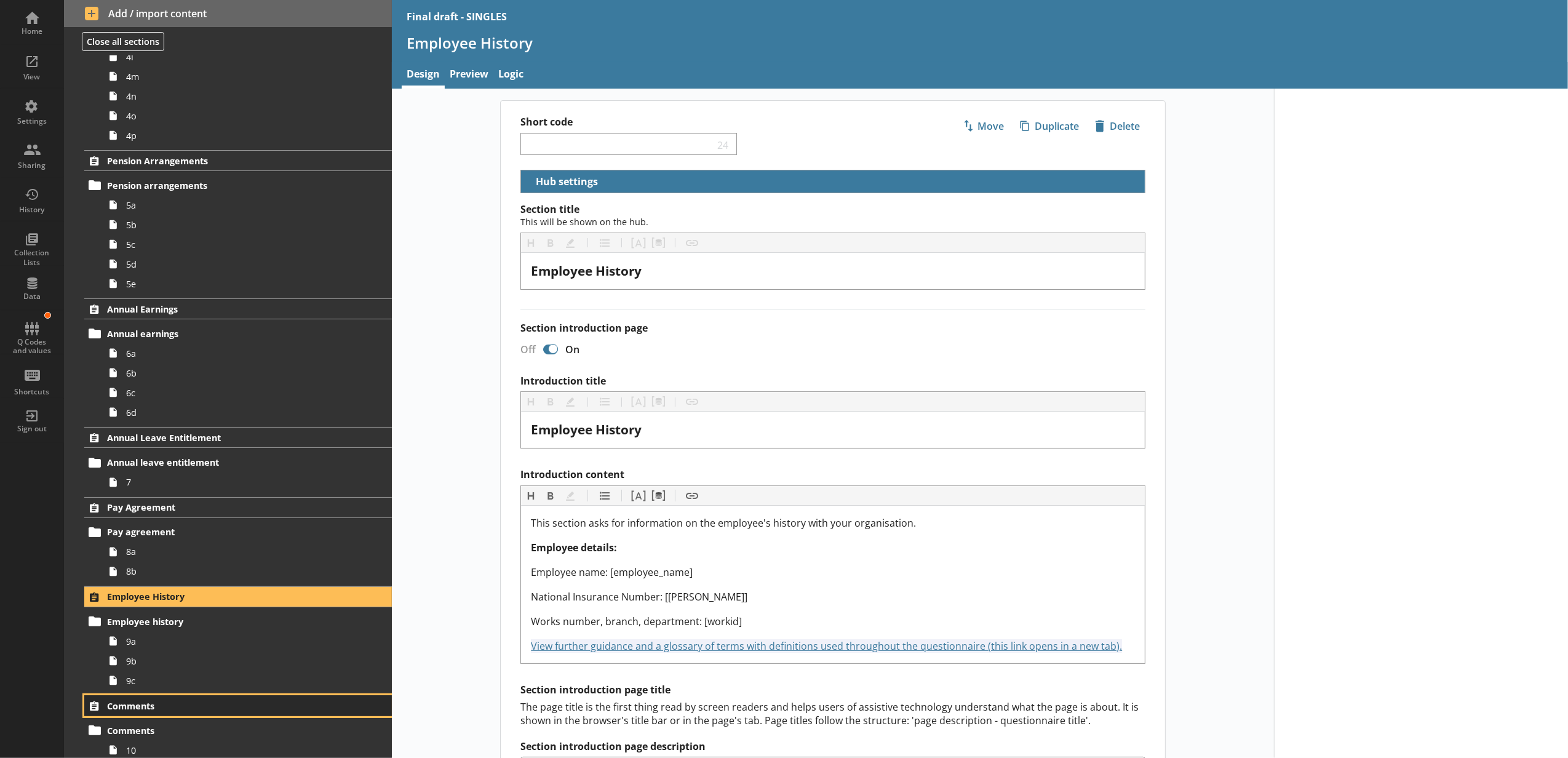
click at [327, 709] on link "Comments" at bounding box center [238, 705] width 307 height 21
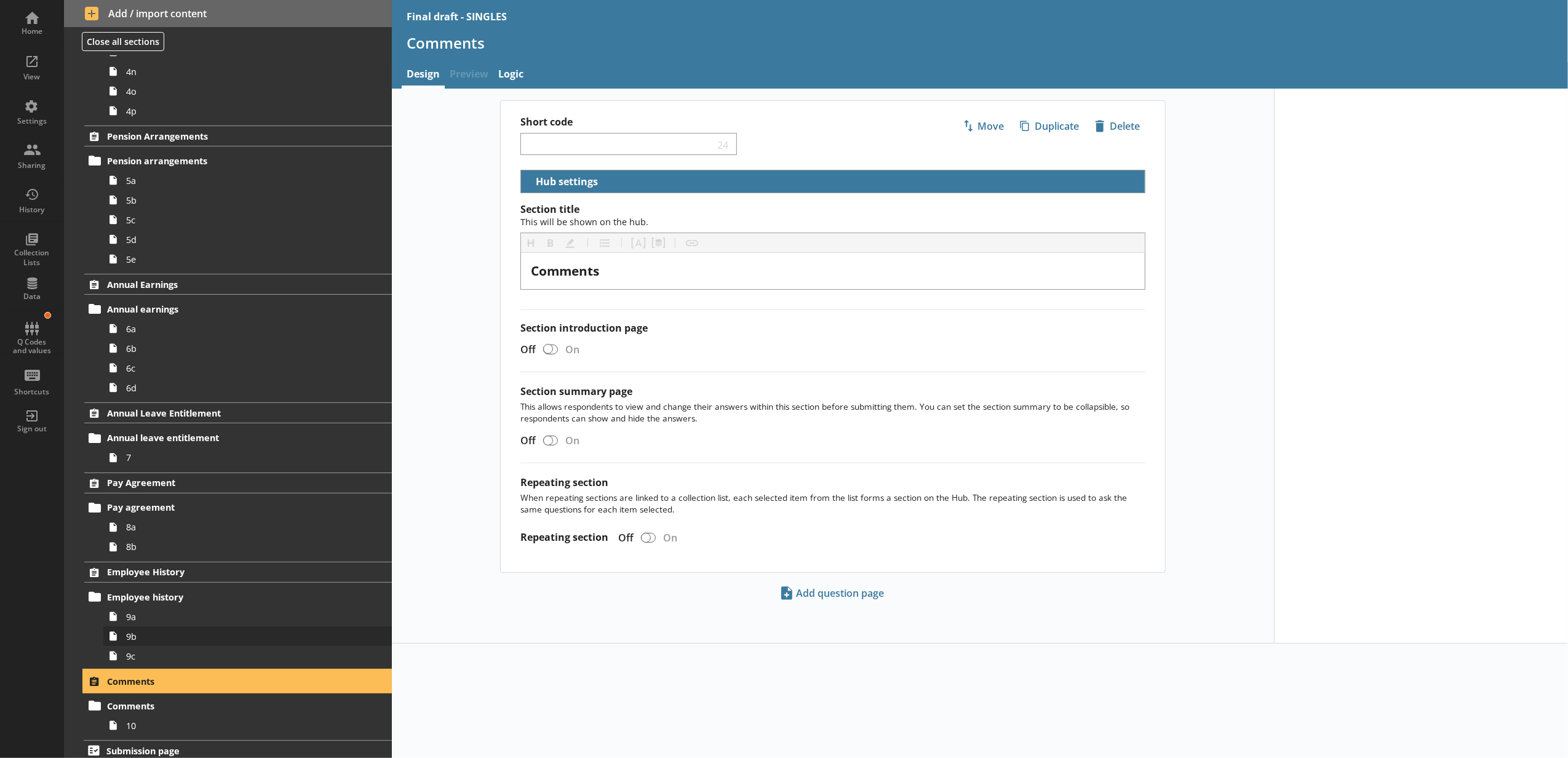
scroll to position [857, 0]
